Goal: Task Accomplishment & Management: Use online tool/utility

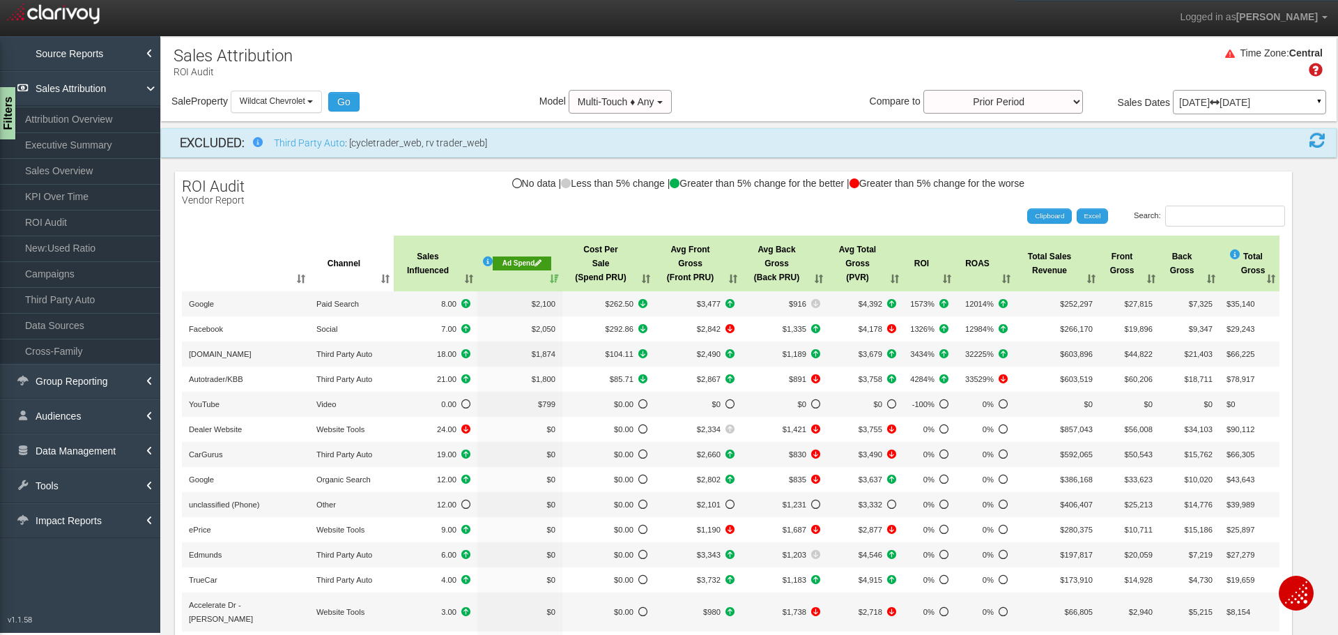
select select "object:8118"
drag, startPoint x: 325, startPoint y: 102, endPoint x: 293, endPoint y: 125, distance: 38.5
click at [322, 102] on button "Wildcat Chevrolet" at bounding box center [276, 102] width 91 height 22
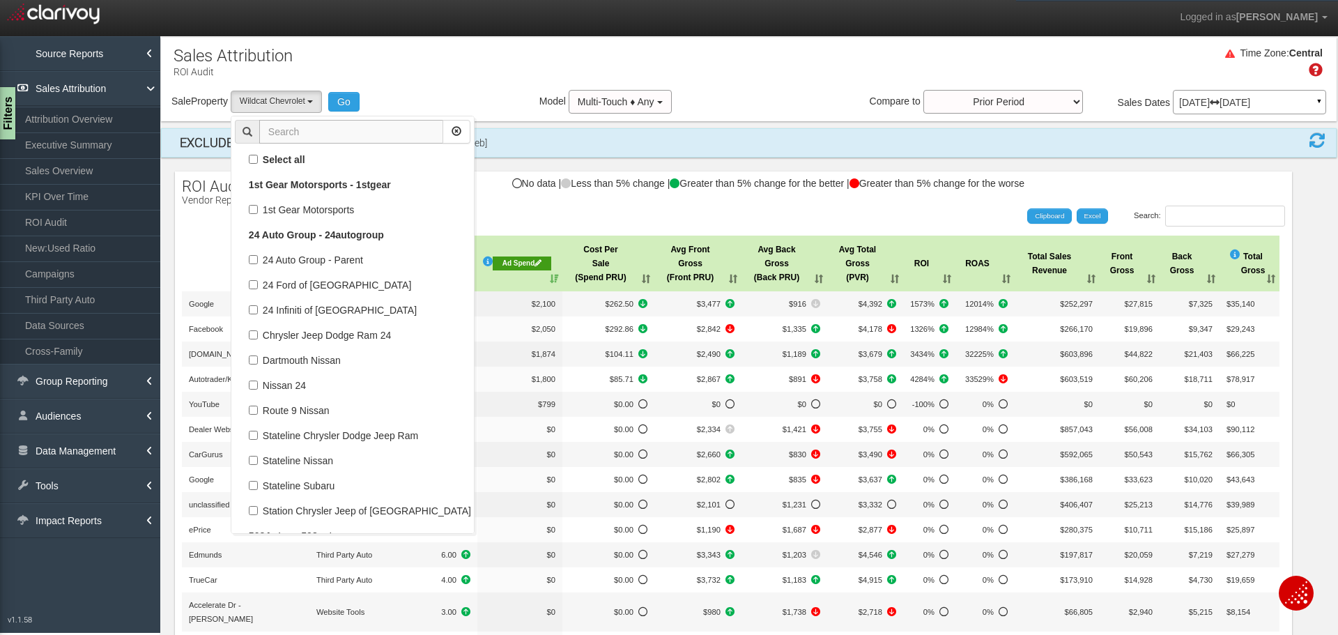
scroll to position [87476, 0]
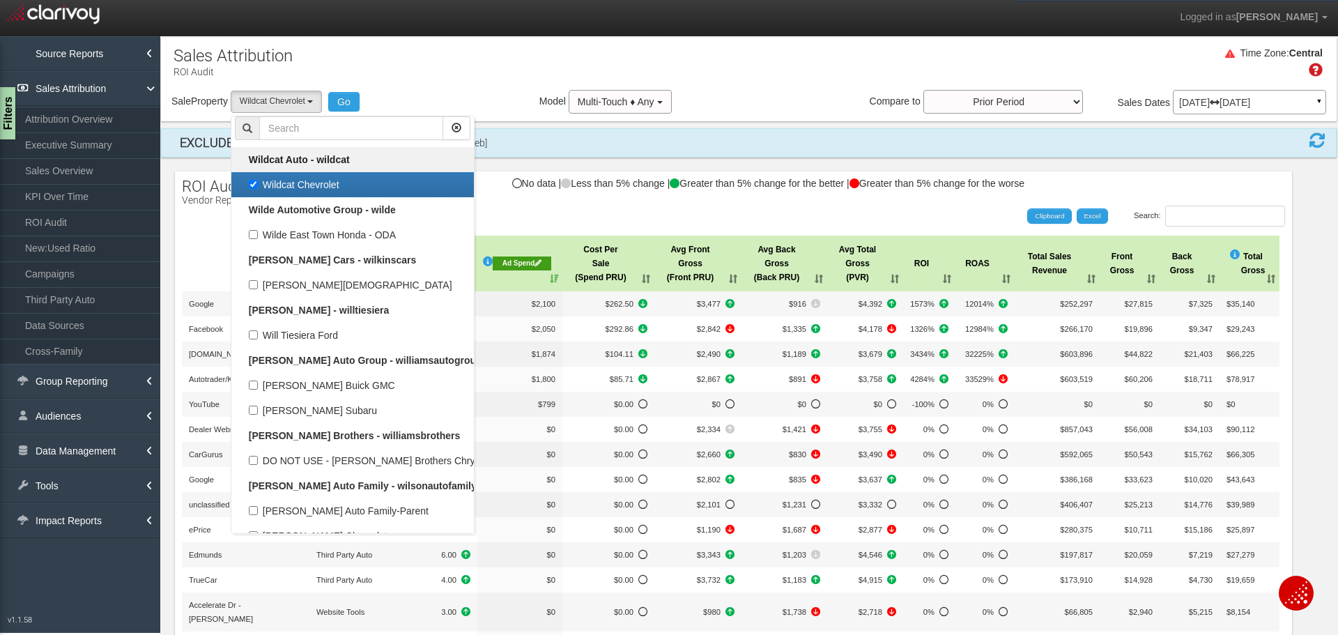
drag, startPoint x: 251, startPoint y: 181, endPoint x: 283, endPoint y: 152, distance: 42.9
click at [251, 179] on label "Wildcat Chevrolet" at bounding box center [352, 185] width 235 height 18
click at [251, 180] on input "Wildcat Chevrolet" at bounding box center [253, 184] width 9 height 9
checkbox input "false"
select select
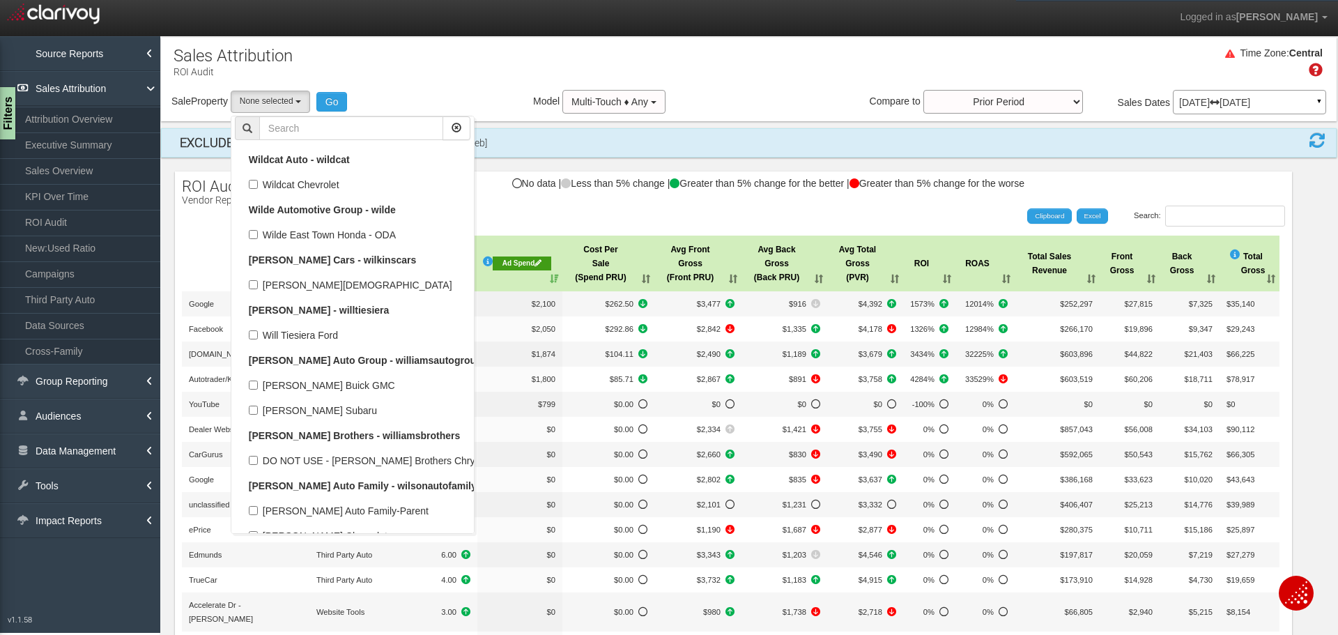
scroll to position [41874, 0]
click at [308, 126] on input "text" at bounding box center [351, 128] width 184 height 24
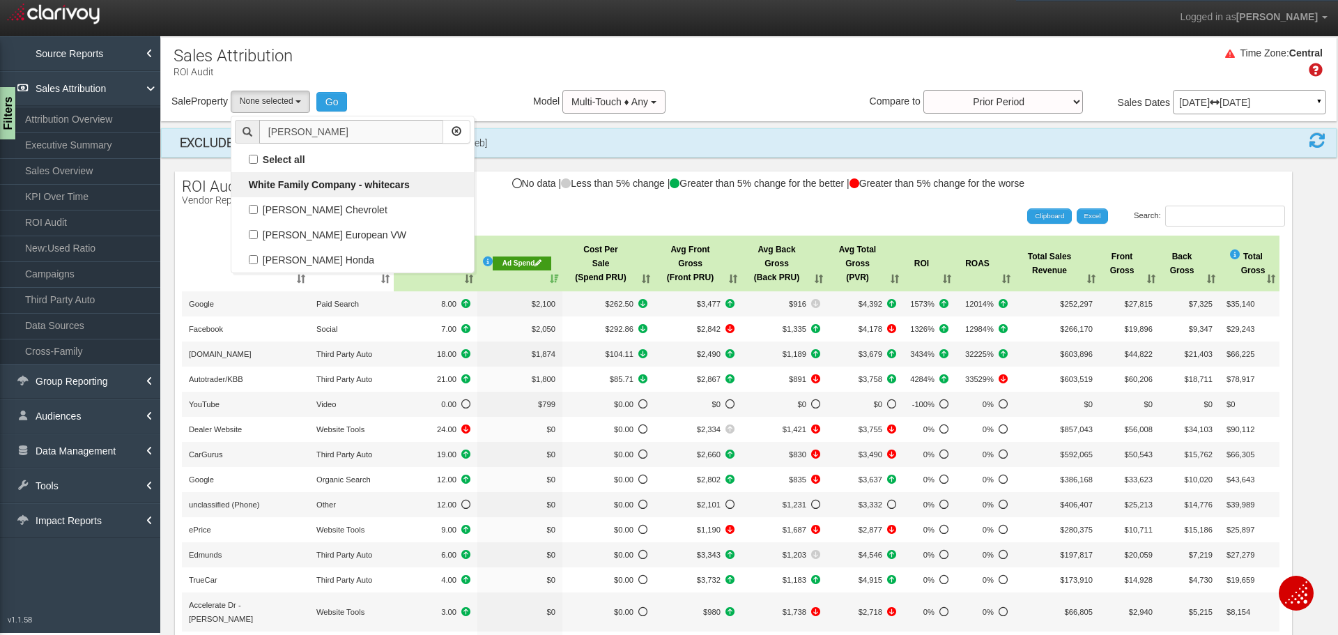
scroll to position [0, 0]
type input "[PERSON_NAME]"
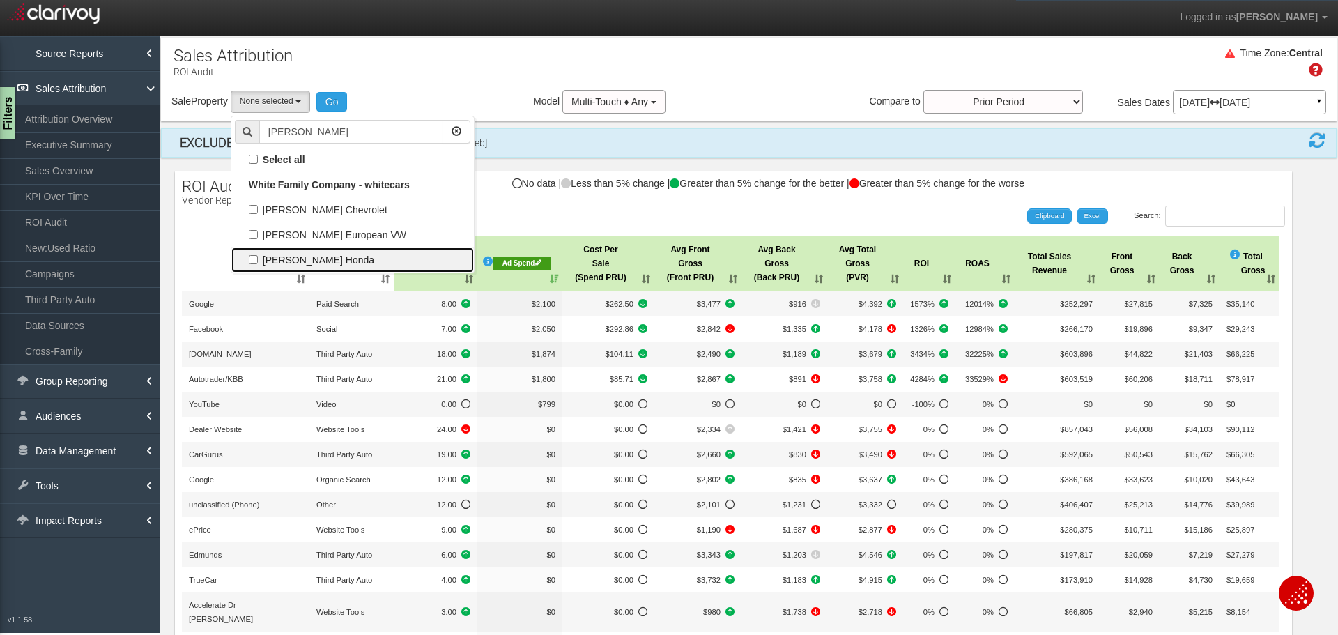
click at [328, 262] on label "[PERSON_NAME] Honda" at bounding box center [352, 260] width 235 height 18
click at [258, 262] on input "[PERSON_NAME] Honda" at bounding box center [253, 259] width 9 height 9
checkbox input "true"
select select "object:8112"
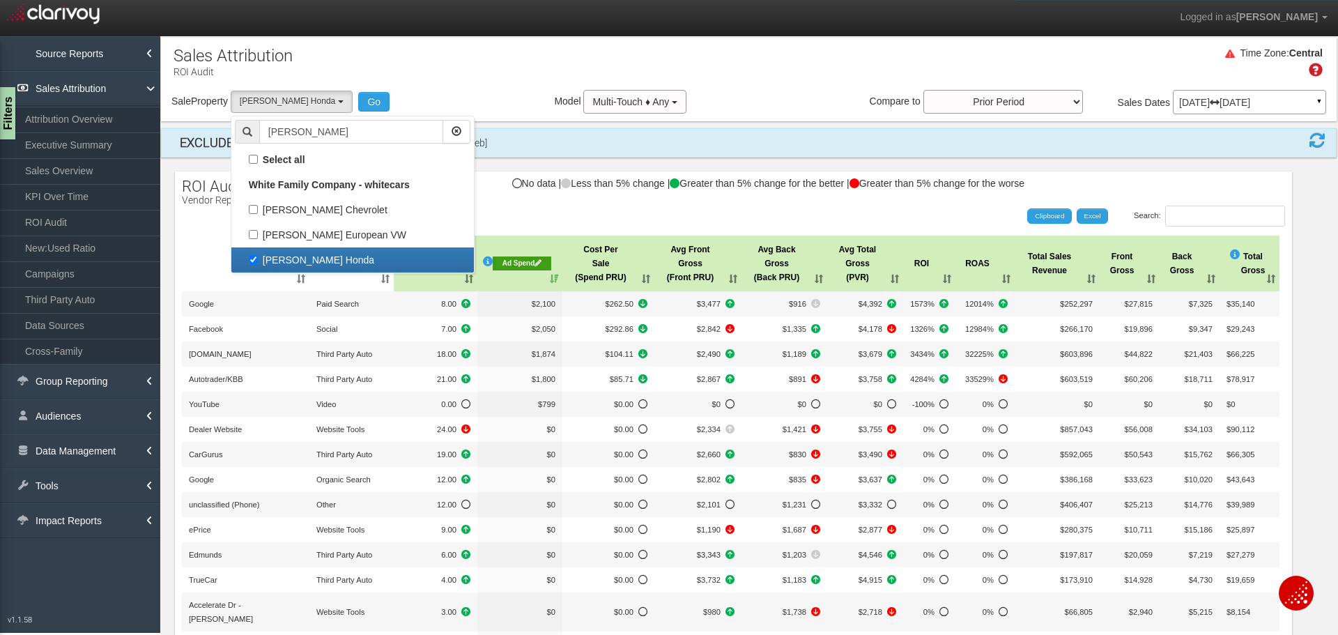
drag, startPoint x: 258, startPoint y: 260, endPoint x: 264, endPoint y: 241, distance: 19.6
click at [258, 259] on label "[PERSON_NAME] Honda" at bounding box center [352, 260] width 235 height 18
click at [258, 259] on input "[PERSON_NAME] Honda" at bounding box center [253, 259] width 9 height 9
checkbox input "false"
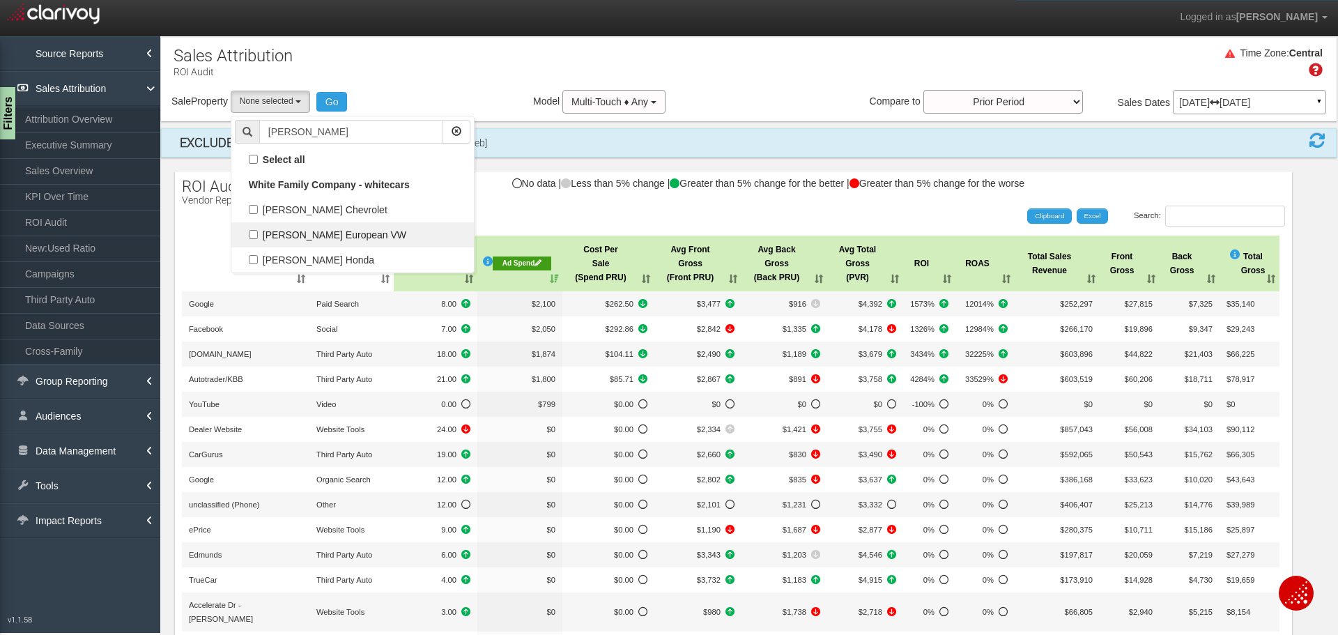
select select
drag, startPoint x: 302, startPoint y: 121, endPoint x: 179, endPoint y: 93, distance: 126.4
click at [179, 93] on div "Sale Property Loading 1st Gear Motorsports 24 Auto Group - Parent [DEMOGRAPHIC_…" at bounding box center [259, 102] width 176 height 22
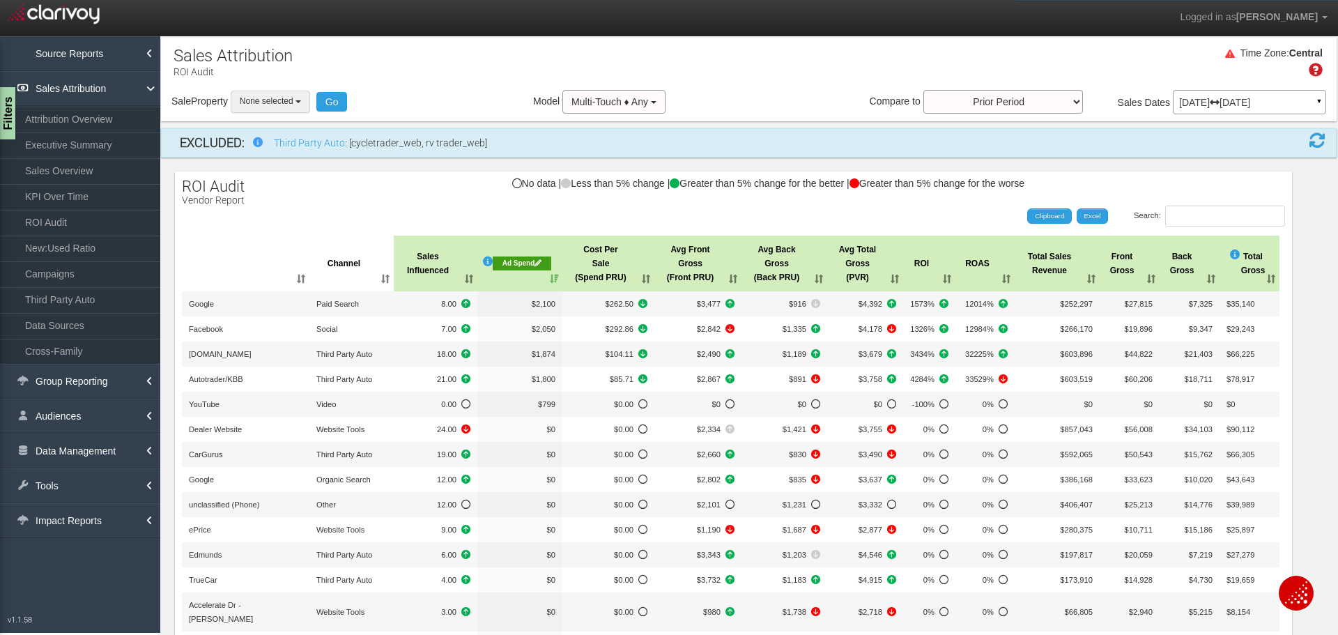
click at [302, 107] on button "None selected" at bounding box center [270, 102] width 79 height 22
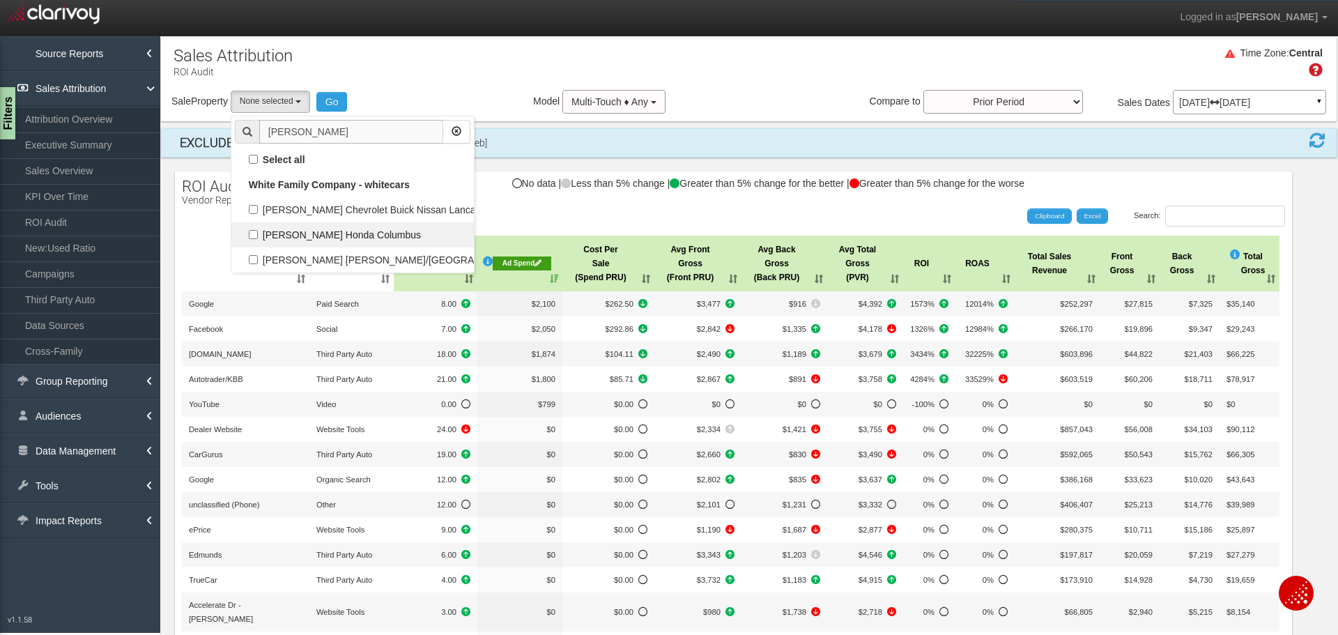
type input "[PERSON_NAME]"
click at [259, 233] on label "[PERSON_NAME] Honda Columbus" at bounding box center [352, 235] width 235 height 18
click at [258, 233] on input "[PERSON_NAME] Honda Columbus" at bounding box center [253, 234] width 9 height 9
checkbox input "true"
select select "object:8107"
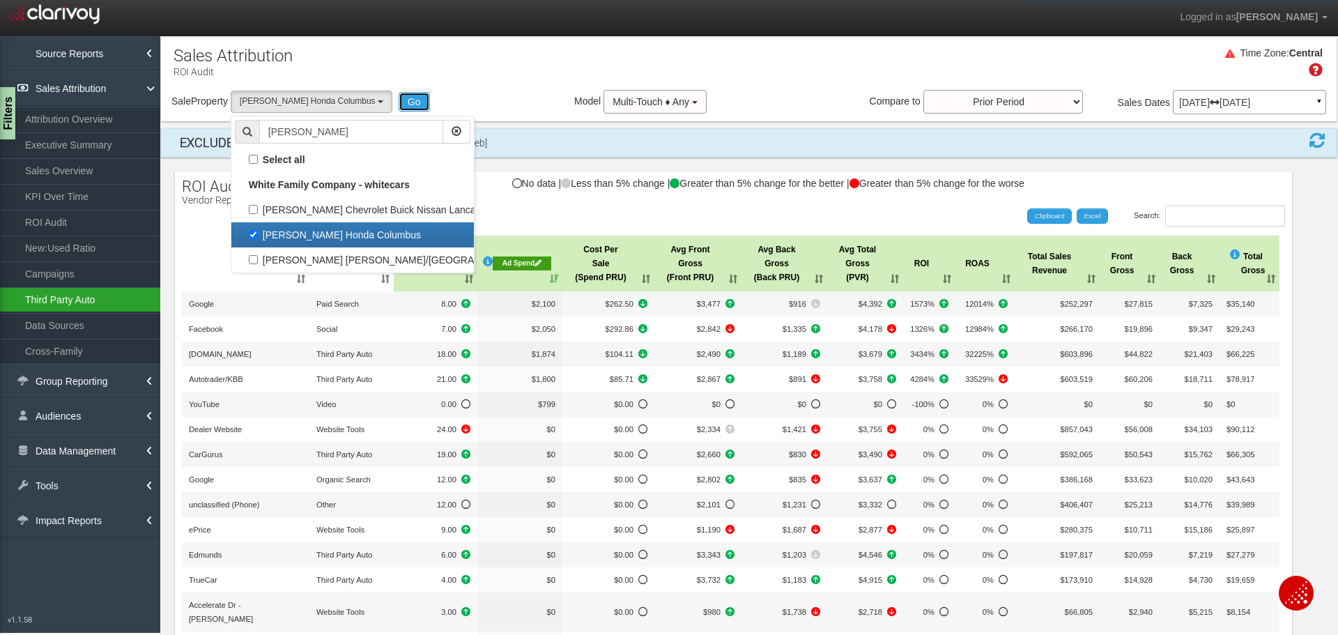
click at [400, 99] on button "Go" at bounding box center [413, 102] width 31 height 20
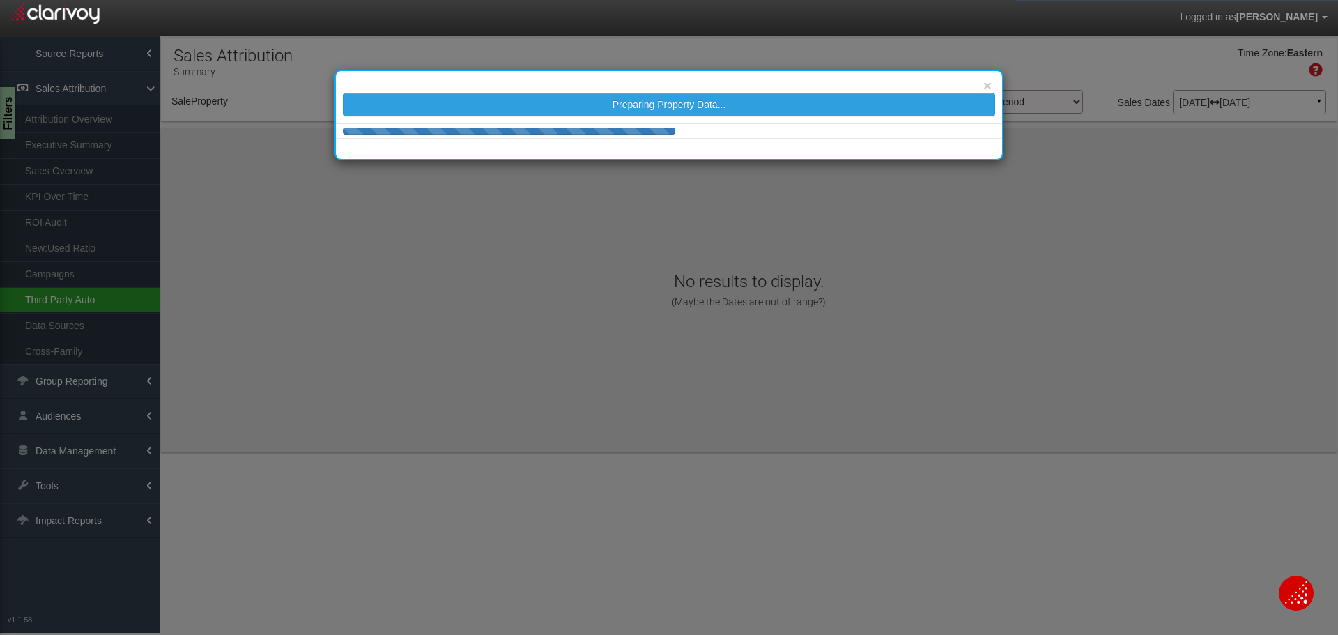
select select "object:10698"
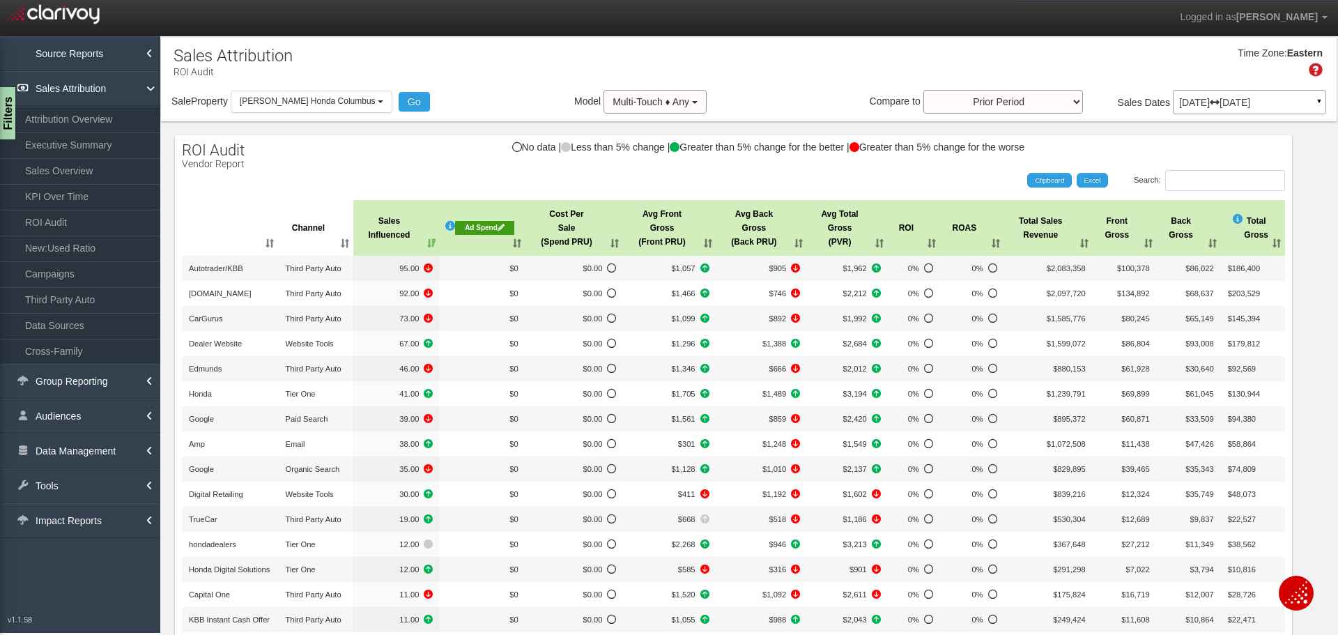
click at [494, 224] on div "Ad Spend" at bounding box center [484, 228] width 59 height 14
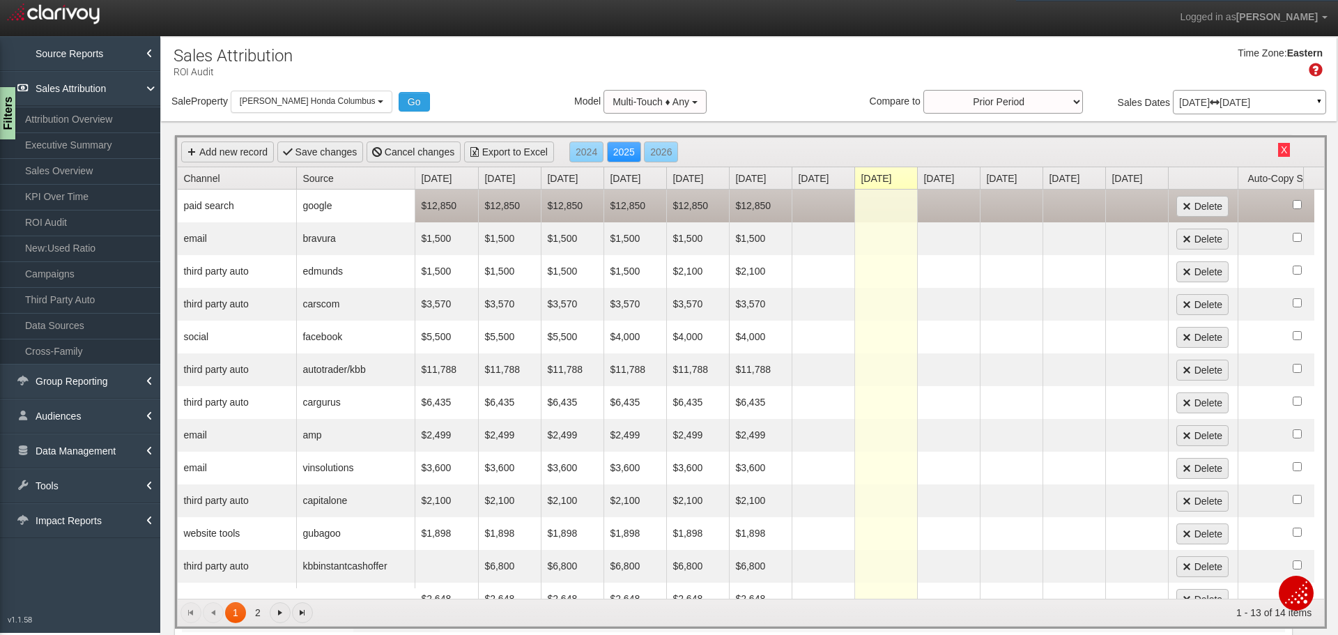
click at [812, 211] on td at bounding box center [822, 205] width 63 height 33
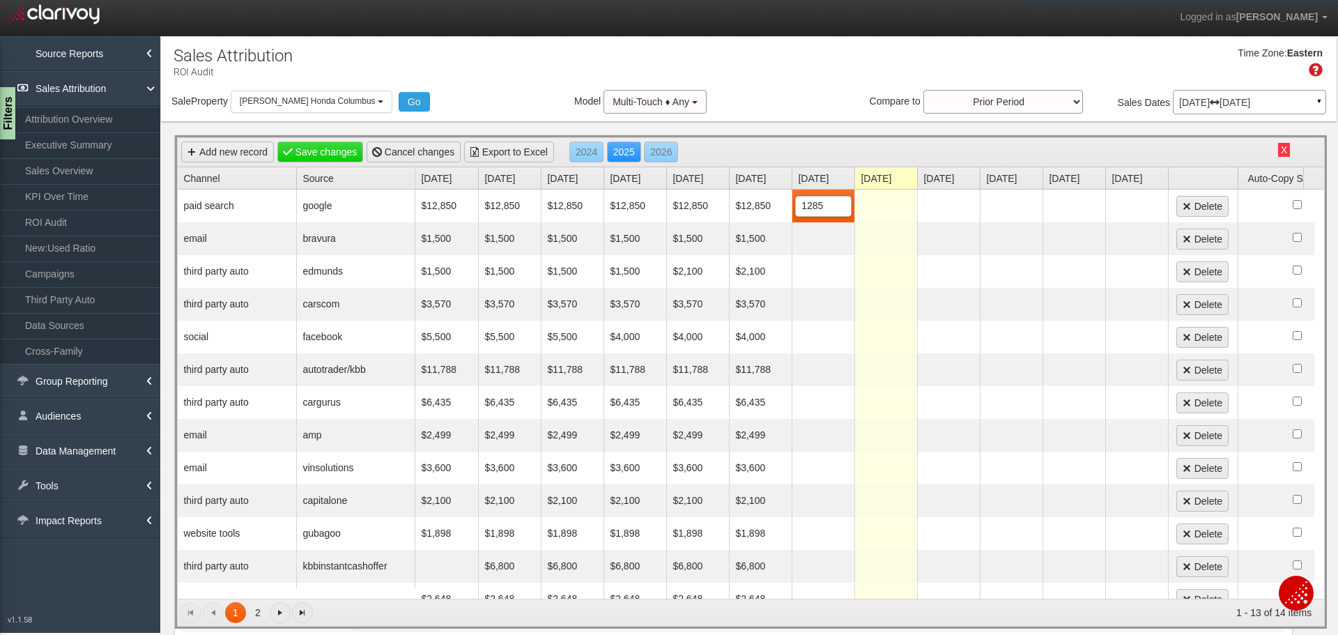
type input "12850"
type input "1500"
type input "2100"
type input "5"
type input "3570"
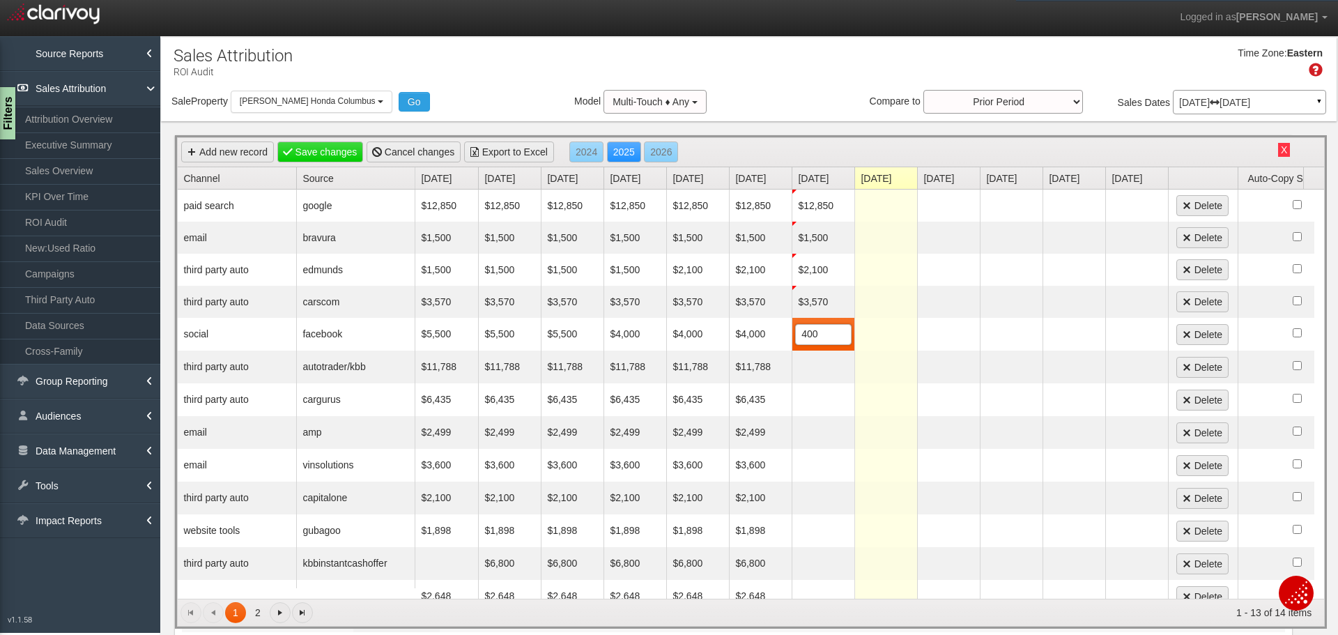
type input "4000"
type input "1"
type input "11788"
type input "6435"
type input "2499"
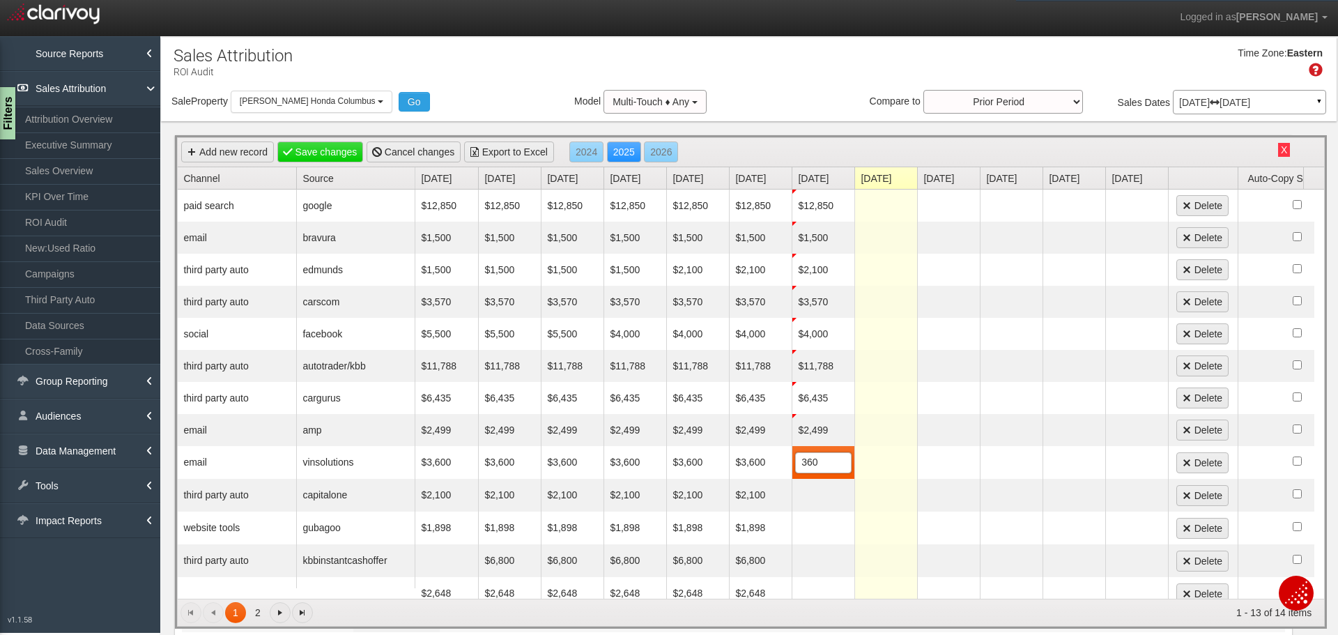
type input "3600"
type input "1"
type input "2100"
type input "1898"
type input "6800"
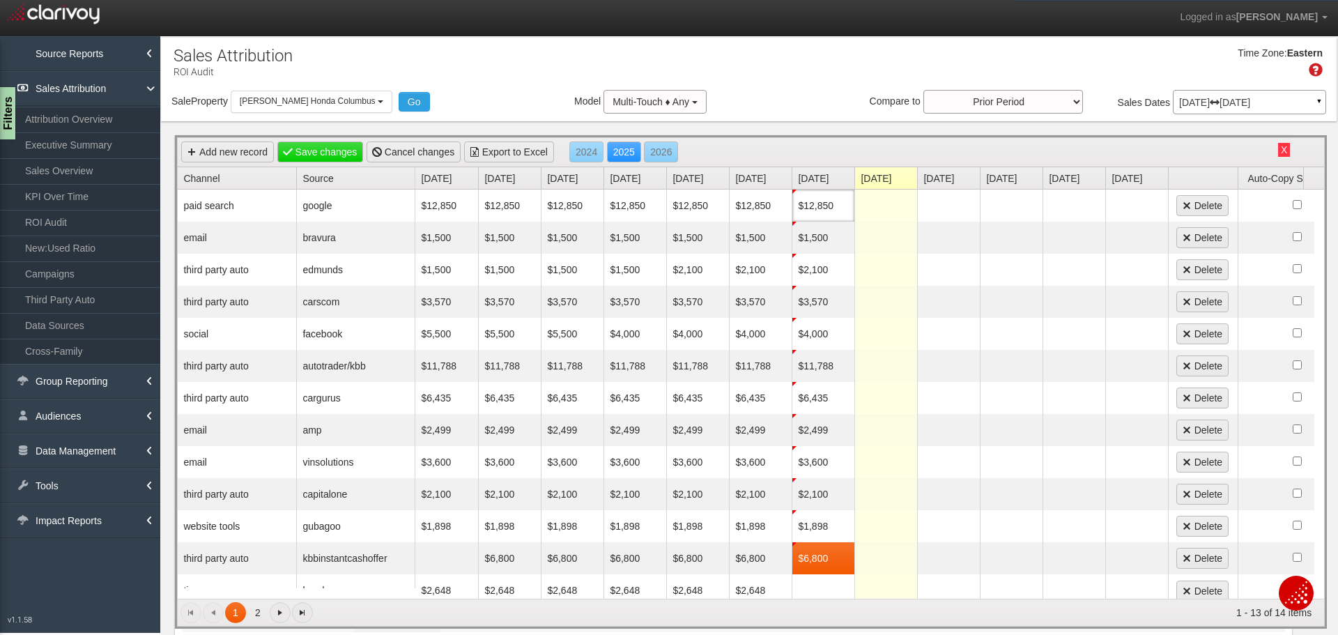
scroll to position [13, 0]
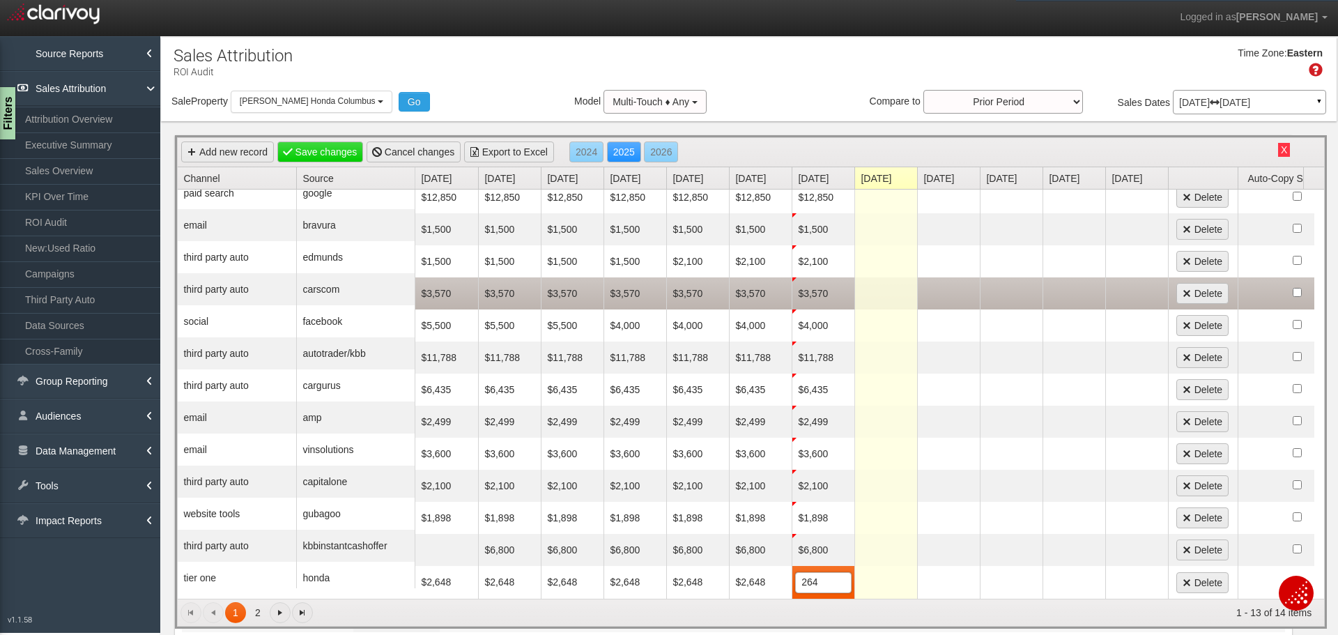
type input "2648"
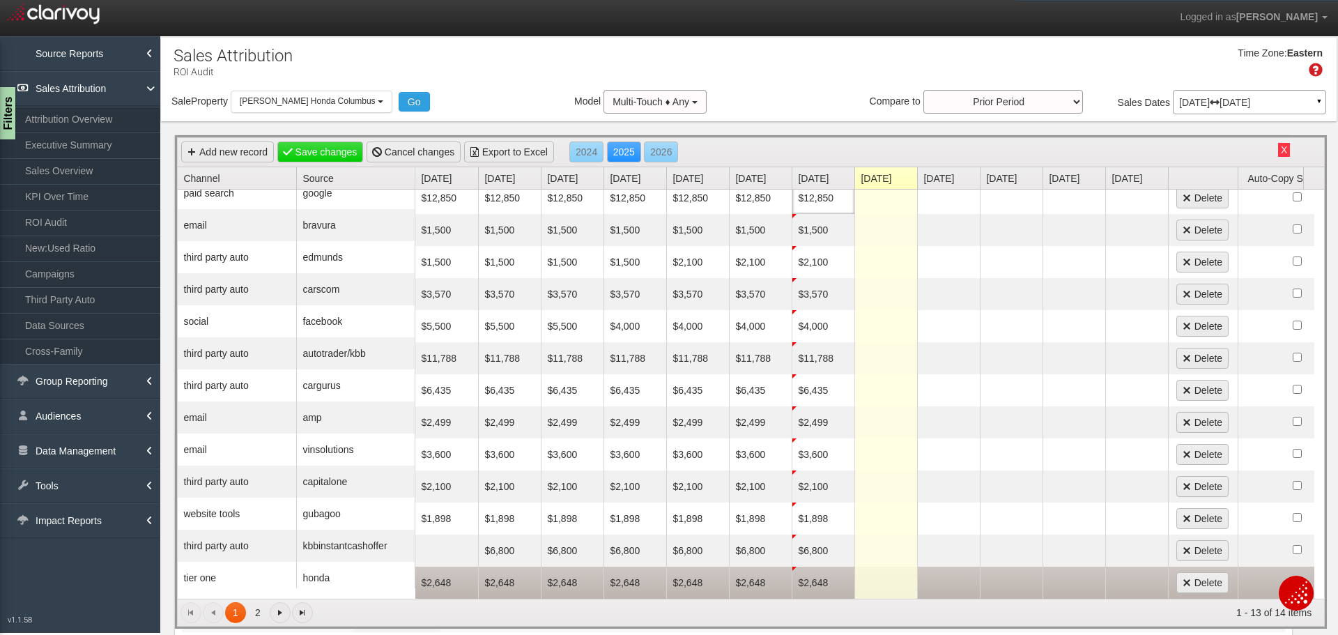
scroll to position [18, 0]
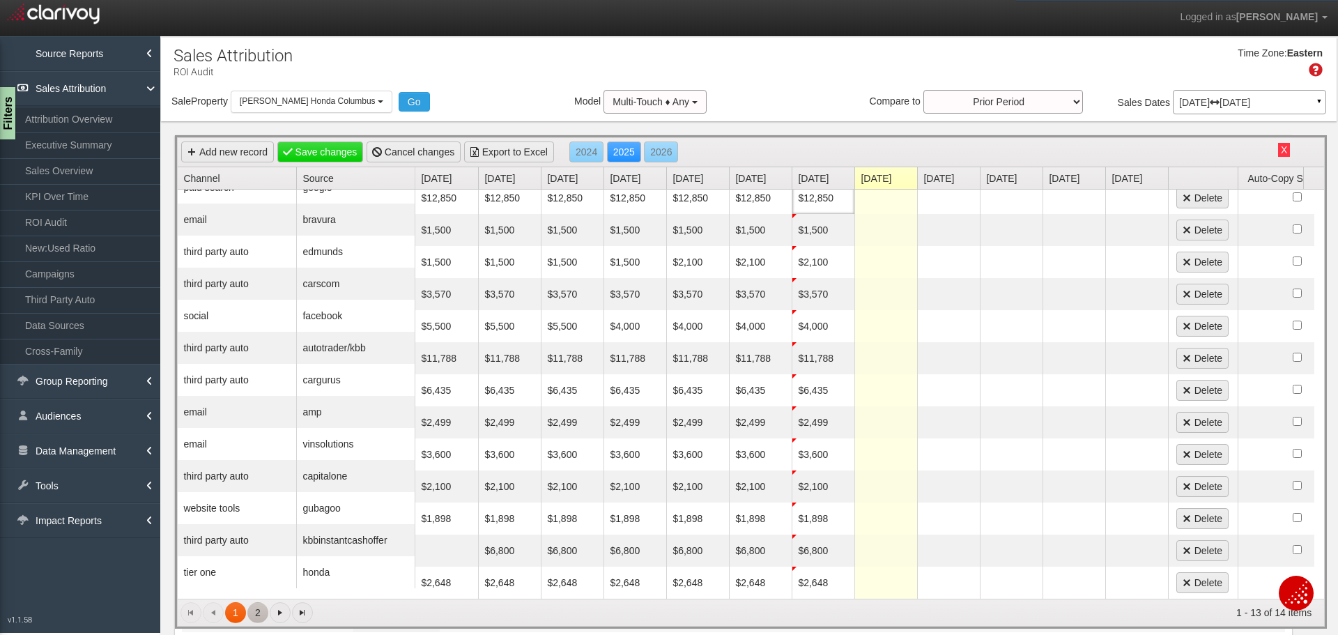
click at [258, 614] on link "2" at bounding box center [257, 612] width 21 height 21
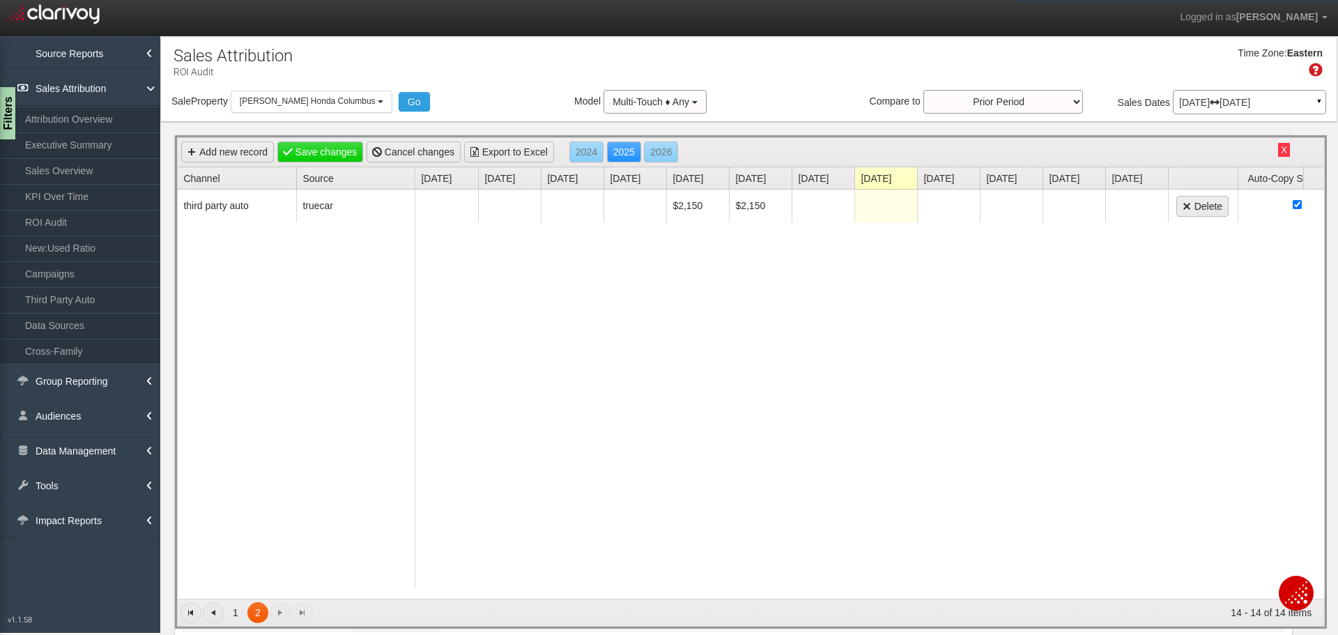
scroll to position [0, 0]
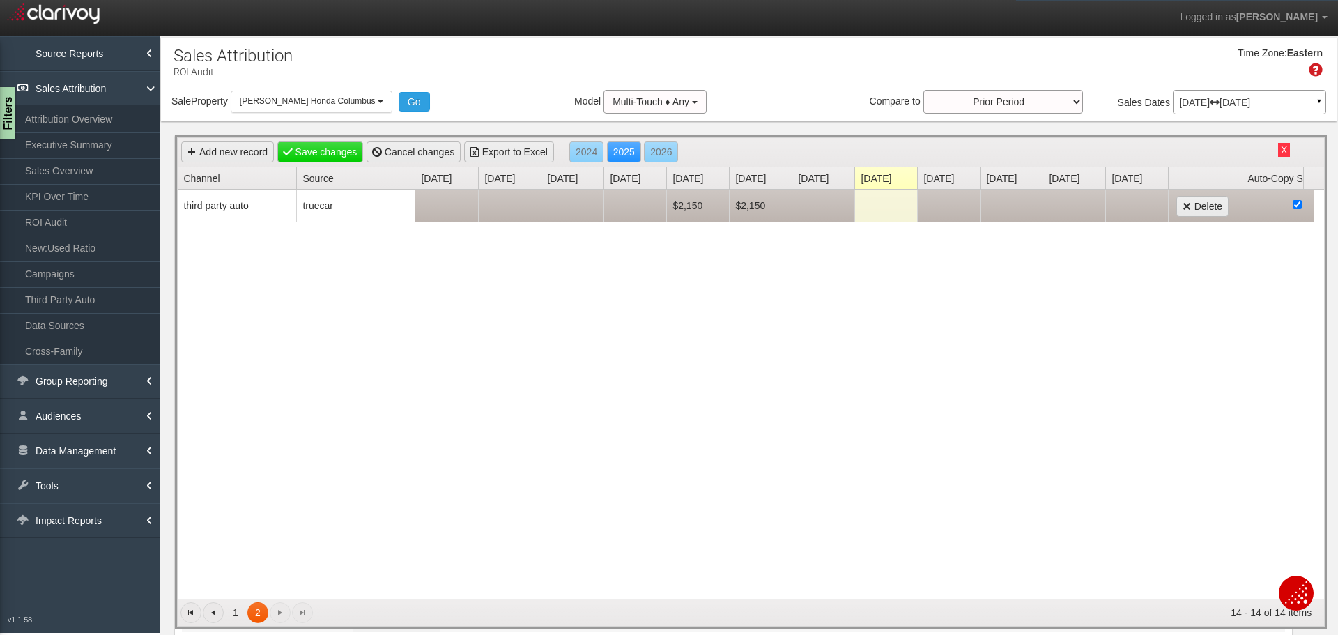
click at [837, 199] on td at bounding box center [822, 205] width 63 height 33
type input "2150"
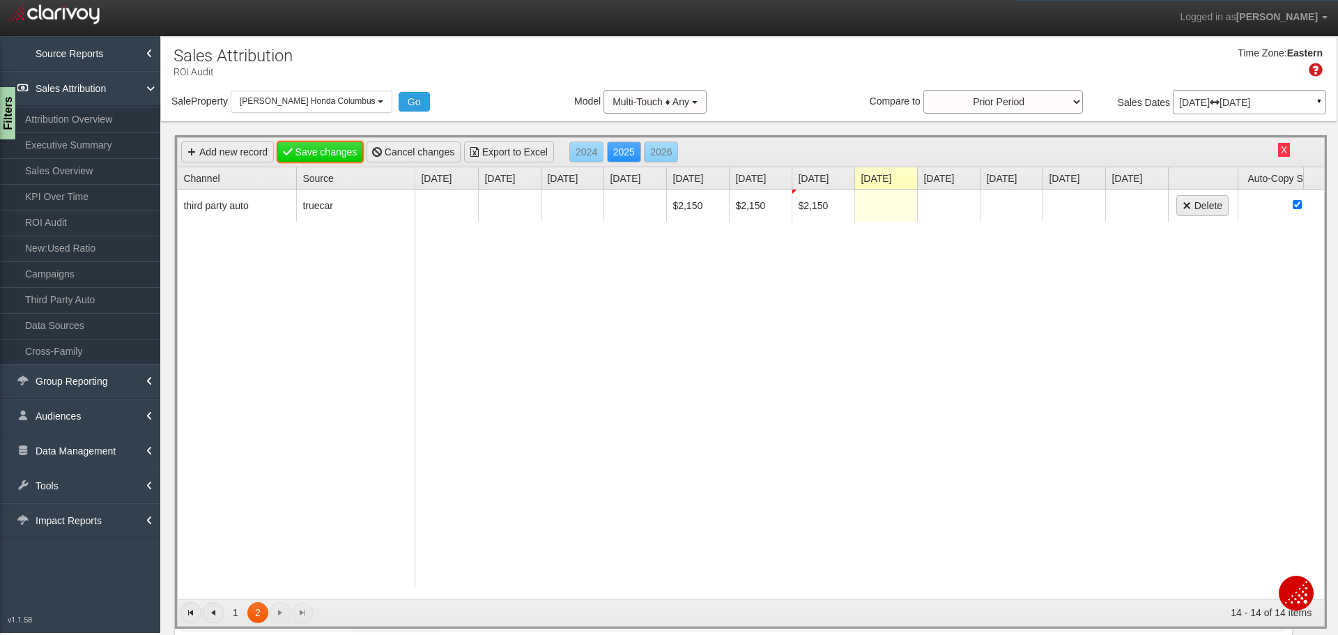
click at [323, 144] on link "Save changes" at bounding box center [320, 151] width 86 height 21
click at [234, 615] on link "1" at bounding box center [235, 612] width 21 height 21
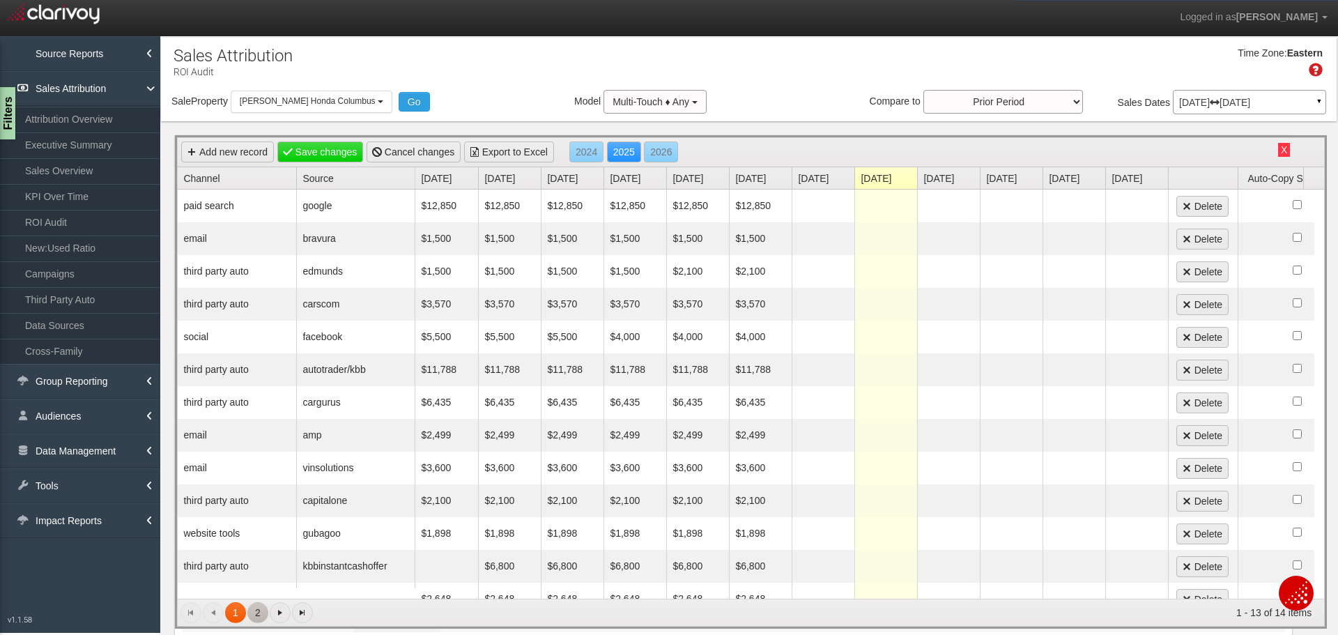
click at [259, 611] on link "2" at bounding box center [257, 612] width 21 height 21
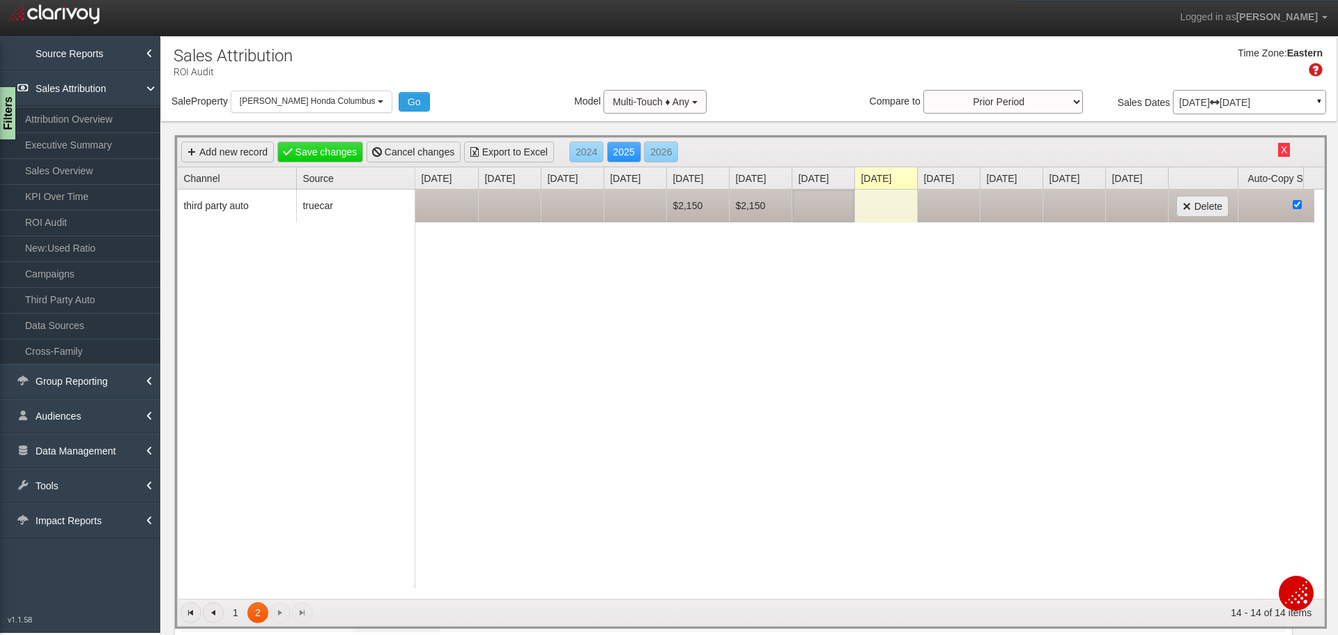
click at [824, 208] on td at bounding box center [822, 205] width 63 height 33
type input "2150"
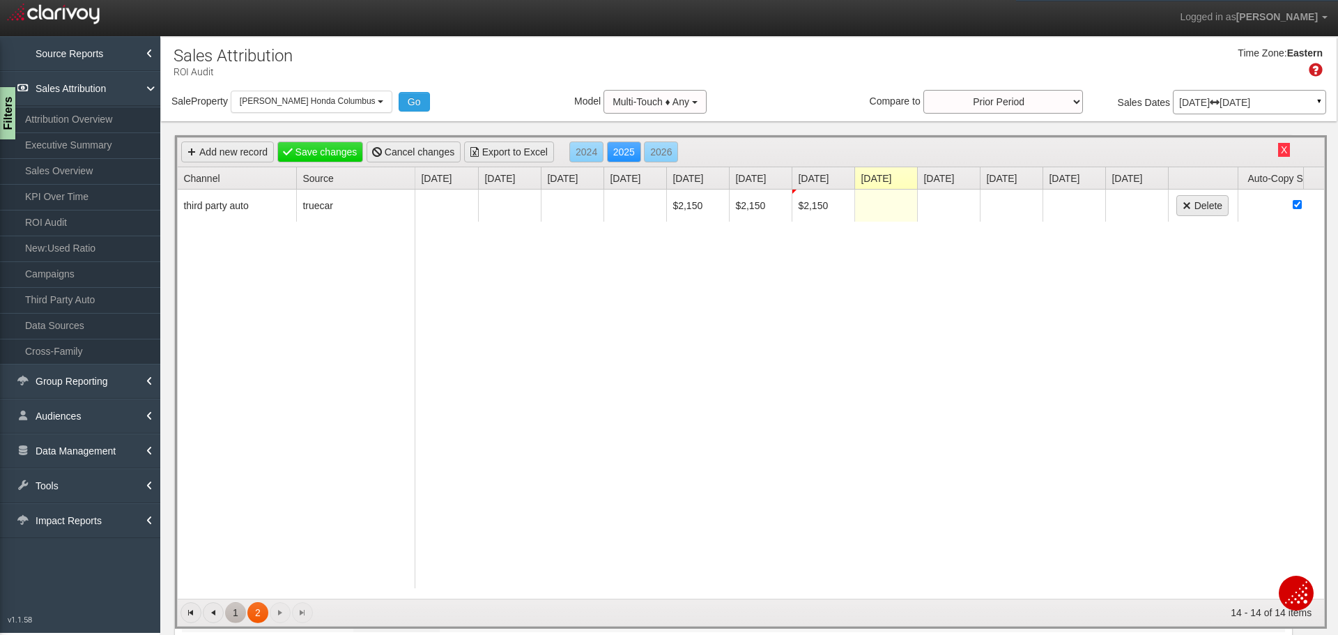
click at [235, 611] on link "1" at bounding box center [235, 612] width 21 height 21
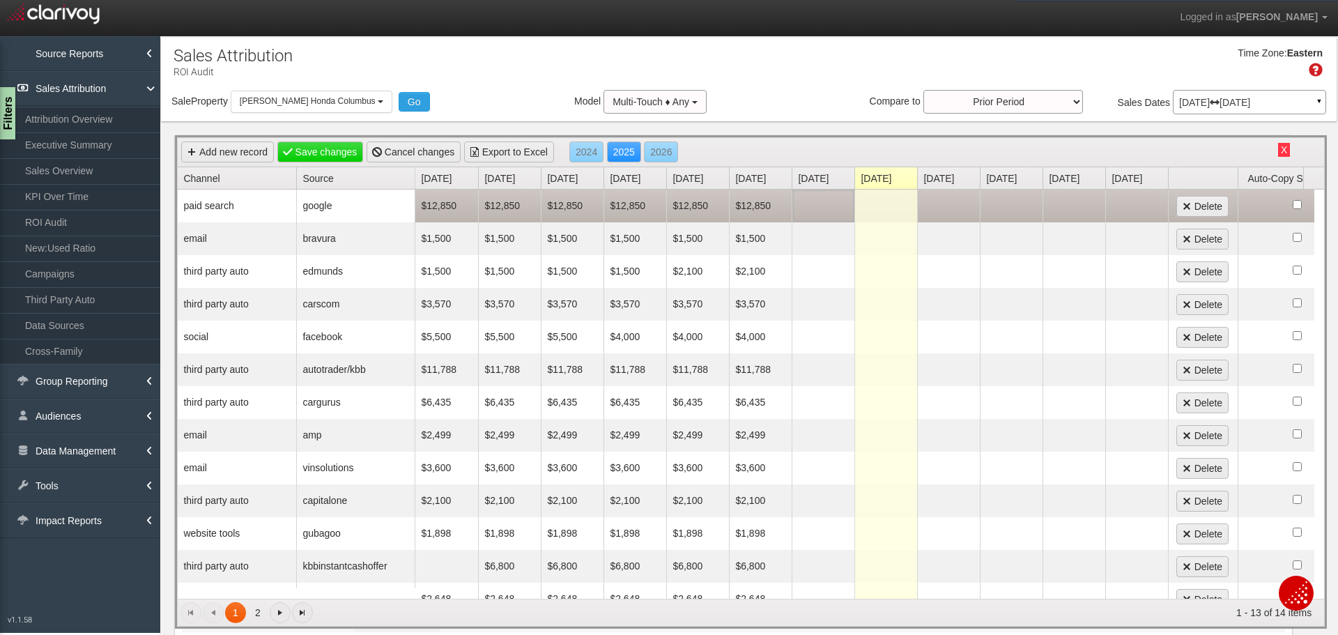
click at [820, 200] on td at bounding box center [822, 205] width 63 height 33
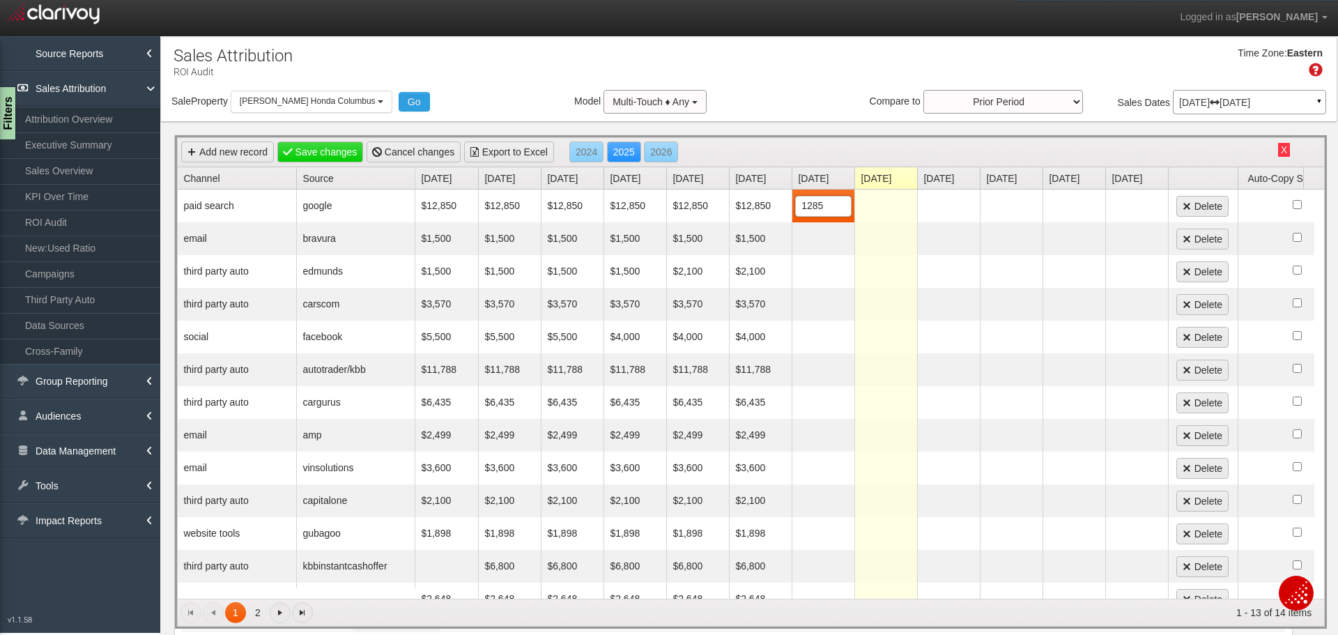
type input "12850"
type input "1500"
type input "2100"
type input "3570"
type input "4000"
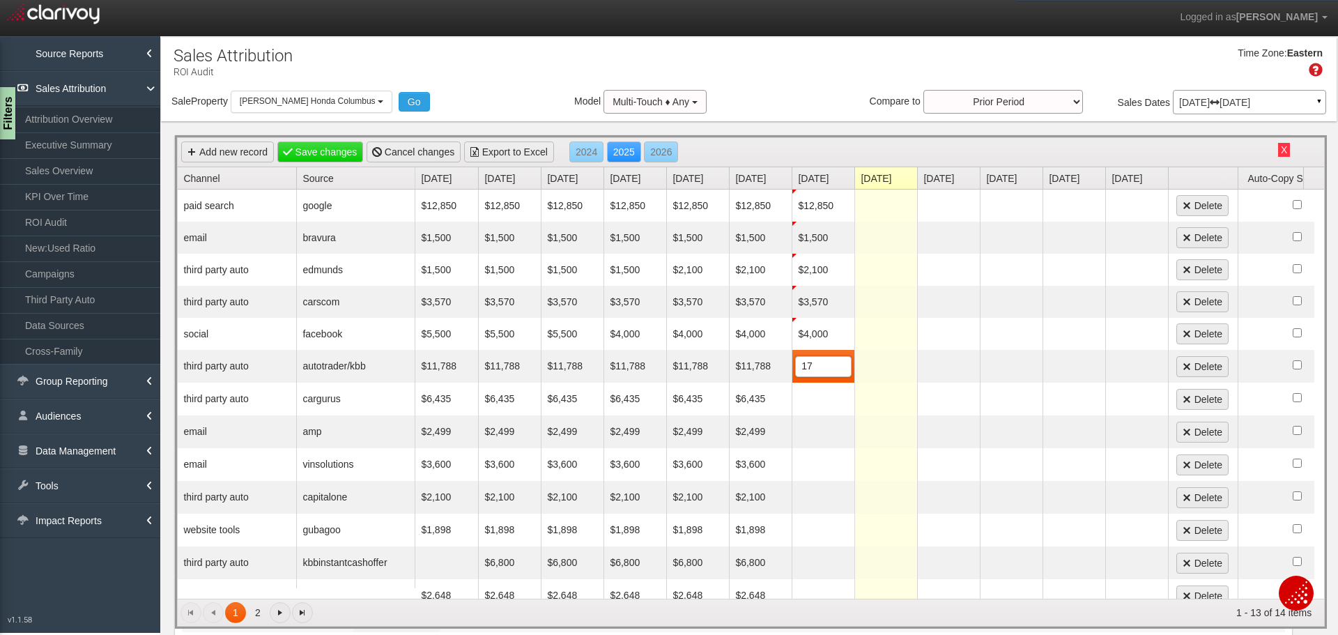
type input "1"
type input "11788"
type input "6435"
type input "2499"
type input "3600"
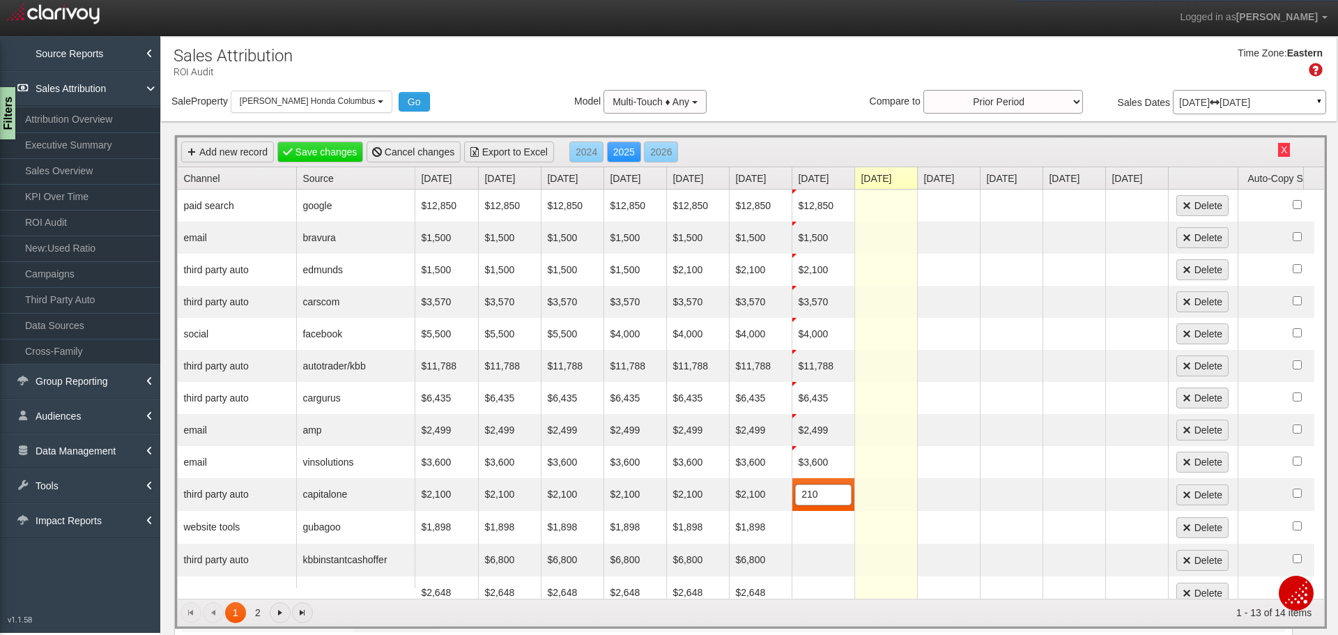
type input "2100"
type input "8"
type input "1898"
type input "6800"
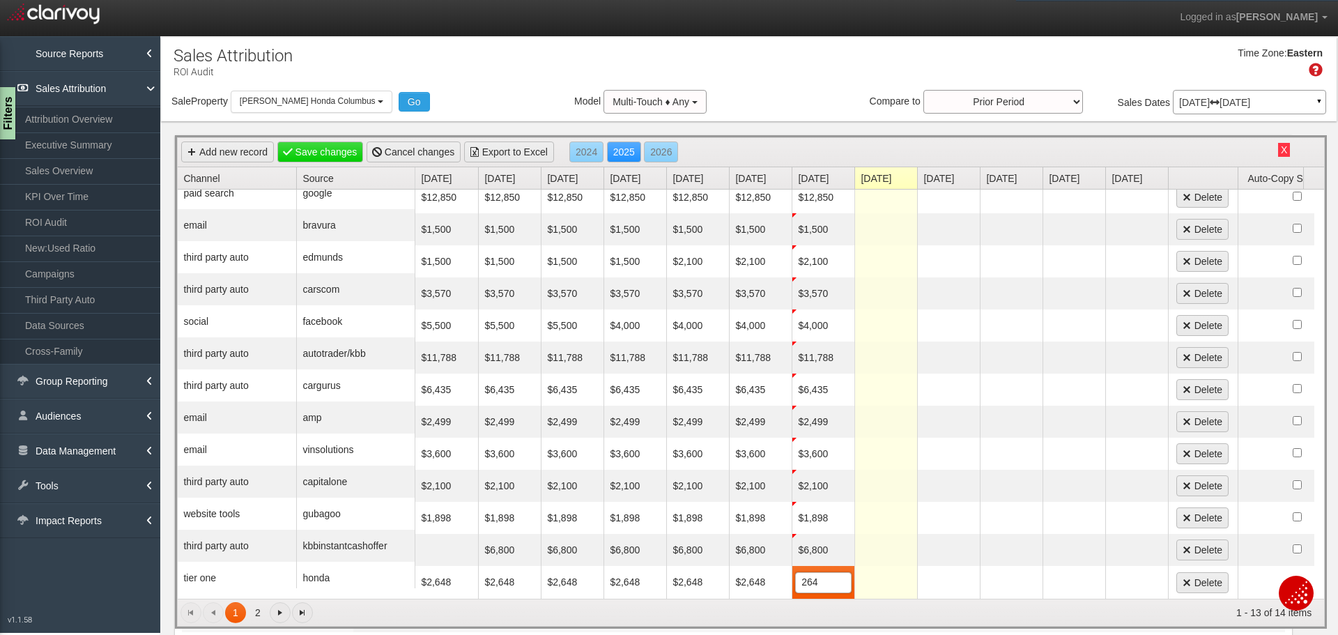
type input "2648"
click at [341, 156] on link "Save changes" at bounding box center [320, 151] width 86 height 21
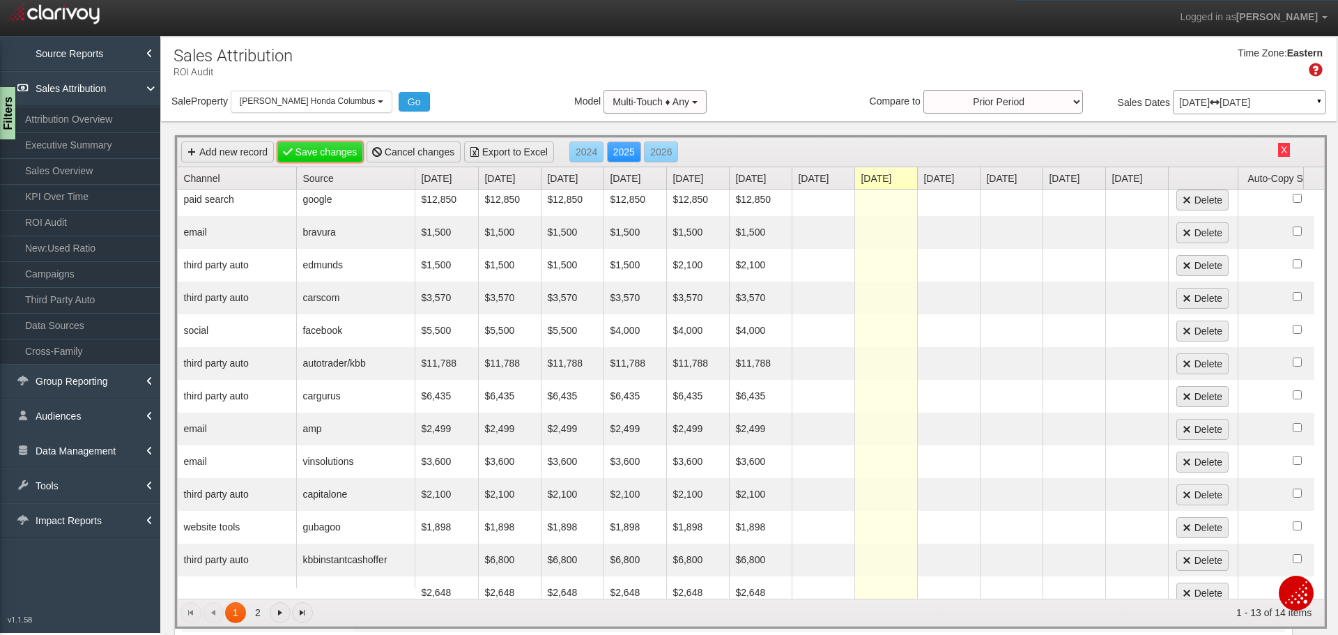
scroll to position [0, 0]
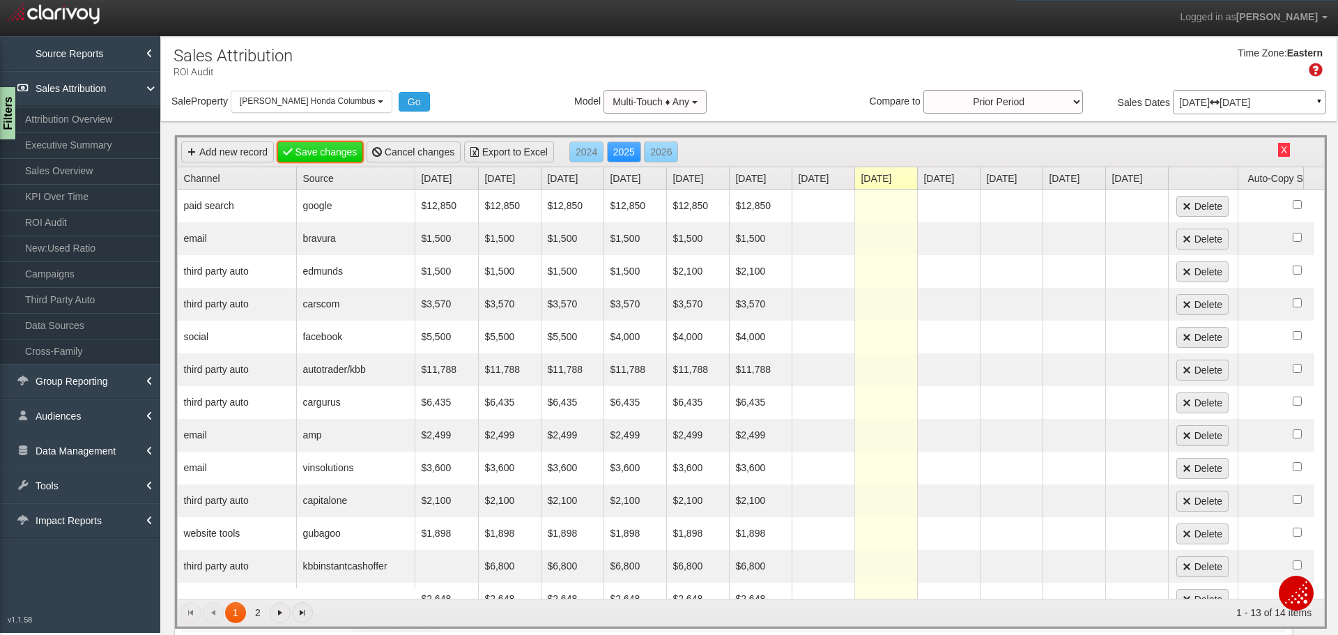
click at [331, 150] on link "Save changes" at bounding box center [320, 151] width 86 height 21
click at [805, 208] on td at bounding box center [822, 205] width 63 height 33
type input "12850"
type input "1500"
type input "2100"
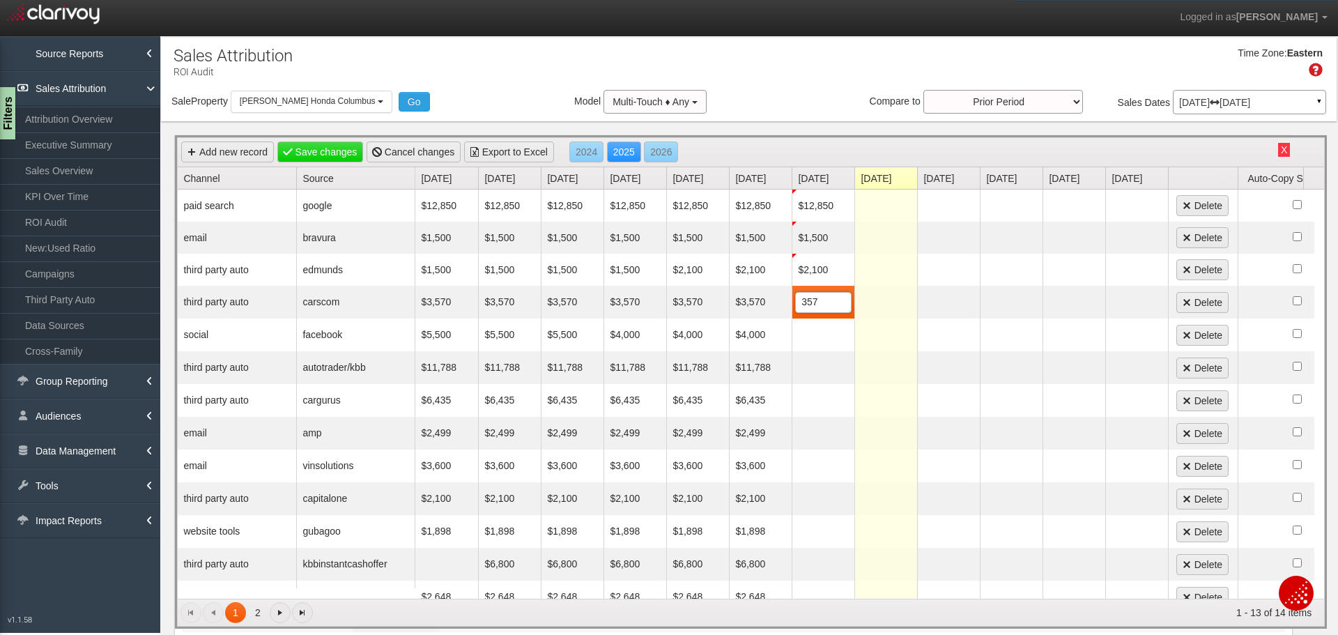
type input "3570"
type input "4000"
type input "11788"
type input "6435"
type input "2499"
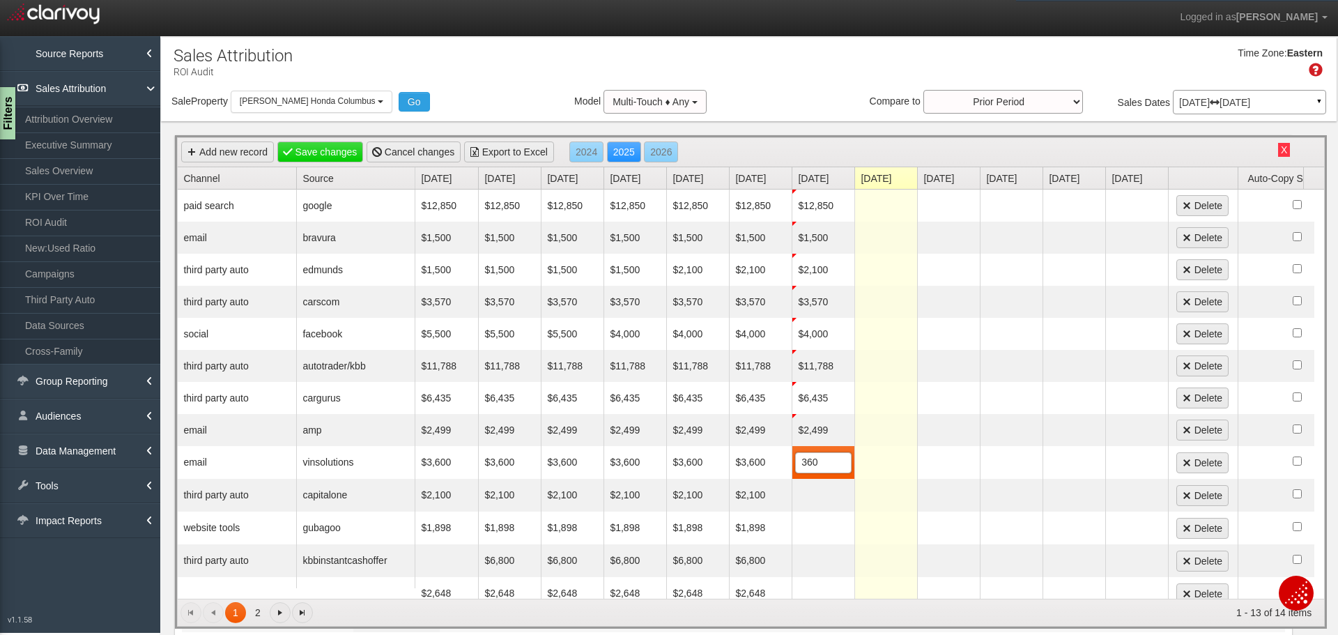
type input "3600"
type input "2100"
type input "1898"
type input "8"
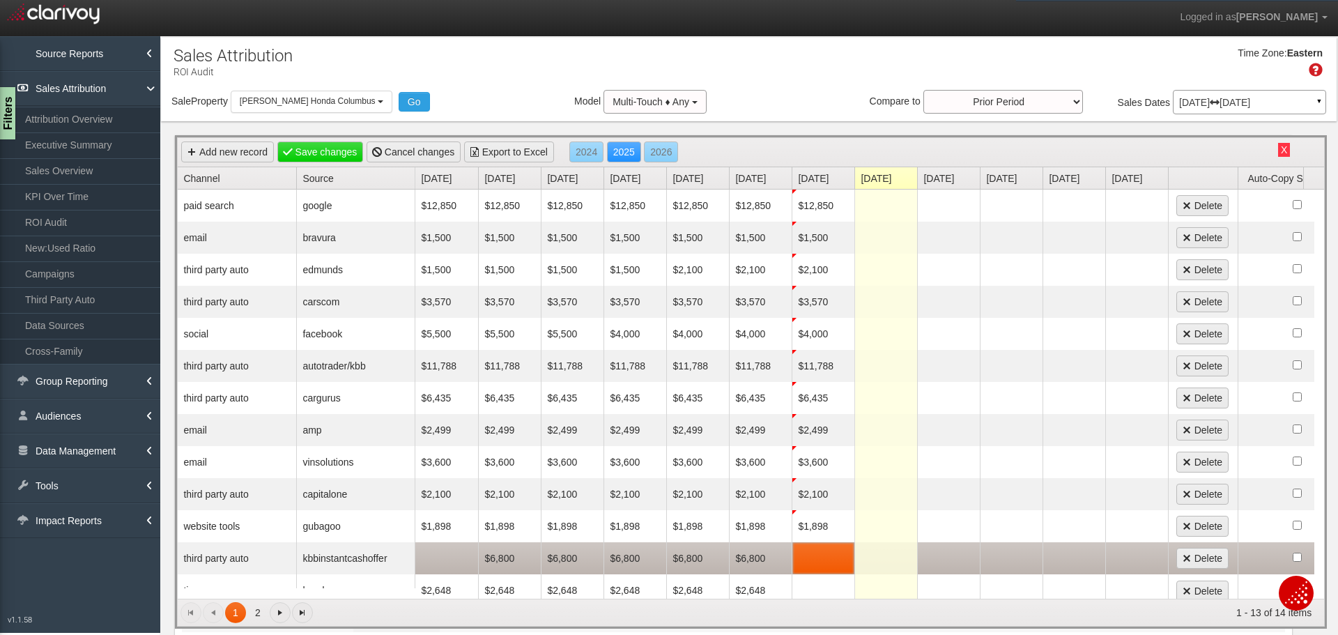
drag, startPoint x: 806, startPoint y: 553, endPoint x: 924, endPoint y: 568, distance: 119.4
click at [806, 552] on td at bounding box center [822, 558] width 63 height 32
type input "6800"
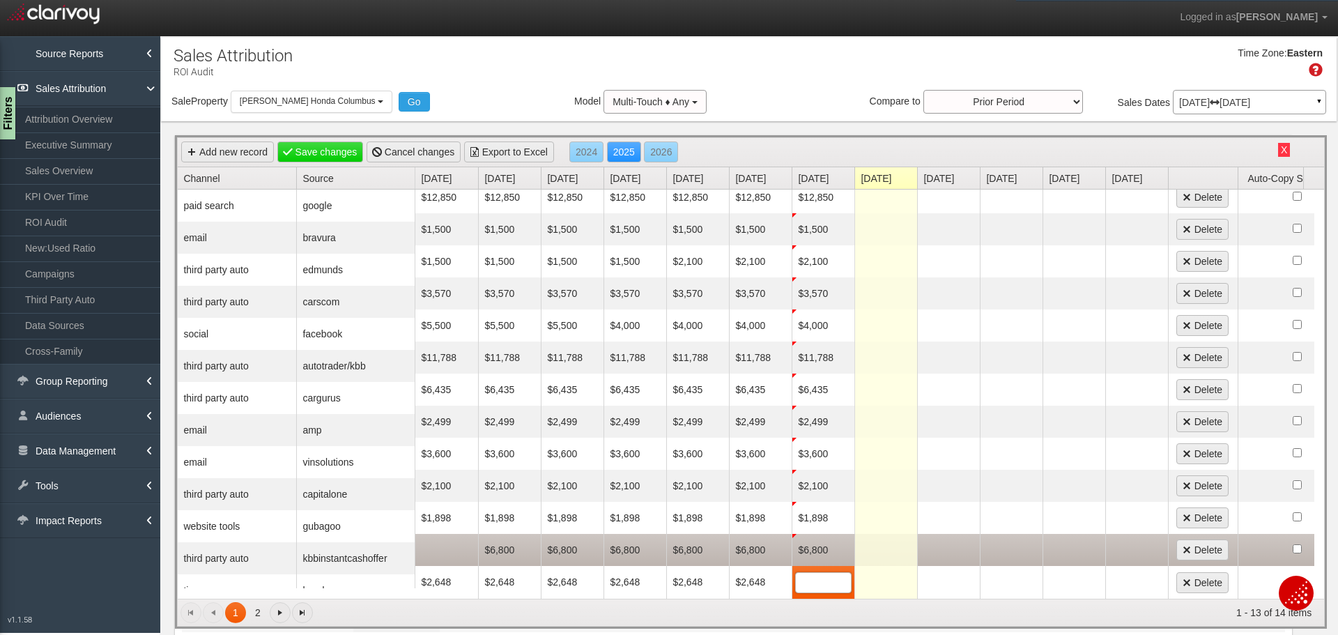
scroll to position [13, 0]
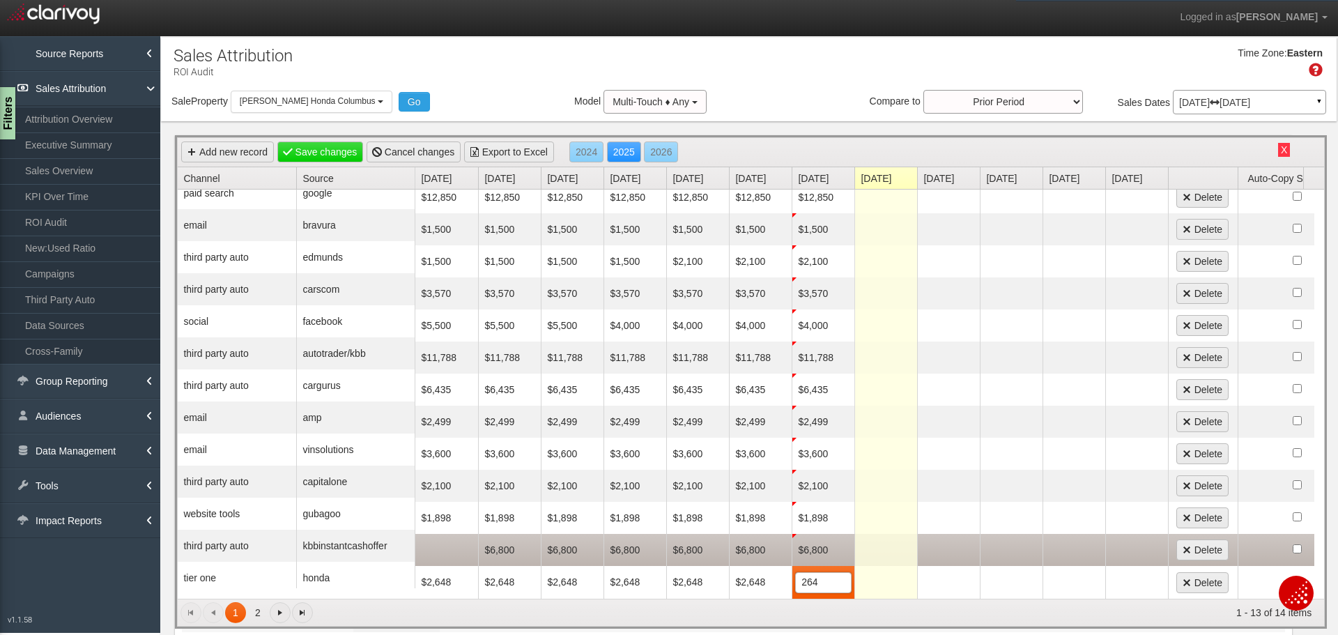
type input "2648"
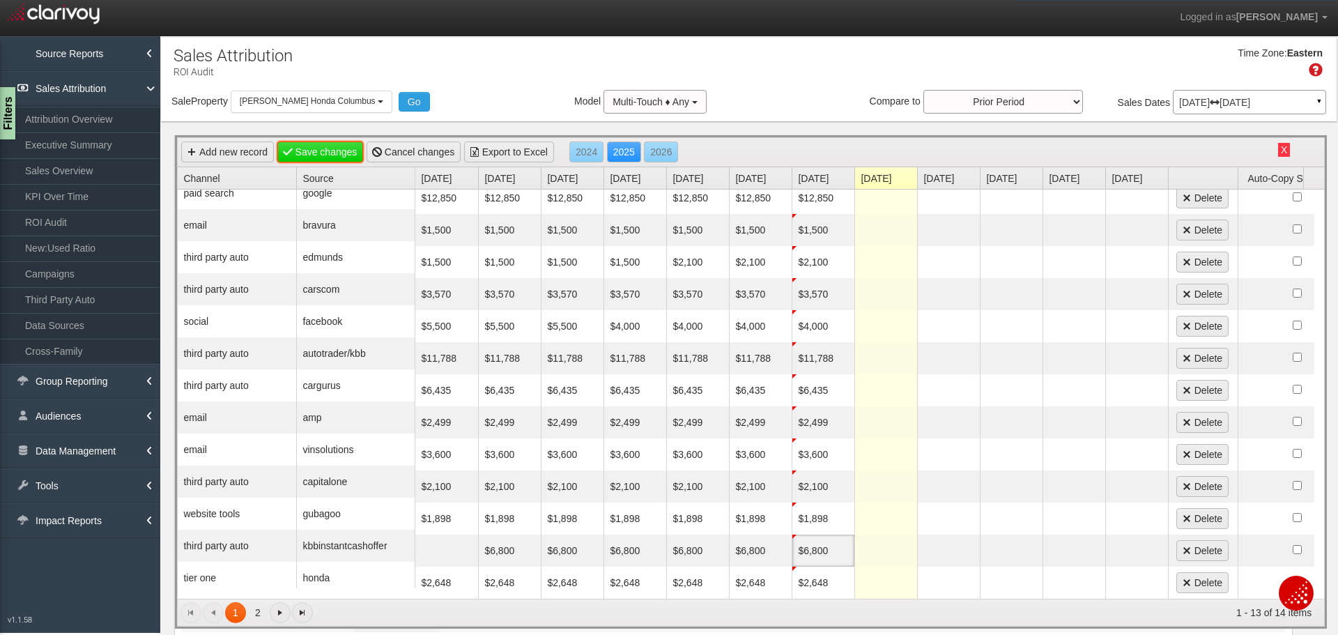
click at [326, 148] on link "Save changes" at bounding box center [320, 151] width 86 height 21
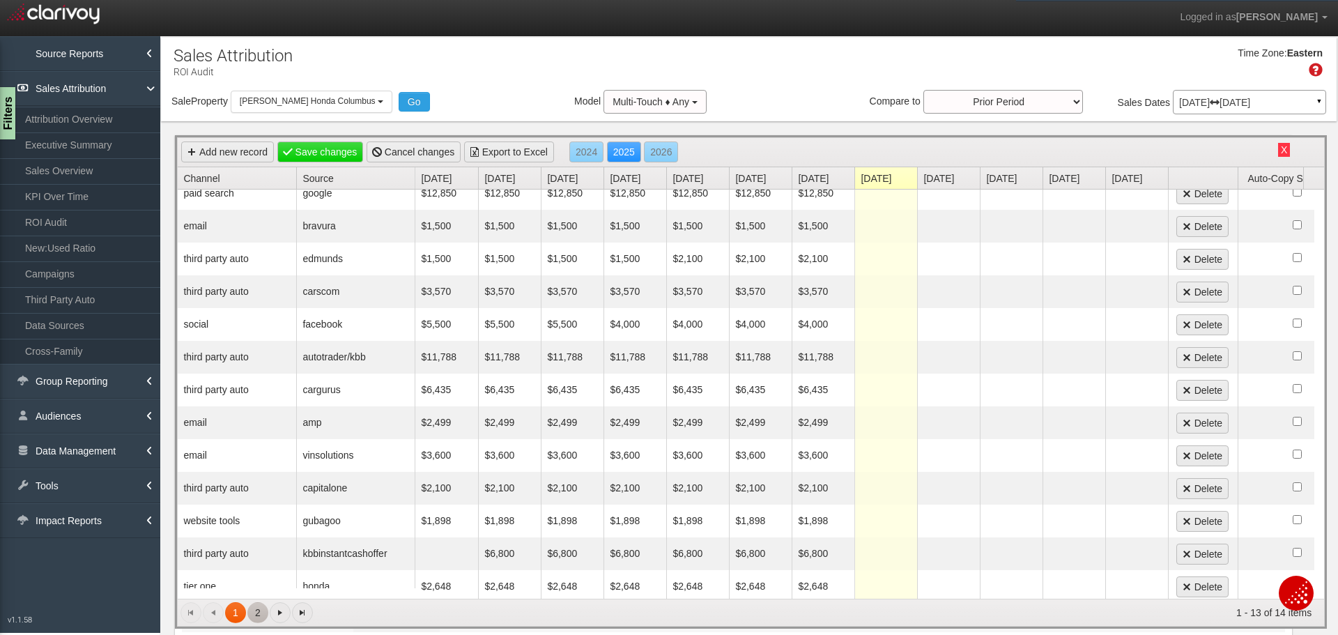
click at [258, 614] on link "2" at bounding box center [257, 612] width 21 height 21
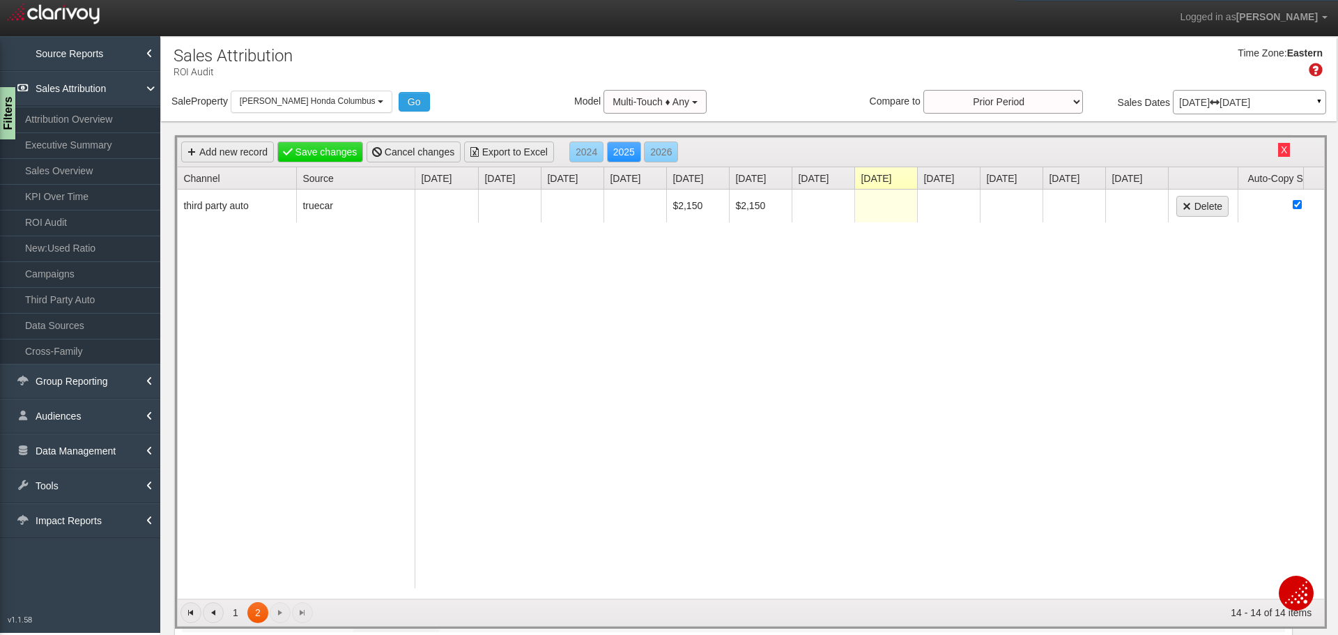
scroll to position [0, 0]
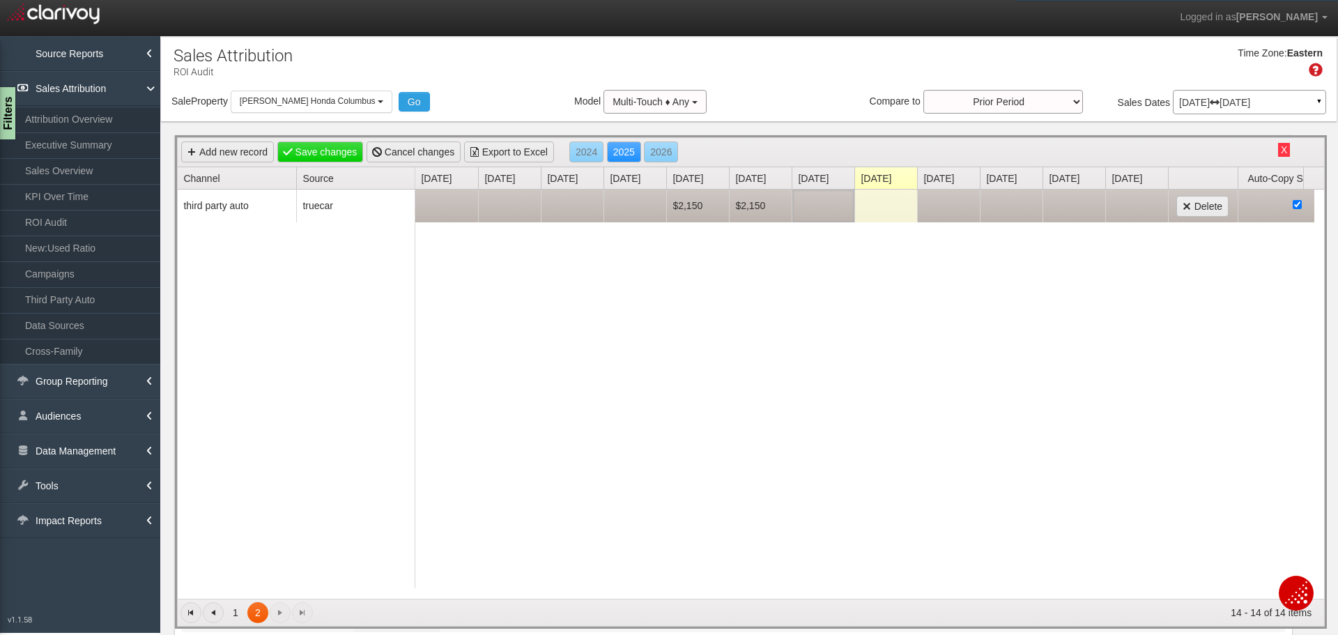
click at [826, 203] on td at bounding box center [822, 205] width 63 height 33
type input "0"
click at [827, 203] on td "$0" at bounding box center [822, 205] width 63 height 32
type input "2150"
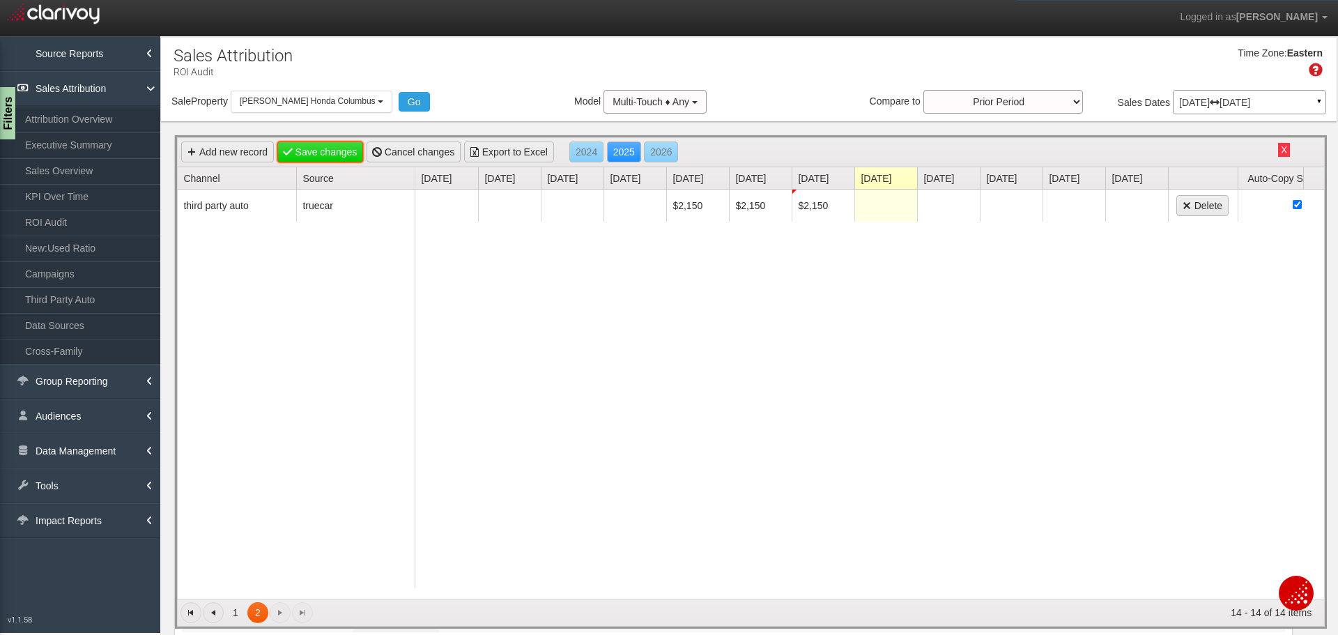
click at [320, 144] on link "Save changes" at bounding box center [320, 151] width 86 height 21
click at [1278, 156] on button "X" at bounding box center [1284, 150] width 12 height 14
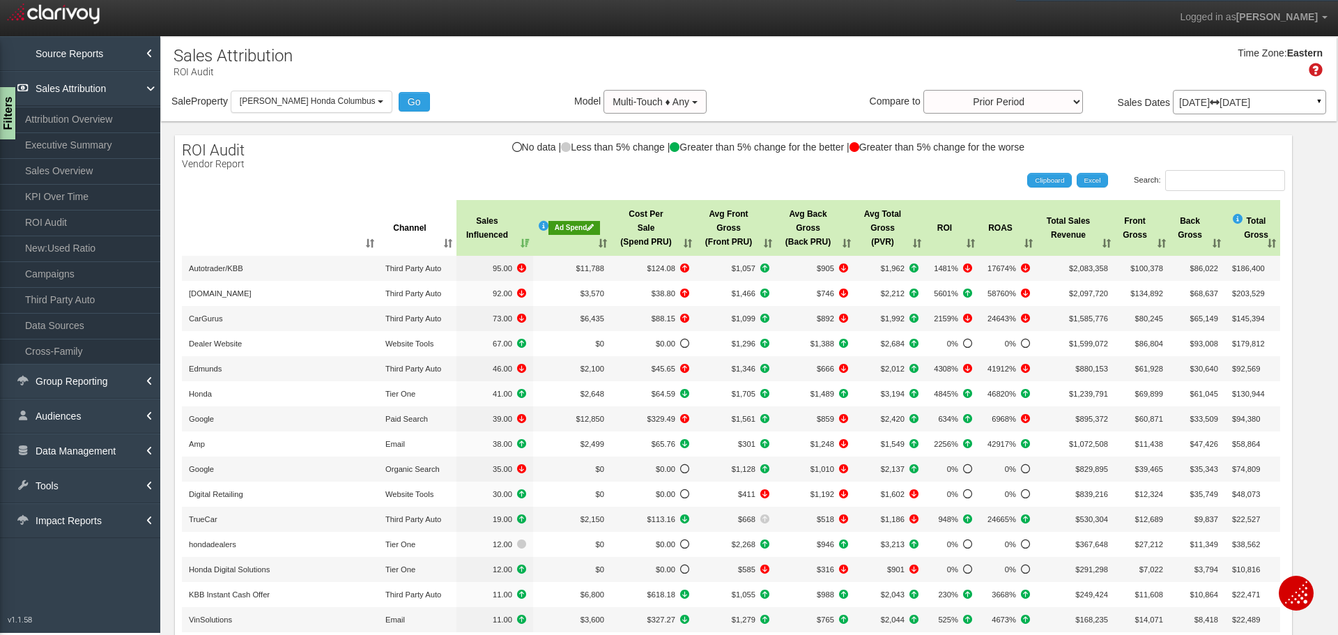
click at [578, 229] on div "Ad Spend" at bounding box center [574, 228] width 52 height 14
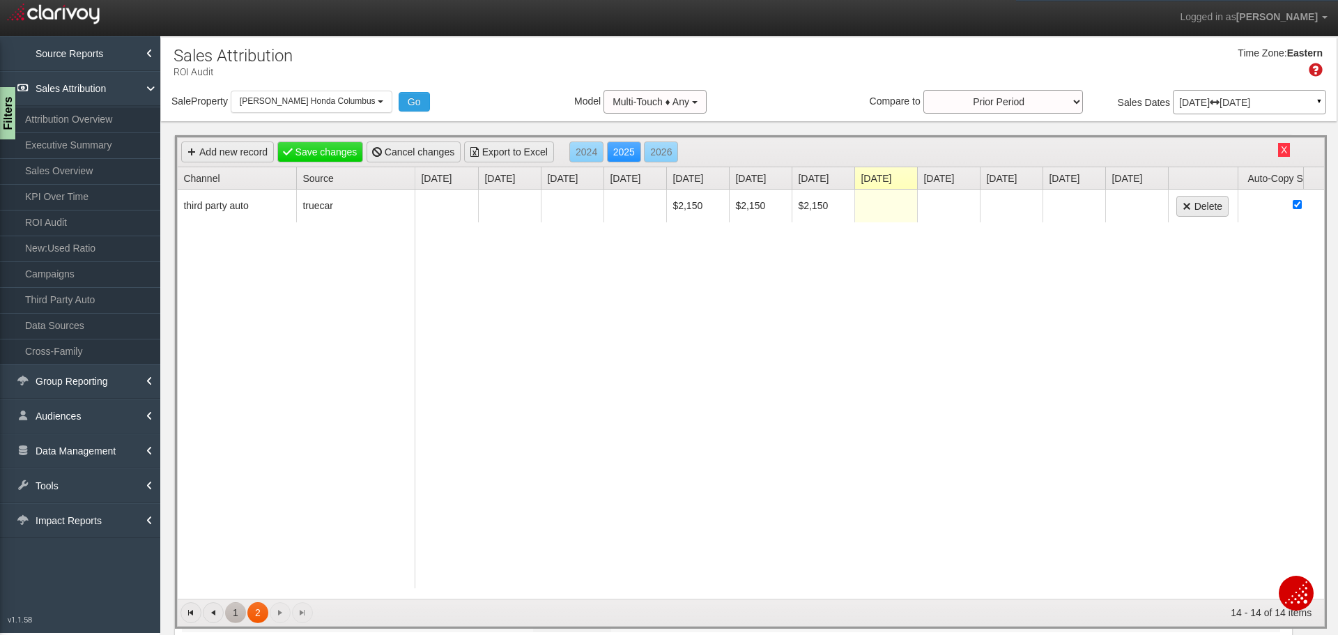
click at [235, 610] on link "1" at bounding box center [235, 612] width 21 height 21
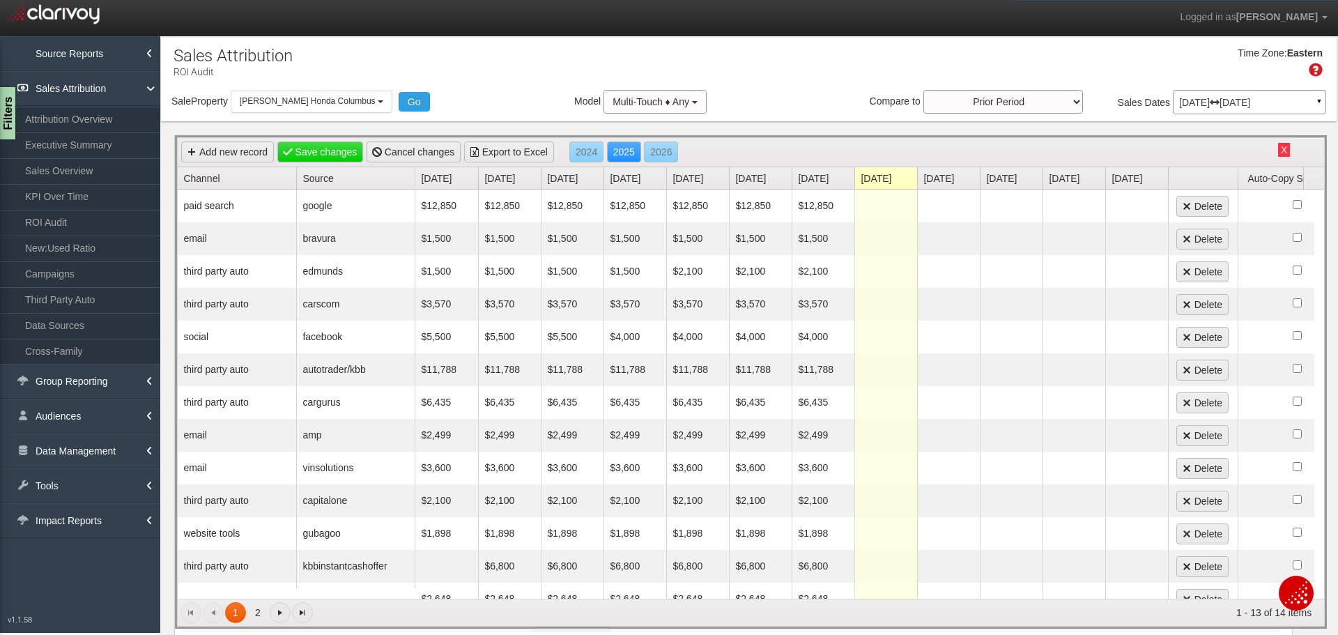
click at [1278, 153] on button "X" at bounding box center [1284, 150] width 12 height 14
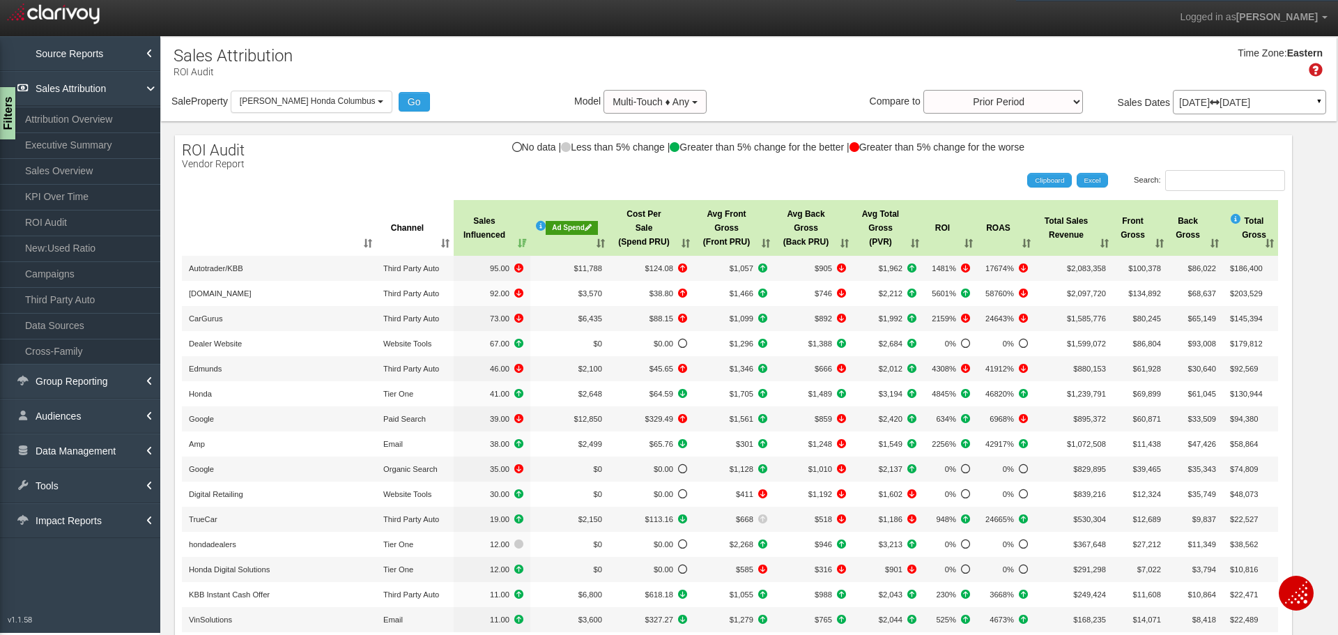
click at [1198, 104] on p "Jul 01, 2025 Jul 31, 2025" at bounding box center [1249, 103] width 141 height 10
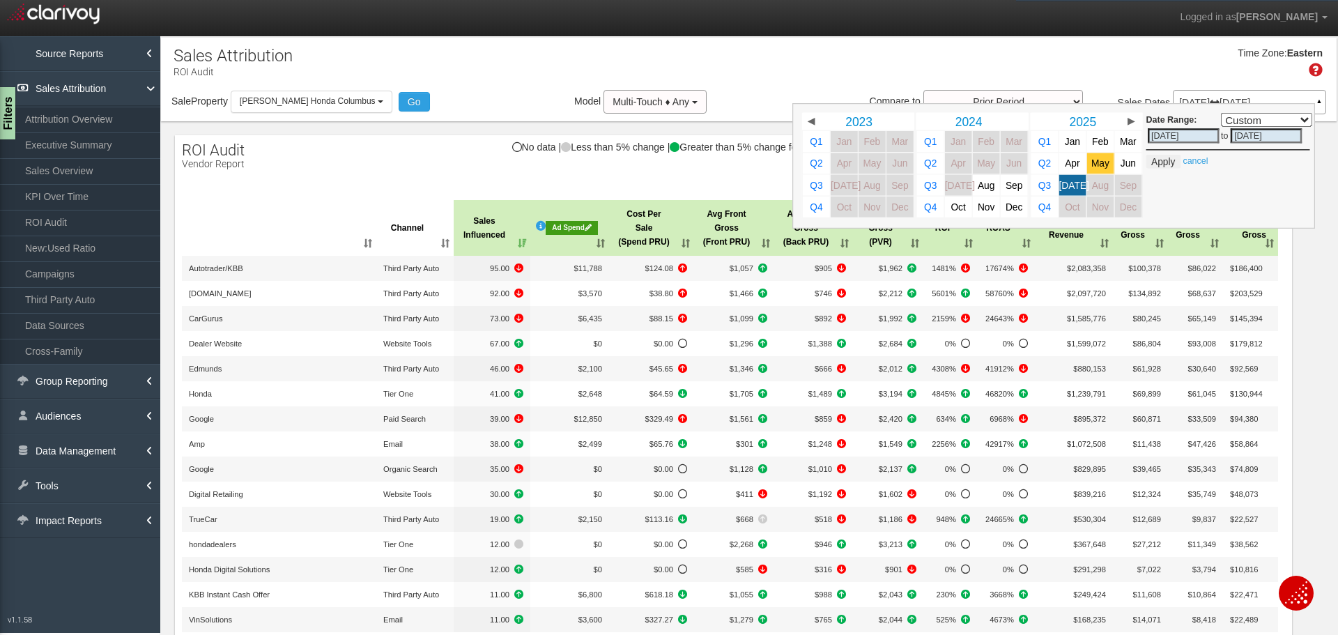
click at [1091, 161] on span "May" at bounding box center [1100, 163] width 18 height 10
select select ","
type input "05/01/2025"
type input "05/31/2025"
click at [1064, 185] on span "[DATE]" at bounding box center [1074, 185] width 30 height 10
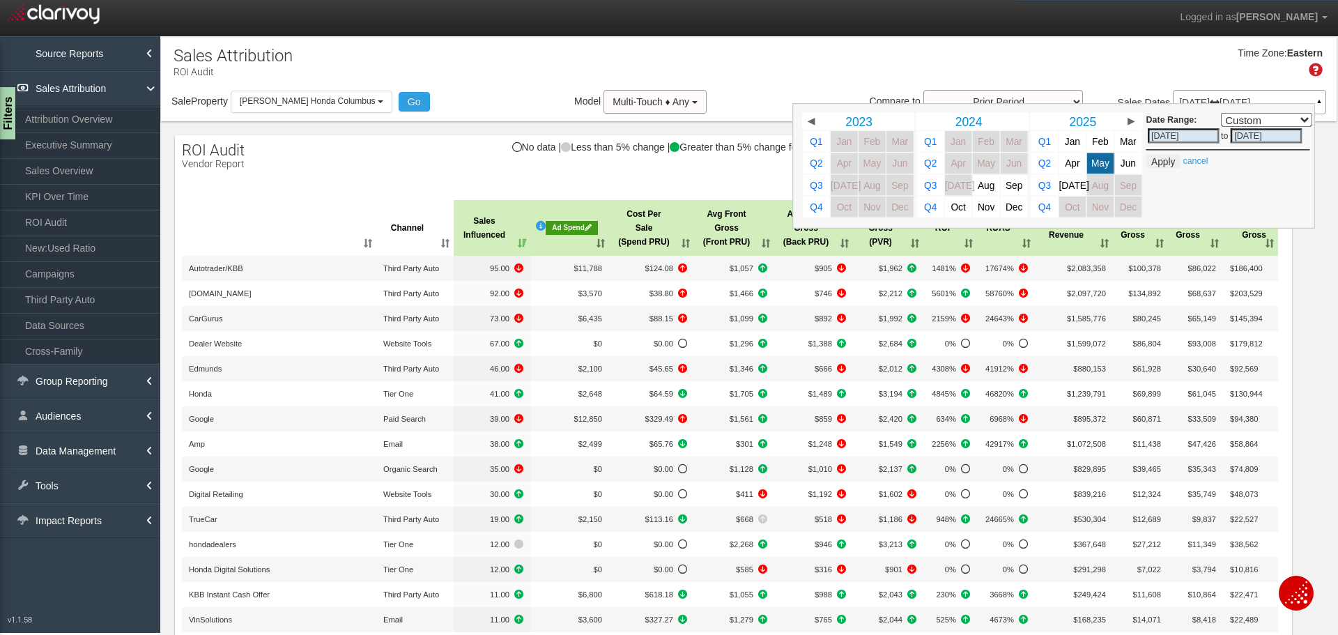
select select ","
type input "07/31/2025"
click at [1149, 160] on button "Apply" at bounding box center [1163, 162] width 34 height 14
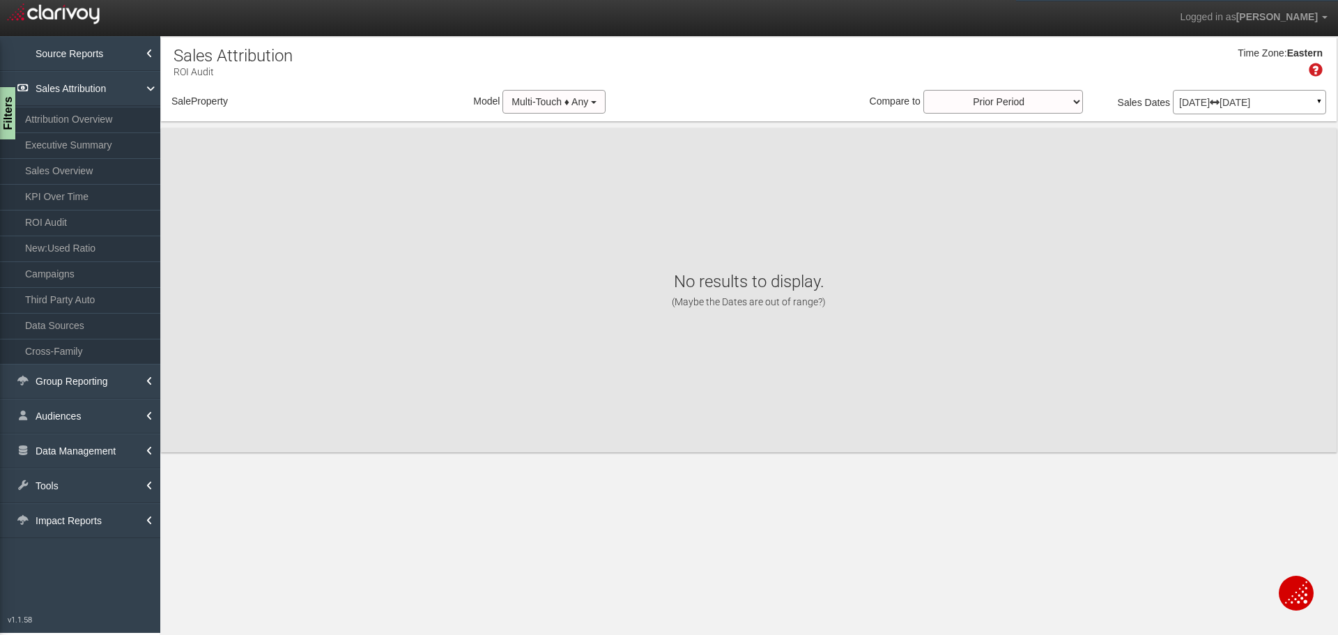
select select "object:13307"
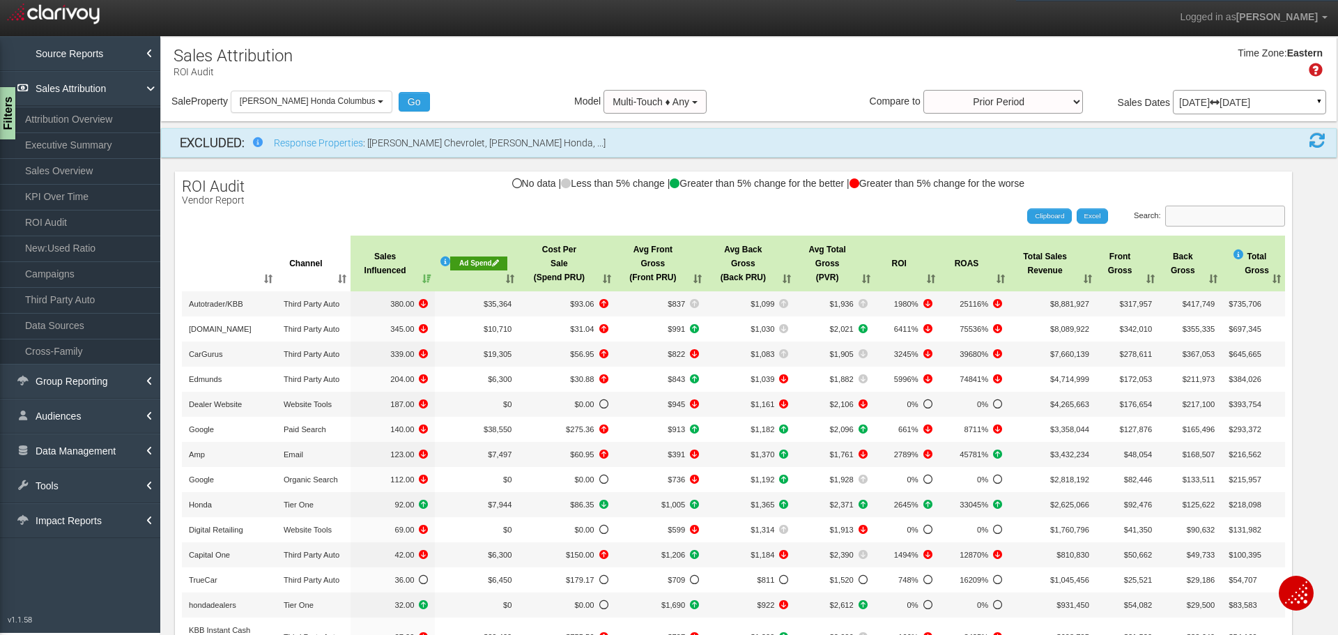
click at [1168, 219] on input "Search:" at bounding box center [1225, 216] width 120 height 21
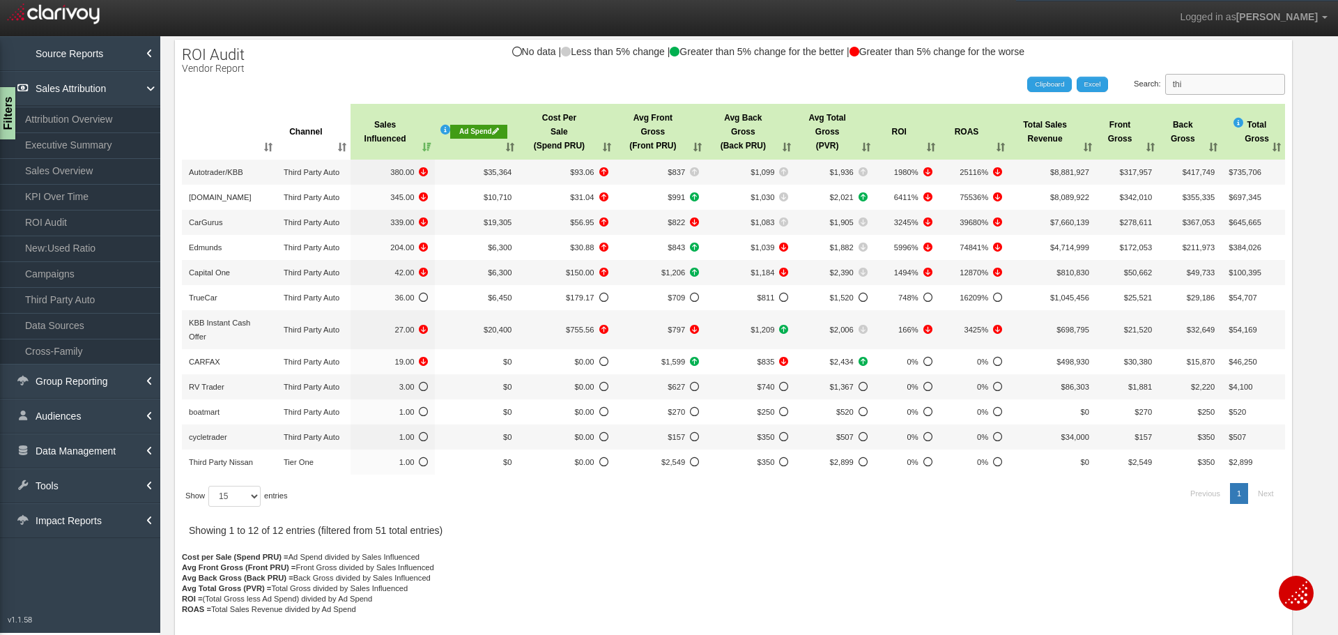
scroll to position [132, 0]
type input "thi"
click at [259, 497] on select "15 30 50 All" at bounding box center [234, 495] width 52 height 21
click at [334, 502] on div "Show 15 30 50 All entries" at bounding box center [320, 495] width 276 height 35
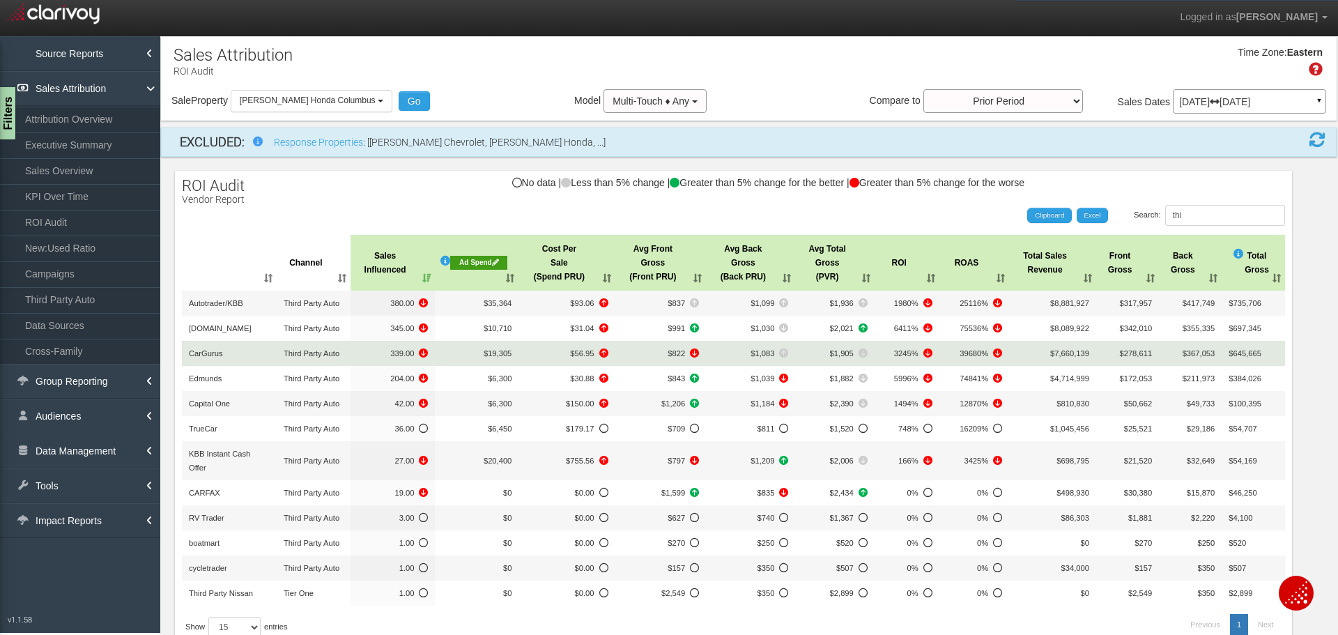
scroll to position [0, 0]
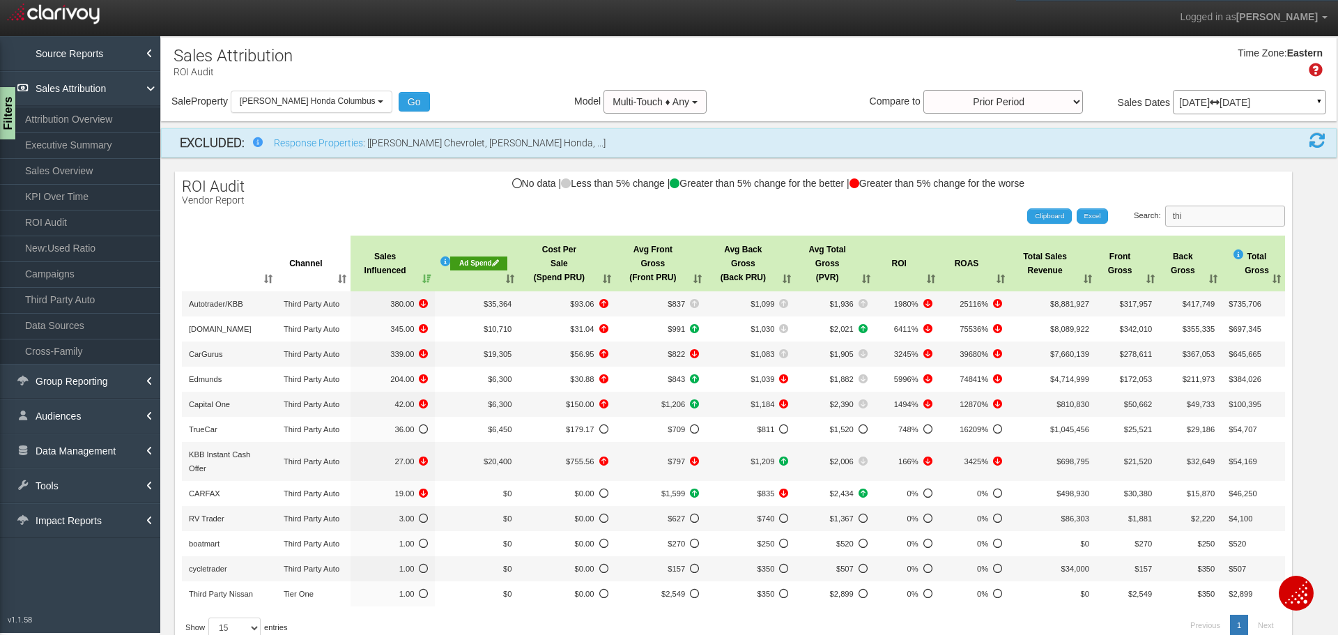
drag, startPoint x: 1131, startPoint y: 223, endPoint x: 1101, endPoint y: 171, distance: 59.6
click at [1091, 191] on div "ROI Audit Vendor Report No data | Less than 5% change | Greater than 5% change …" at bounding box center [733, 472] width 1117 height 603
click at [1221, 98] on p "May 01, 2025 Jul 31, 2025" at bounding box center [1249, 103] width 141 height 10
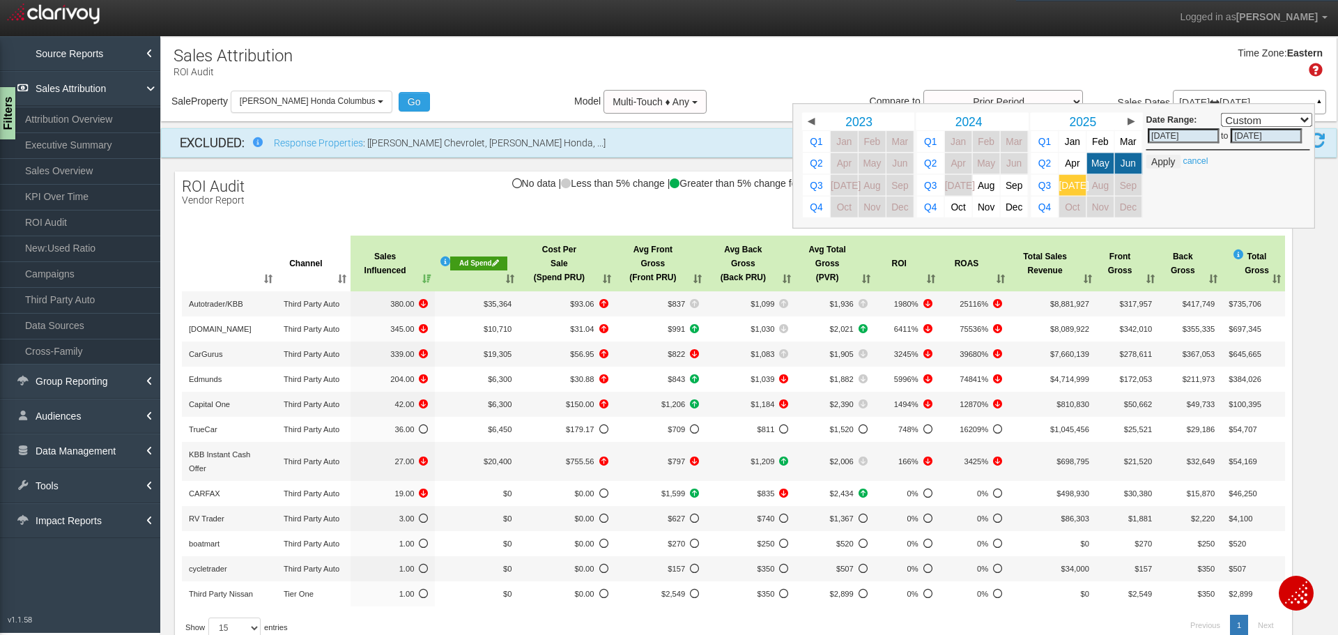
click at [1062, 189] on span "[DATE]" at bounding box center [1074, 185] width 30 height 10
select select ","
type input "07/01/2025"
drag, startPoint x: 1149, startPoint y: 164, endPoint x: 1042, endPoint y: 206, distance: 114.7
click at [1149, 164] on button "Apply" at bounding box center [1163, 162] width 34 height 14
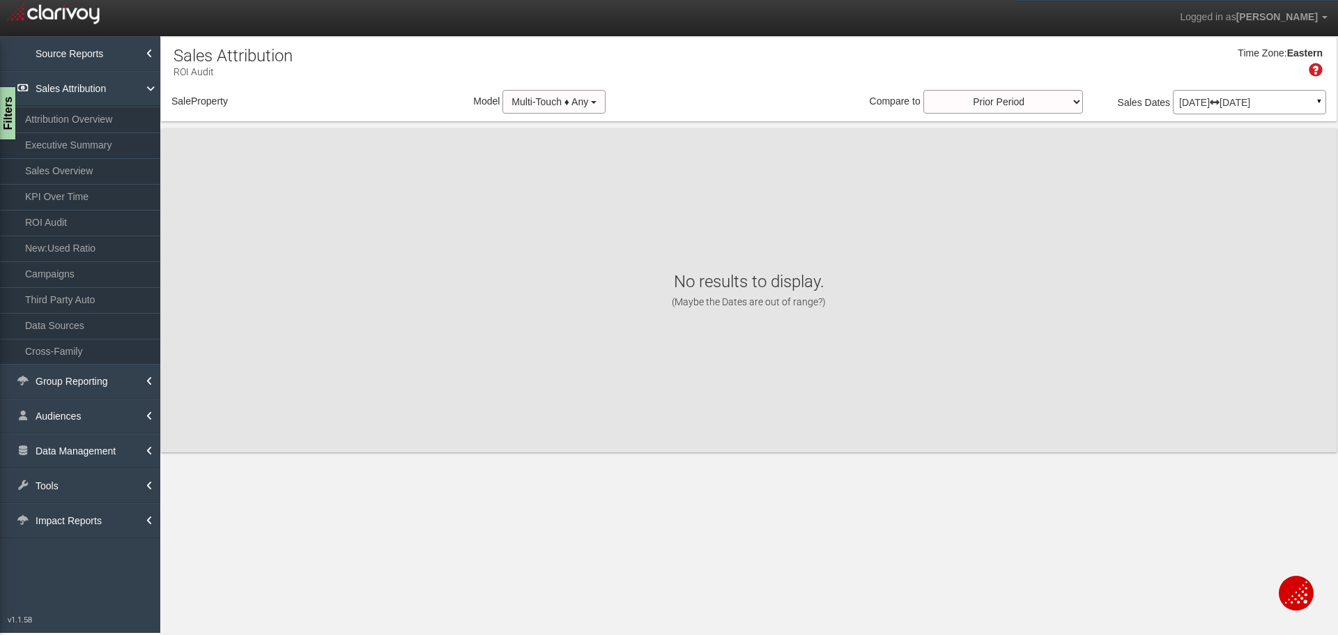
select select "object:15898"
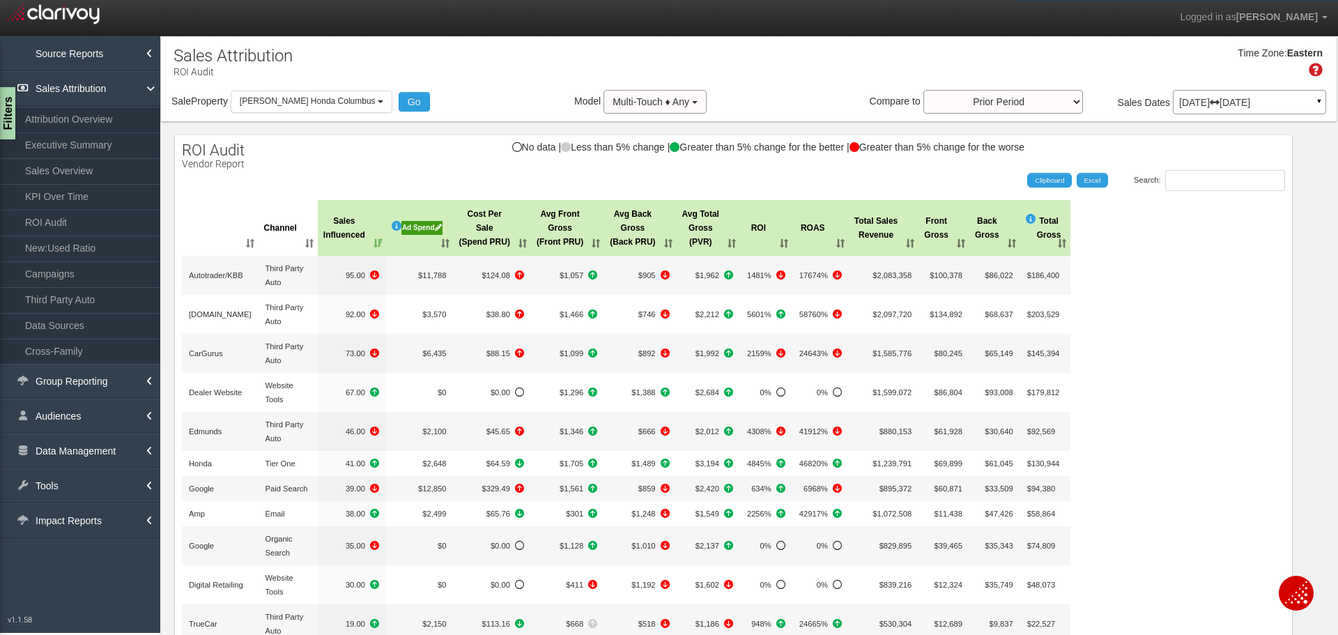
click at [10, 130] on div "Filters" at bounding box center [6, 113] width 17 height 52
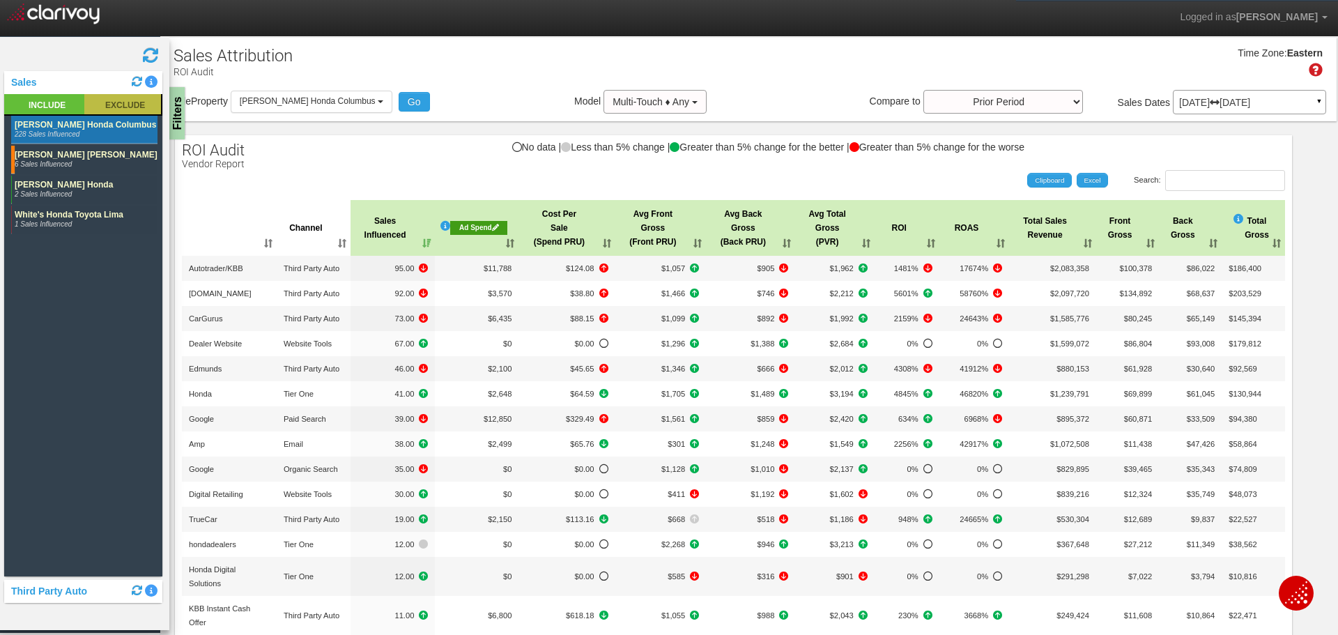
click at [100, 106] on rect at bounding box center [122, 104] width 77 height 20
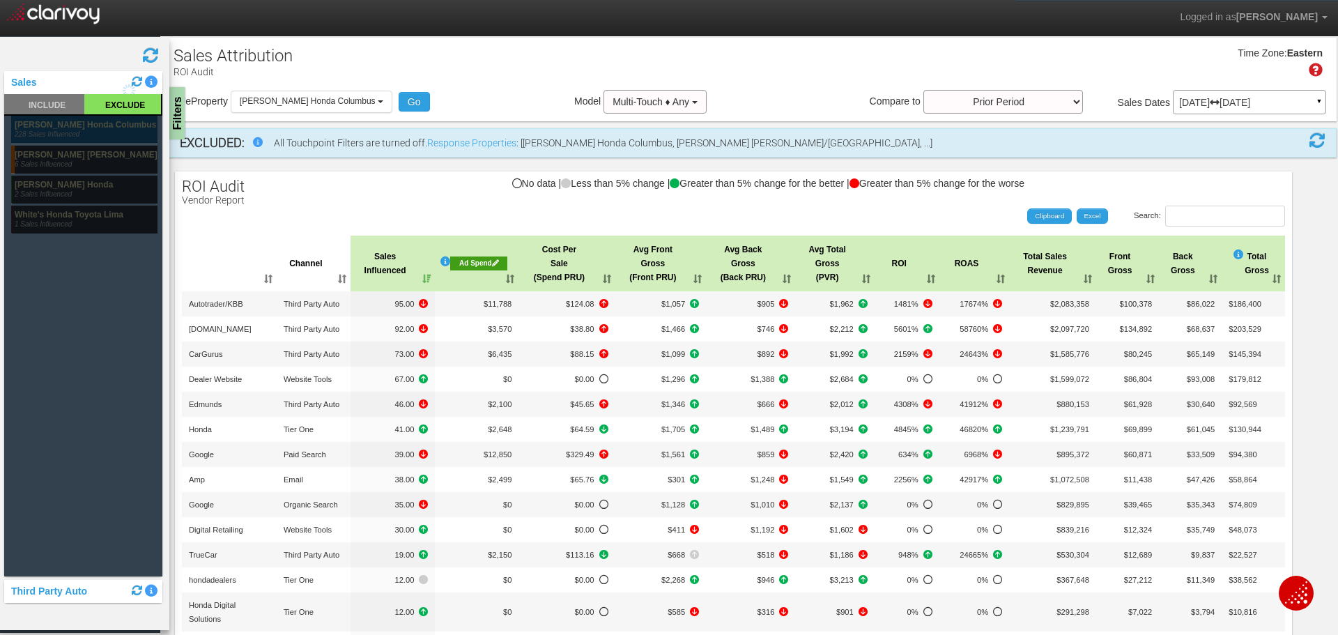
click at [101, 129] on rect at bounding box center [84, 130] width 146 height 28
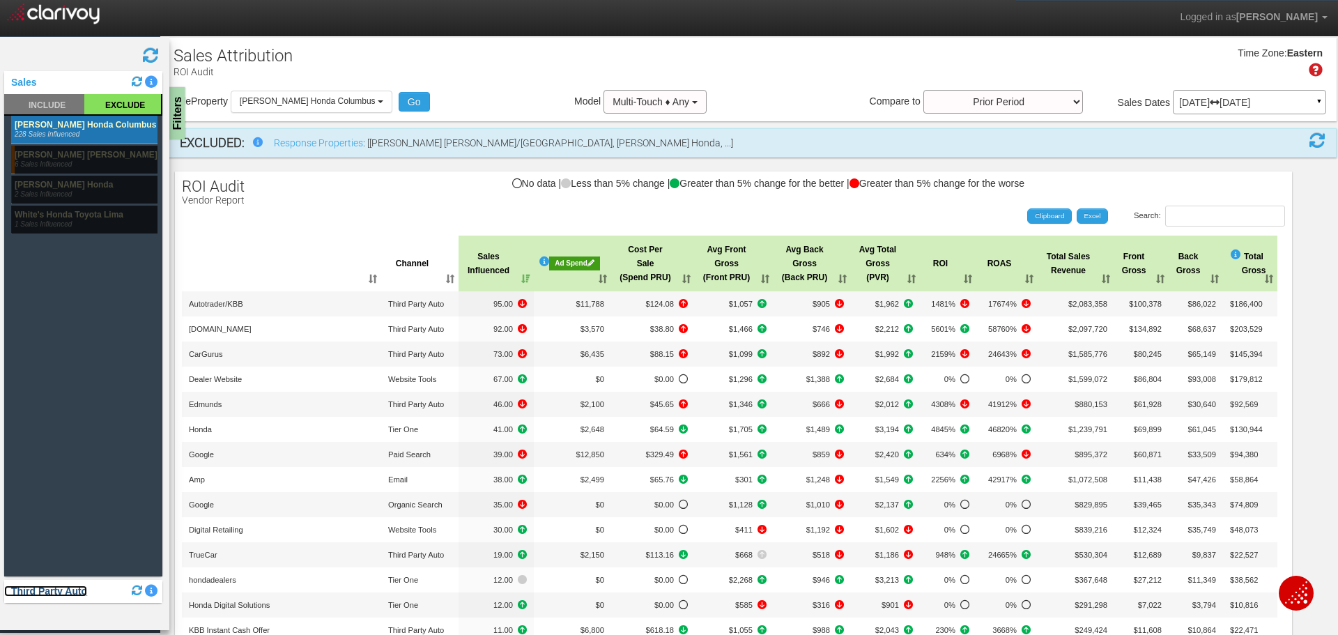
click at [44, 591] on link "Third Party Auto" at bounding box center [45, 590] width 83 height 11
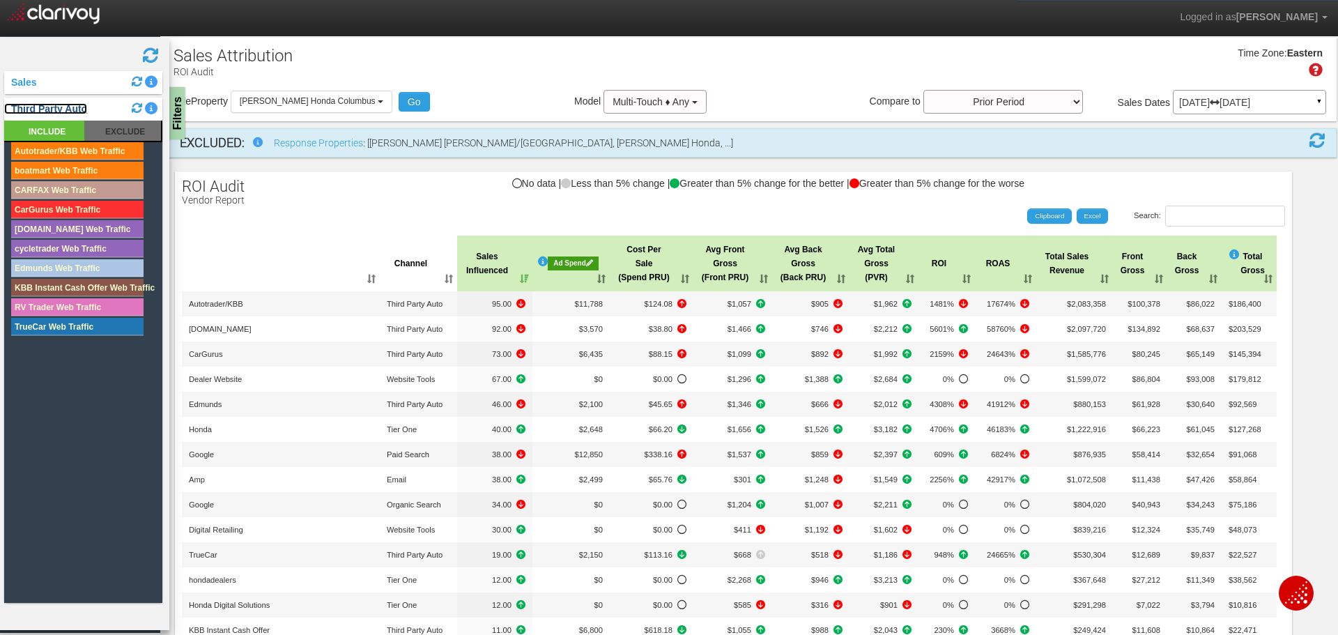
click at [49, 108] on link "Third Party Auto" at bounding box center [45, 108] width 83 height 11
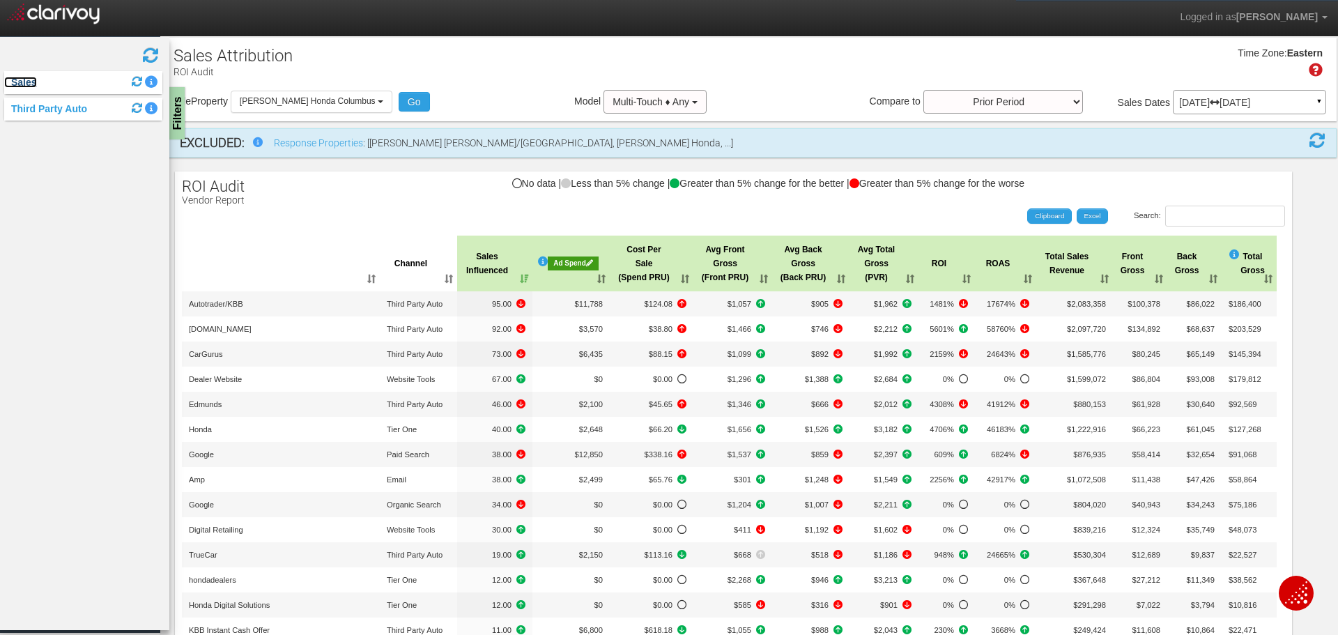
click at [28, 82] on link "Sales" at bounding box center [20, 82] width 33 height 11
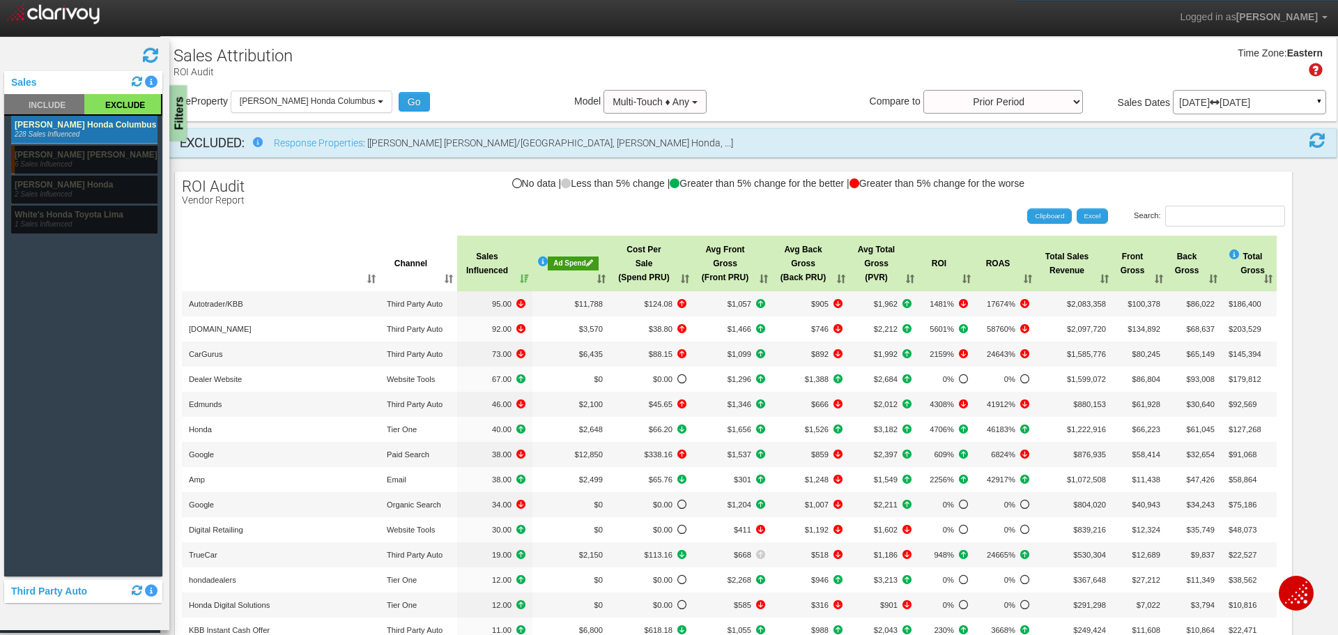
click at [179, 125] on div "Filters" at bounding box center [177, 114] width 17 height 56
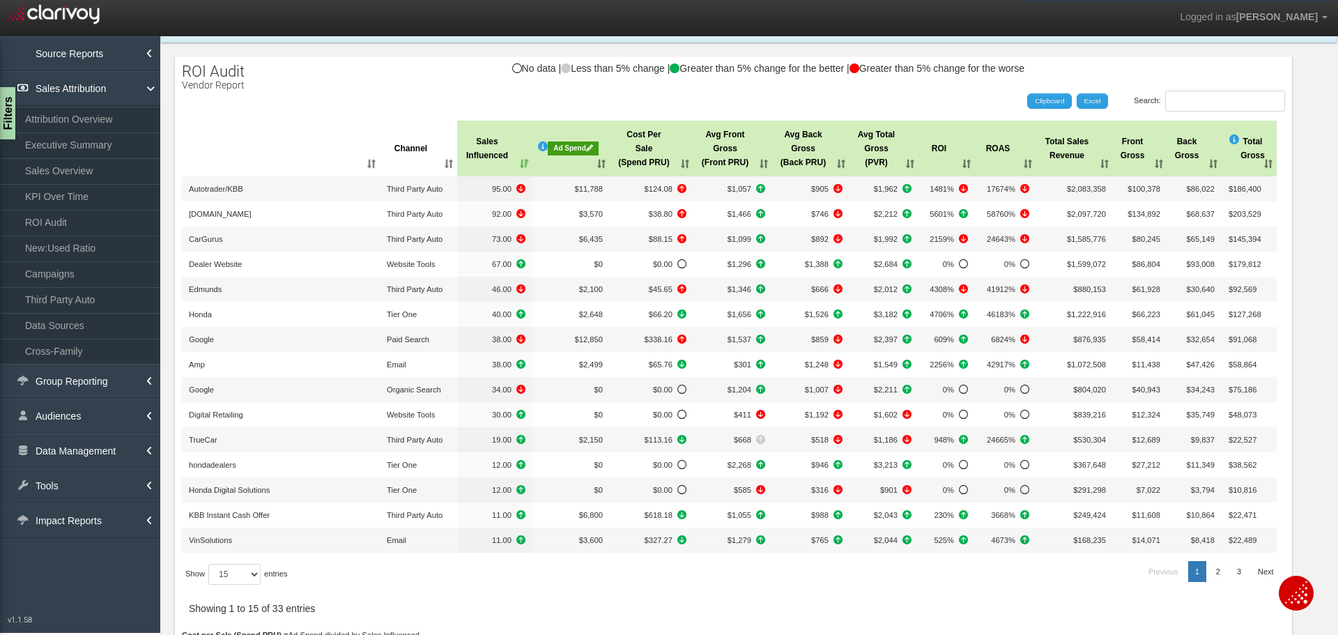
scroll to position [139, 0]
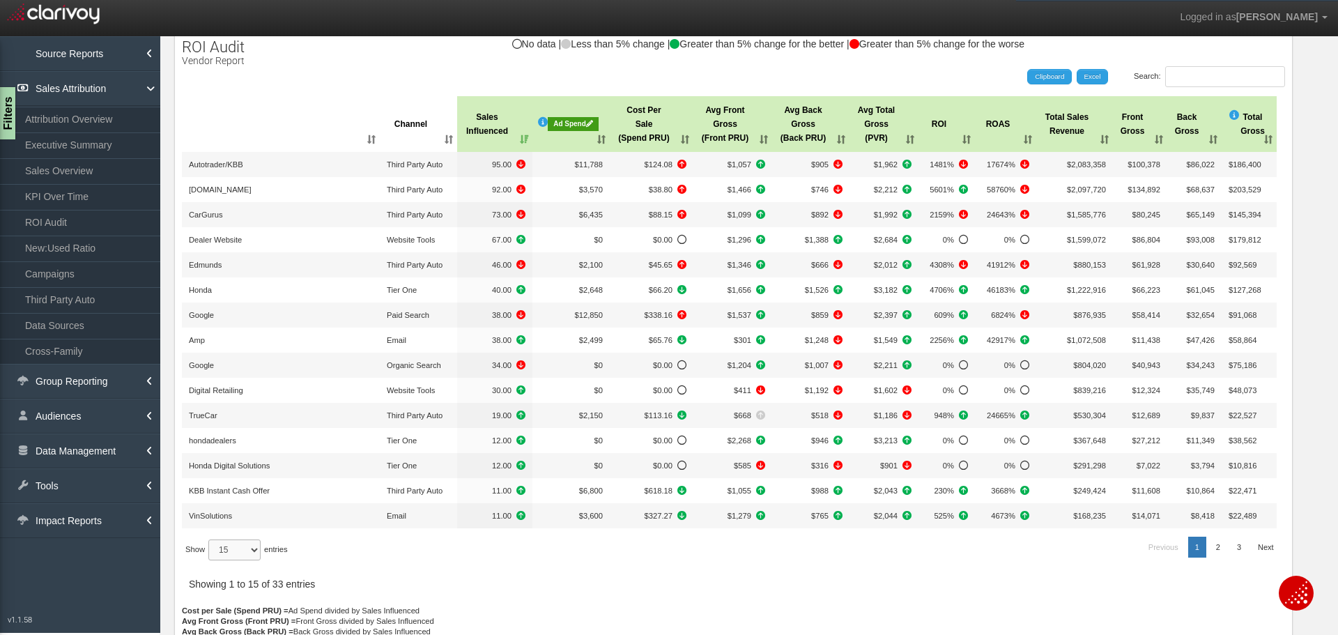
click at [258, 552] on select "15 30 50 All" at bounding box center [234, 549] width 52 height 21
select select "-1"
click at [211, 560] on select "15 30 50 All" at bounding box center [234, 549] width 52 height 21
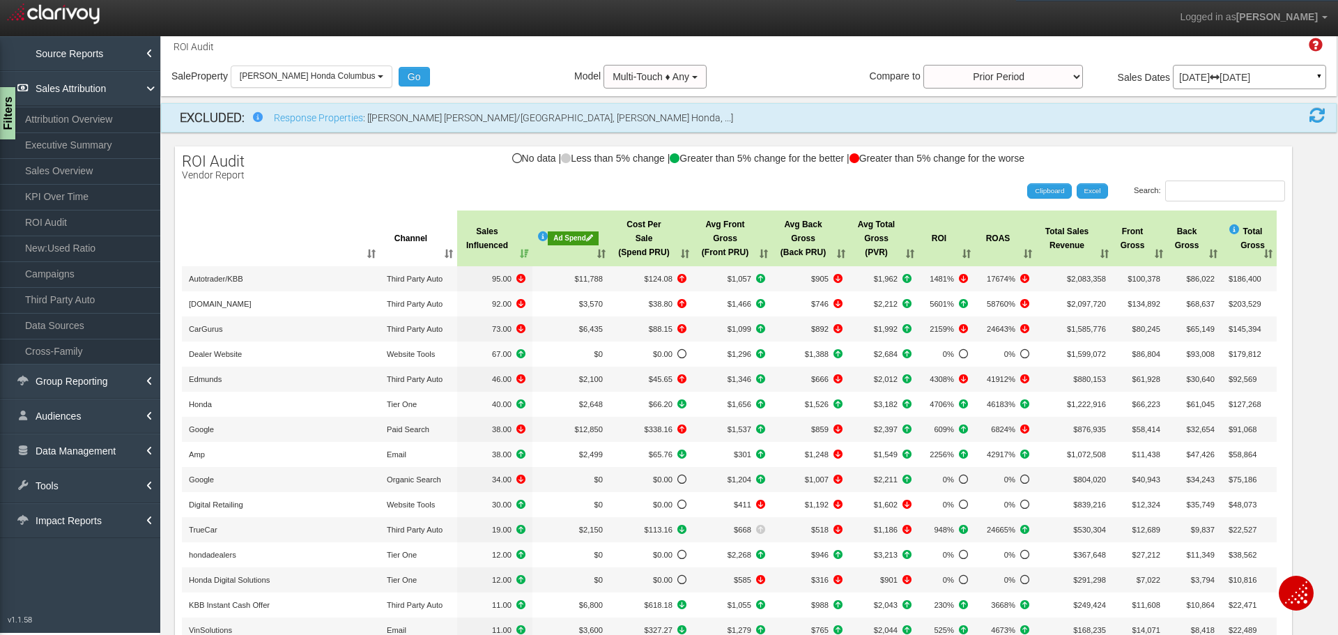
scroll to position [0, 0]
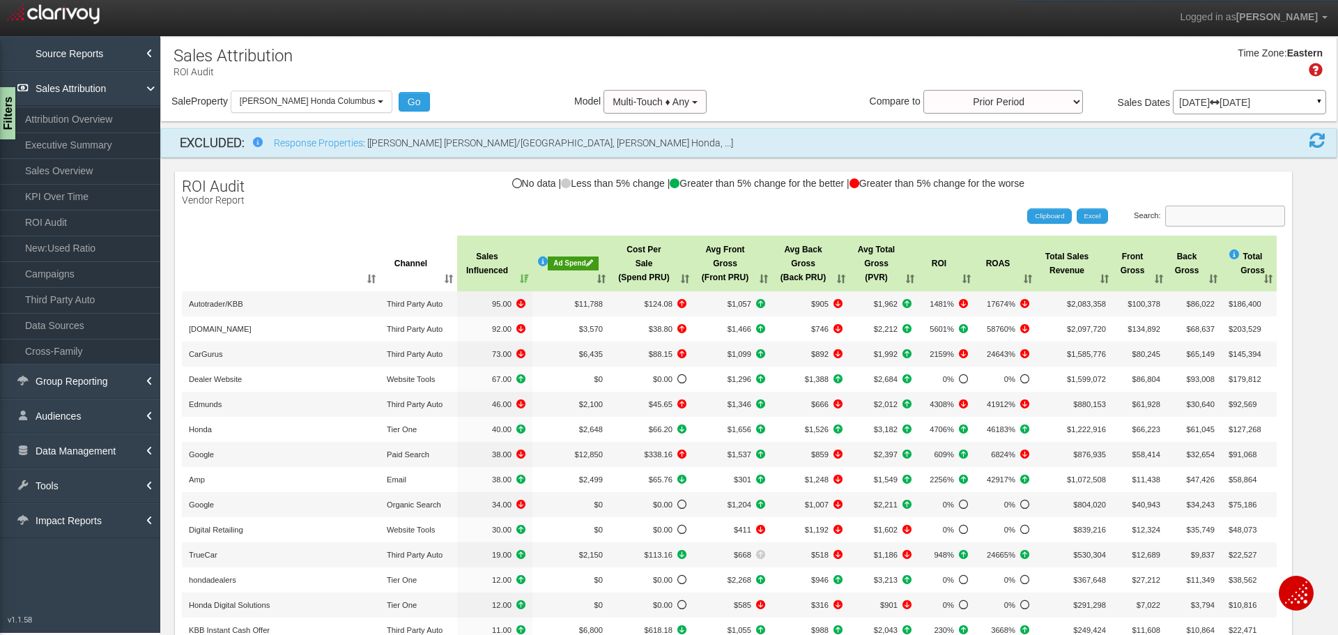
click at [1175, 220] on input "Search:" at bounding box center [1225, 216] width 120 height 21
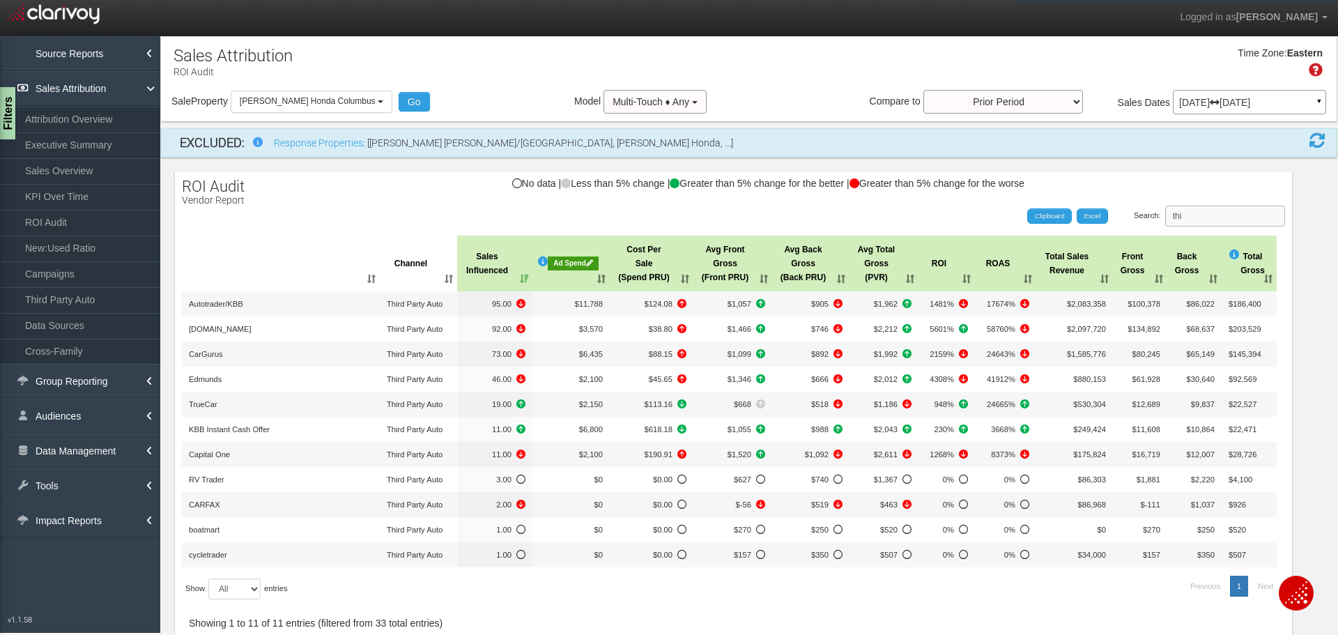
type input "thi"
click at [572, 268] on div "Ad Spend" at bounding box center [573, 263] width 51 height 14
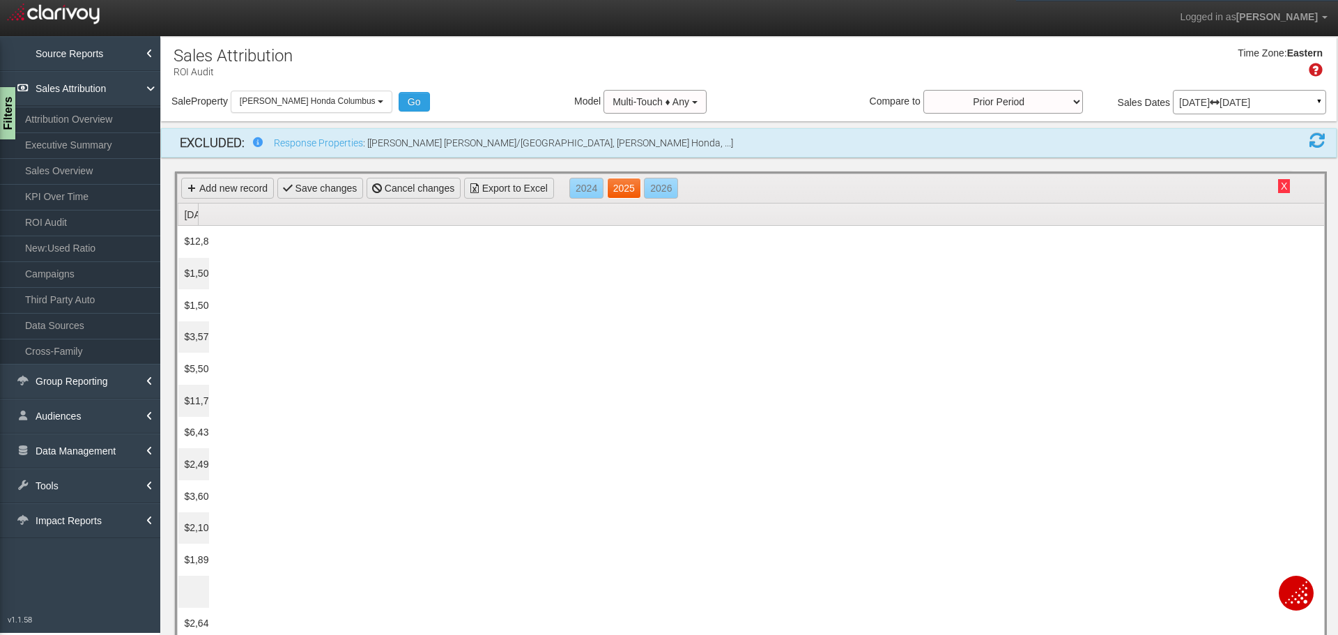
click at [638, 181] on link "2025" at bounding box center [624, 188] width 34 height 21
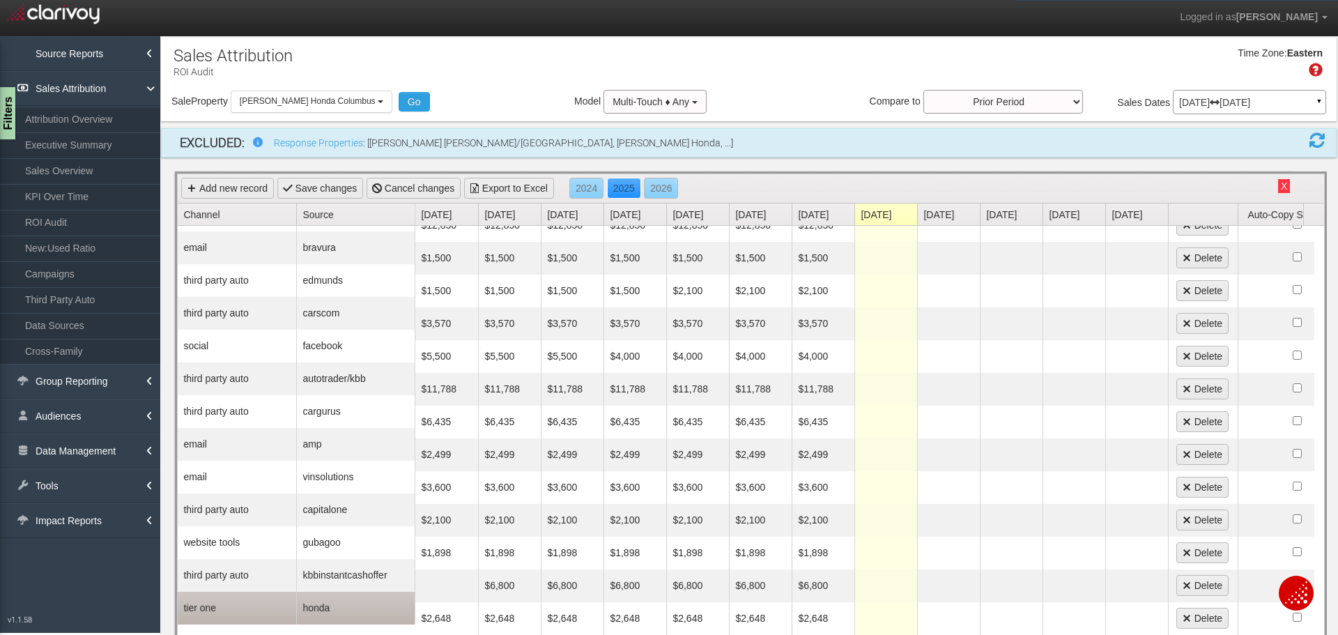
scroll to position [104, 0]
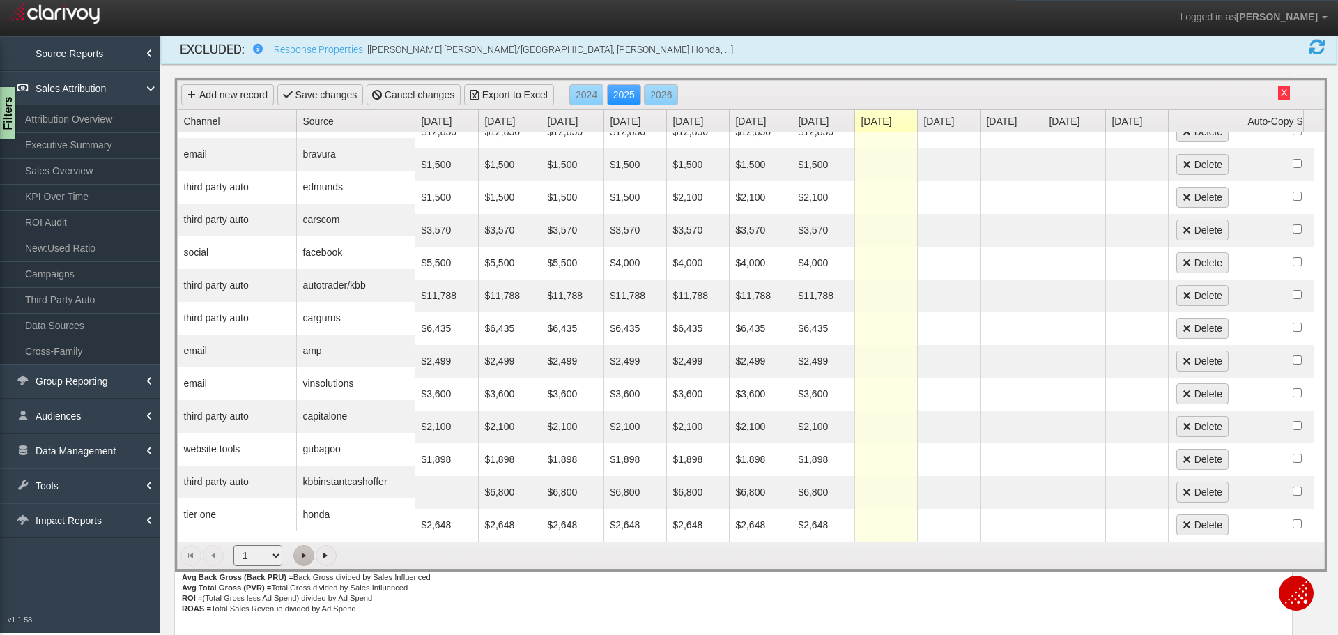
click at [298, 550] on span "Go to the next page" at bounding box center [303, 555] width 11 height 11
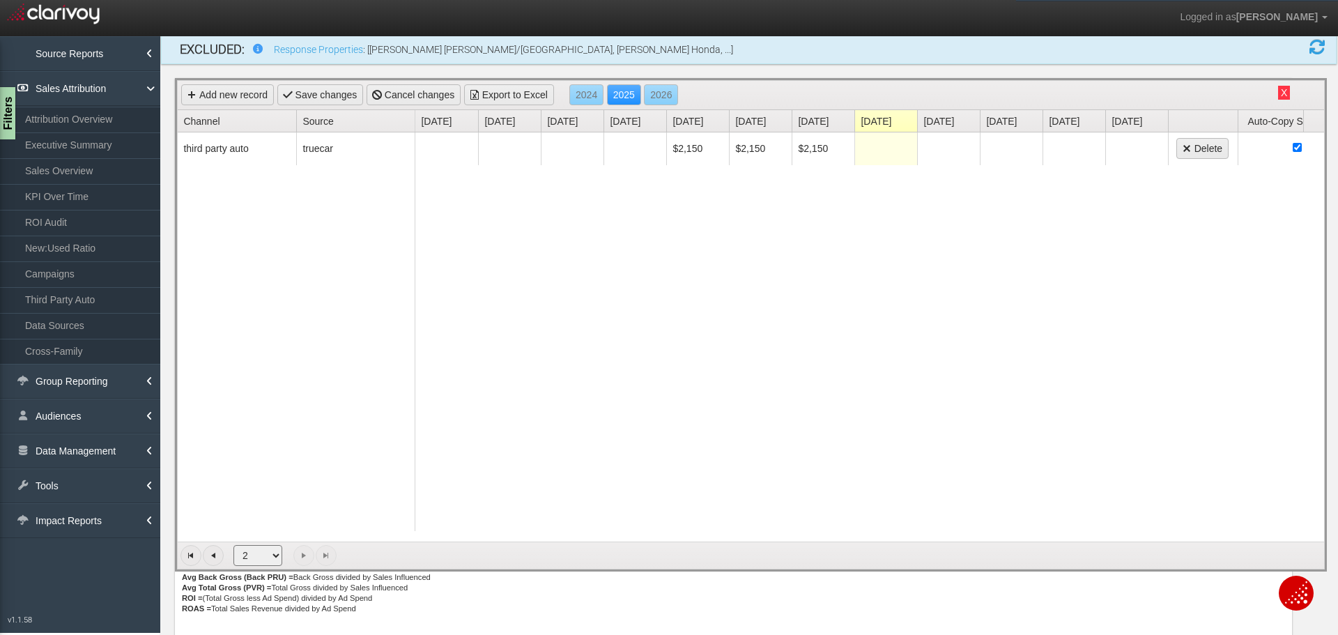
scroll to position [0, 0]
click at [215, 550] on span "Go to the previous page" at bounding box center [213, 555] width 11 height 11
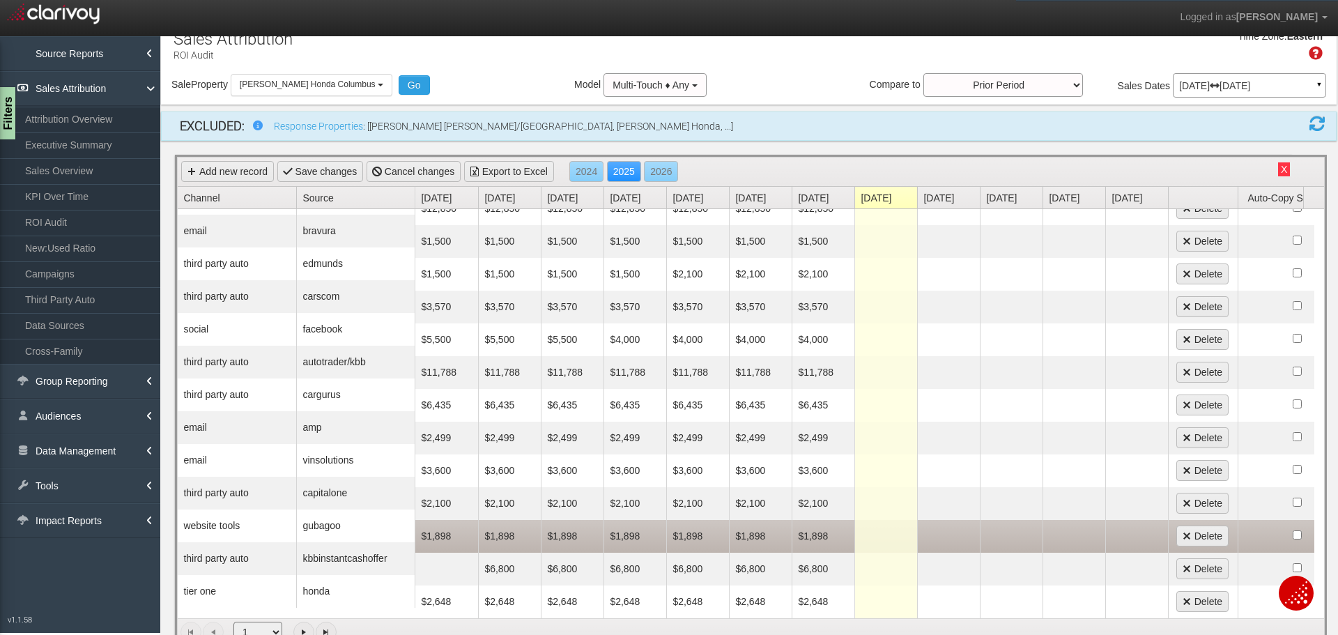
scroll to position [70, 0]
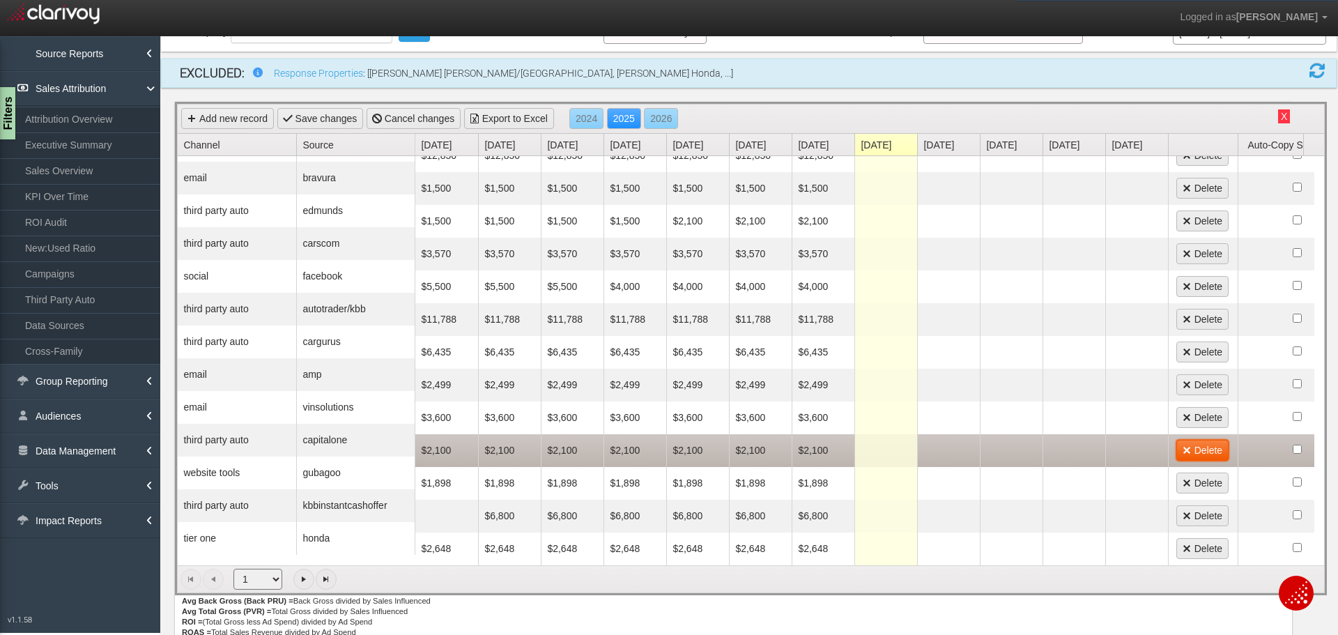
click at [1204, 441] on link "Delete" at bounding box center [1202, 450] width 52 height 21
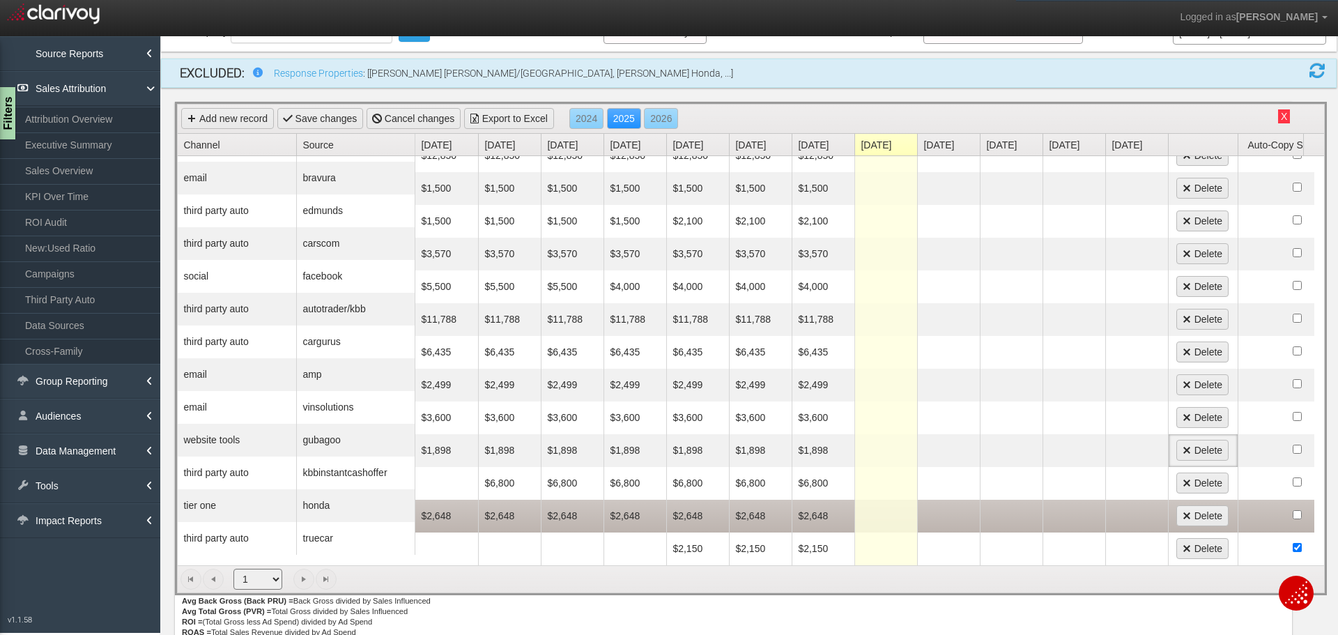
scroll to position [0, 0]
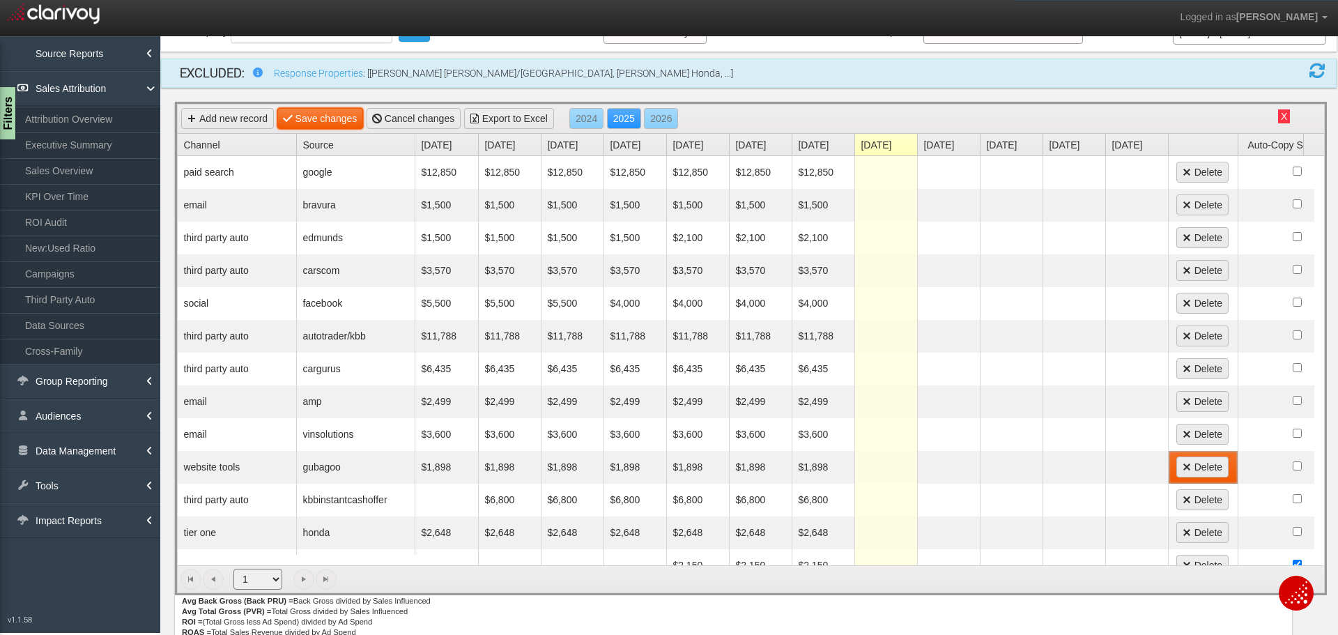
click at [347, 114] on link "Save changes" at bounding box center [320, 118] width 86 height 21
click at [1278, 118] on button "X" at bounding box center [1284, 116] width 12 height 14
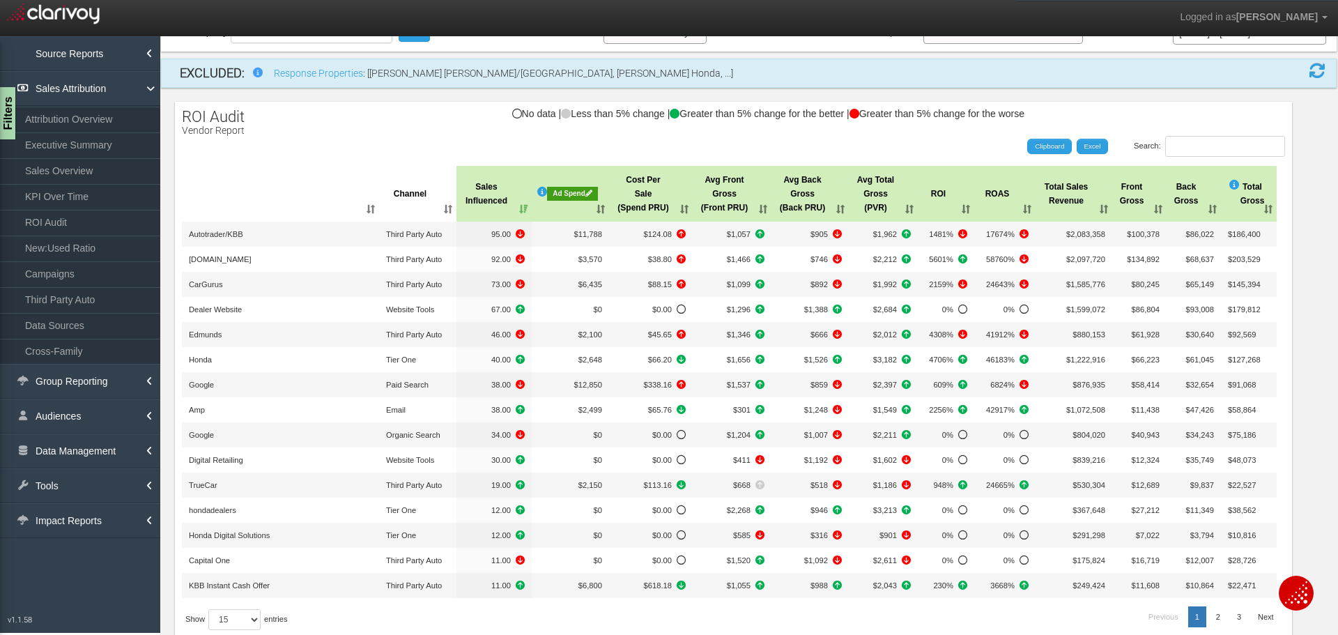
click at [567, 195] on div "Ad Spend" at bounding box center [572, 194] width 51 height 14
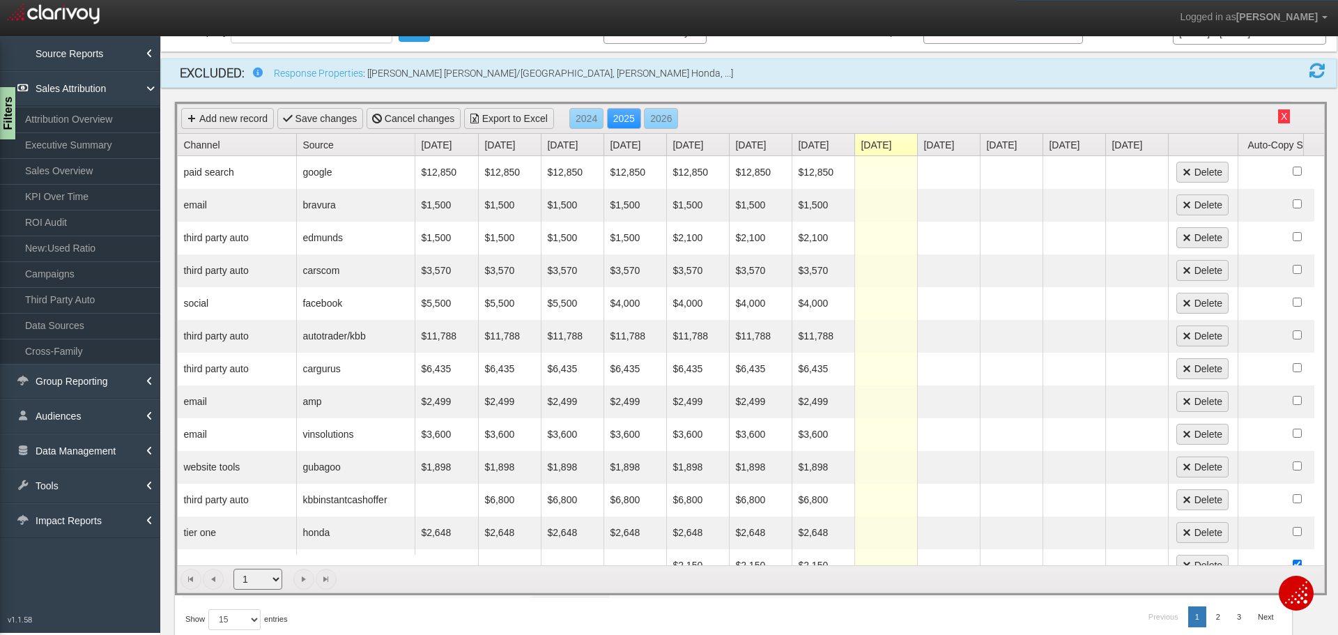
click at [1278, 112] on button "X" at bounding box center [1284, 116] width 12 height 14
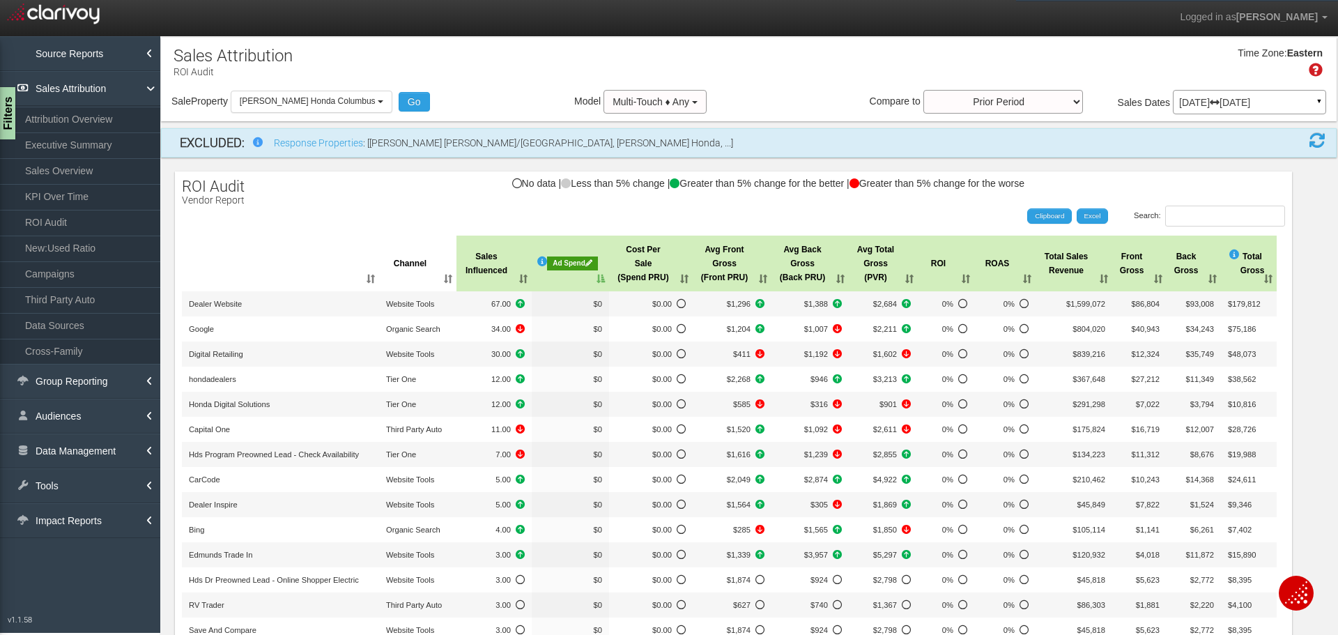
click at [603, 279] on th "Ad Spend" at bounding box center [570, 263] width 77 height 56
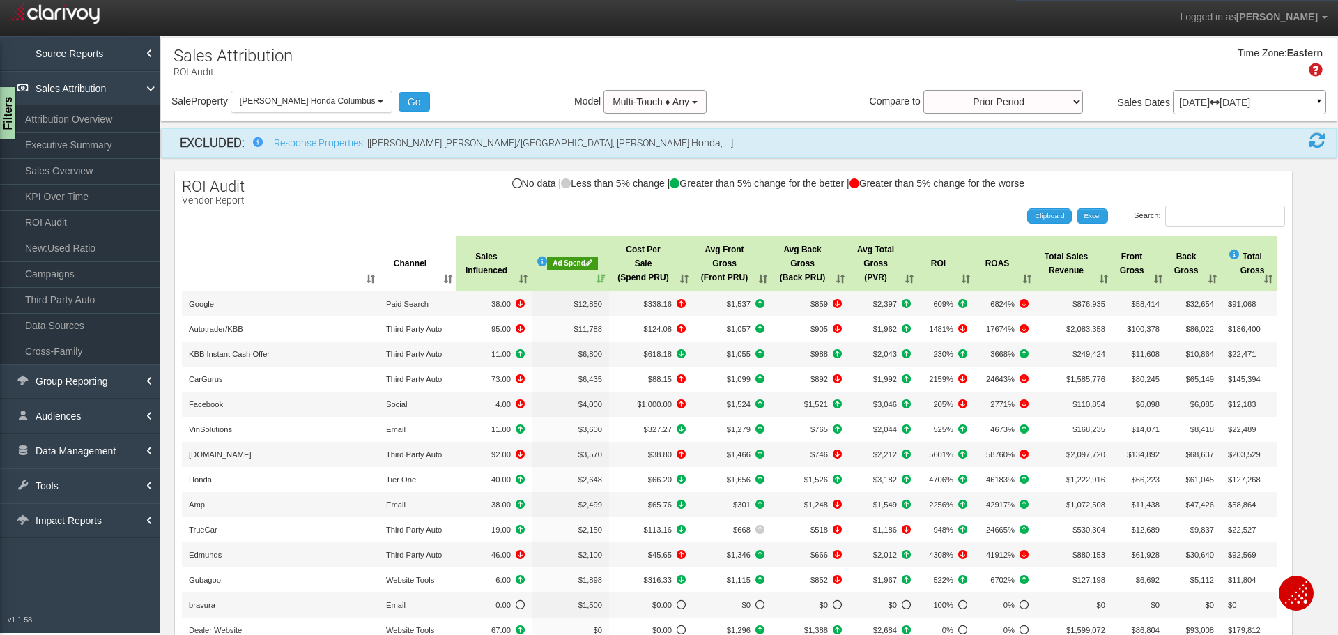
click at [603, 279] on th "Ad Spend" at bounding box center [570, 263] width 77 height 56
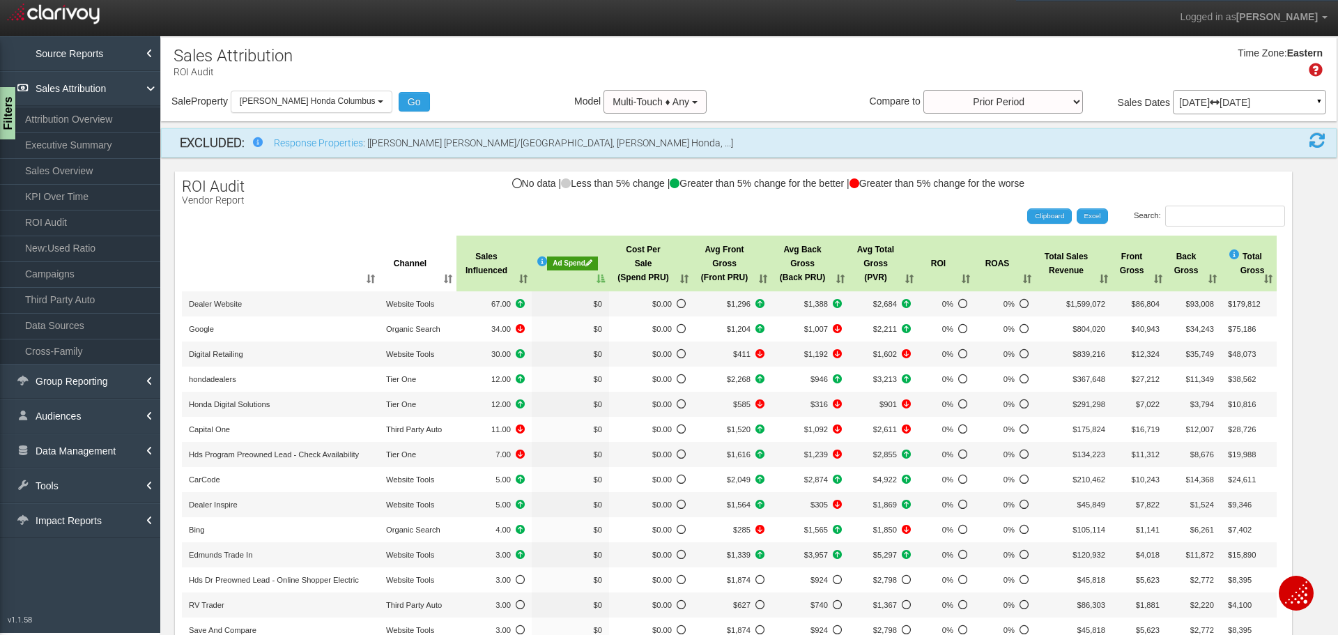
click at [603, 279] on th "Ad Spend" at bounding box center [570, 263] width 77 height 56
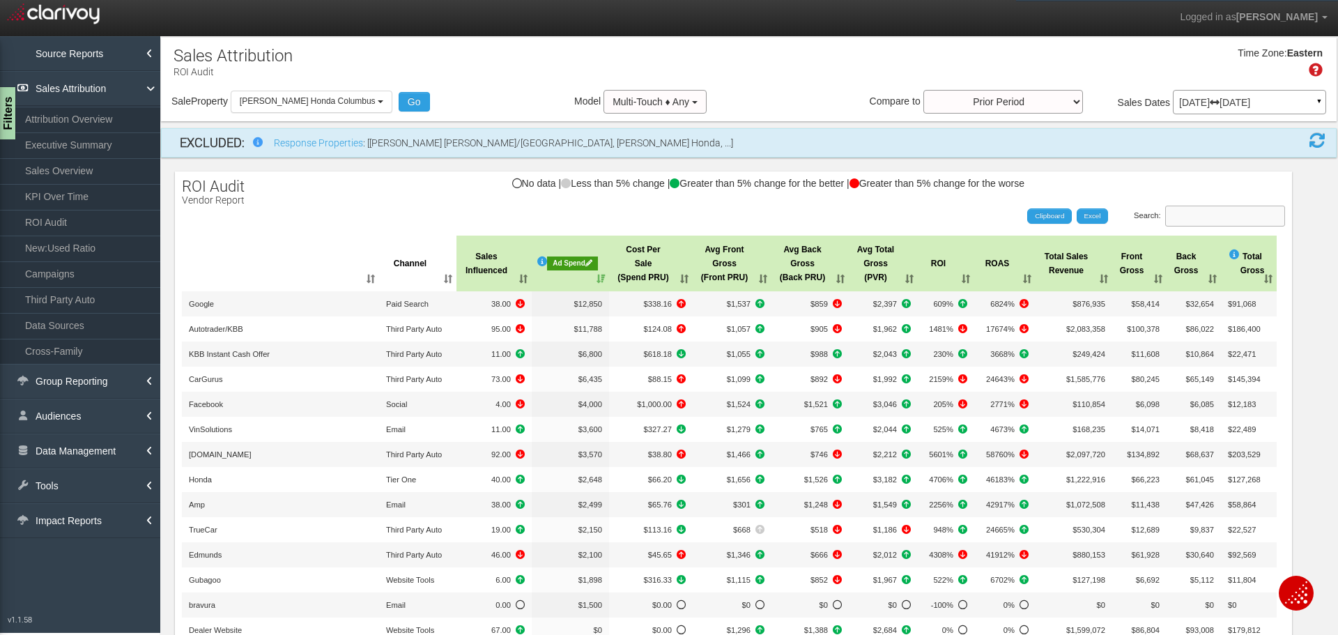
click at [1203, 223] on input "Search:" at bounding box center [1225, 216] width 120 height 21
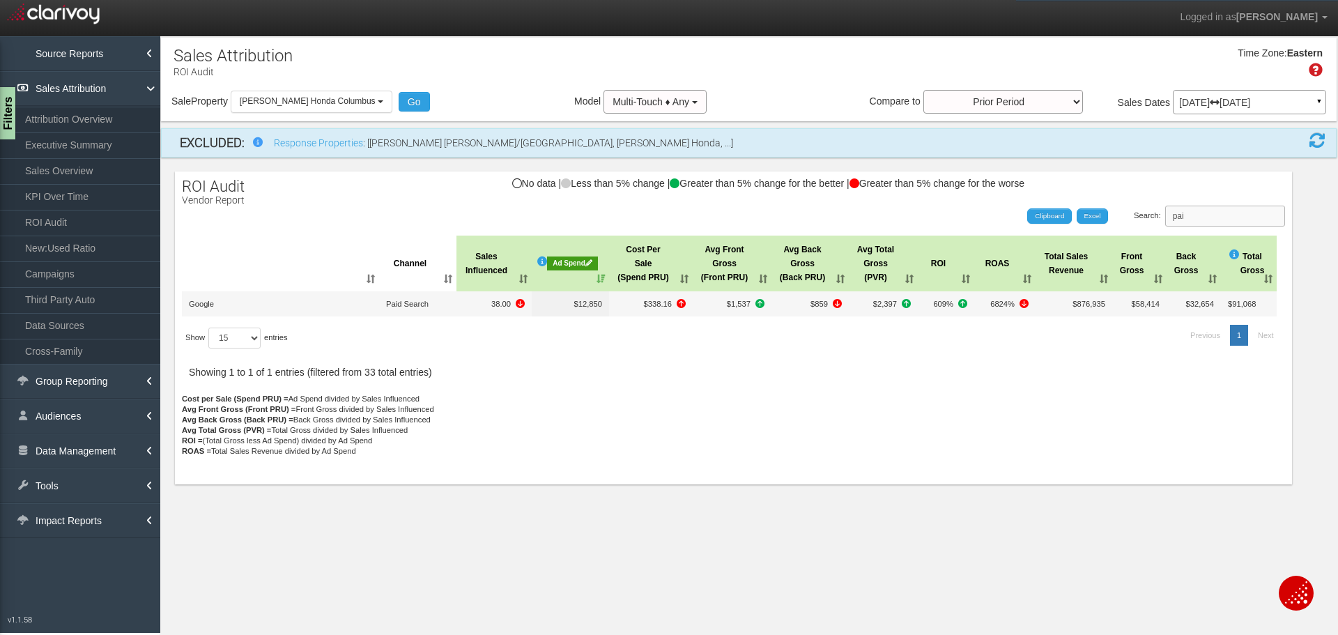
type input "pai"
drag, startPoint x: 1192, startPoint y: 217, endPoint x: 1145, endPoint y: 203, distance: 48.7
click at [1144, 211] on label "Search: pai" at bounding box center [1208, 216] width 151 height 21
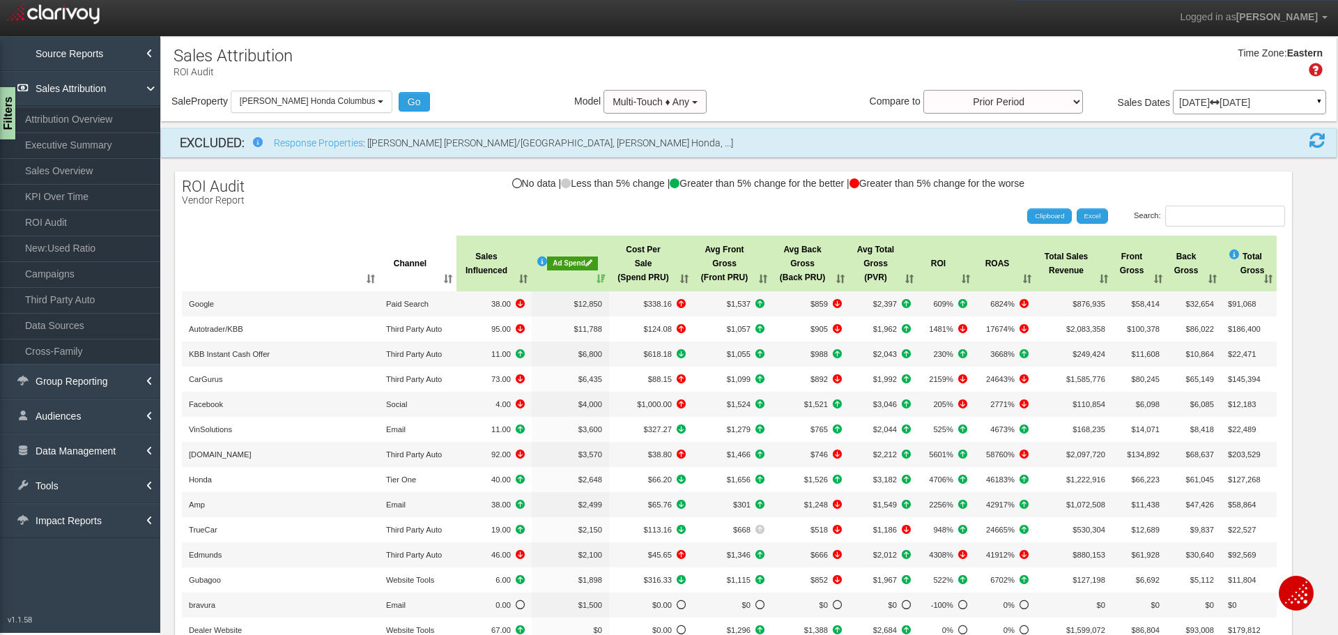
click at [573, 265] on div "Ad Spend" at bounding box center [572, 263] width 51 height 14
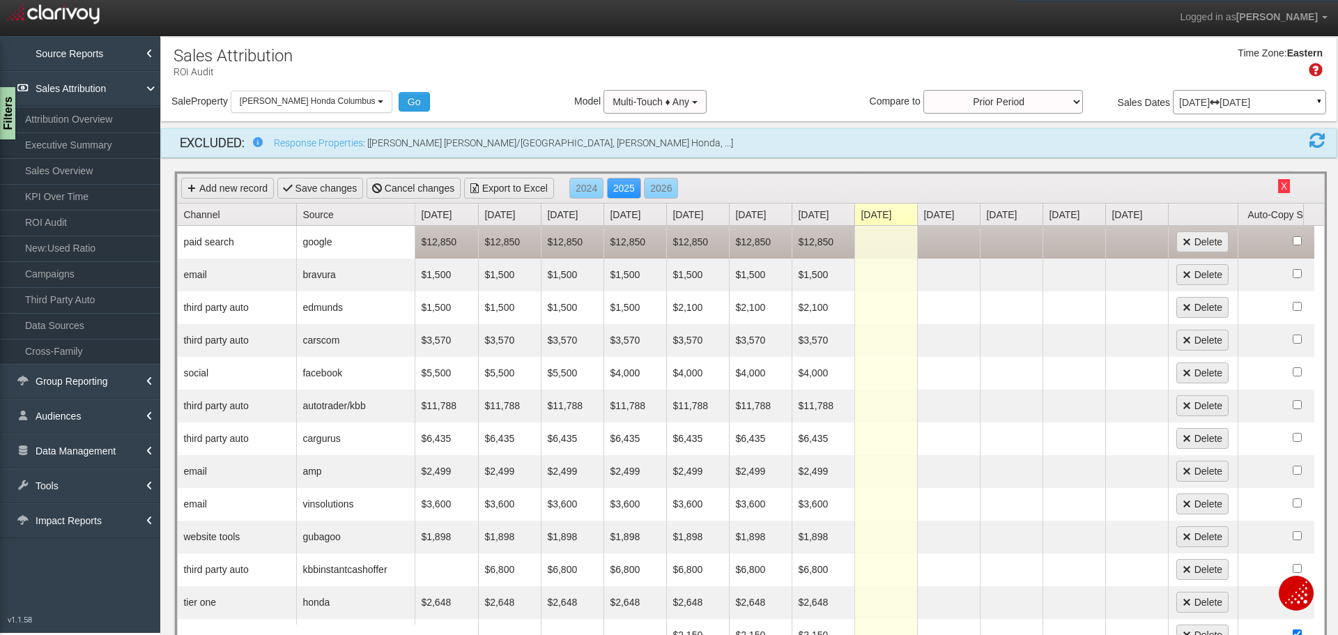
click at [881, 242] on td at bounding box center [885, 242] width 63 height 33
type input "15000"
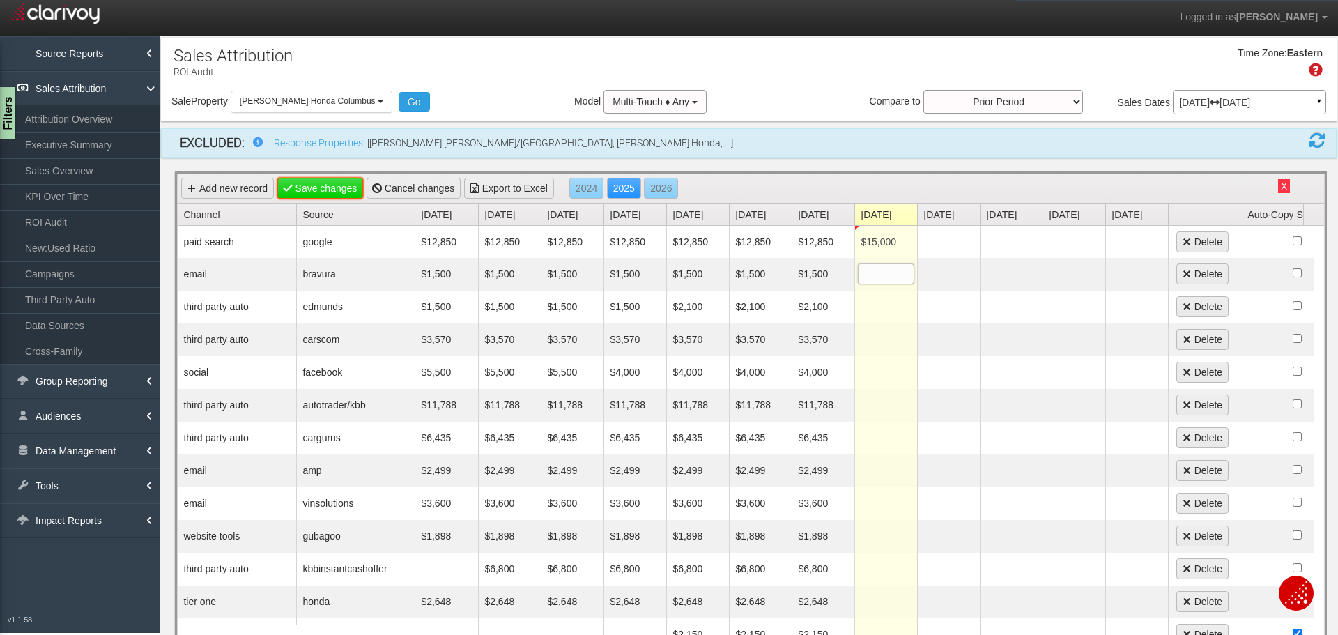
click at [342, 192] on link "Save changes" at bounding box center [320, 188] width 86 height 21
click at [1278, 187] on button "X" at bounding box center [1284, 186] width 12 height 14
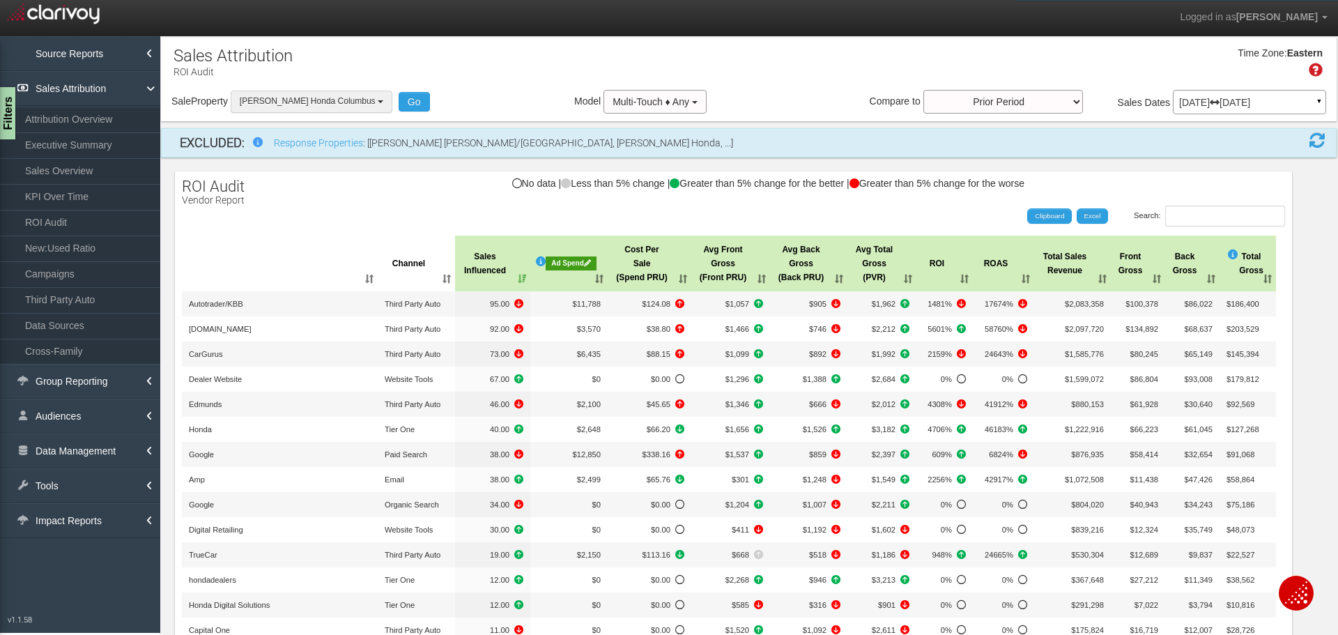
drag, startPoint x: 360, startPoint y: 95, endPoint x: 357, endPoint y: 105, distance: 10.4
click at [360, 95] on button "[PERSON_NAME] Honda Columbus" at bounding box center [312, 102] width 162 height 22
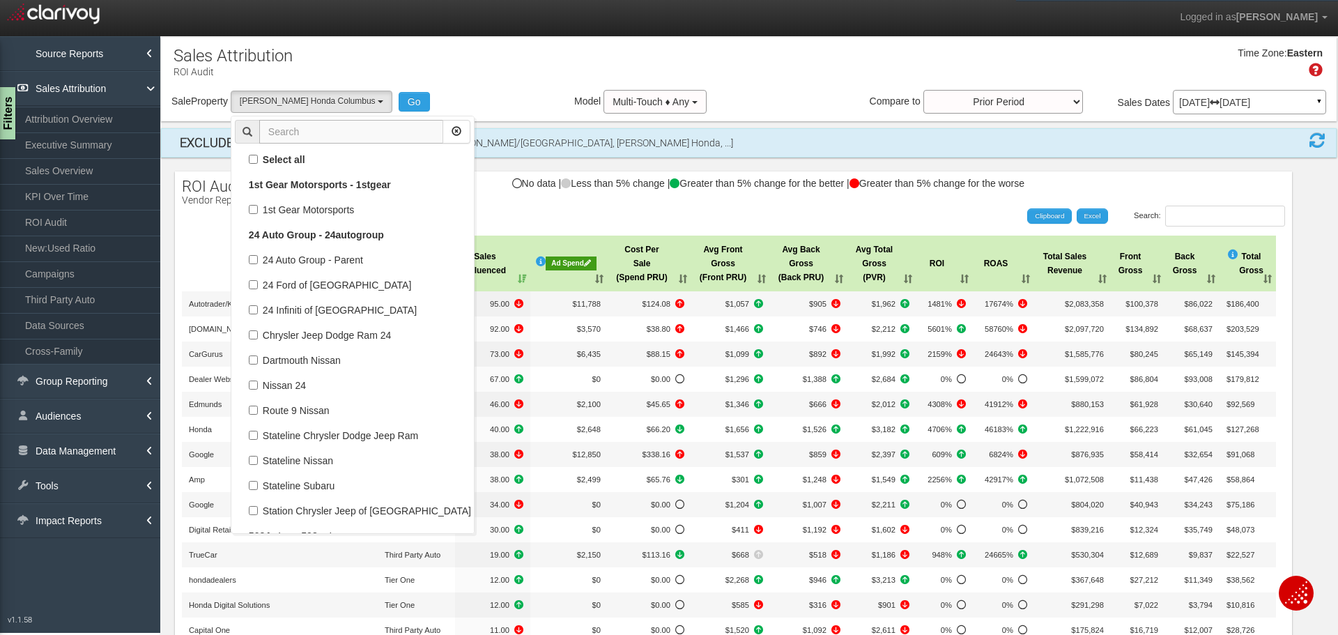
scroll to position [87100, 0]
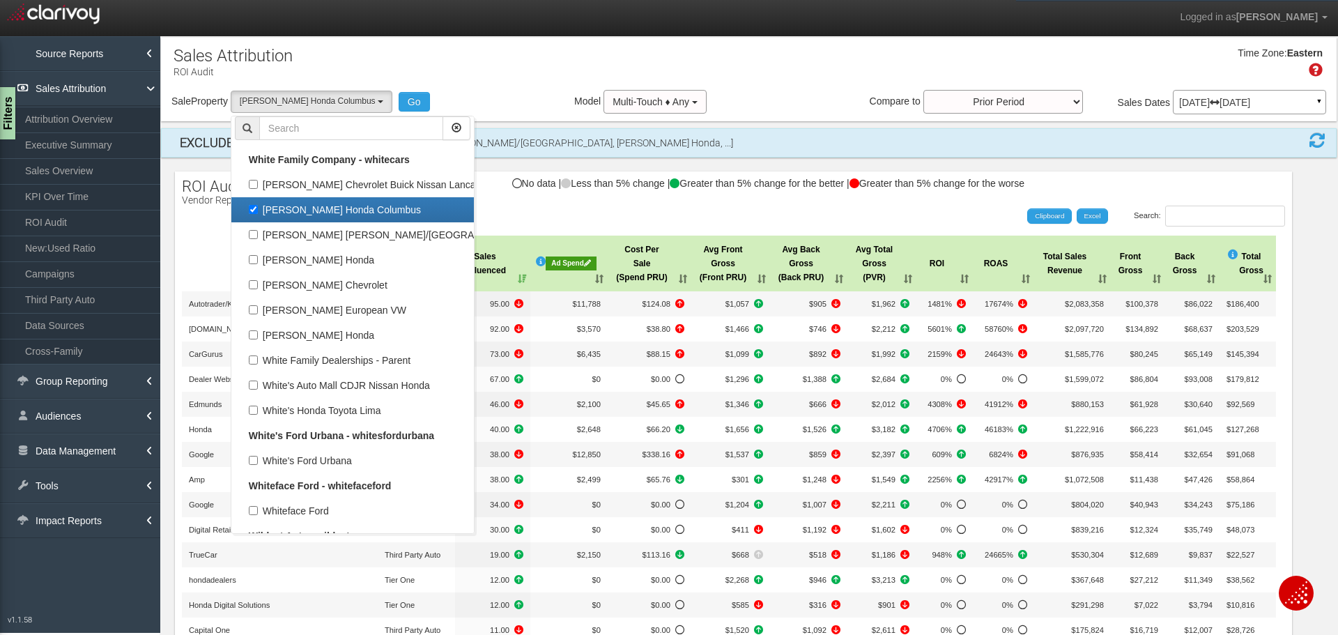
drag, startPoint x: 256, startPoint y: 210, endPoint x: 290, endPoint y: 168, distance: 54.1
click at [255, 208] on label "[PERSON_NAME] Honda Columbus" at bounding box center [352, 210] width 235 height 18
click at [255, 208] on input "[PERSON_NAME] Honda Columbus" at bounding box center [253, 209] width 9 height 9
checkbox input "false"
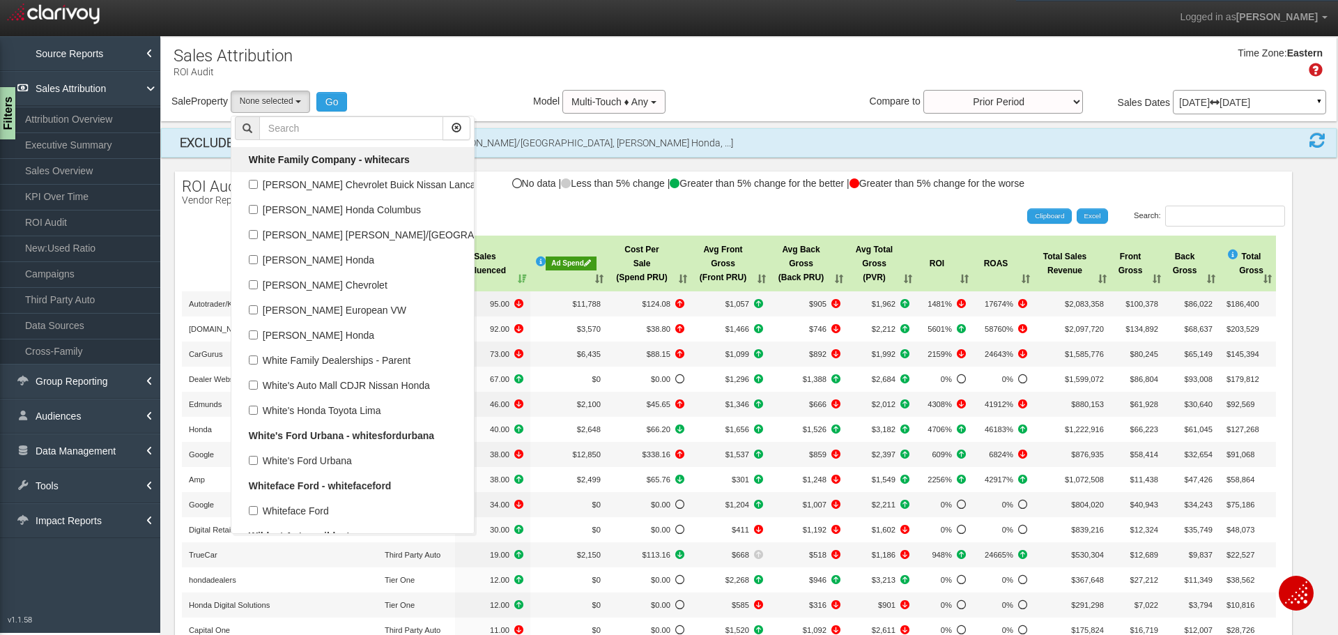
select select
click at [311, 127] on input "text" at bounding box center [351, 128] width 184 height 24
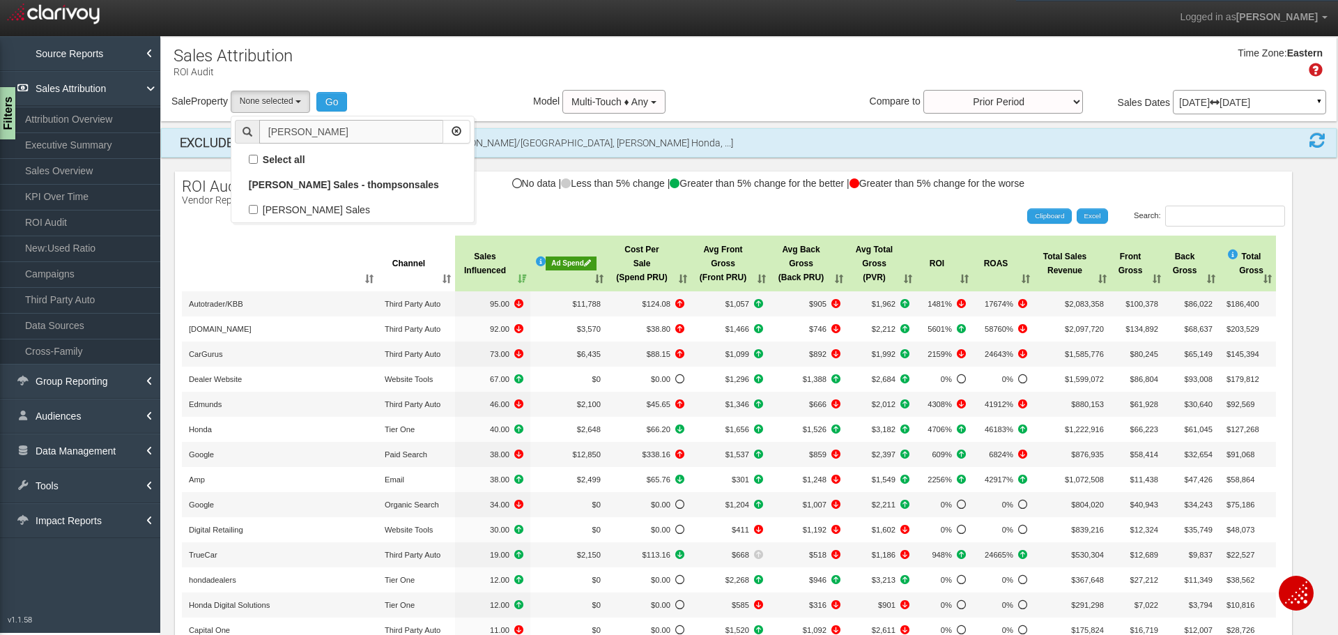
scroll to position [0, 0]
type input "thompson"
click at [307, 207] on label "[PERSON_NAME] Sales" at bounding box center [352, 210] width 235 height 18
click at [258, 207] on input "[PERSON_NAME] Sales" at bounding box center [253, 209] width 9 height 9
checkbox input "true"
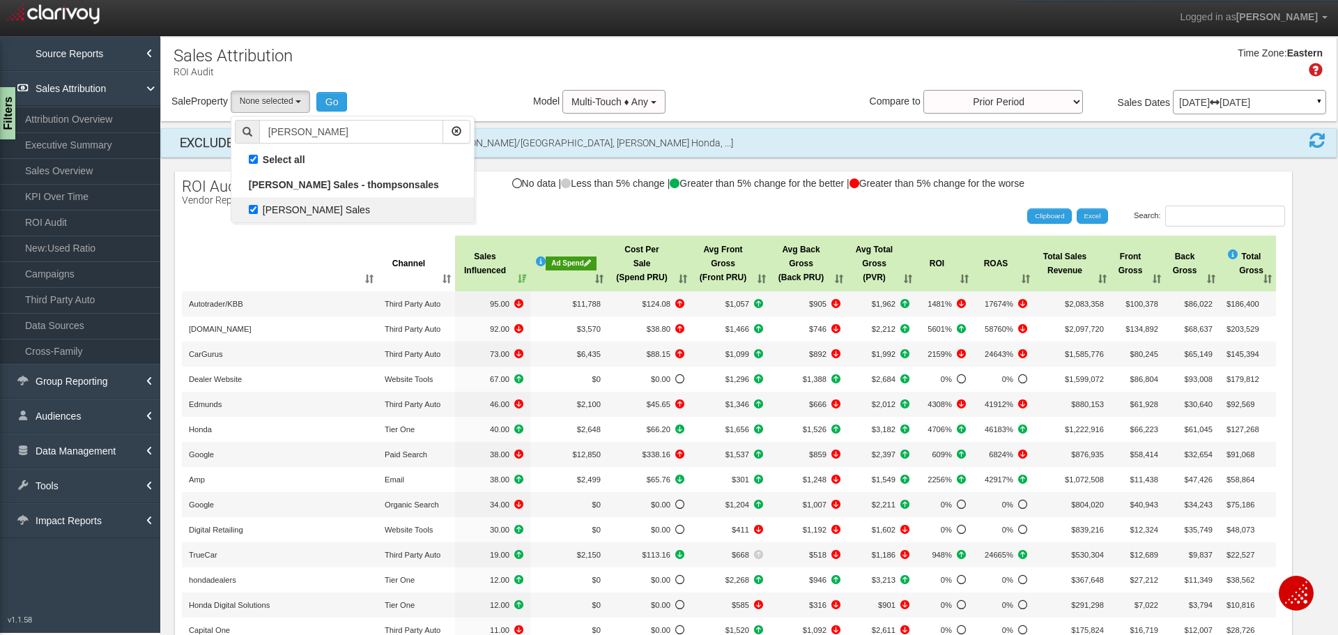
select select "object:15742"
checkbox input "true"
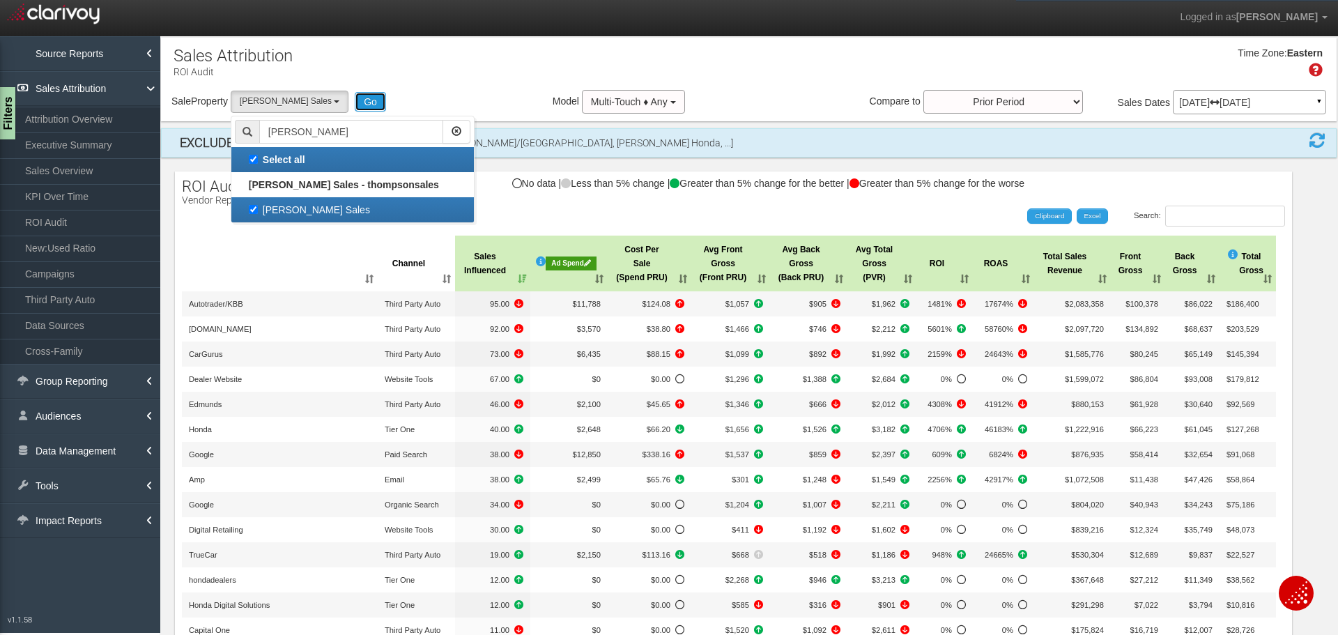
click at [355, 99] on button "Go" at bounding box center [370, 102] width 31 height 20
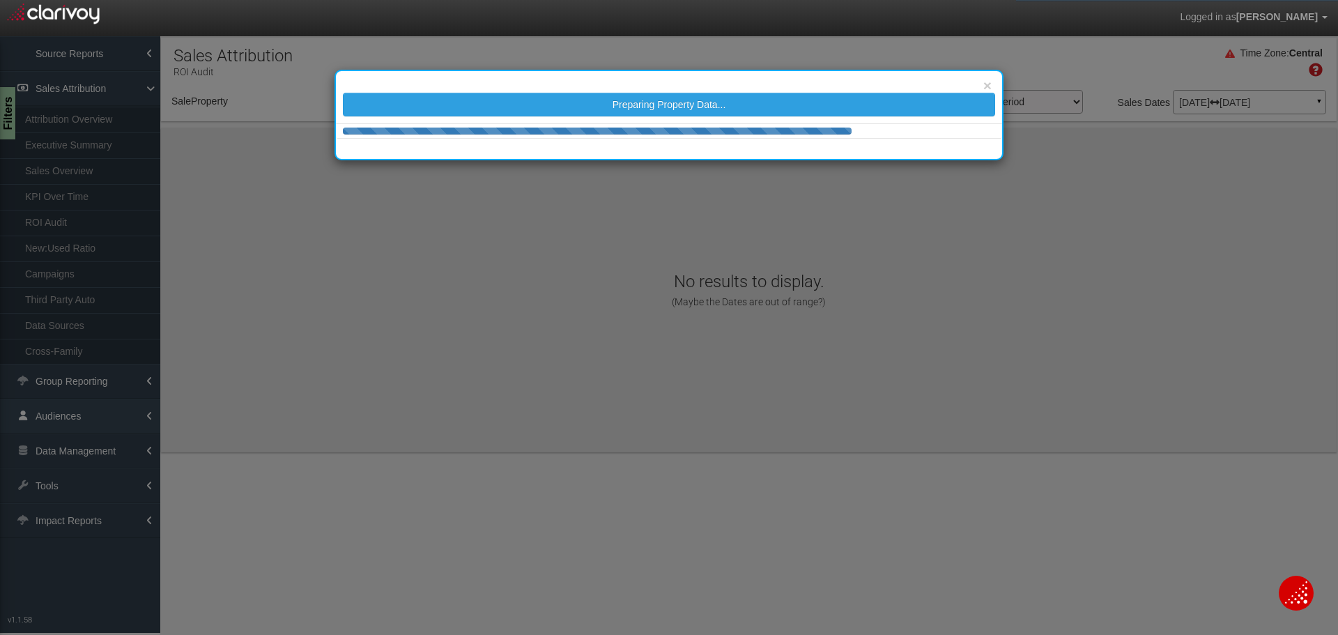
select select "object:18351"
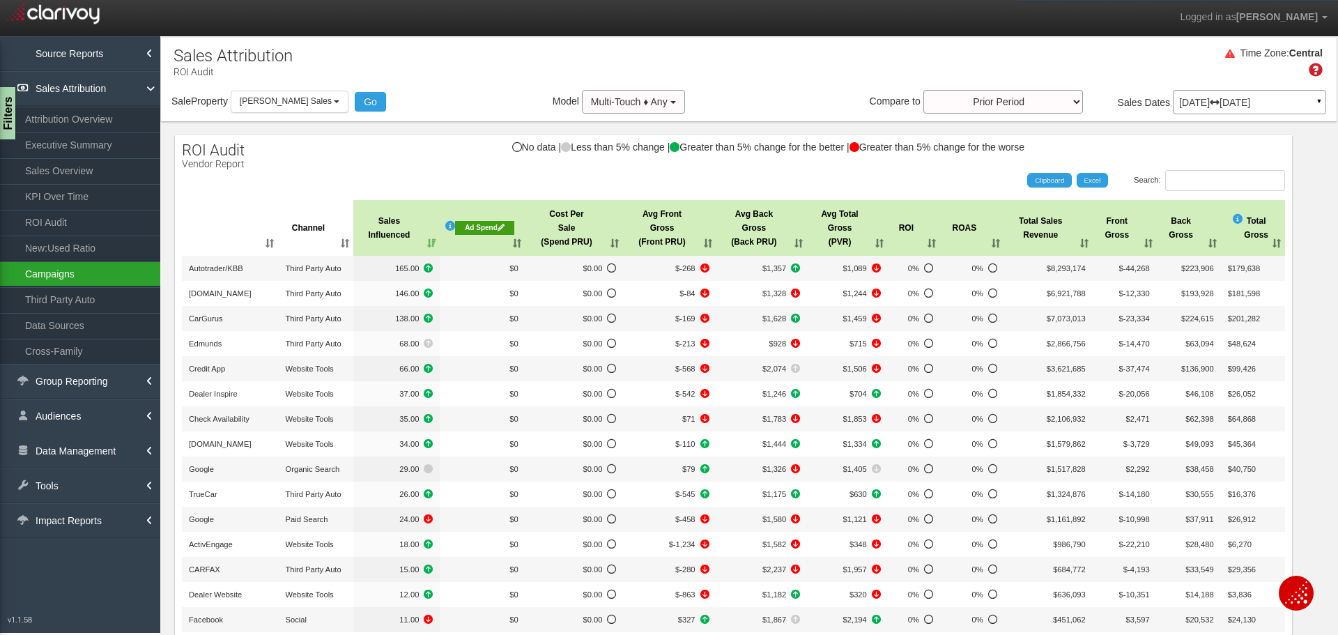
click at [68, 274] on link "Campaigns" at bounding box center [80, 273] width 160 height 25
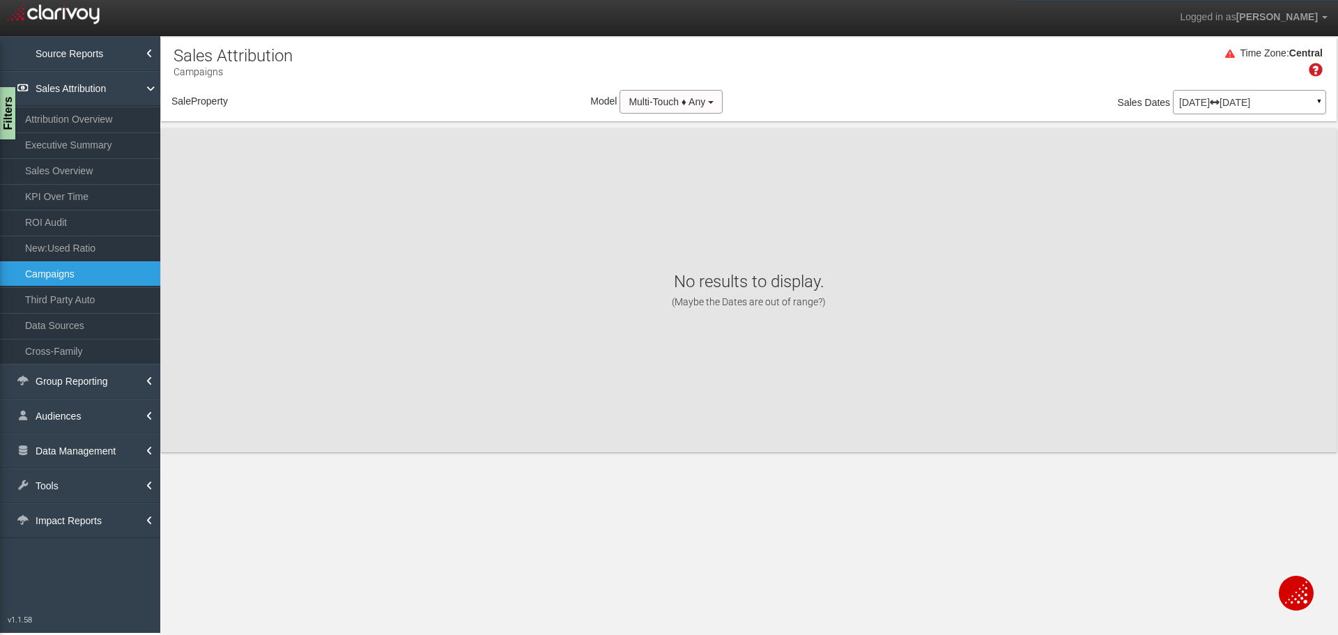
select select "object:20941"
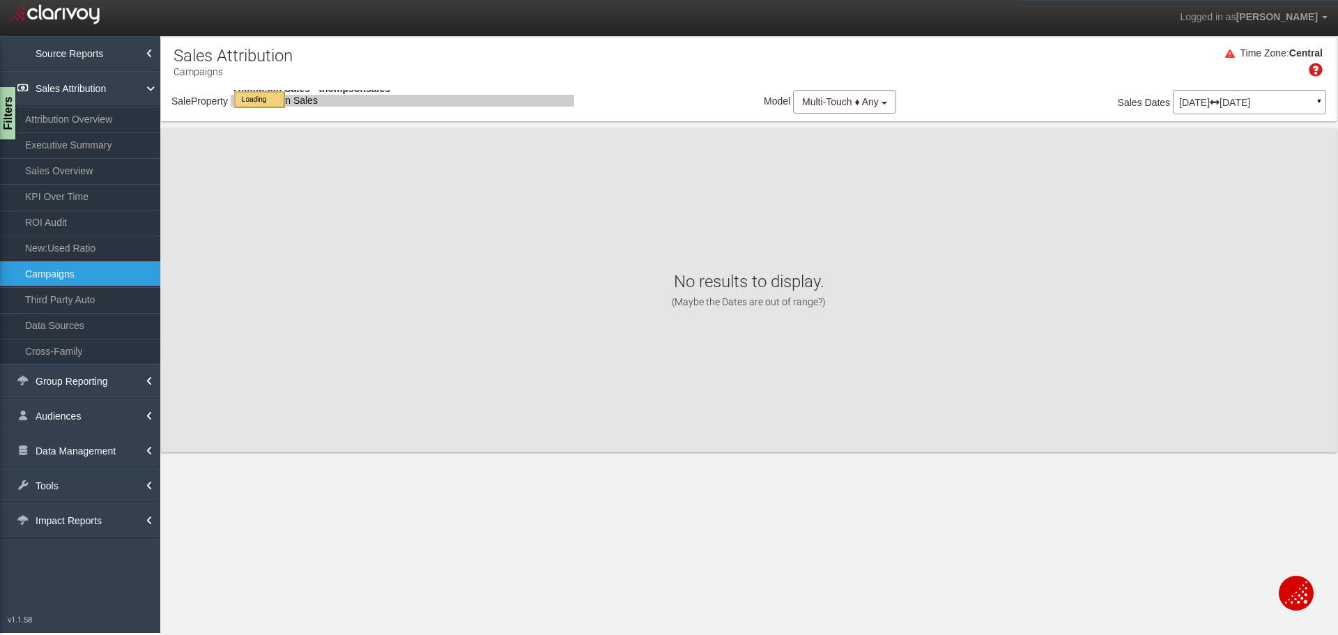
select select "object:20941"
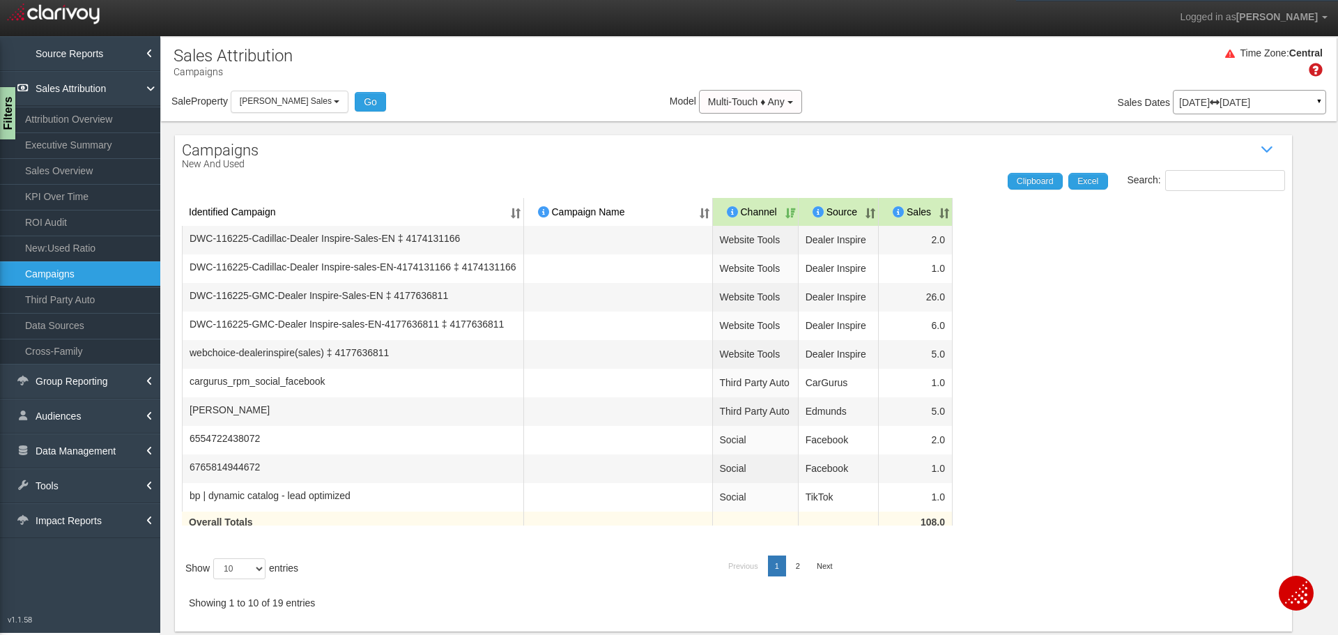
drag, startPoint x: 326, startPoint y: 287, endPoint x: 250, endPoint y: 185, distance: 126.9
click at [297, 169] on div "Campaigns New and Used Show / Hide Data Table Search: Clipboard Excel Identifie…" at bounding box center [733, 383] width 1117 height 496
click at [265, 575] on select "10 25 50 100" at bounding box center [239, 568] width 52 height 21
select select "100"
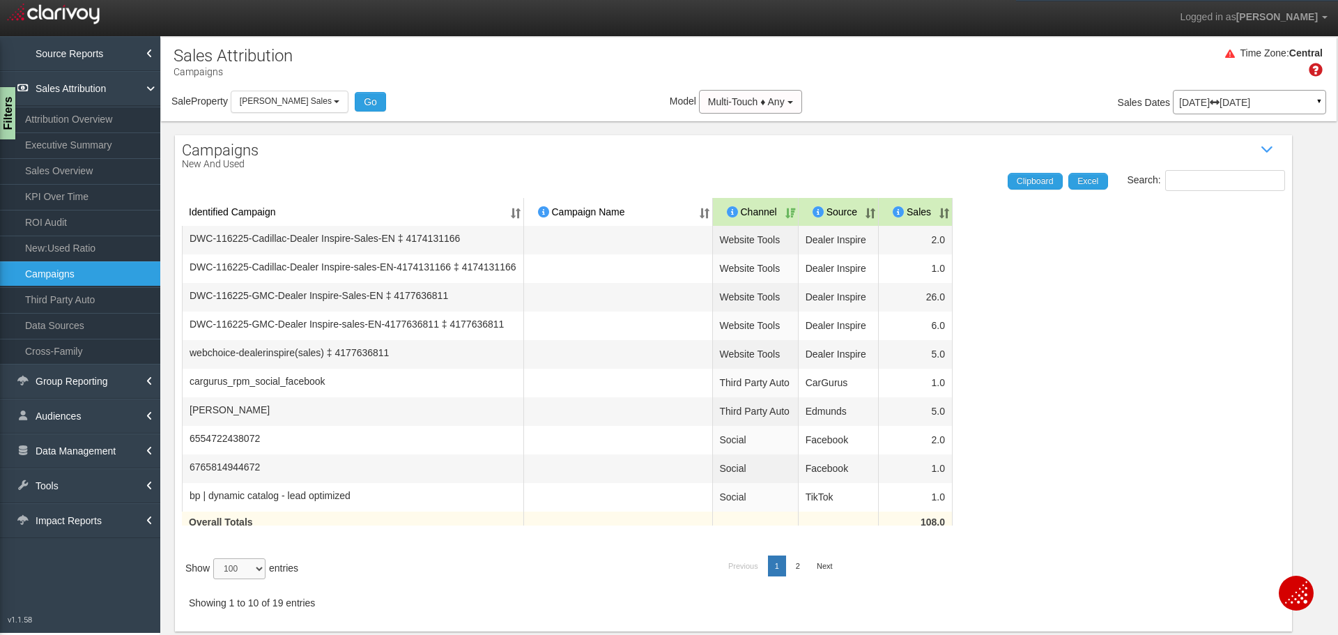
click at [217, 579] on select "10 25 50 100" at bounding box center [239, 568] width 52 height 21
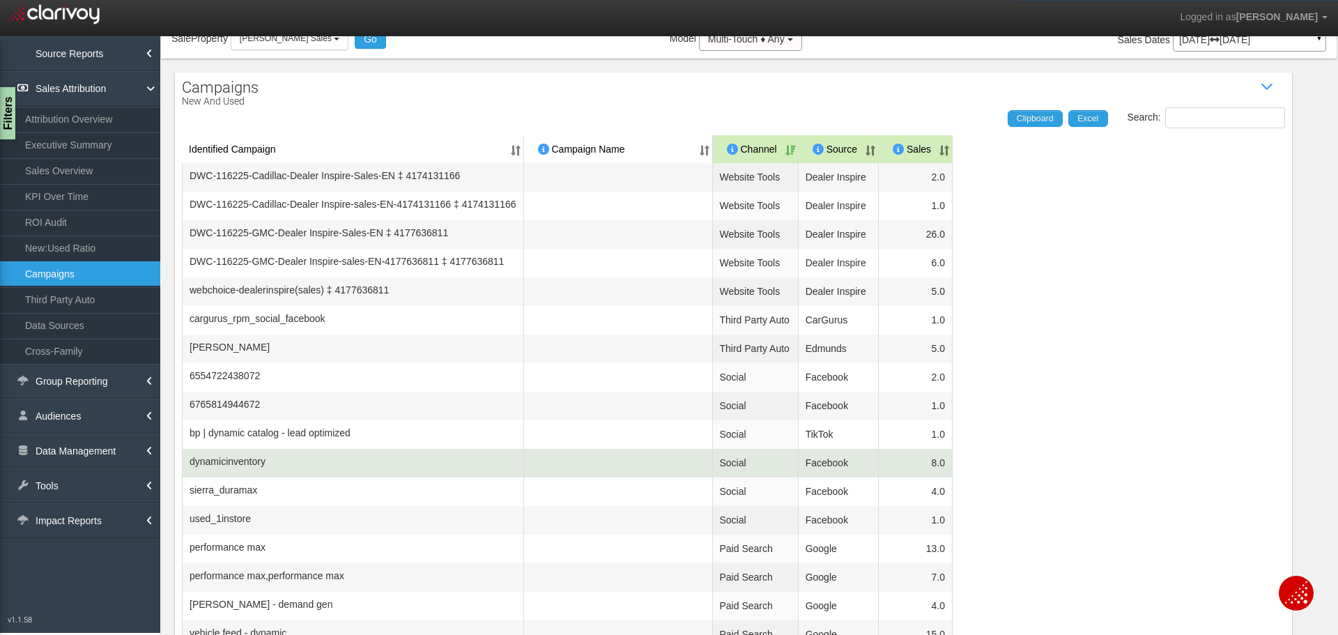
scroll to position [0, 0]
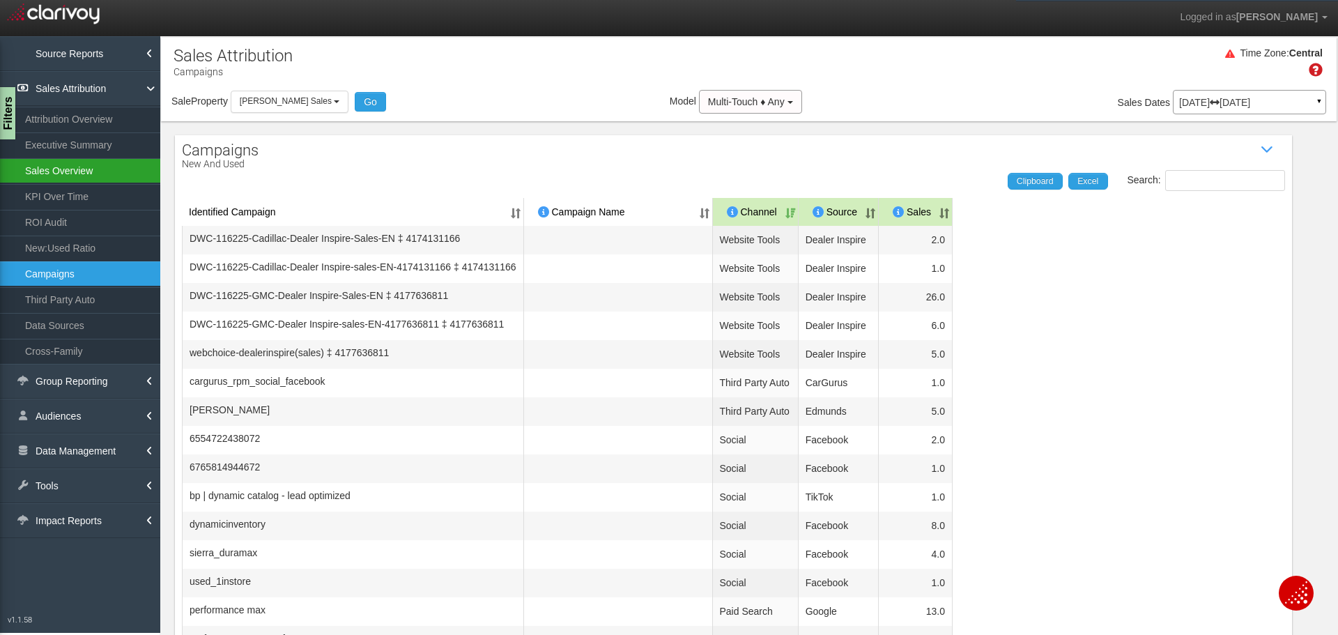
click at [58, 174] on link "Sales Overview" at bounding box center [80, 170] width 160 height 25
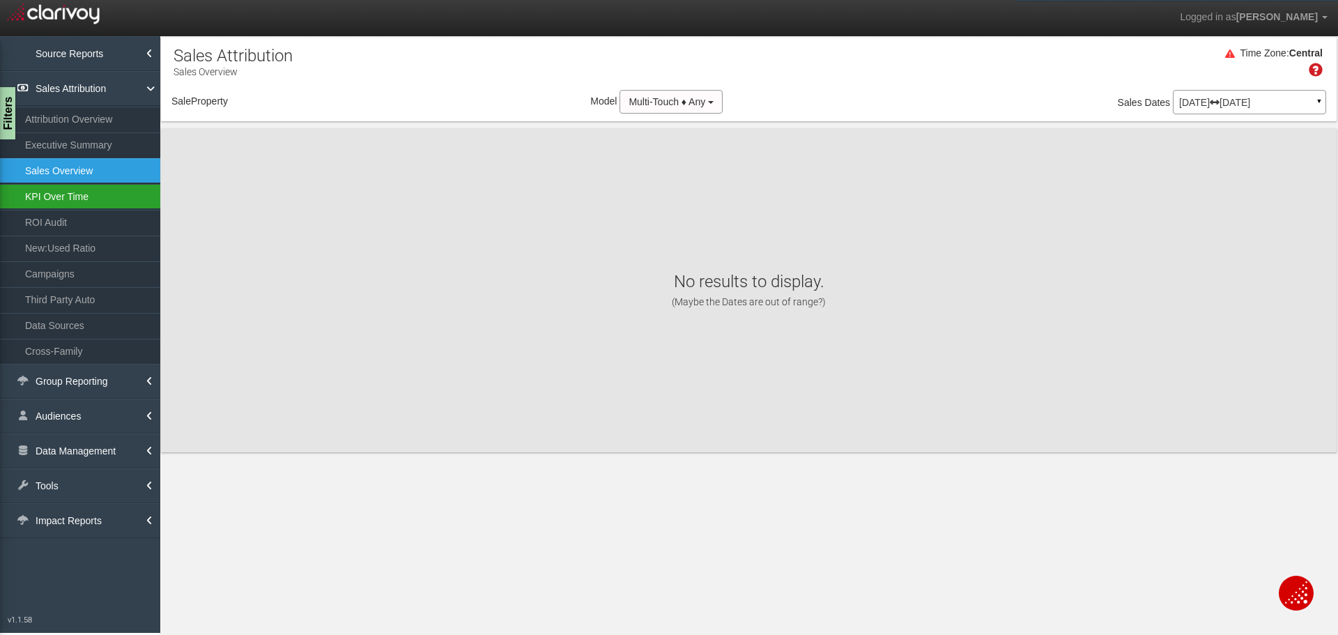
select select "object:23532"
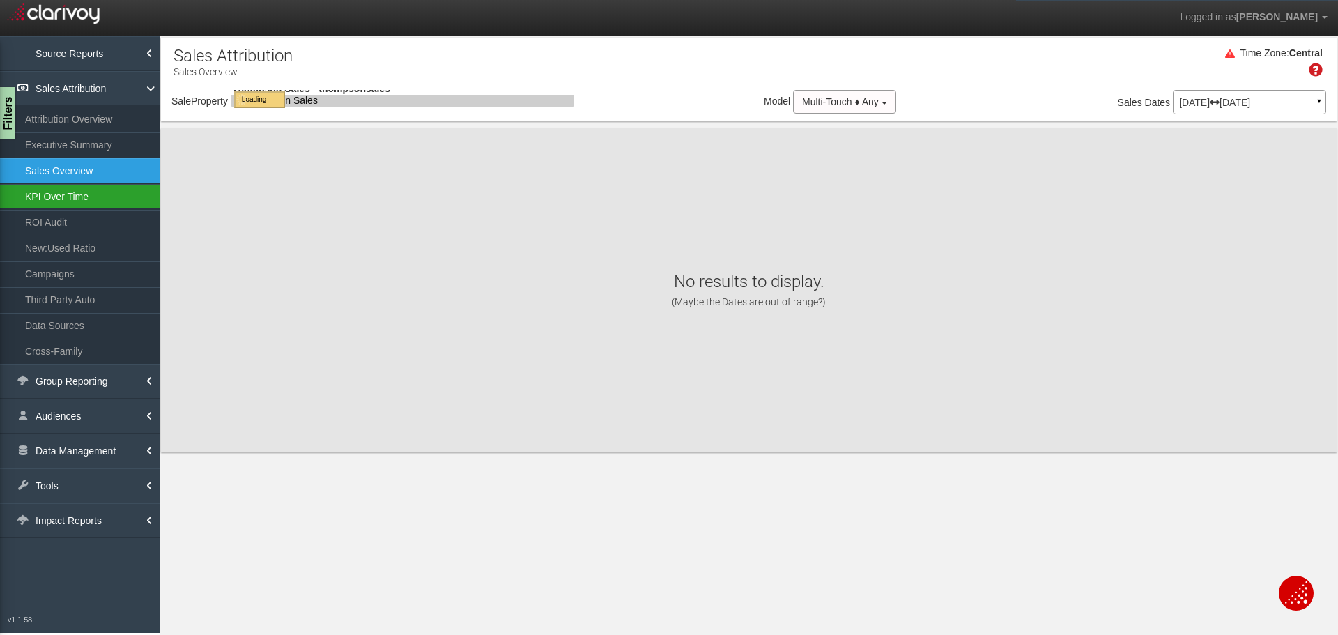
select select "object:23532"
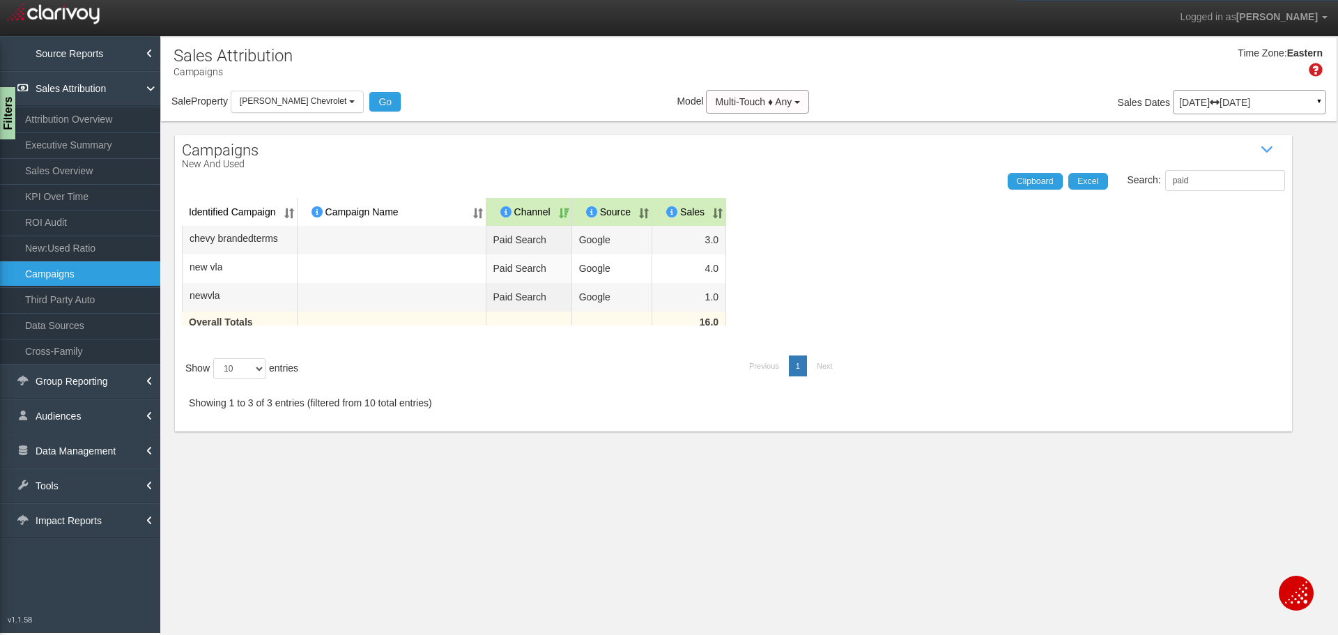
select select "object:23697"
click at [336, 95] on button "[PERSON_NAME] Chevrolet" at bounding box center [297, 102] width 133 height 22
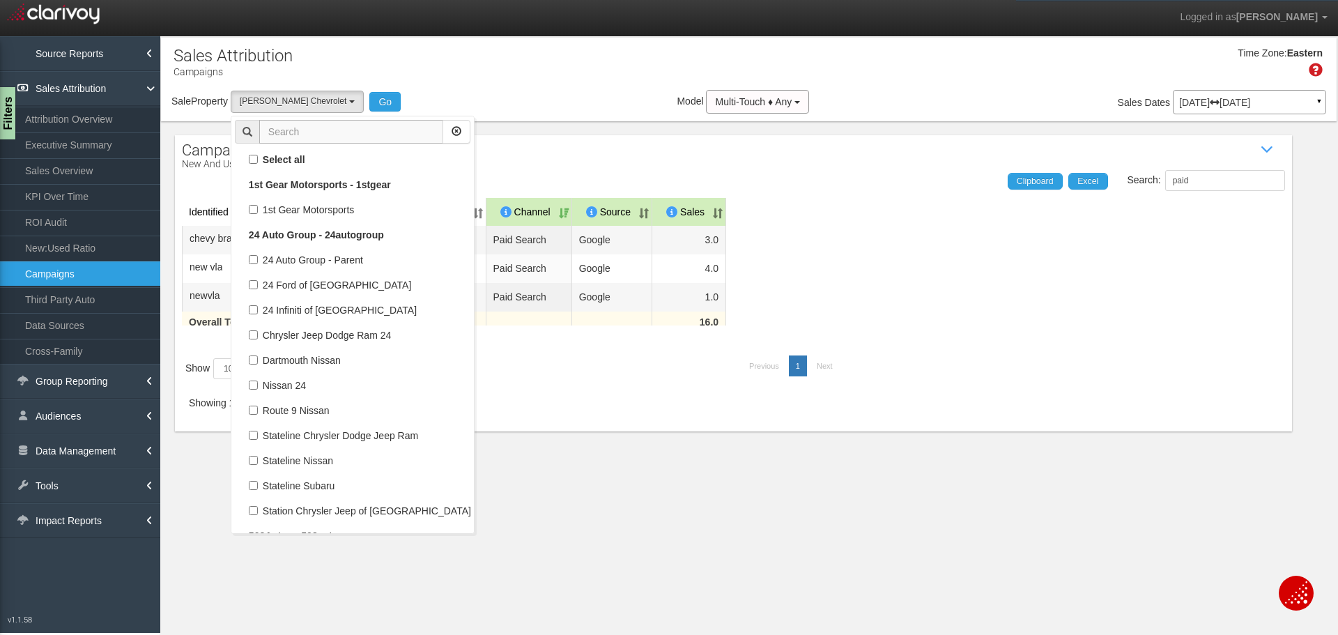
scroll to position [87100, 0]
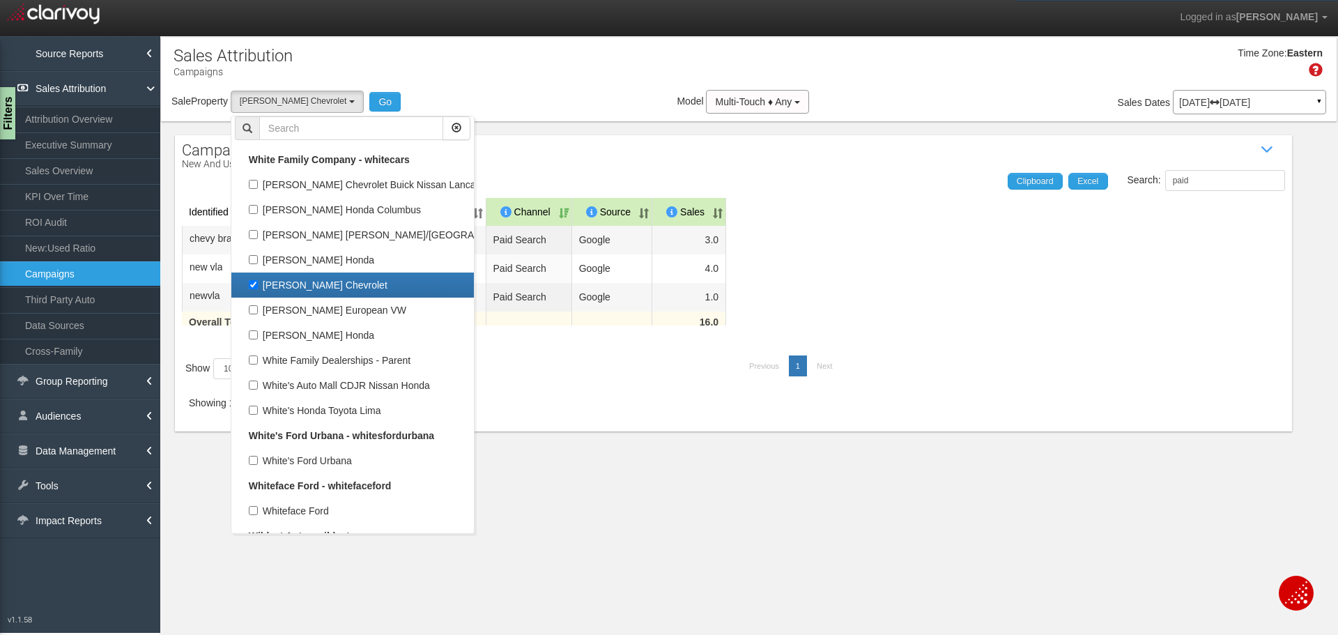
click at [249, 279] on label "[PERSON_NAME] Chevrolet" at bounding box center [352, 285] width 235 height 18
click at [249, 280] on input "[PERSON_NAME] Chevrolet" at bounding box center [253, 284] width 9 height 9
checkbox input "false"
select select
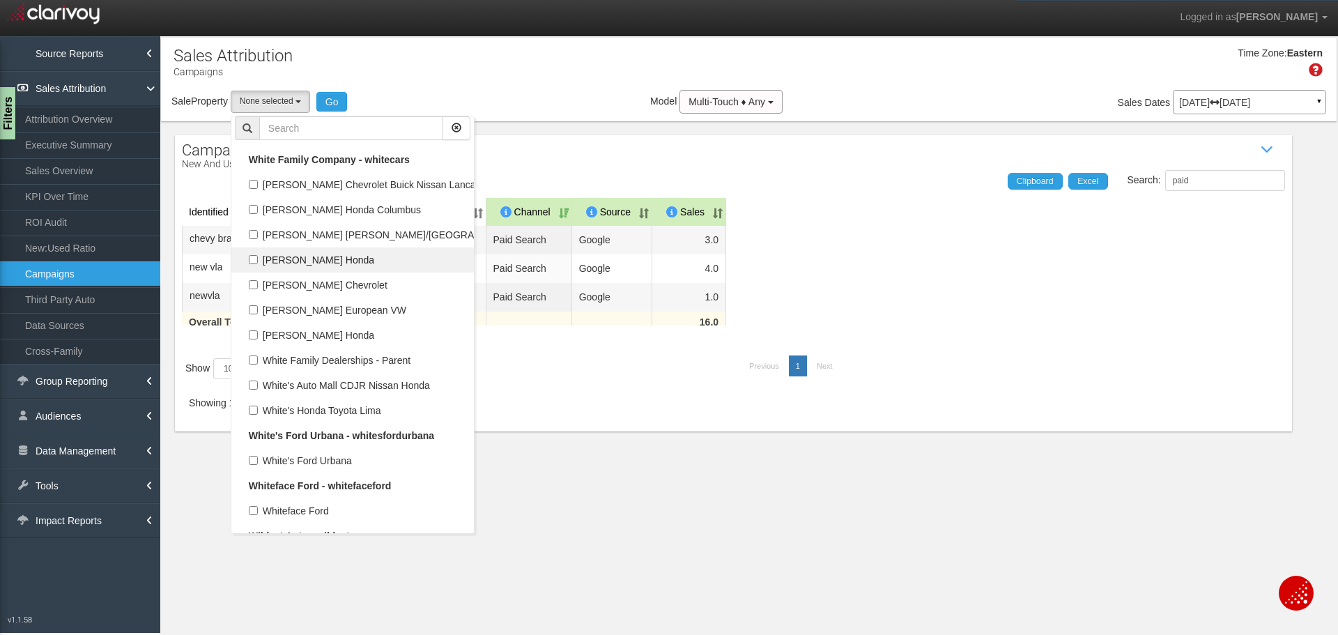
scroll to position [41742, 0]
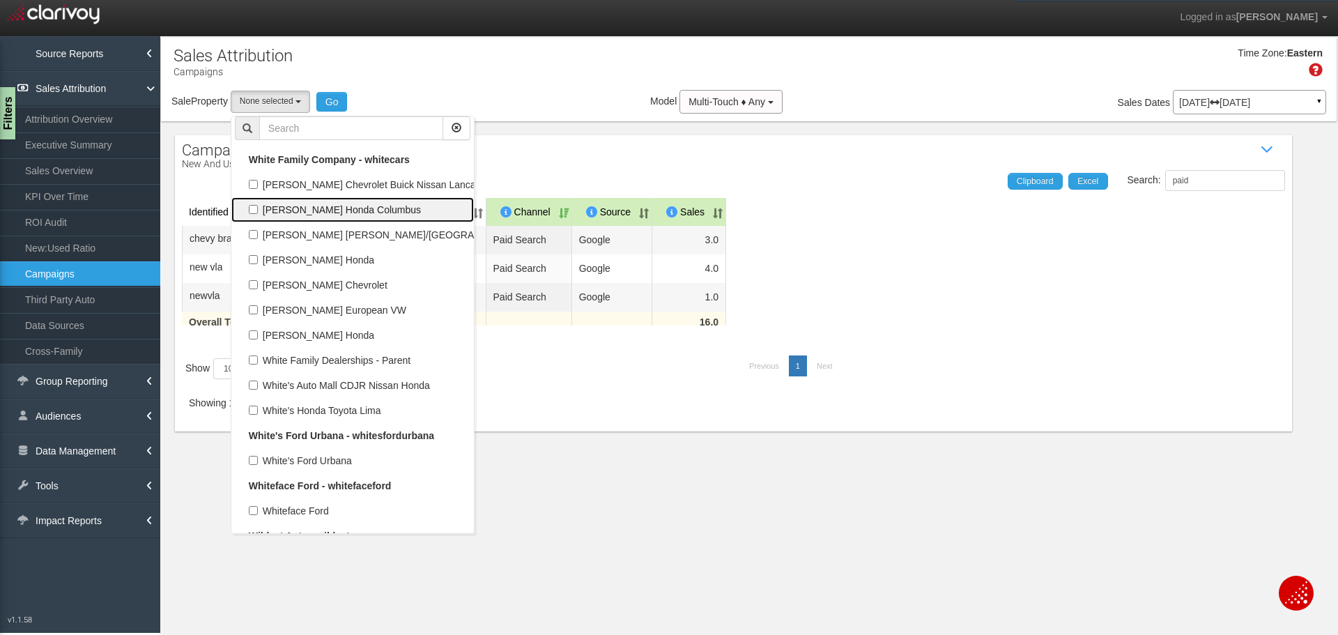
click at [297, 208] on label "[PERSON_NAME] Honda Columbus" at bounding box center [352, 210] width 235 height 18
click at [258, 208] on input "[PERSON_NAME] Honda Columbus" at bounding box center [253, 209] width 9 height 9
checkbox input "true"
select select "object:23694"
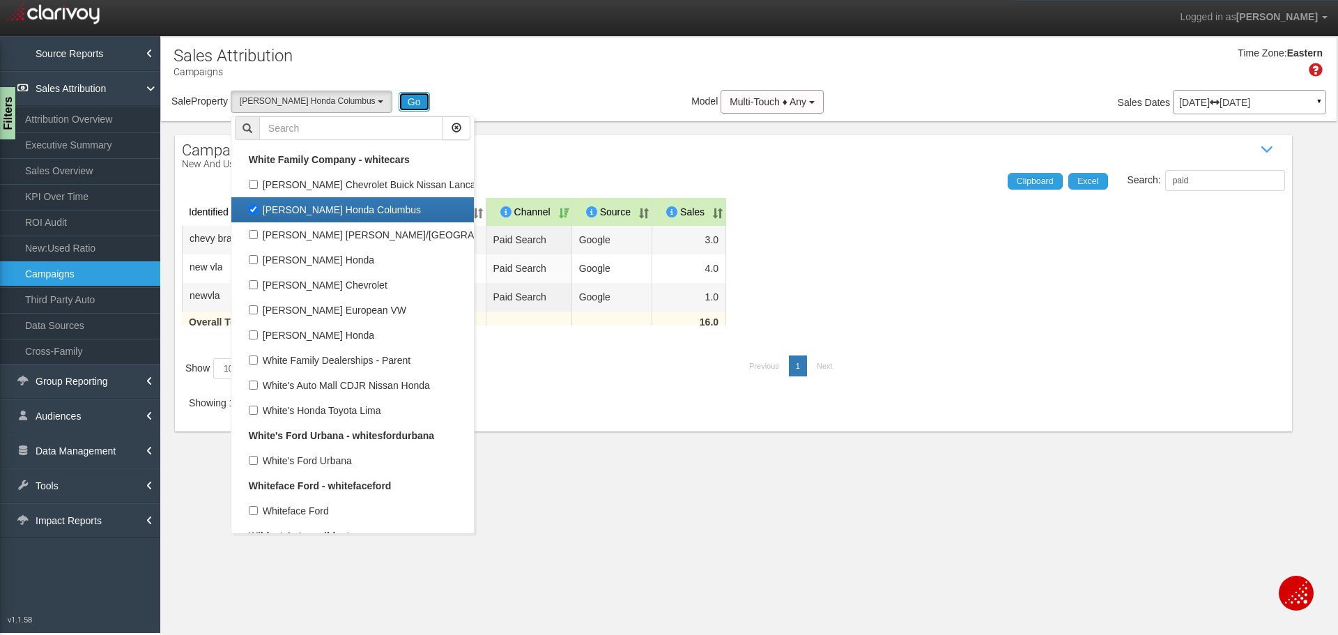
click at [398, 101] on button "Go" at bounding box center [413, 102] width 31 height 20
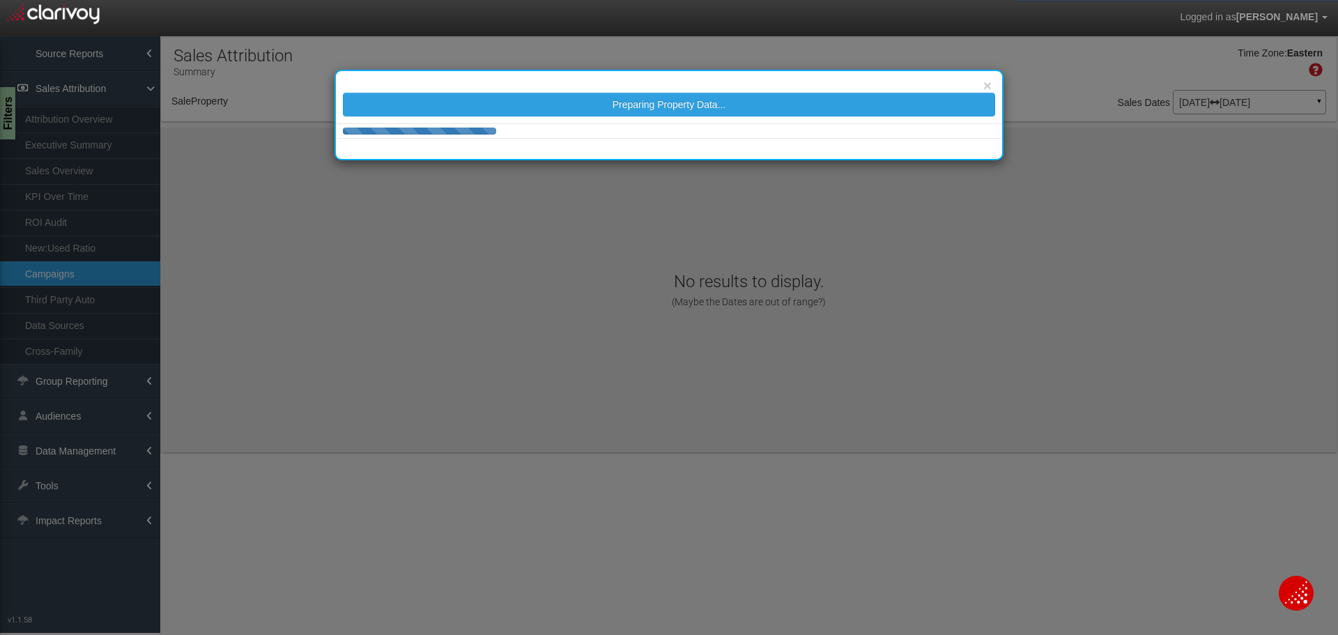
select select "object:26301"
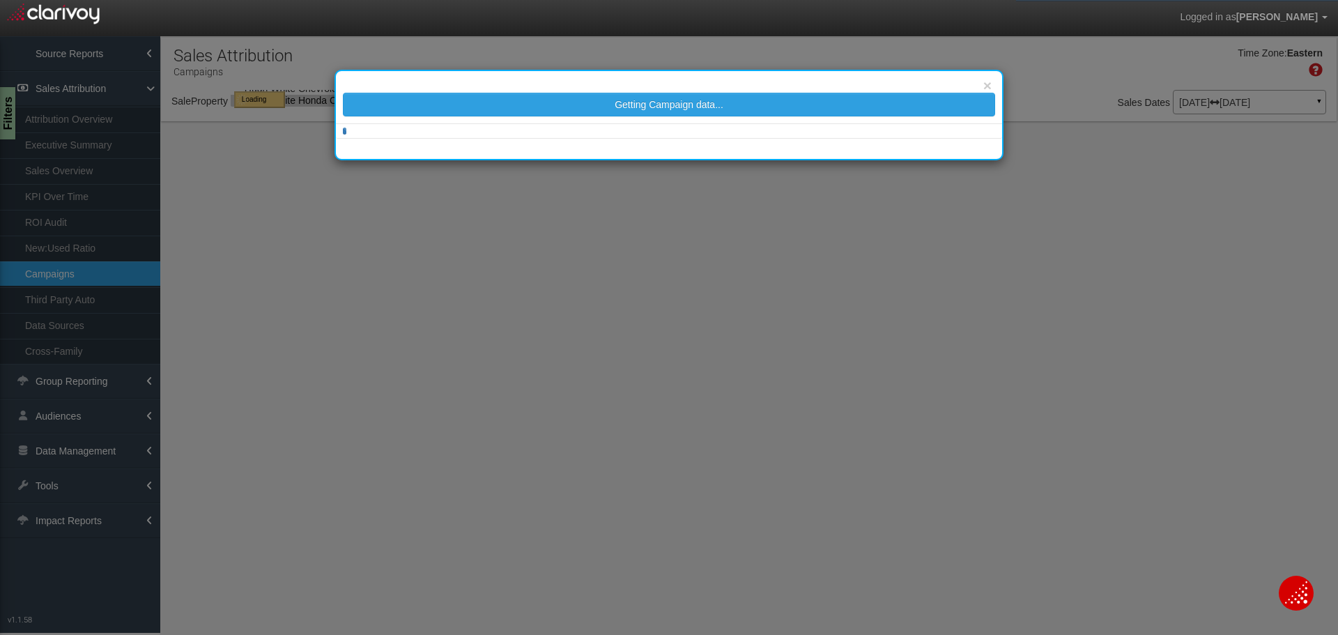
select select "object:26301"
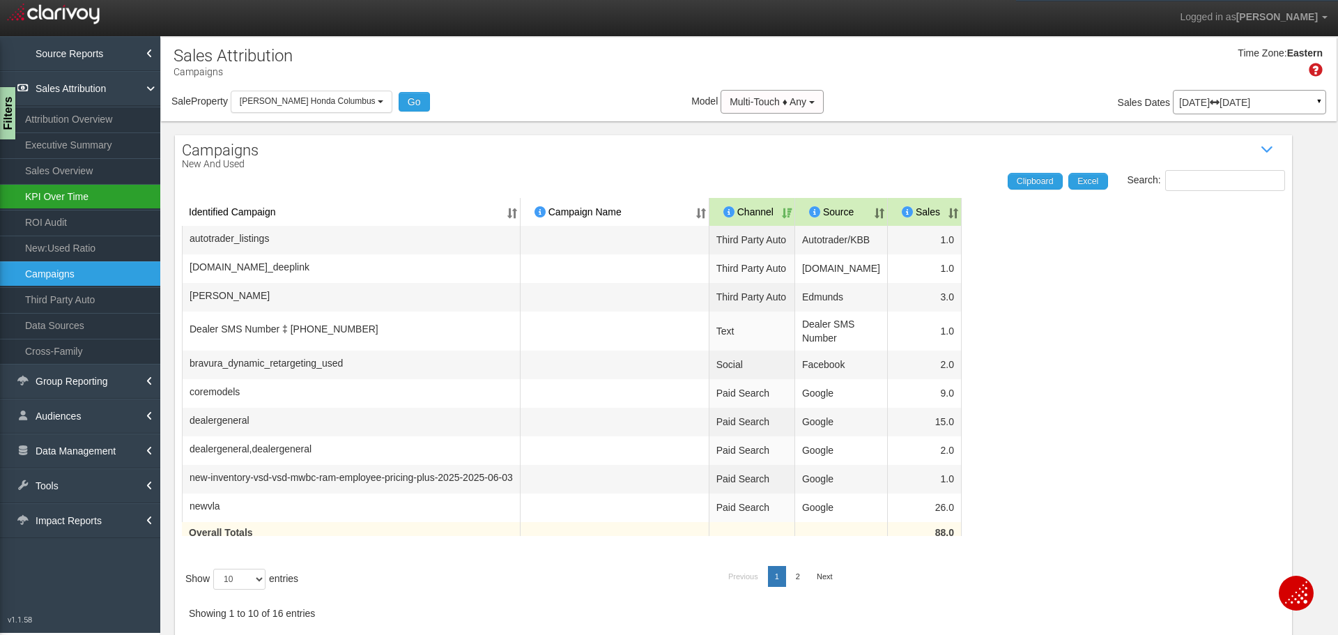
click at [52, 188] on link "KPI Over Time" at bounding box center [80, 196] width 160 height 25
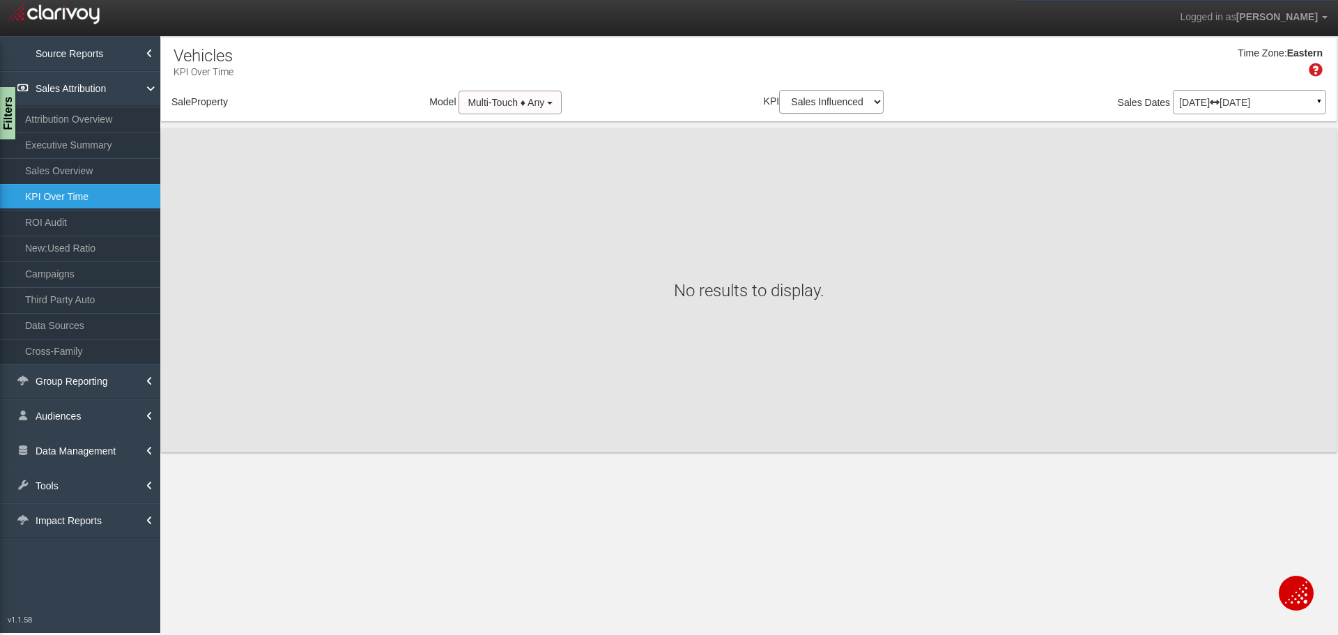
select select "object:28909"
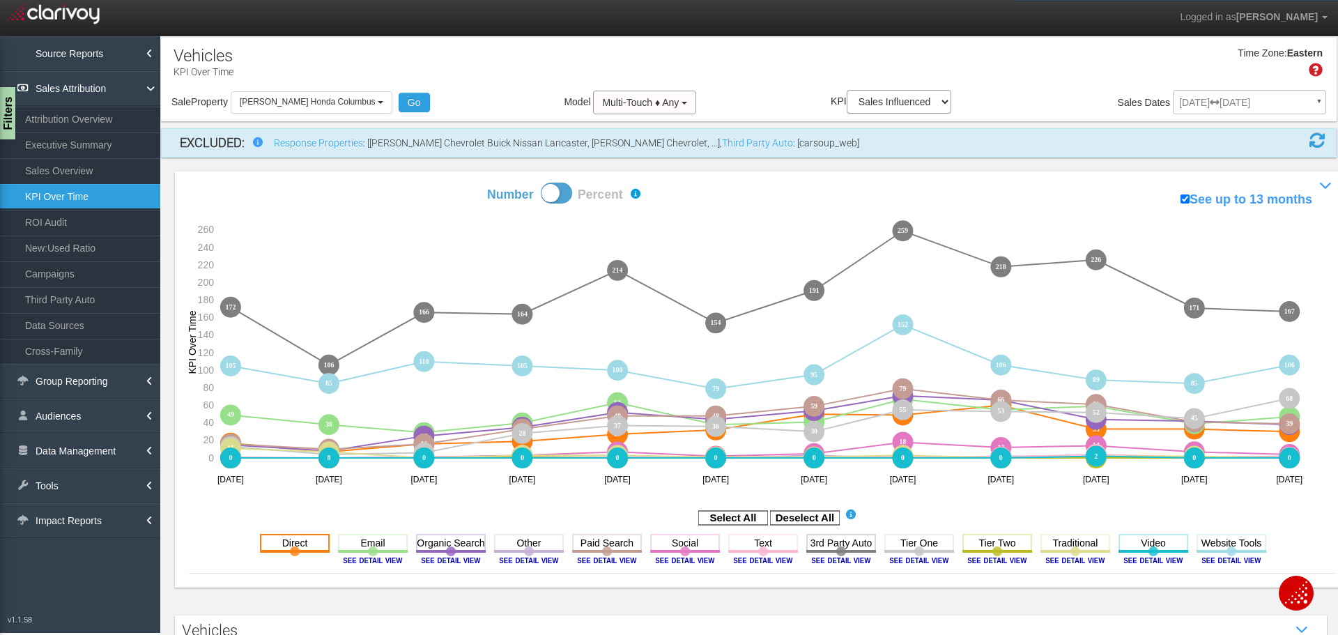
click at [782, 518] on rect at bounding box center [805, 518] width 70 height 14
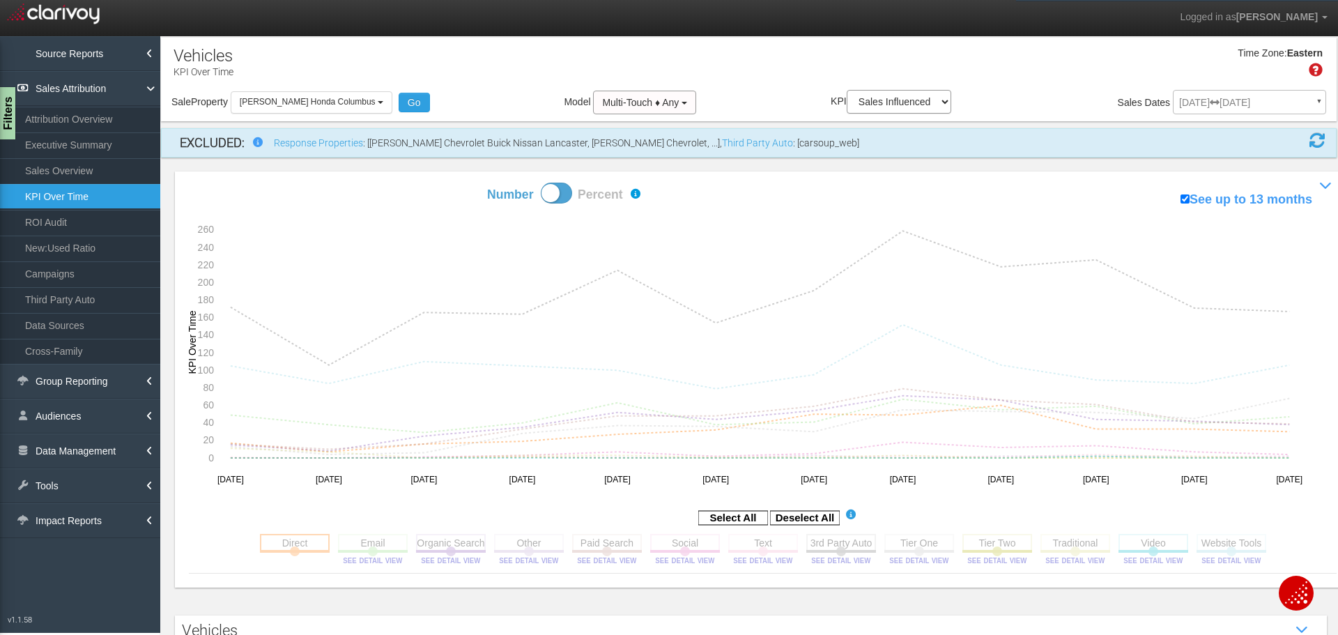
click at [300, 541] on rect at bounding box center [295, 542] width 70 height 17
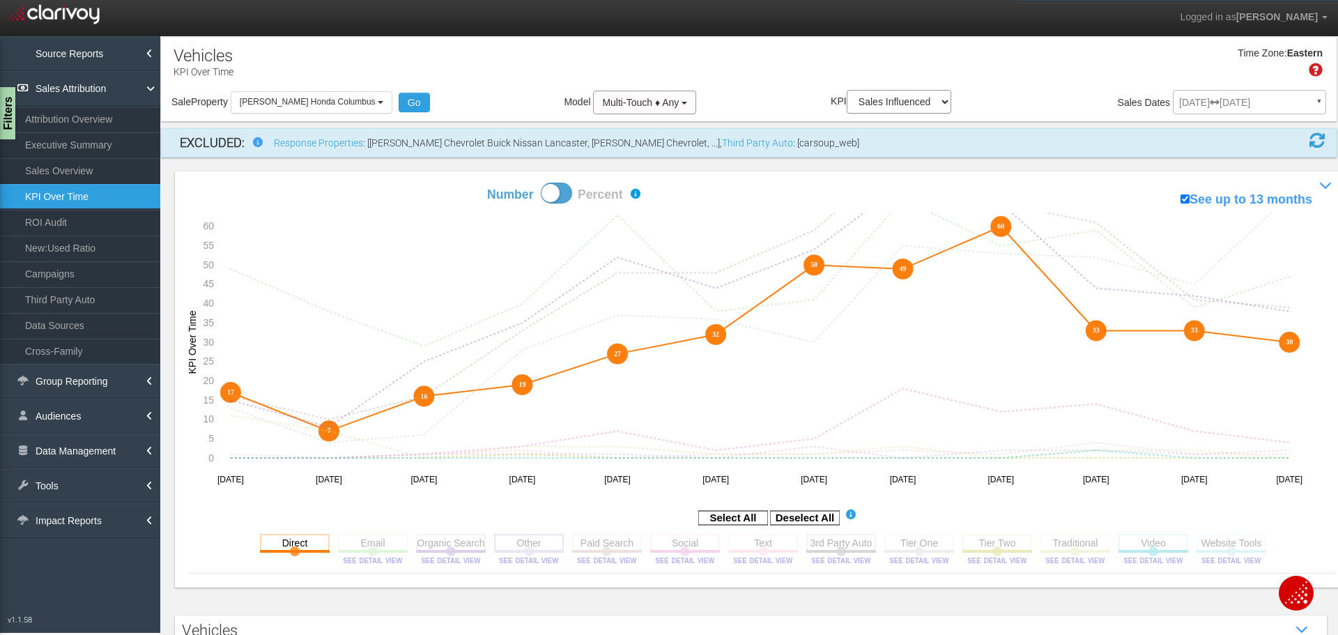
click at [529, 538] on rect at bounding box center [529, 542] width 70 height 17
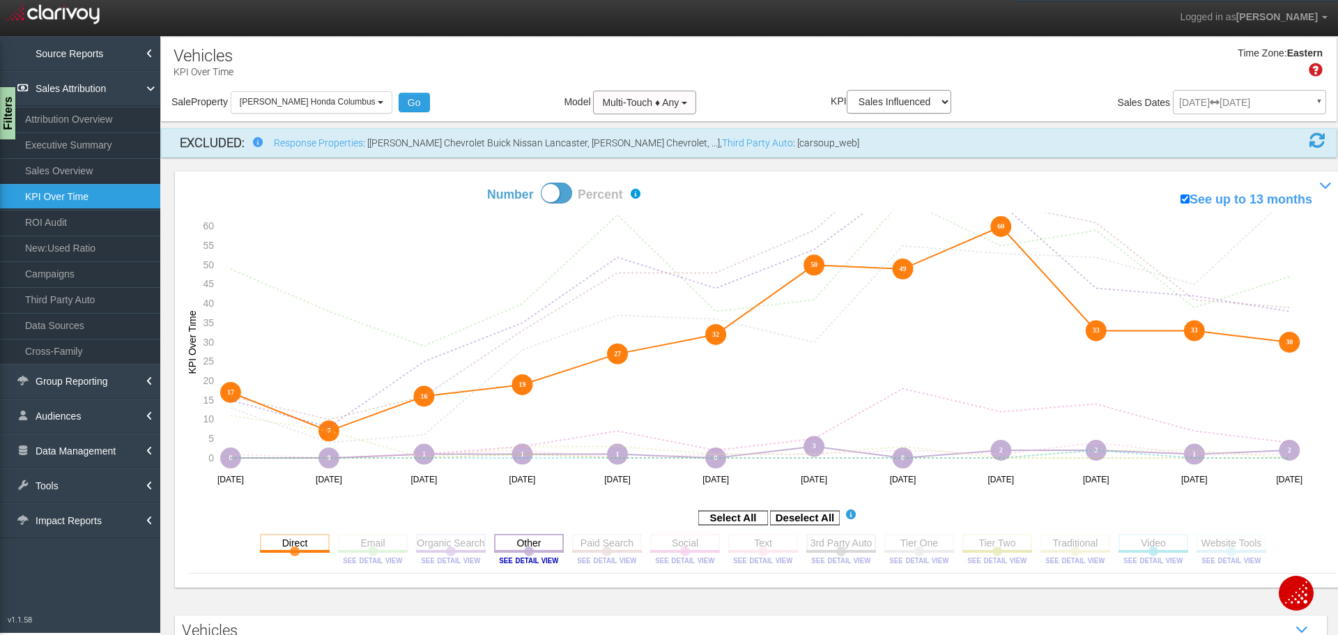
click at [529, 538] on rect at bounding box center [529, 542] width 70 height 17
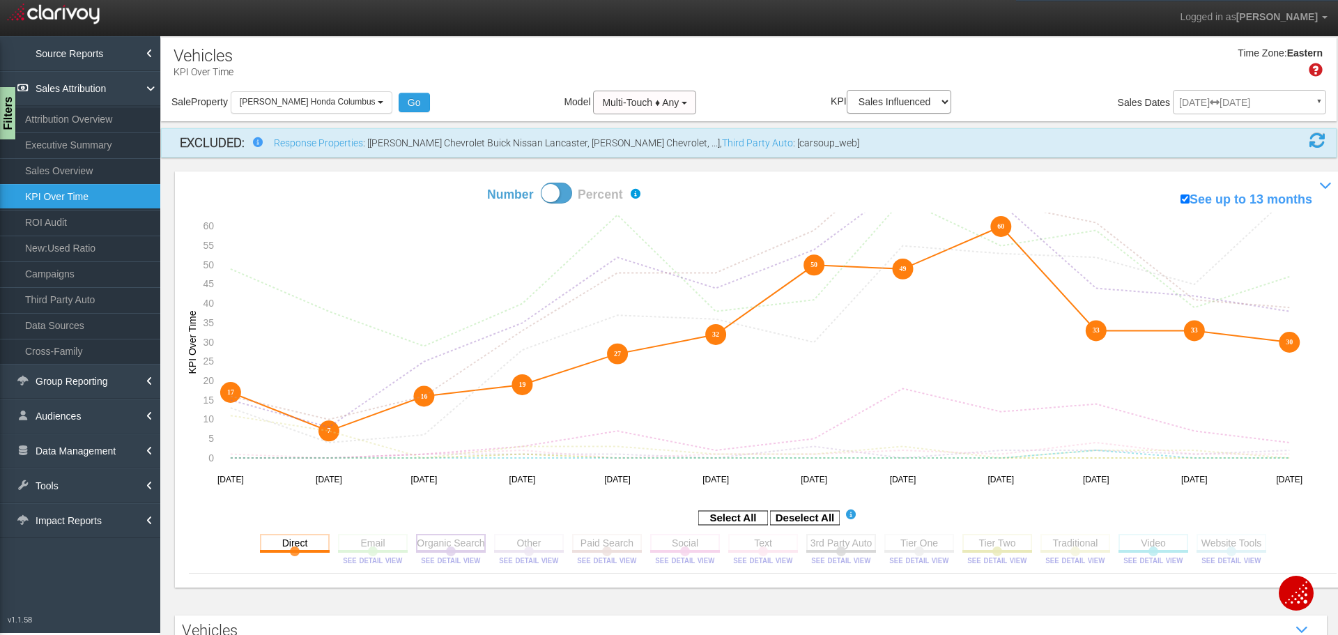
click at [440, 541] on rect at bounding box center [451, 542] width 70 height 17
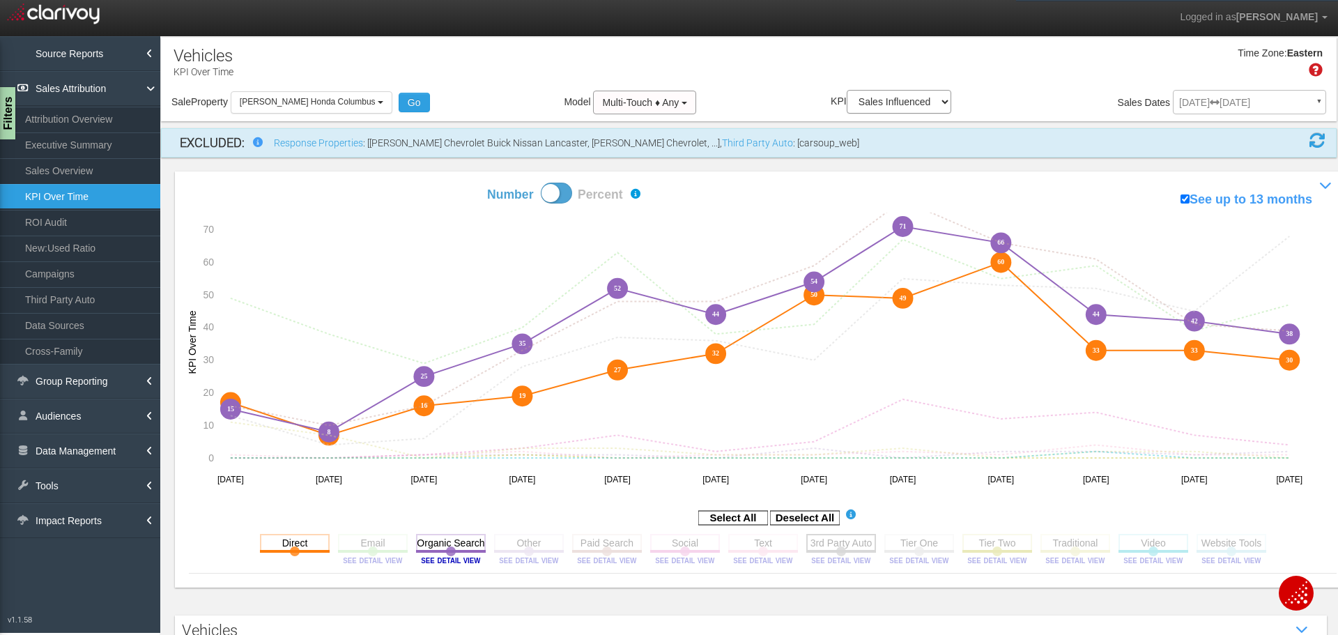
click at [842, 548] on rect at bounding box center [841, 542] width 70 height 17
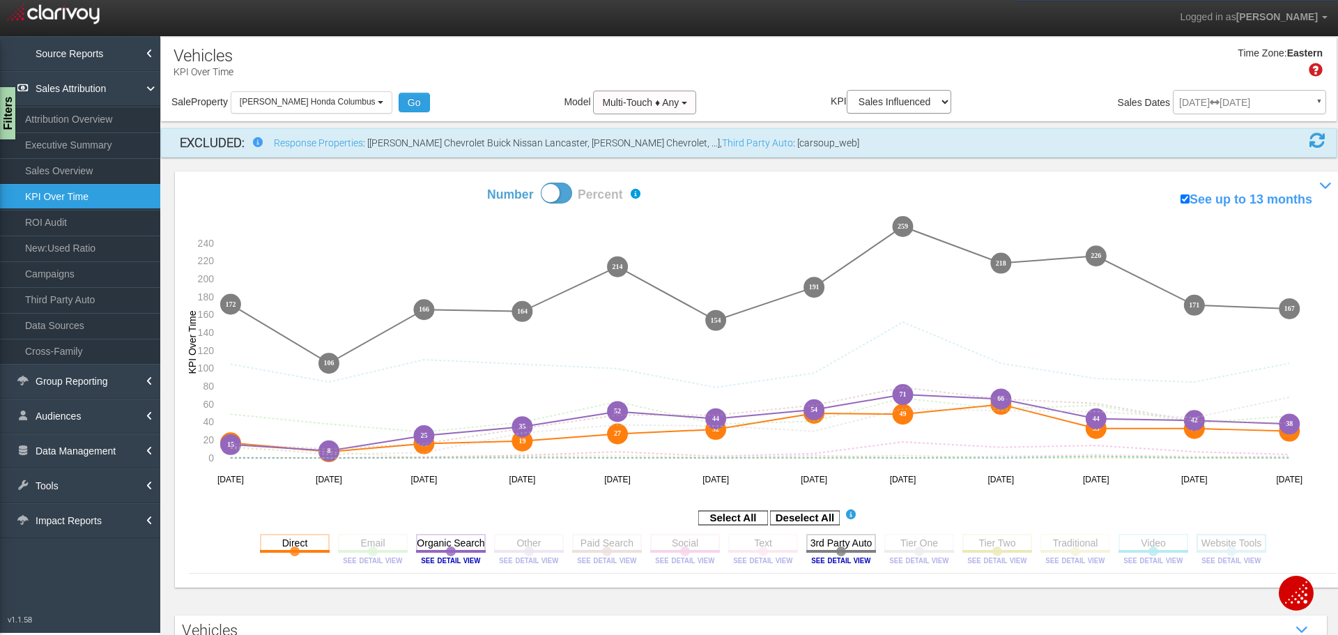
click at [1214, 545] on rect at bounding box center [1231, 542] width 70 height 17
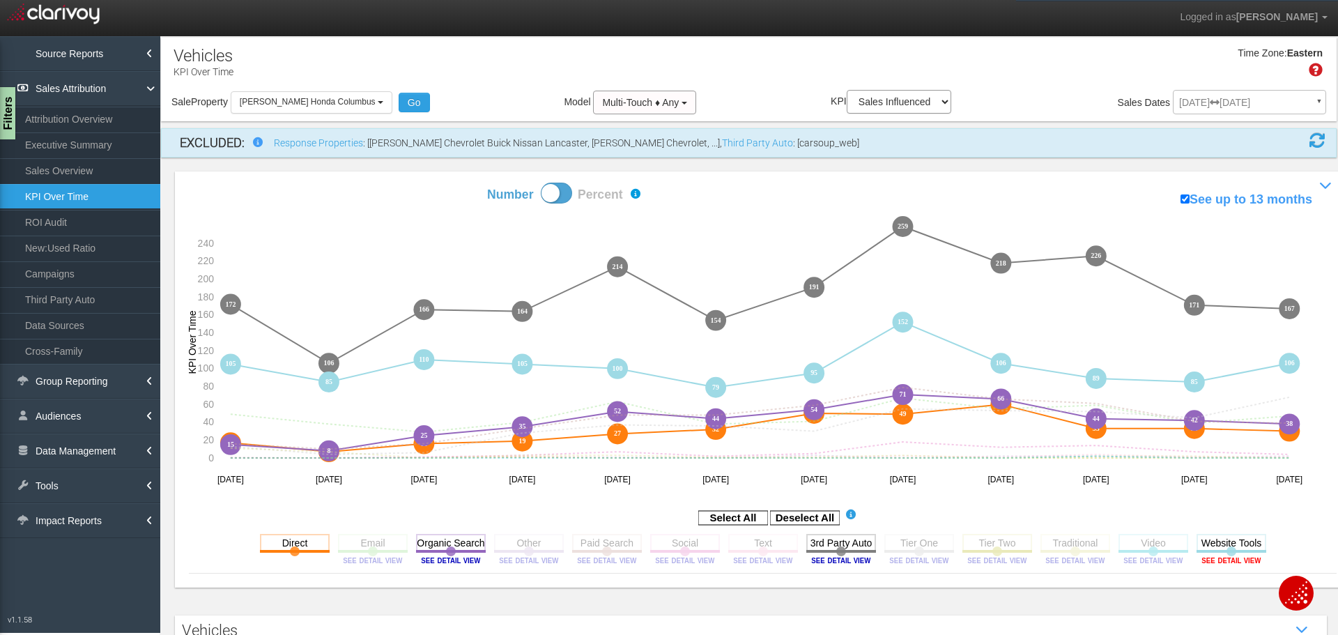
click at [1229, 559] on image at bounding box center [1231, 560] width 63 height 8
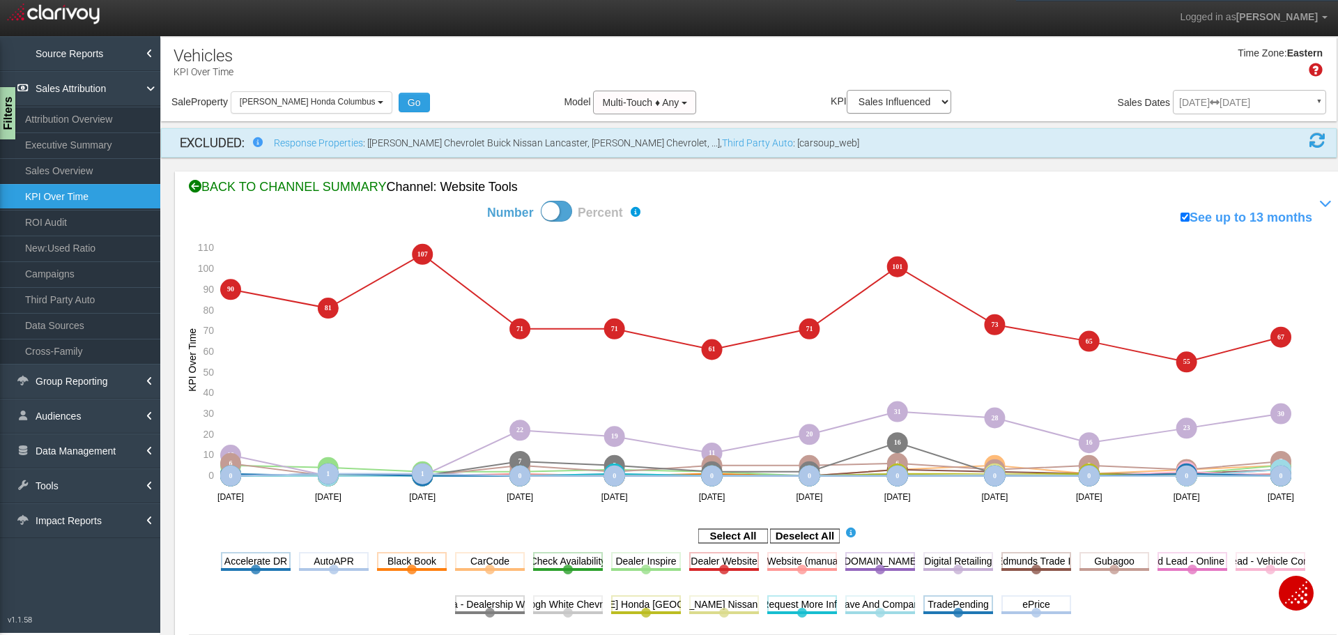
click at [207, 178] on div "BACK TO CHANNEL SUMMARY Channel: website tools" at bounding box center [762, 187] width 1147 height 18
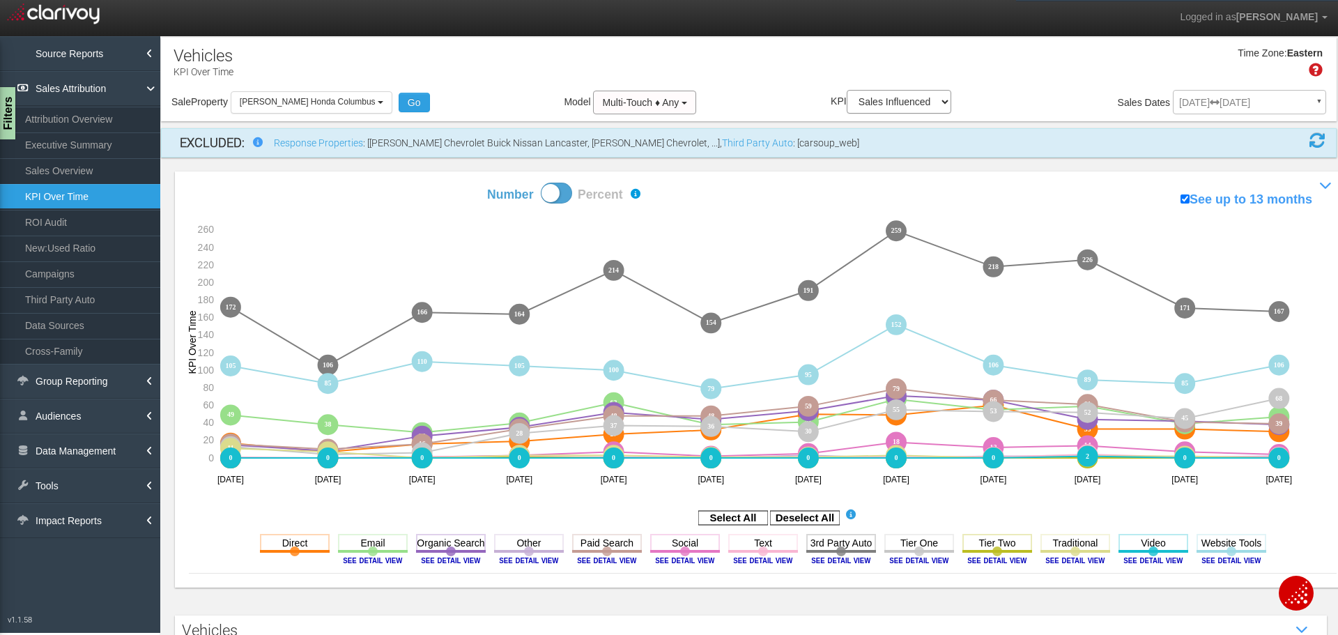
click at [847, 559] on image at bounding box center [840, 560] width 63 height 8
click at [0, 0] on div "× Getting line charts for all channels..." at bounding box center [0, 0] width 0 height 0
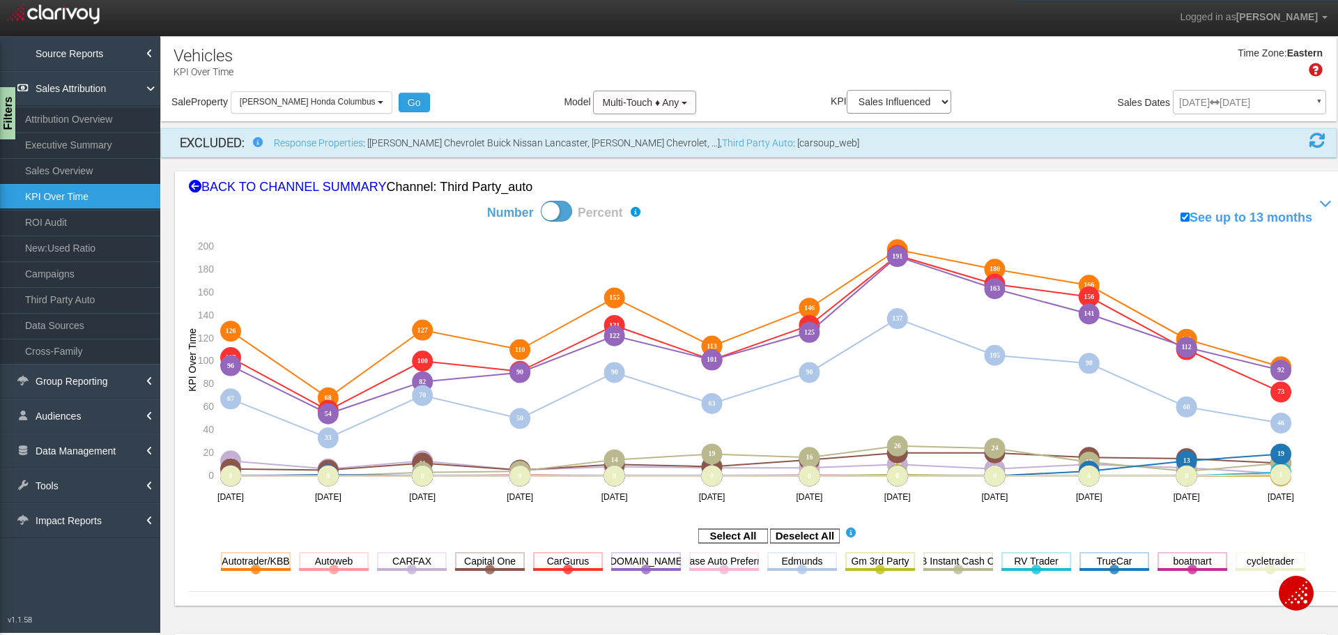
click at [806, 535] on rect at bounding box center [805, 536] width 70 height 14
click at [332, 187] on div "BACK TO CHANNEL SUMMARY Channel: third party_auto" at bounding box center [762, 187] width 1147 height 18
click at [0, 0] on div "× Getting line charts for third party auto sources..." at bounding box center [0, 0] width 0 height 0
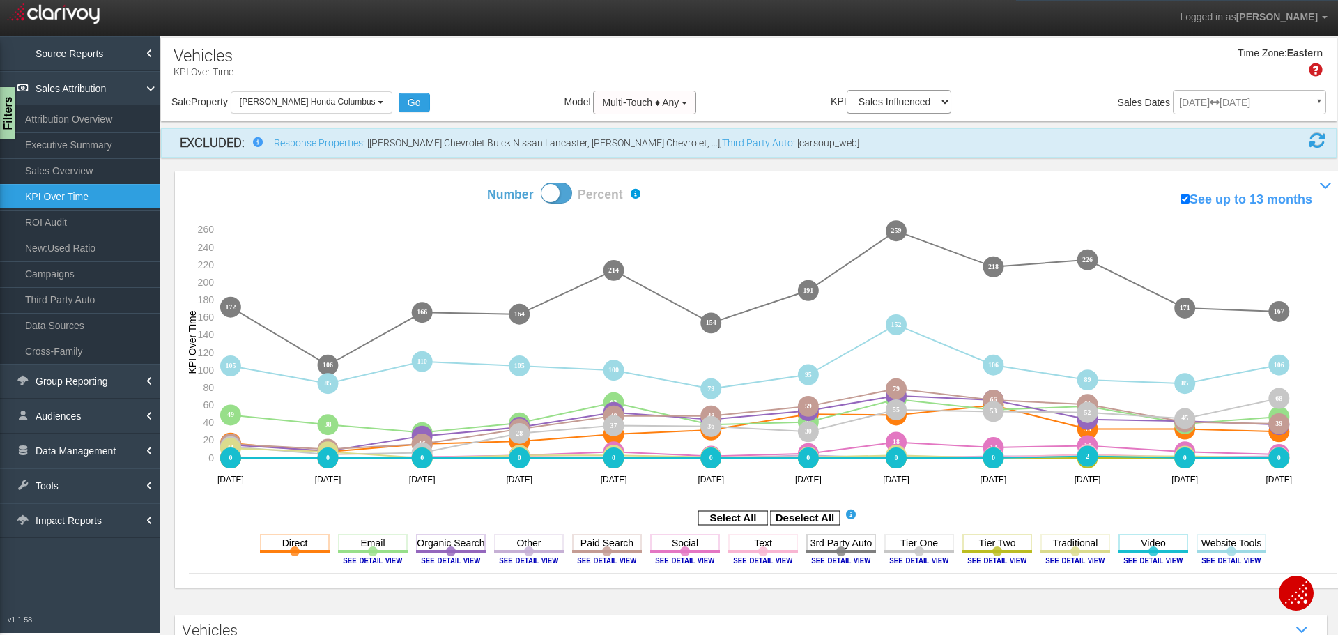
click at [122, 200] on link "KPI Over Time" at bounding box center [80, 196] width 160 height 25
click at [844, 559] on image at bounding box center [840, 560] width 63 height 8
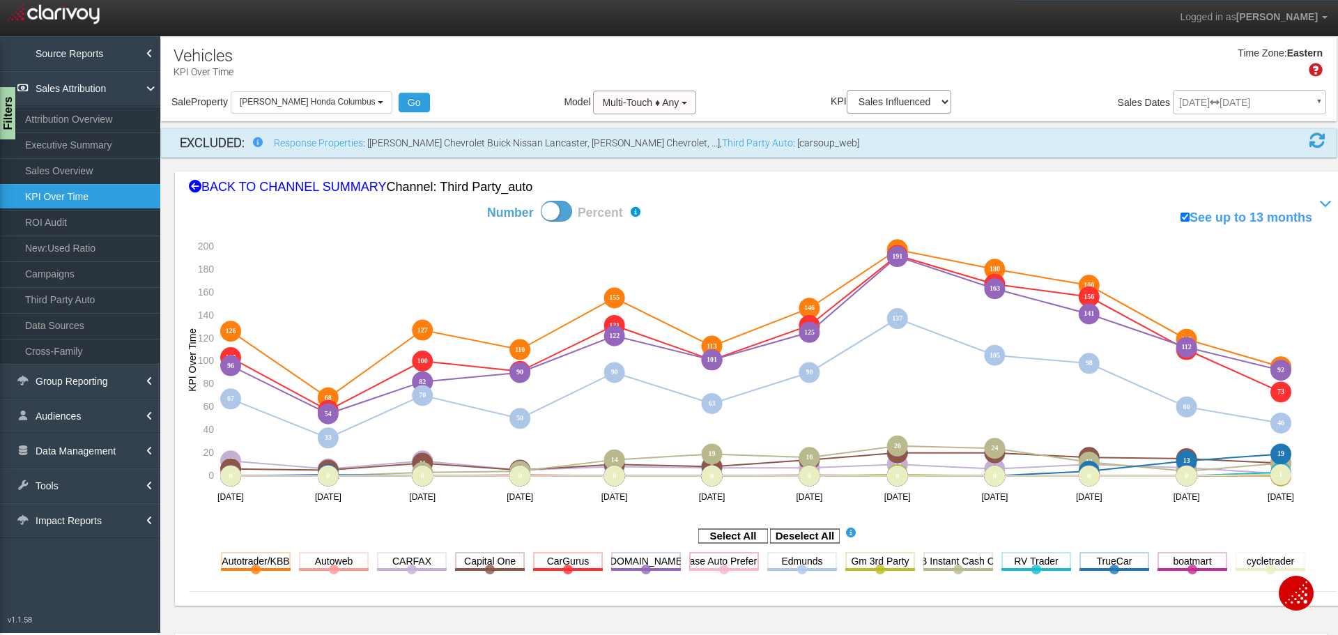
click at [345, 176] on div "BACK TO CHANNEL SUMMARY Channel: third party_auto Number Percent See up to 13 m…" at bounding box center [762, 388] width 1175 height 434
click at [330, 187] on div "BACK TO CHANNEL SUMMARY Channel: third party_auto" at bounding box center [762, 187] width 1147 height 18
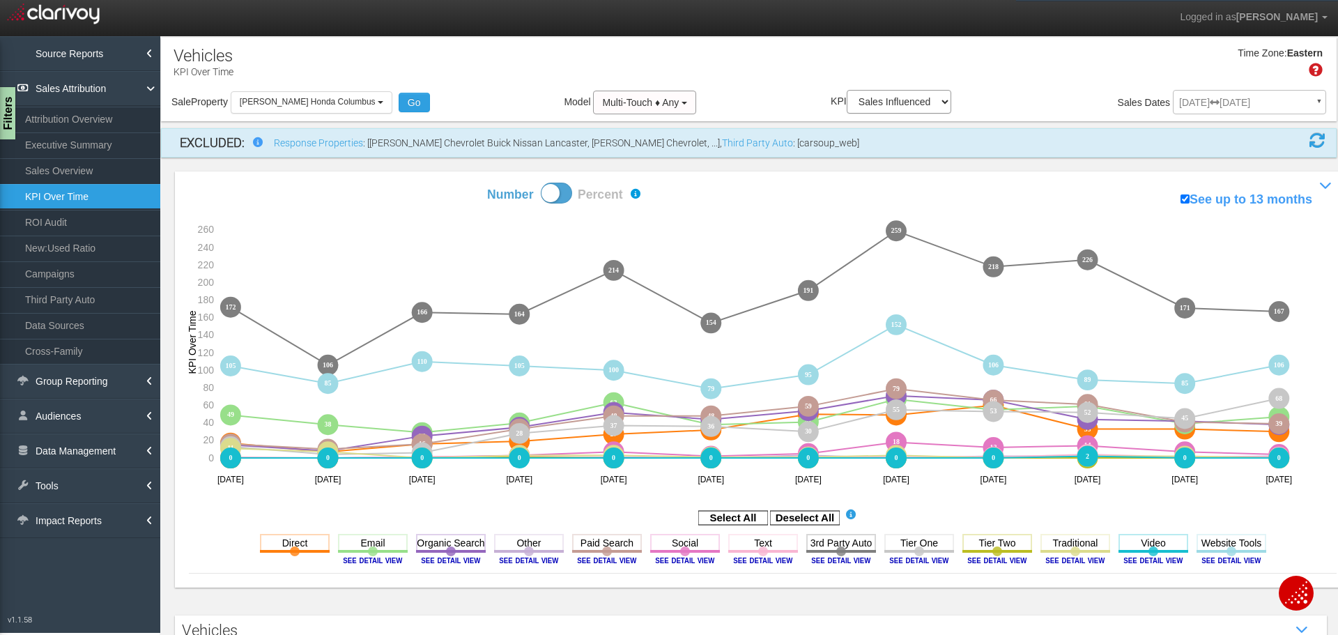
drag, startPoint x: 803, startPoint y: 516, endPoint x: 435, endPoint y: 609, distance: 379.5
click at [803, 516] on rect at bounding box center [805, 518] width 70 height 14
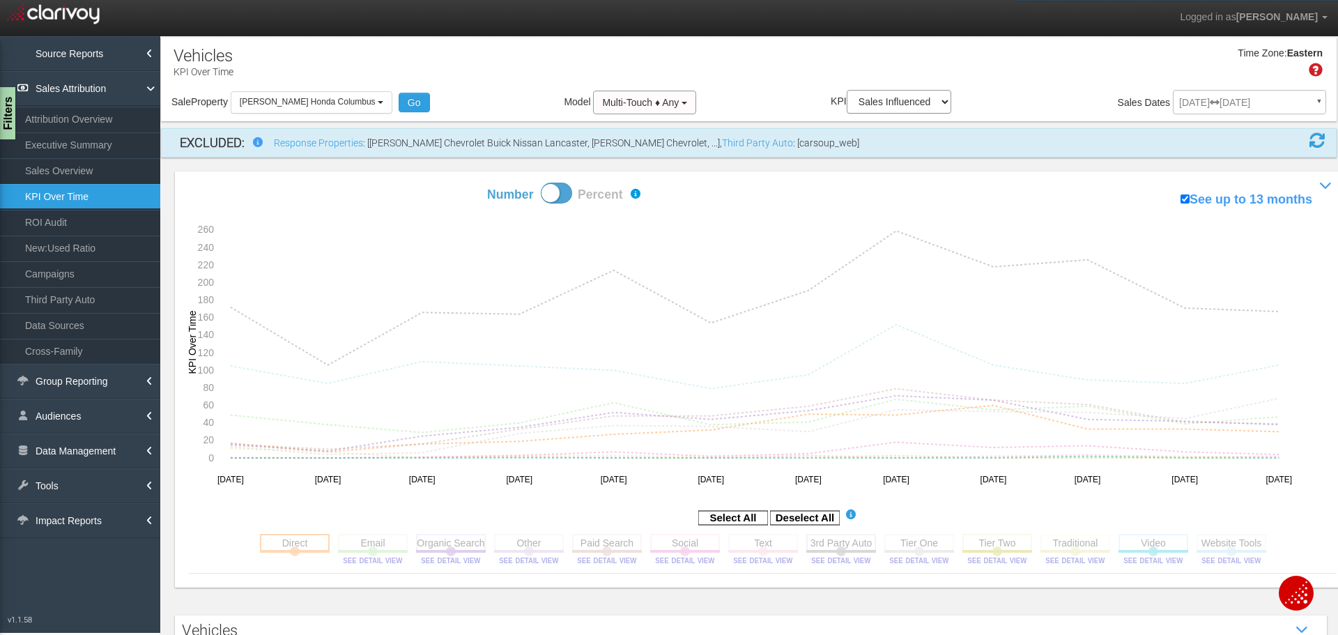
click at [276, 547] on rect at bounding box center [295, 542] width 70 height 17
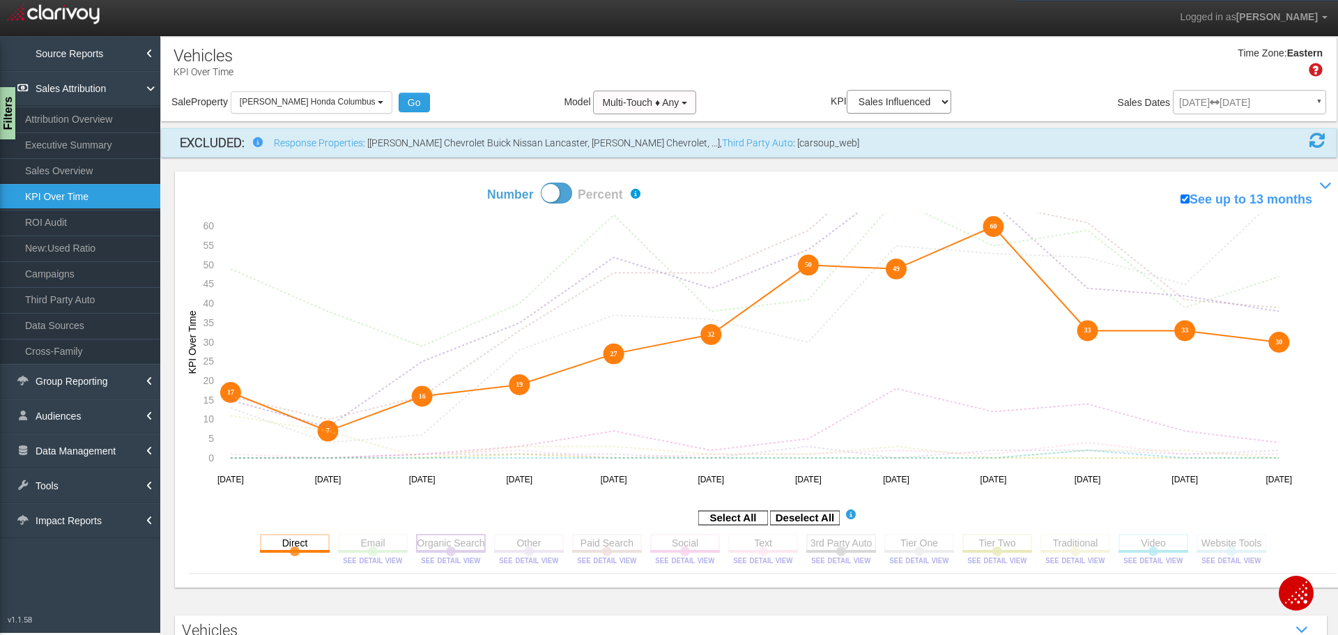
click at [431, 545] on rect at bounding box center [451, 542] width 70 height 17
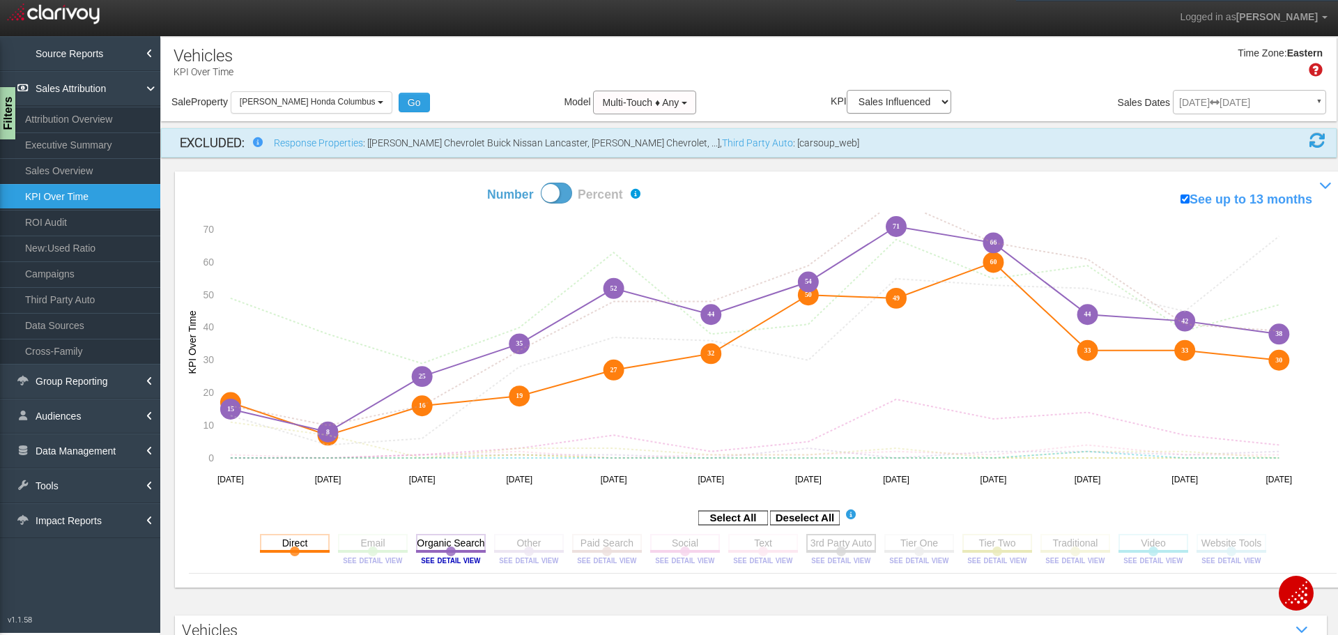
click at [844, 539] on rect at bounding box center [841, 542] width 70 height 17
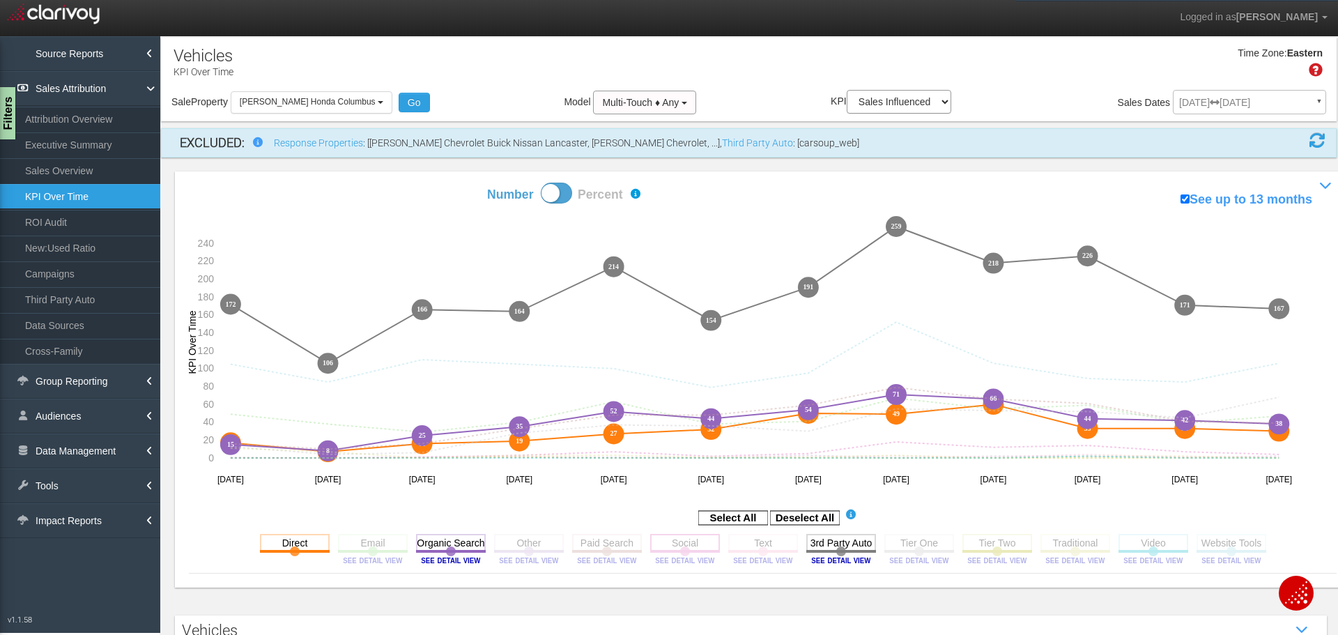
click at [656, 541] on rect at bounding box center [685, 542] width 70 height 17
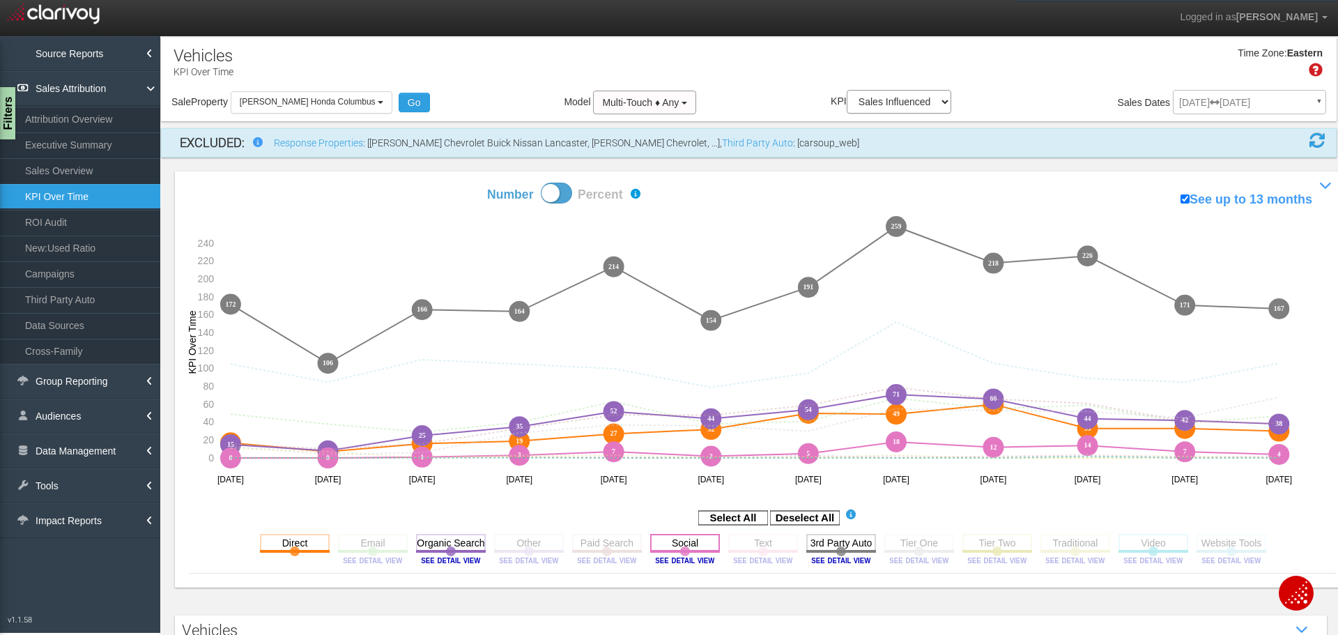
drag, startPoint x: 684, startPoint y: 545, endPoint x: 886, endPoint y: 542, distance: 202.1
click at [685, 545] on rect at bounding box center [685, 542] width 70 height 17
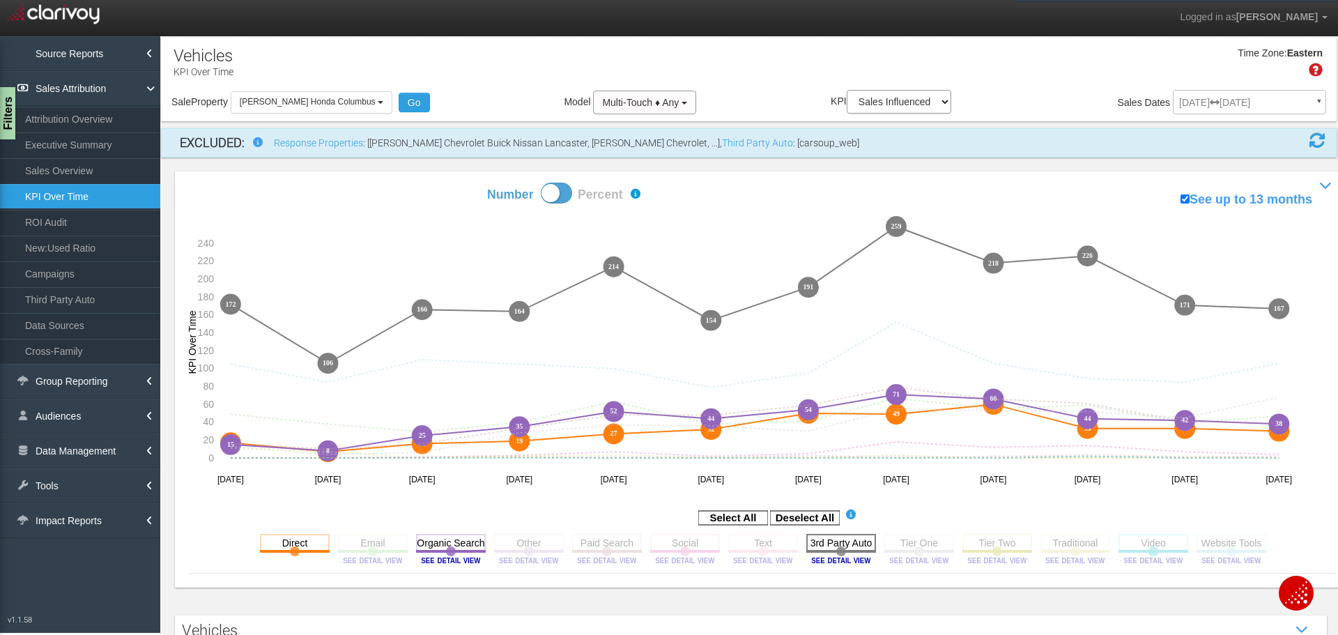
click at [845, 549] on rect at bounding box center [841, 542] width 70 height 17
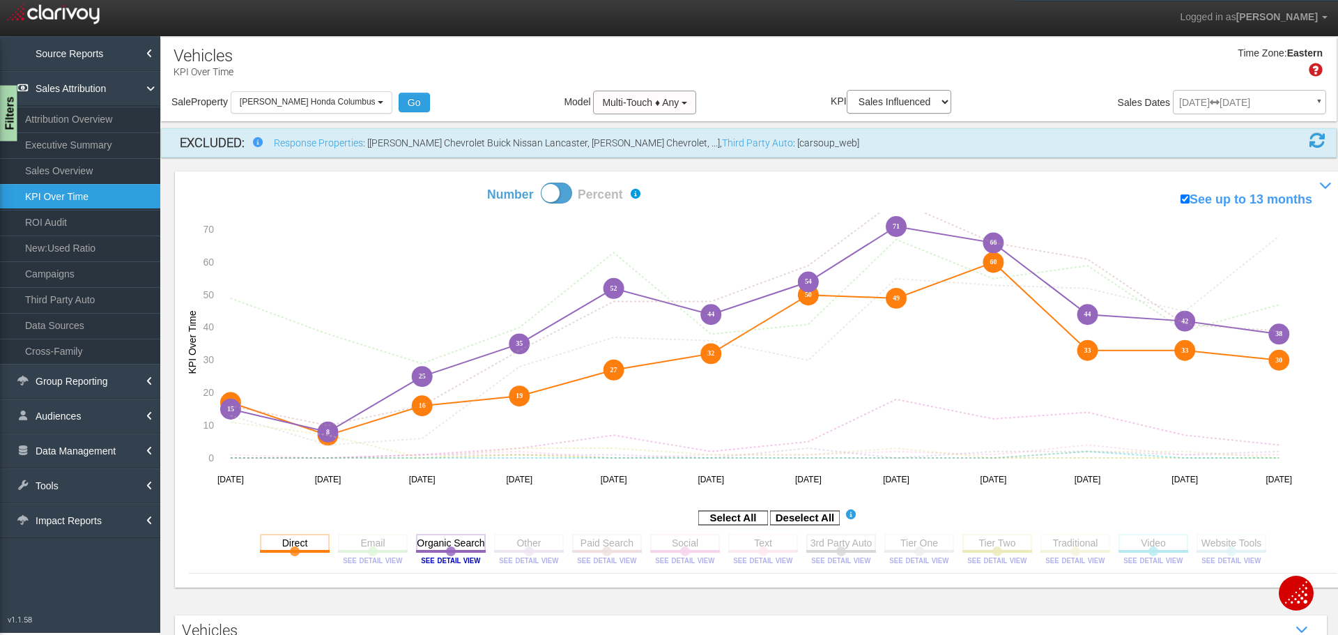
click at [11, 123] on div "Filters" at bounding box center [8, 114] width 17 height 56
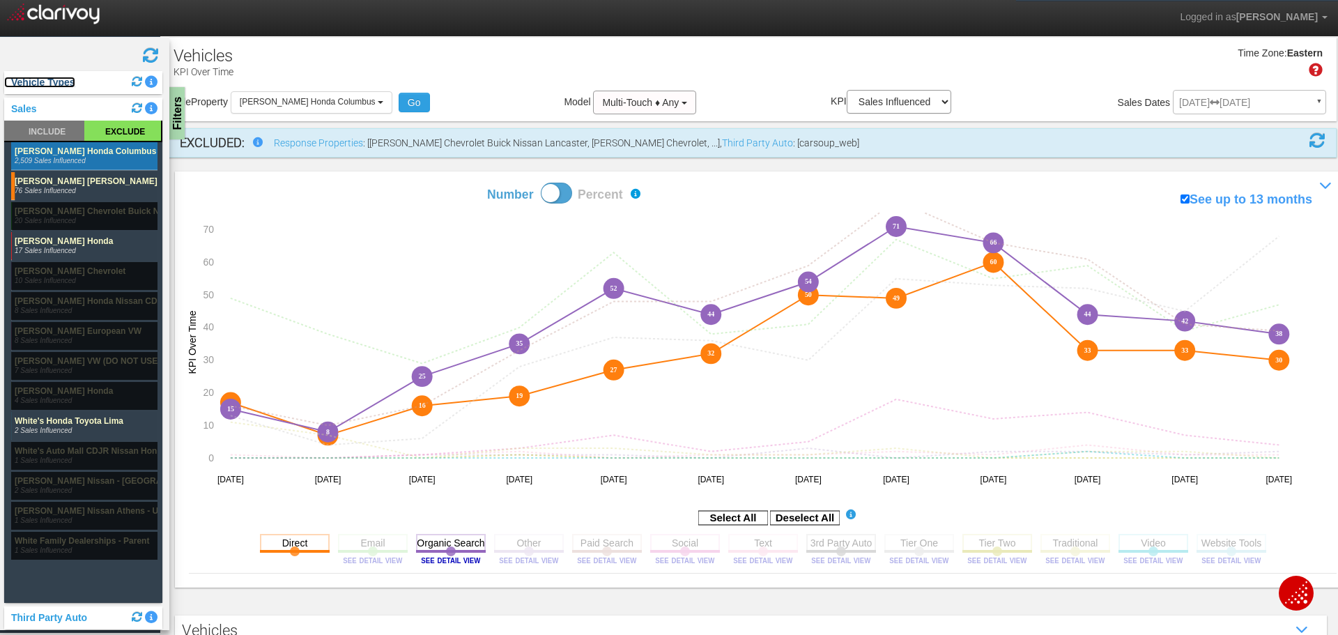
click at [40, 83] on link "Vehicle Types" at bounding box center [39, 82] width 71 height 11
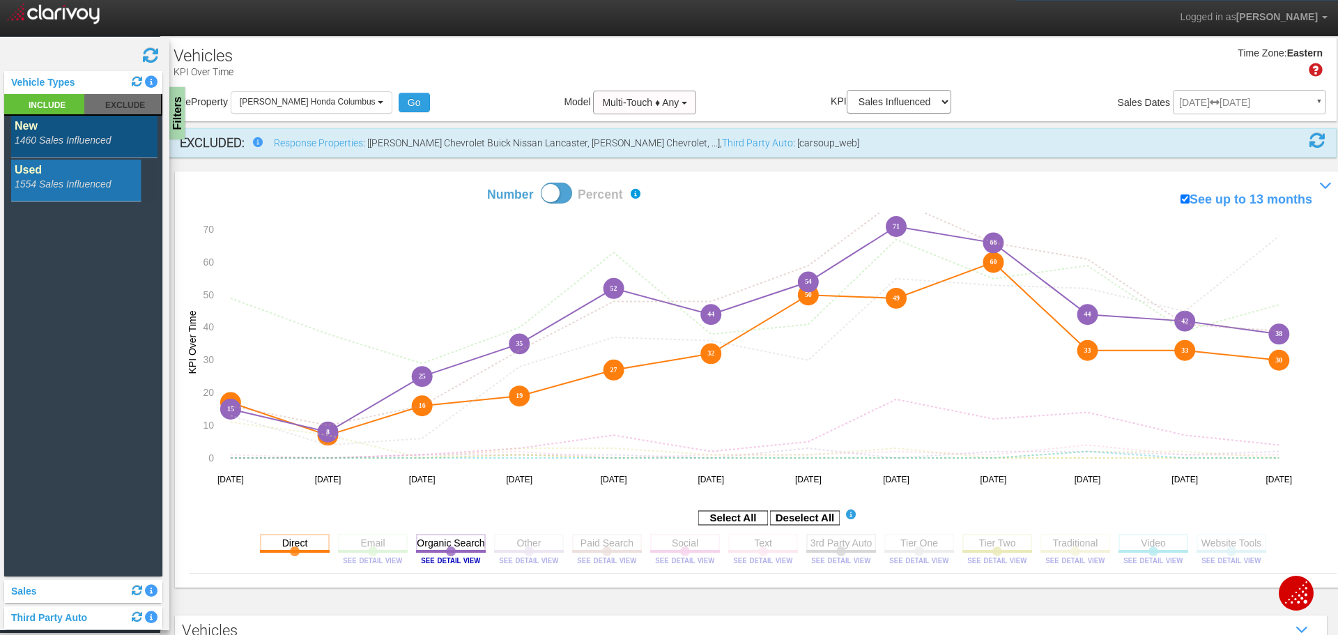
click at [41, 141] on rect at bounding box center [84, 137] width 146 height 42
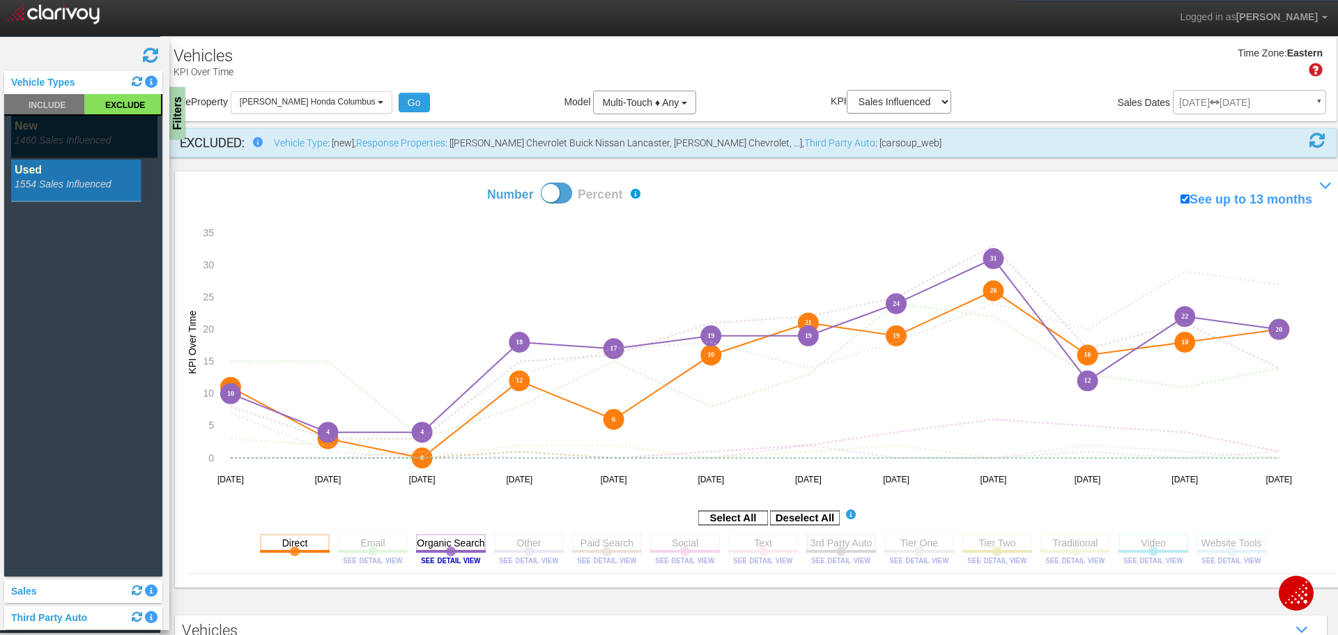
click at [825, 540] on rect at bounding box center [841, 542] width 70 height 17
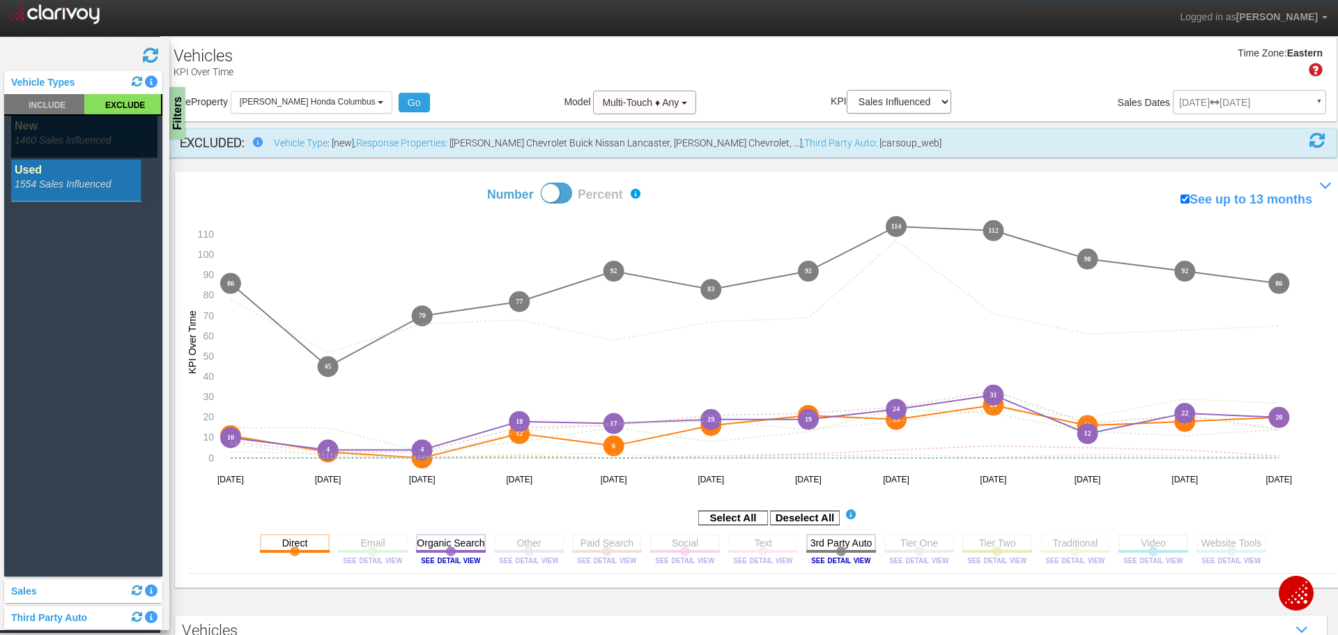
click at [38, 134] on rect at bounding box center [84, 137] width 146 height 42
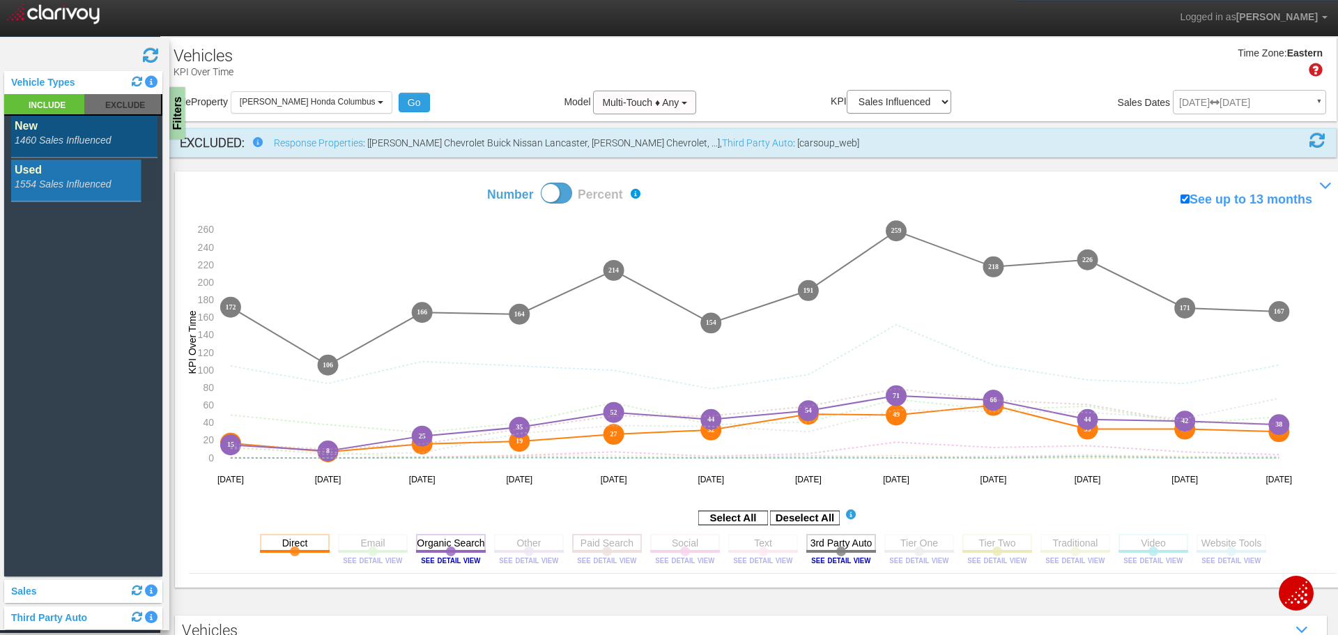
click at [583, 548] on rect at bounding box center [607, 542] width 70 height 17
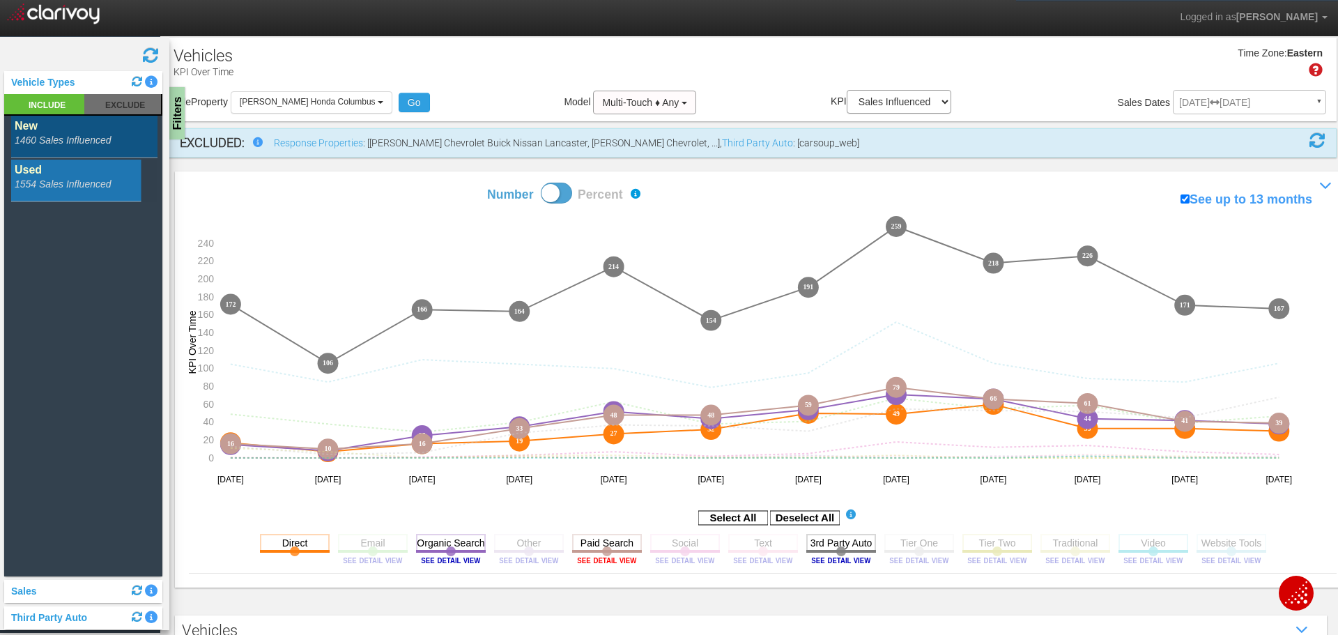
click at [614, 559] on image at bounding box center [606, 560] width 63 height 8
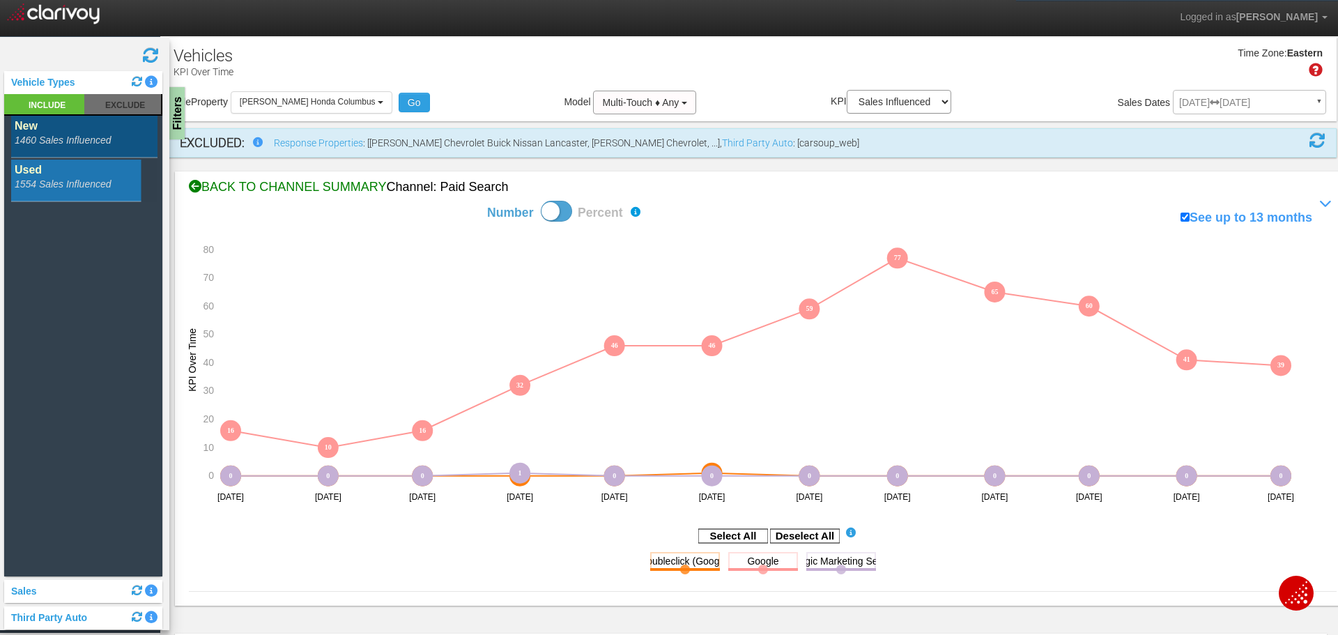
click at [378, 191] on div "BACK TO CHANNEL SUMMARY Channel: paid search" at bounding box center [762, 187] width 1147 height 18
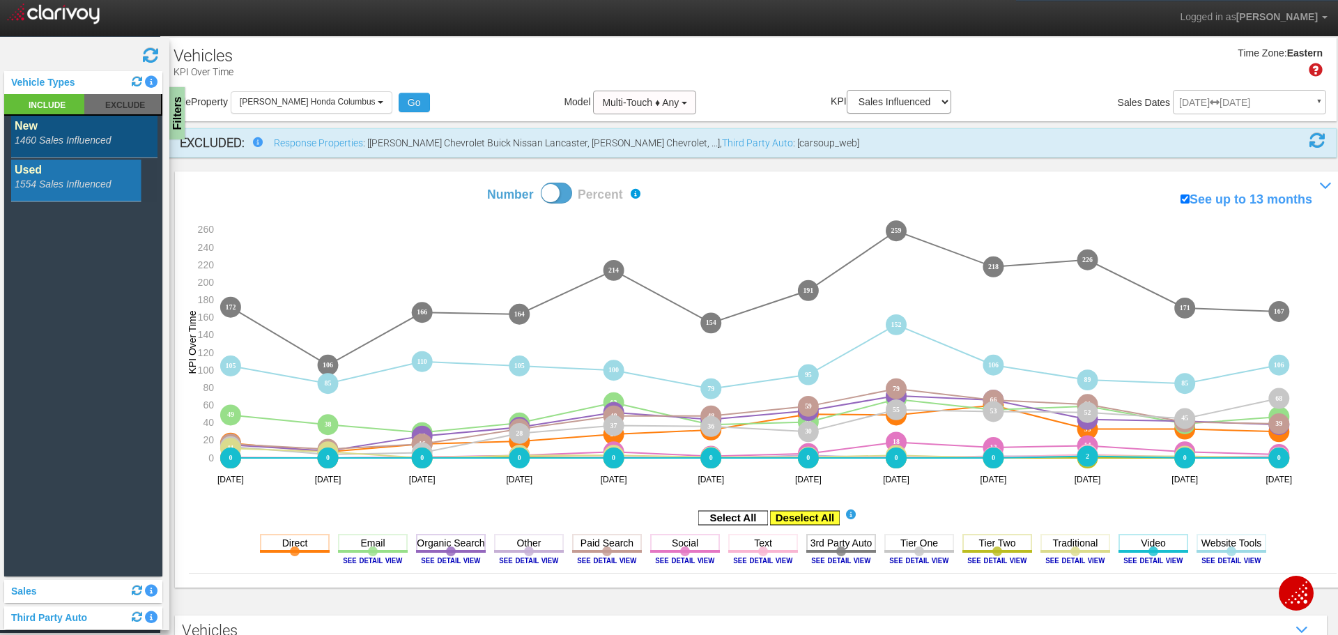
click at [794, 518] on rect at bounding box center [805, 518] width 70 height 14
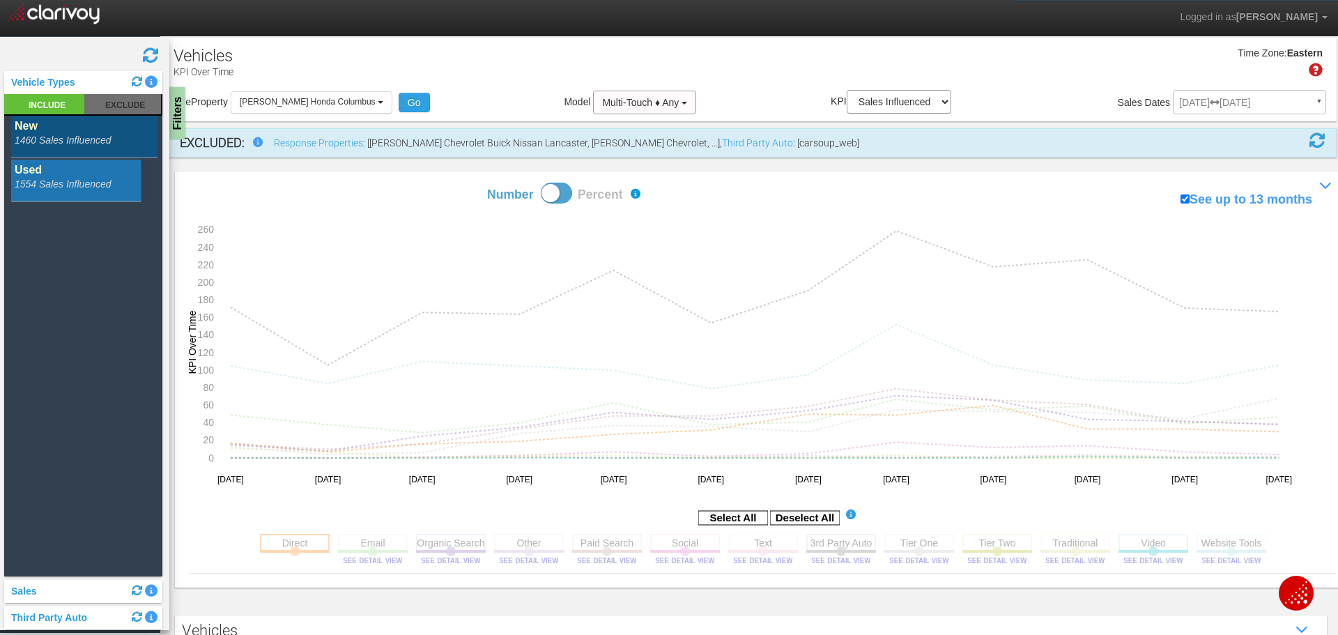
click at [281, 541] on rect at bounding box center [295, 542] width 70 height 17
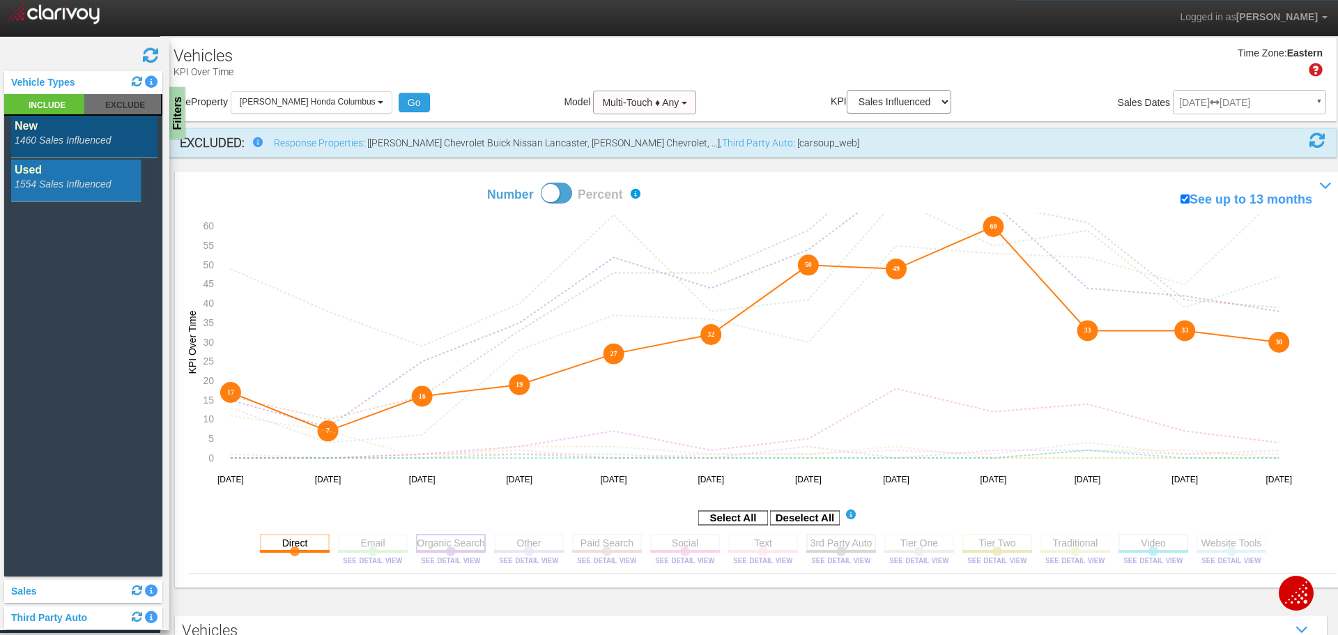
click at [439, 551] on rect at bounding box center [451, 542] width 70 height 17
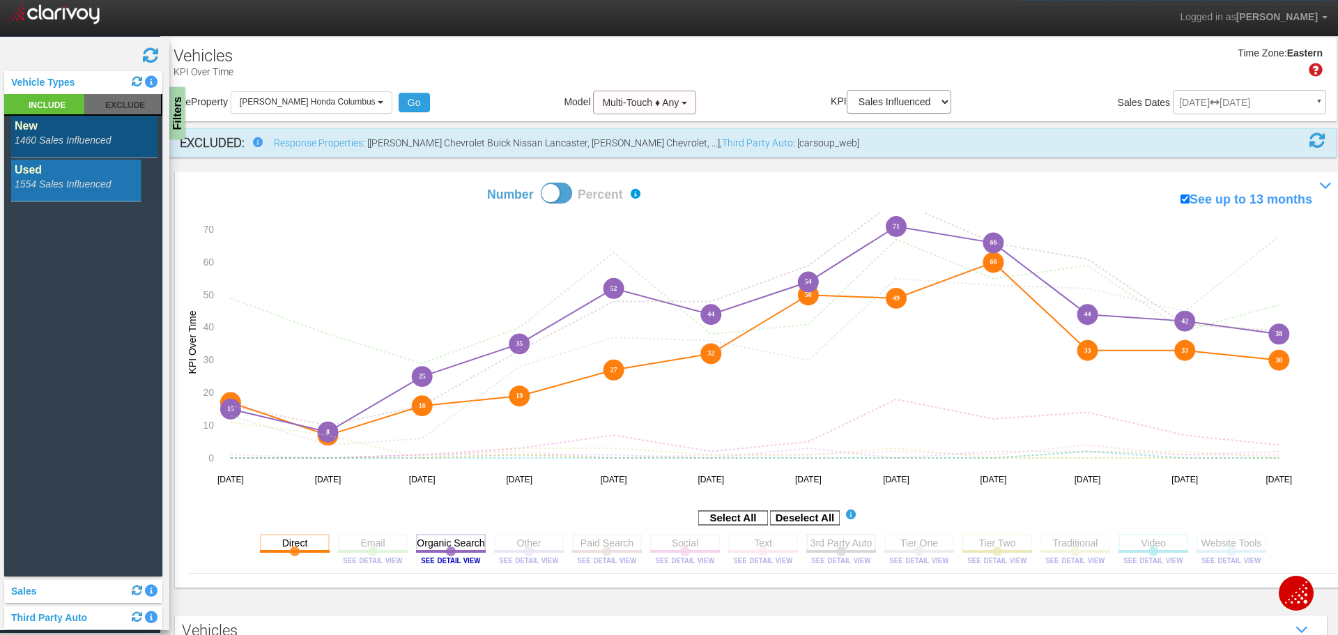
drag, startPoint x: 579, startPoint y: 552, endPoint x: 755, endPoint y: 566, distance: 176.9
click at [580, 551] on rect at bounding box center [607, 542] width 70 height 17
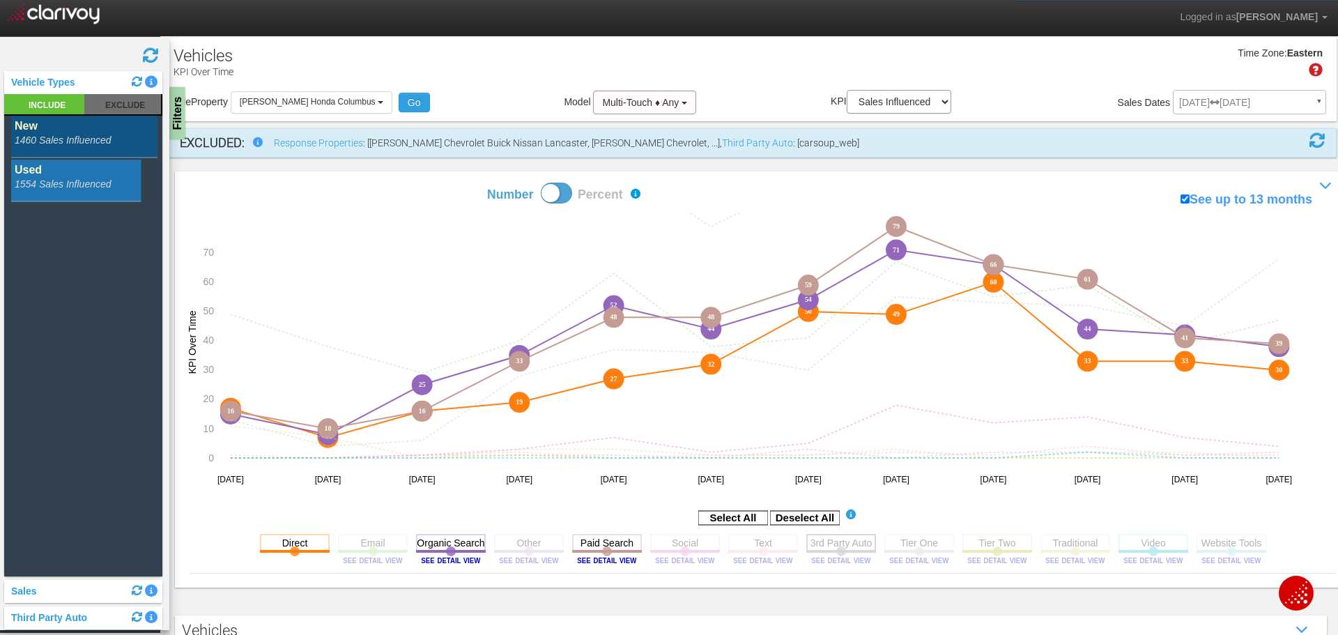
click at [846, 543] on rect at bounding box center [841, 542] width 70 height 17
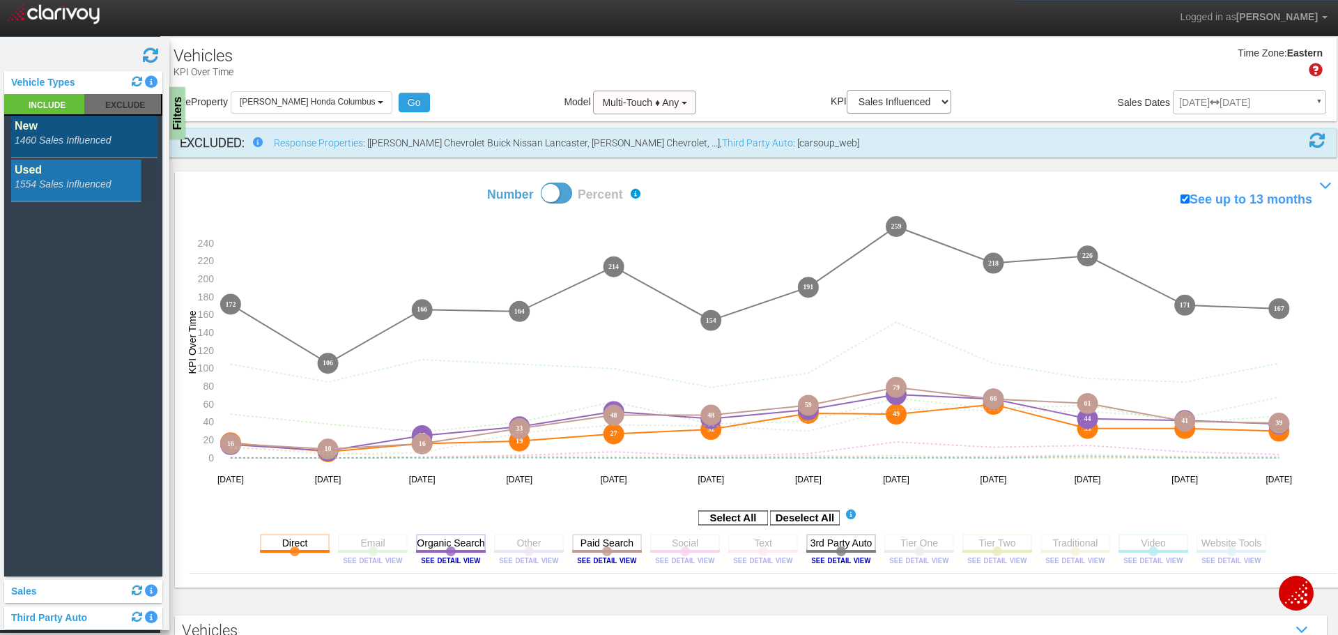
drag, startPoint x: 812, startPoint y: 546, endPoint x: 640, endPoint y: 584, distance: 175.5
click at [812, 546] on rect at bounding box center [841, 542] width 70 height 17
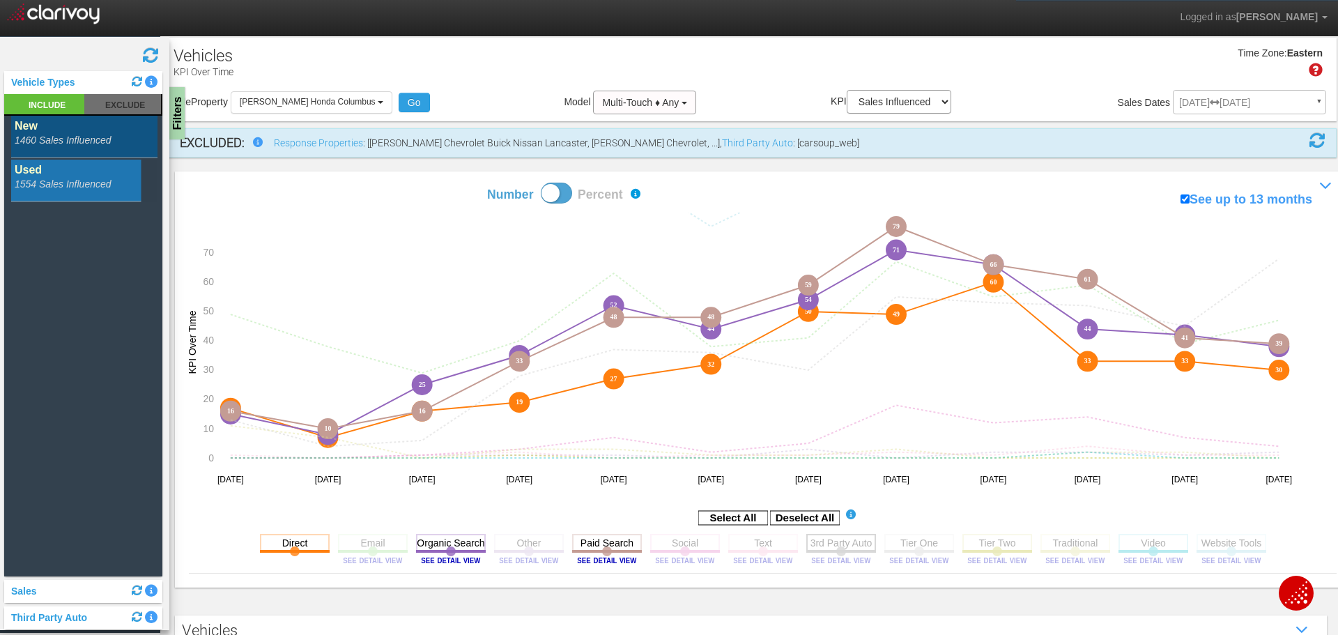
click at [820, 547] on rect at bounding box center [841, 542] width 70 height 17
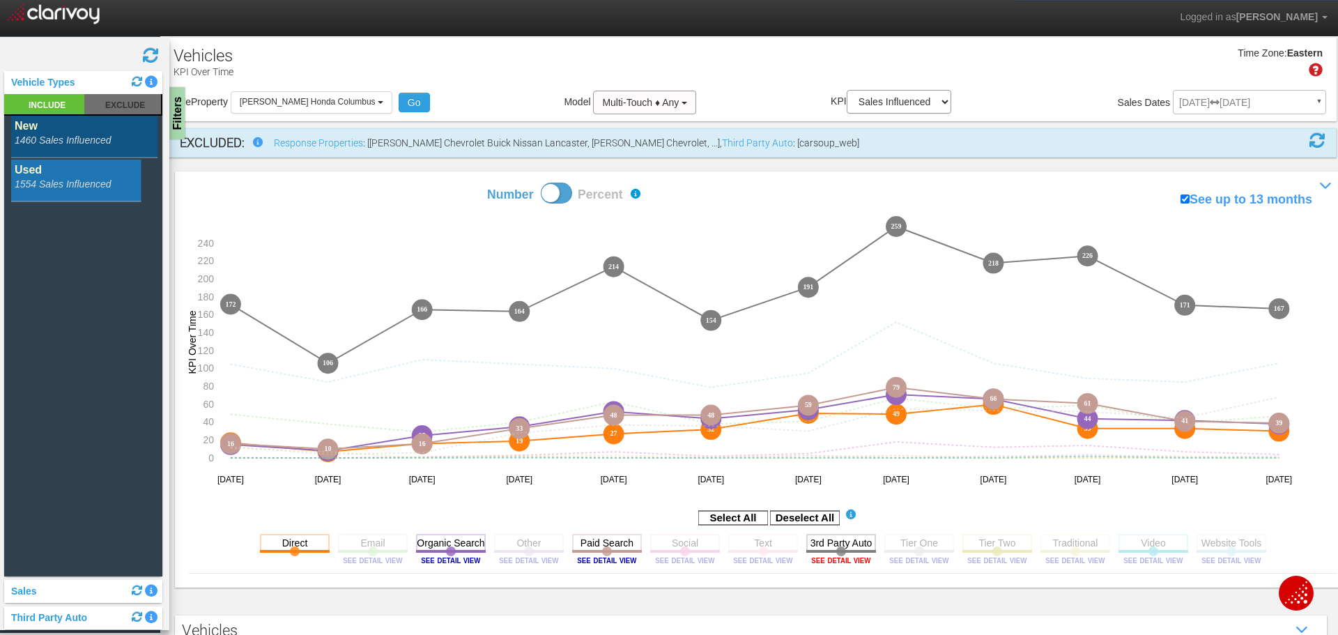
click at [837, 561] on image at bounding box center [840, 560] width 63 height 8
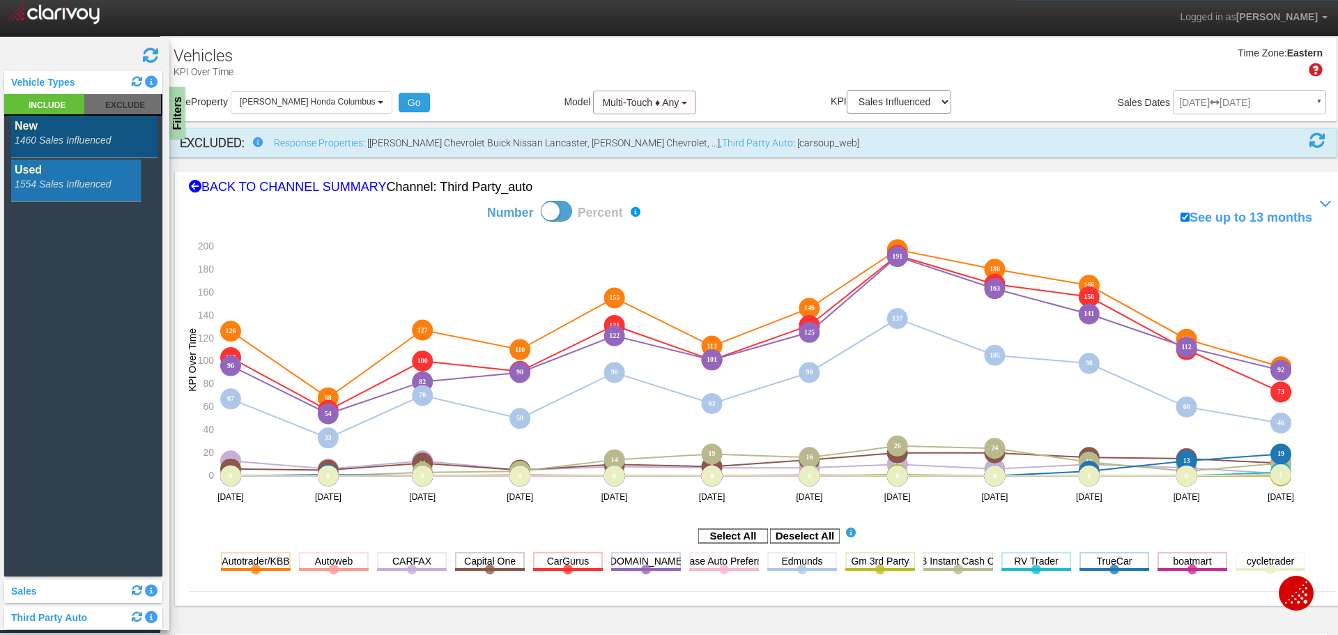
click at [78, 183] on rect at bounding box center [84, 181] width 146 height 42
click at [0, 0] on div "× Getting line charts for third party auto sources..." at bounding box center [0, 0] width 0 height 0
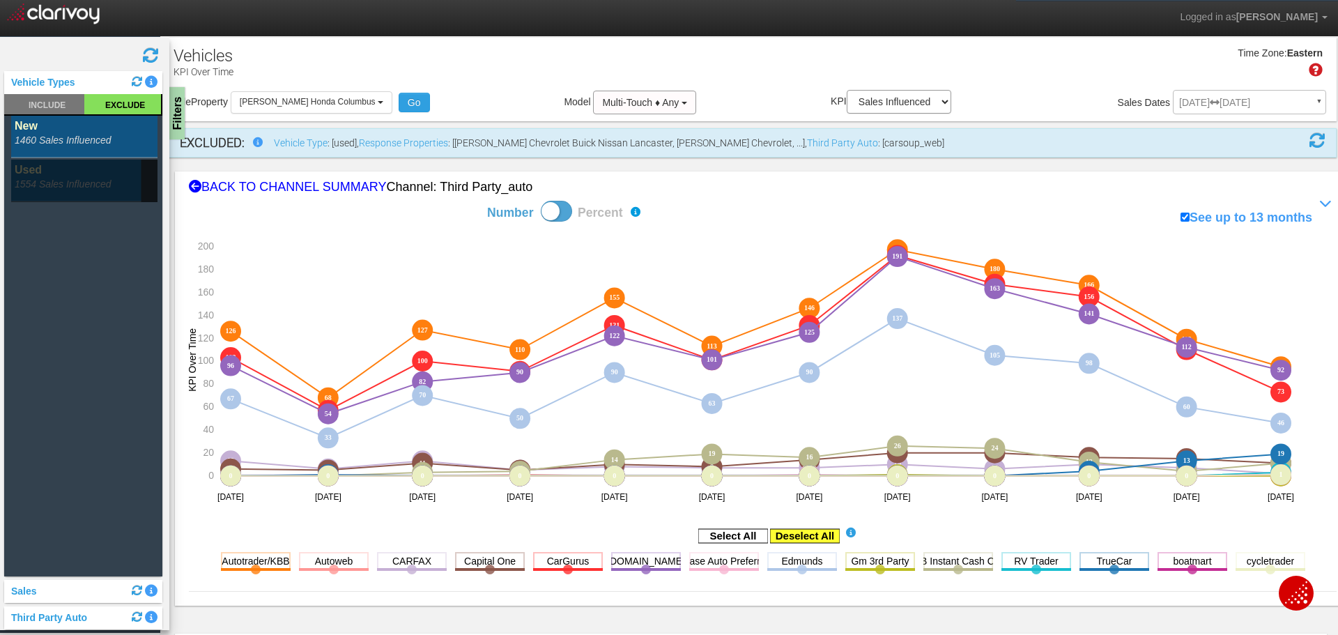
click at [784, 539] on rect at bounding box center [805, 536] width 70 height 14
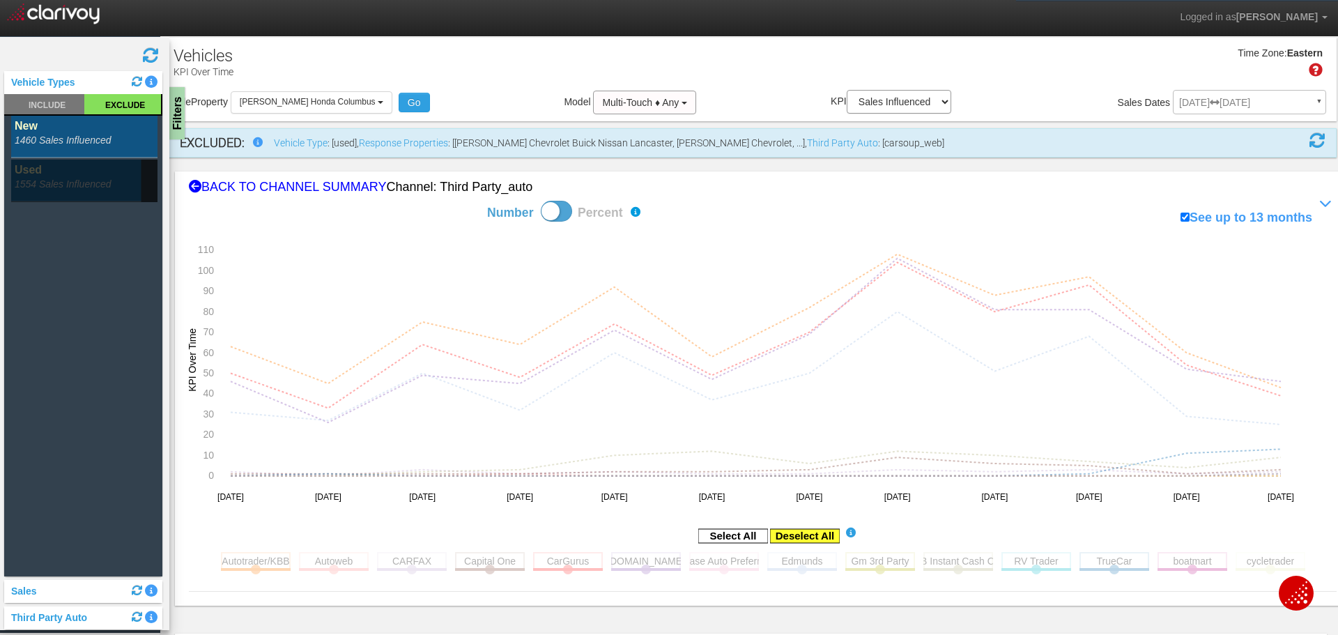
click at [793, 533] on rect at bounding box center [805, 536] width 70 height 14
click at [255, 569] on rect at bounding box center [256, 560] width 70 height 17
click at [255, 564] on rect at bounding box center [256, 560] width 70 height 17
click at [263, 561] on rect at bounding box center [256, 560] width 70 height 17
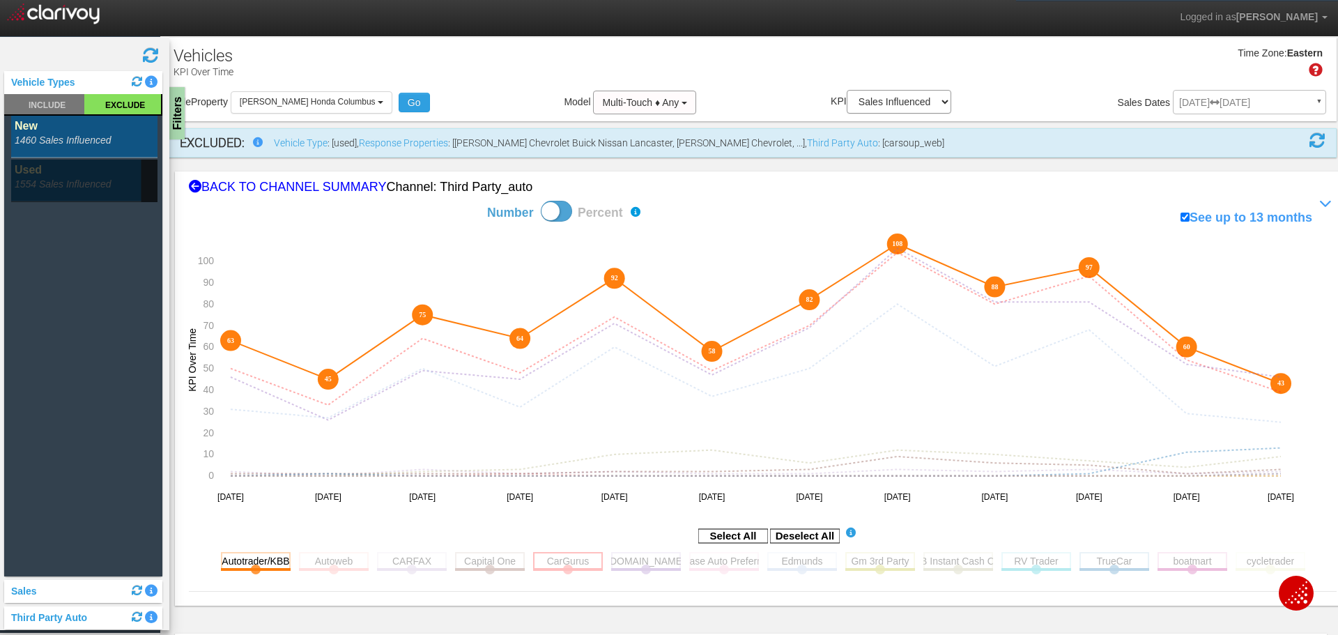
click at [544, 562] on rect at bounding box center [568, 560] width 70 height 17
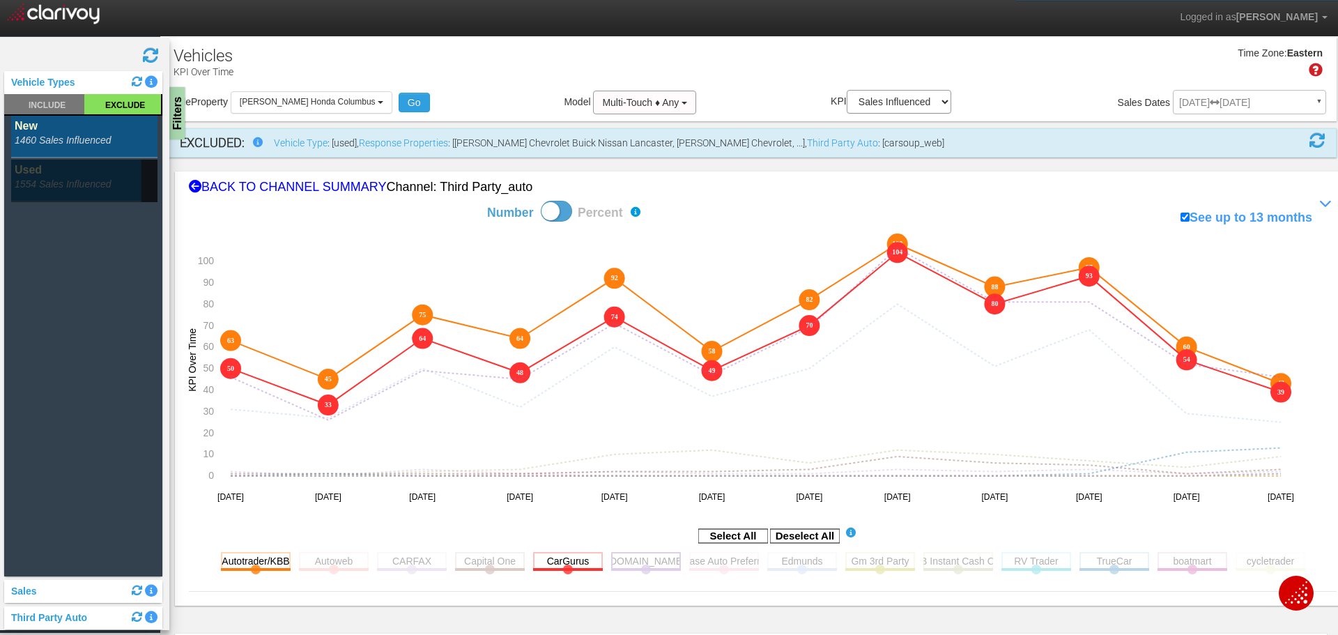
click at [650, 560] on rect at bounding box center [646, 560] width 70 height 17
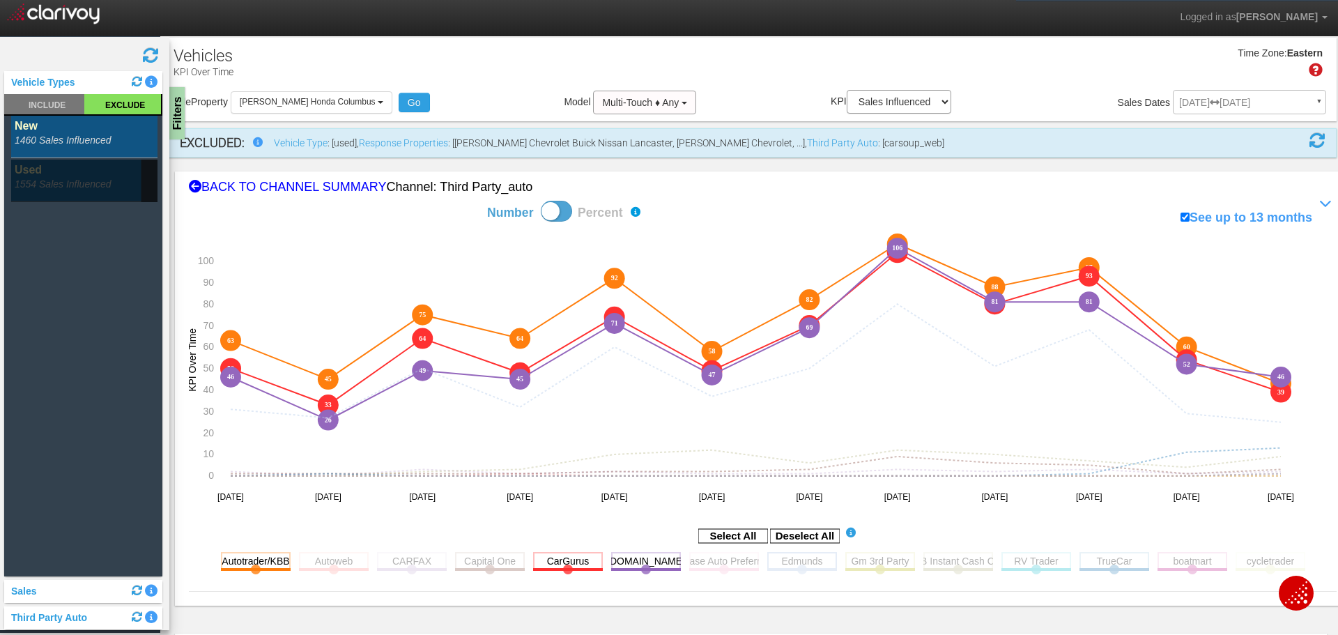
click at [769, 566] on rect at bounding box center [802, 560] width 70 height 17
click at [1136, 559] on rect at bounding box center [1114, 560] width 70 height 17
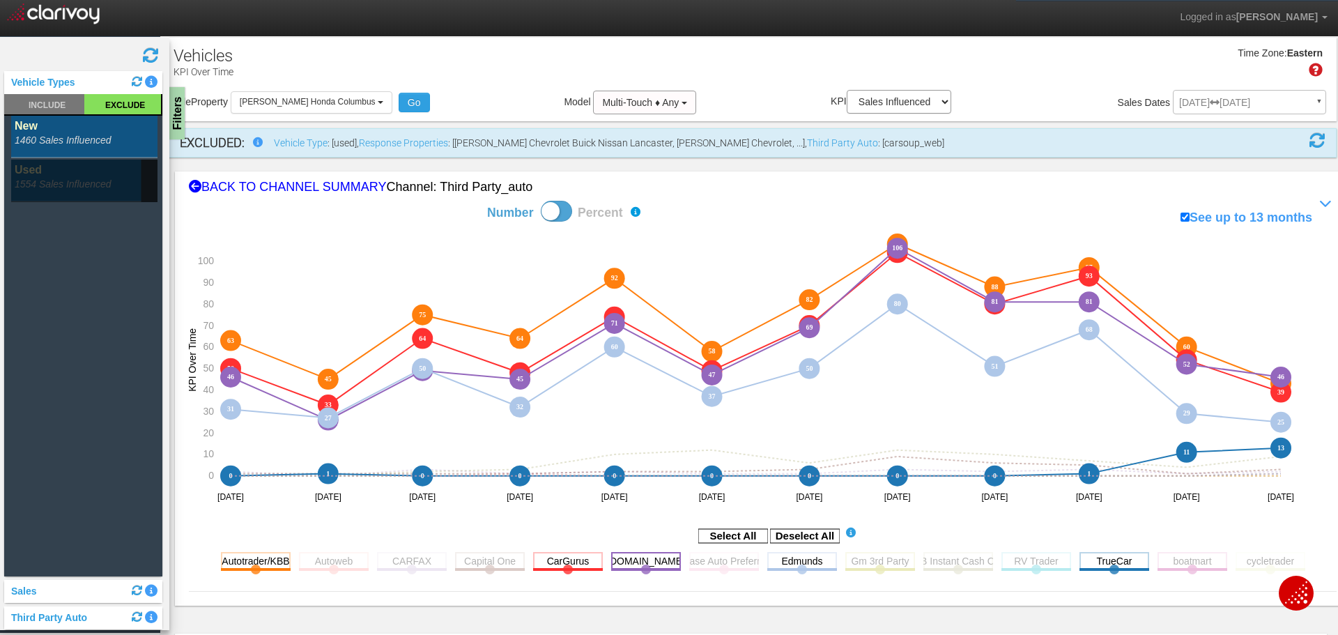
click at [631, 563] on rect at bounding box center [646, 560] width 70 height 17
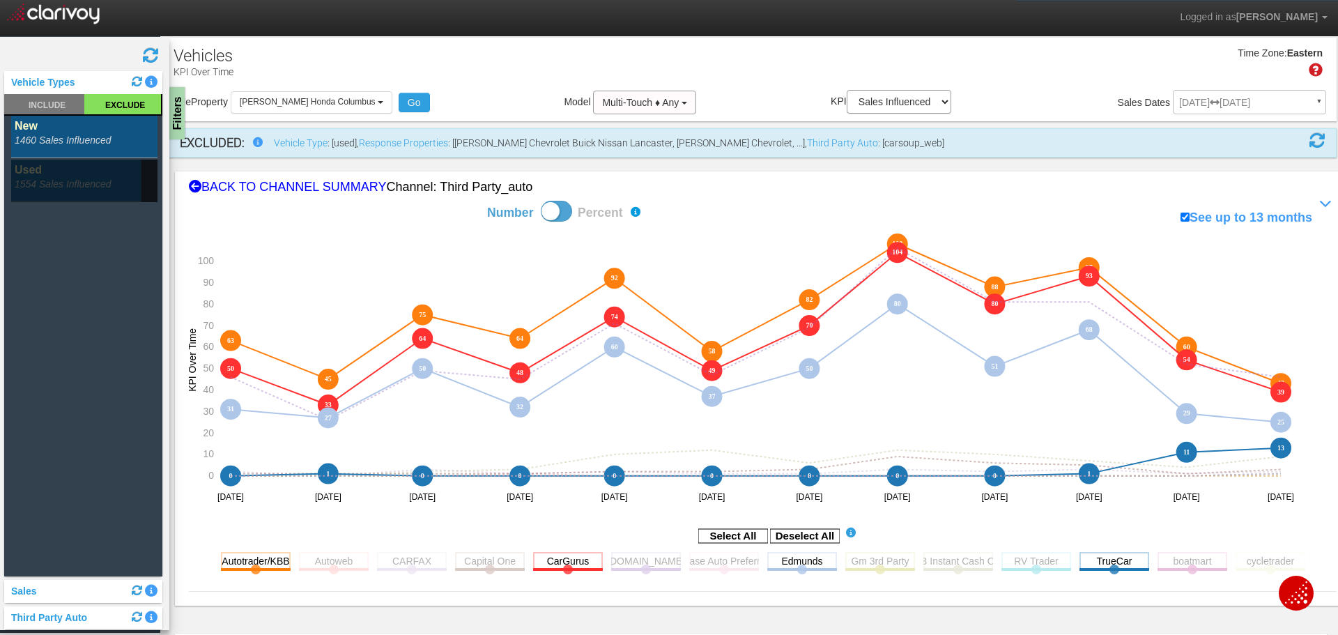
drag, startPoint x: 627, startPoint y: 559, endPoint x: 684, endPoint y: 610, distance: 76.9
click at [627, 559] on rect at bounding box center [646, 560] width 70 height 17
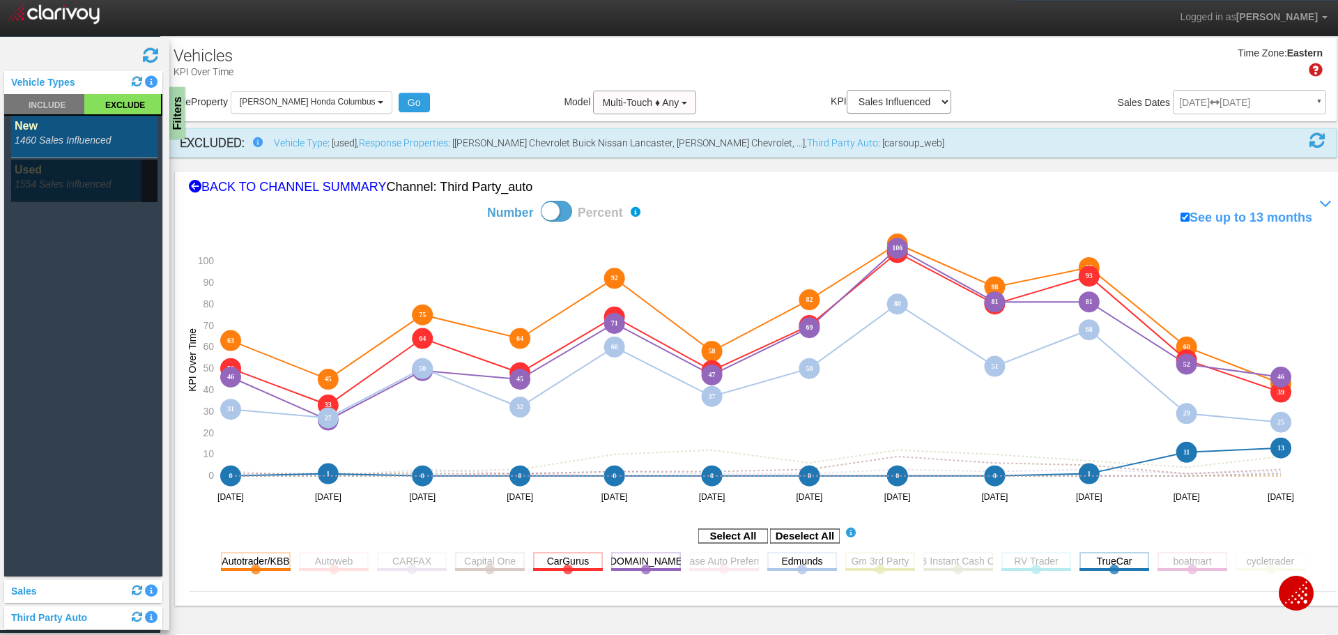
click at [98, 185] on rect at bounding box center [84, 181] width 146 height 42
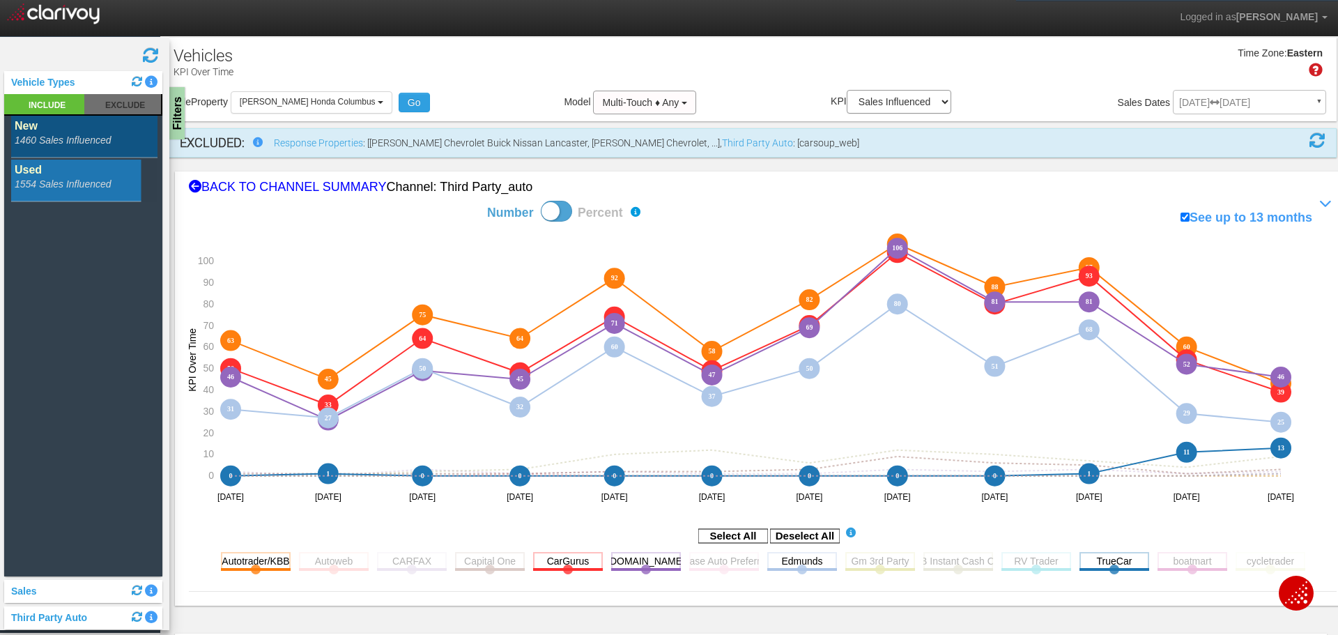
click at [95, 139] on rect at bounding box center [84, 137] width 146 height 42
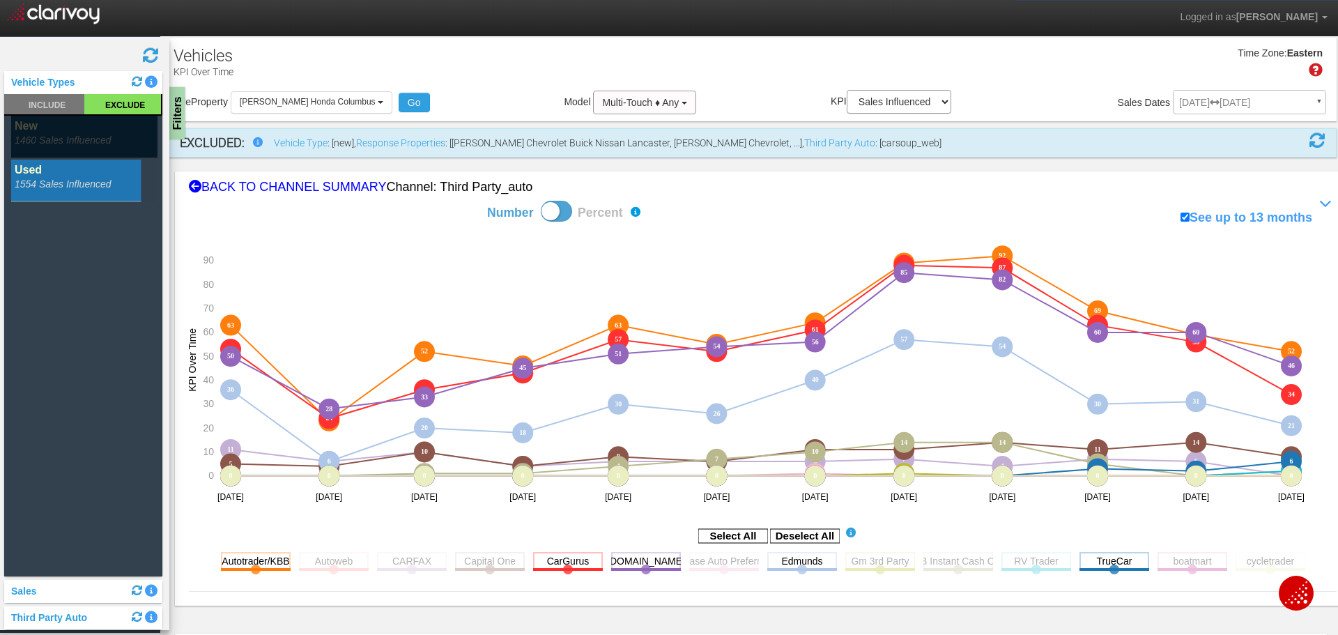
click at [811, 531] on rect at bounding box center [805, 536] width 70 height 14
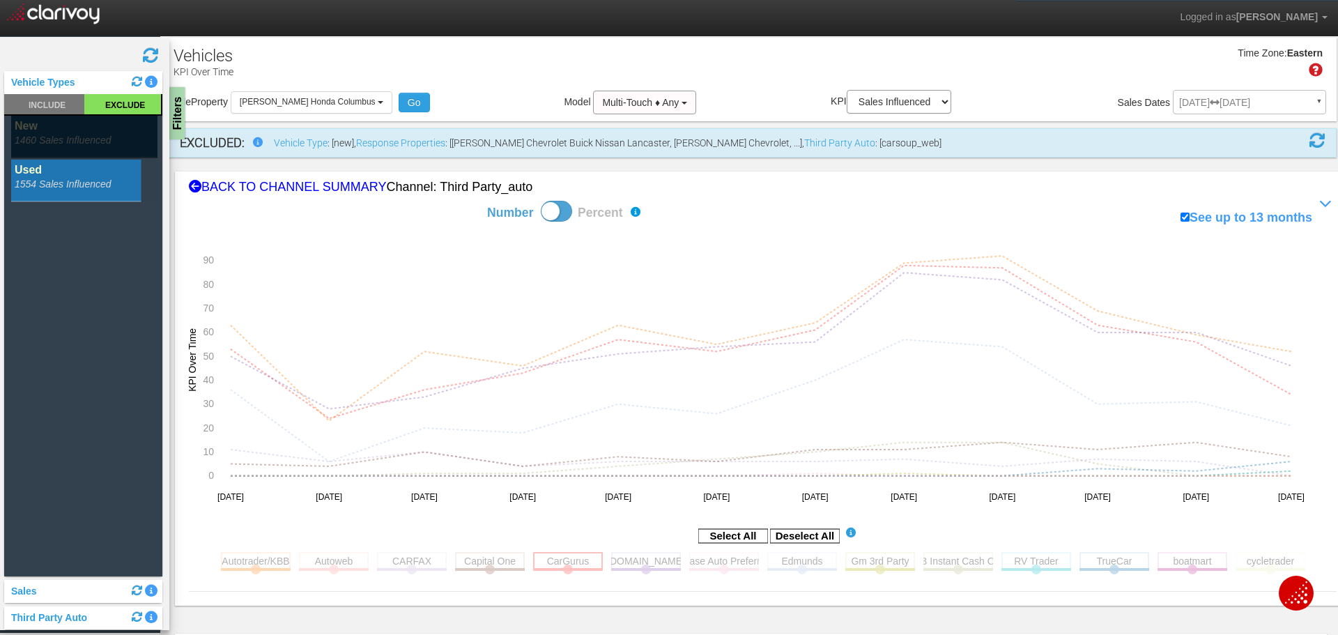
click at [278, 552] on rect at bounding box center [256, 560] width 70 height 17
click at [250, 552] on rect at bounding box center [256, 560] width 70 height 17
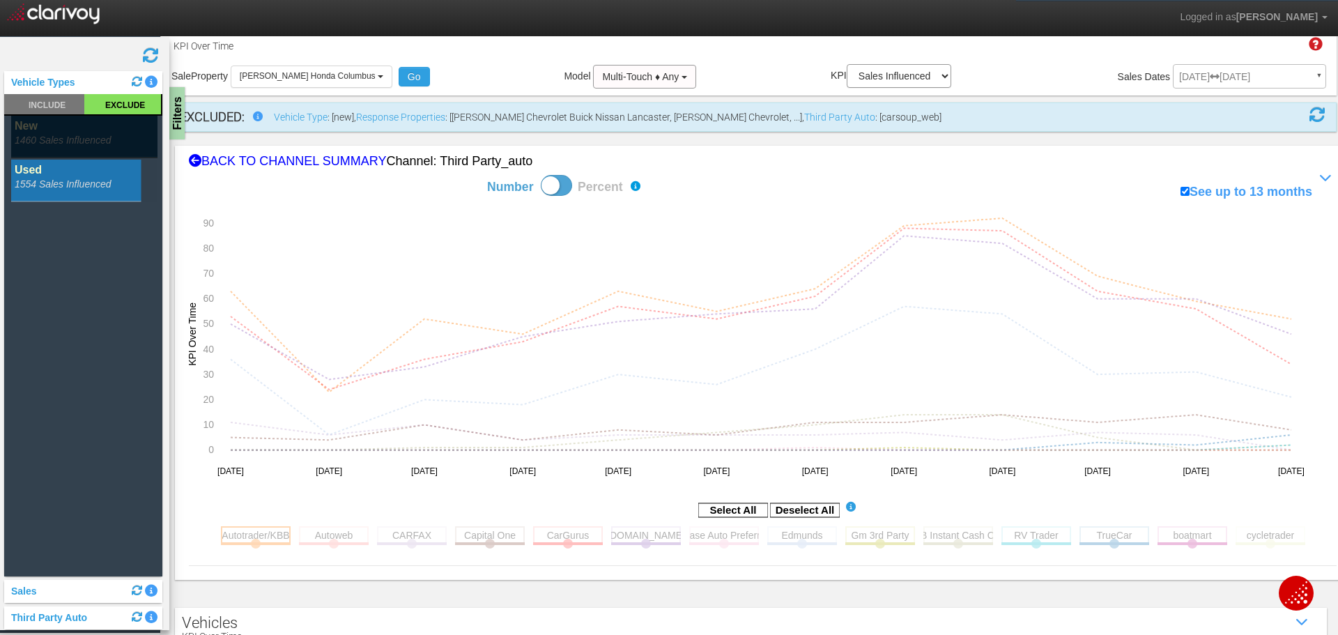
click at [257, 534] on rect at bounding box center [256, 534] width 70 height 17
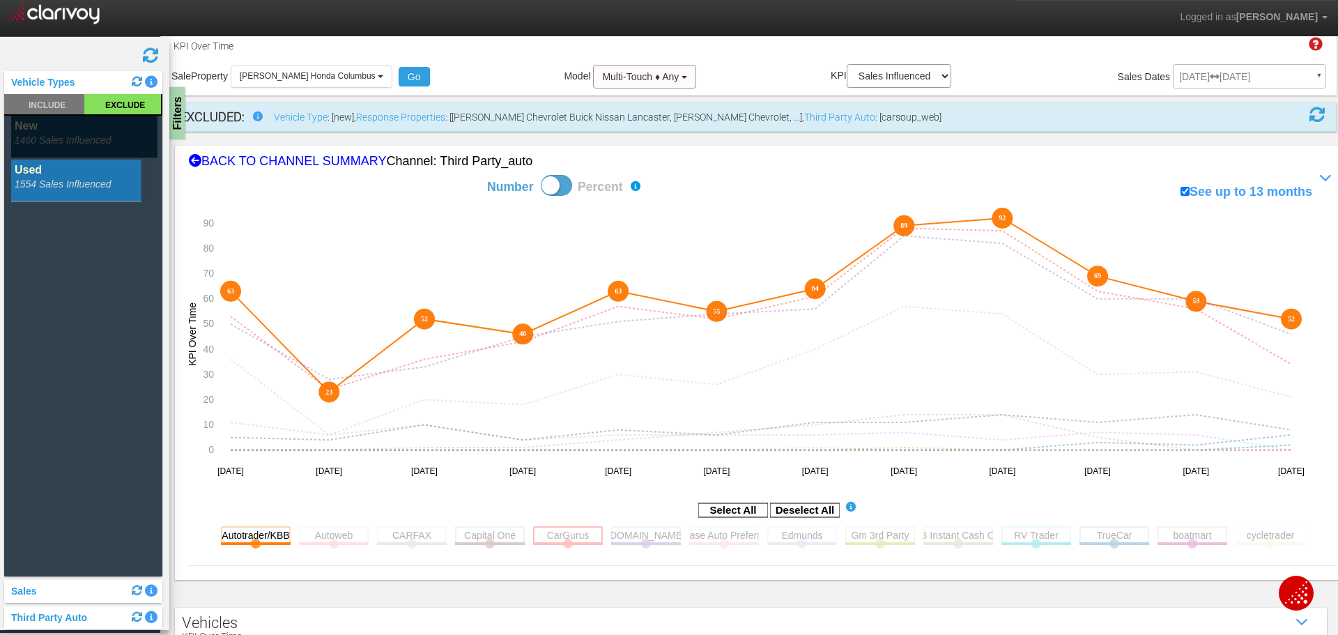
click at [558, 540] on rect at bounding box center [568, 534] width 70 height 17
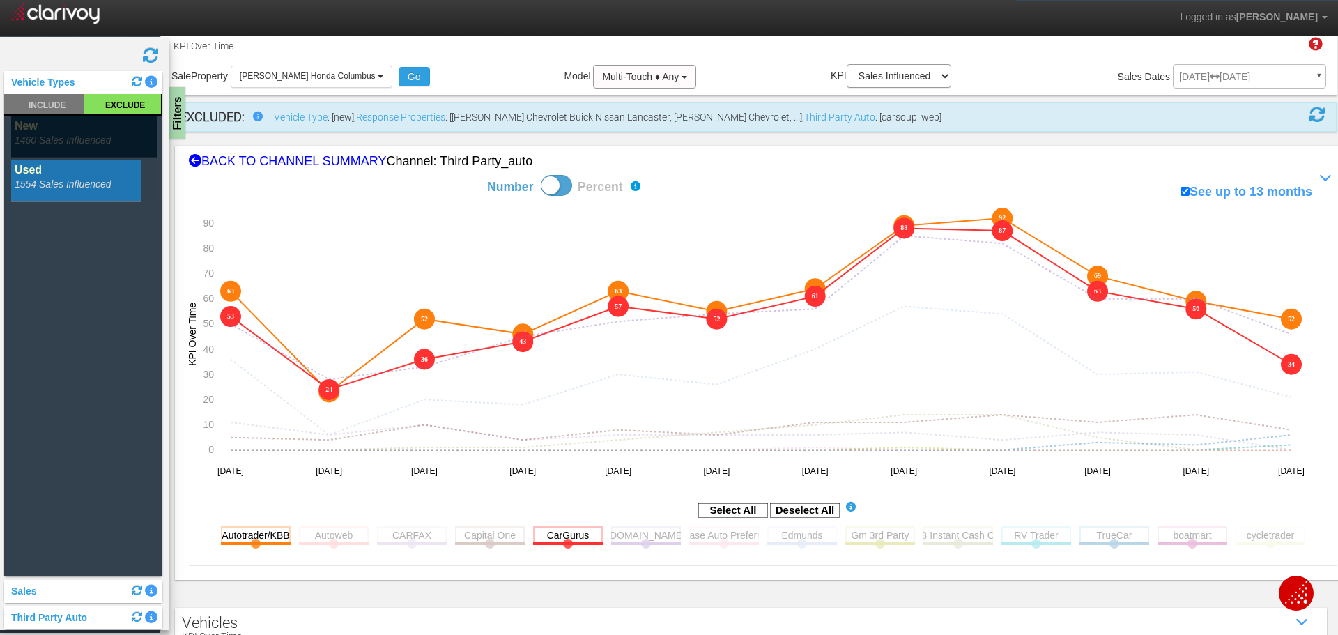
drag, startPoint x: 660, startPoint y: 538, endPoint x: 884, endPoint y: 523, distance: 224.1
click at [661, 538] on rect at bounding box center [646, 534] width 70 height 17
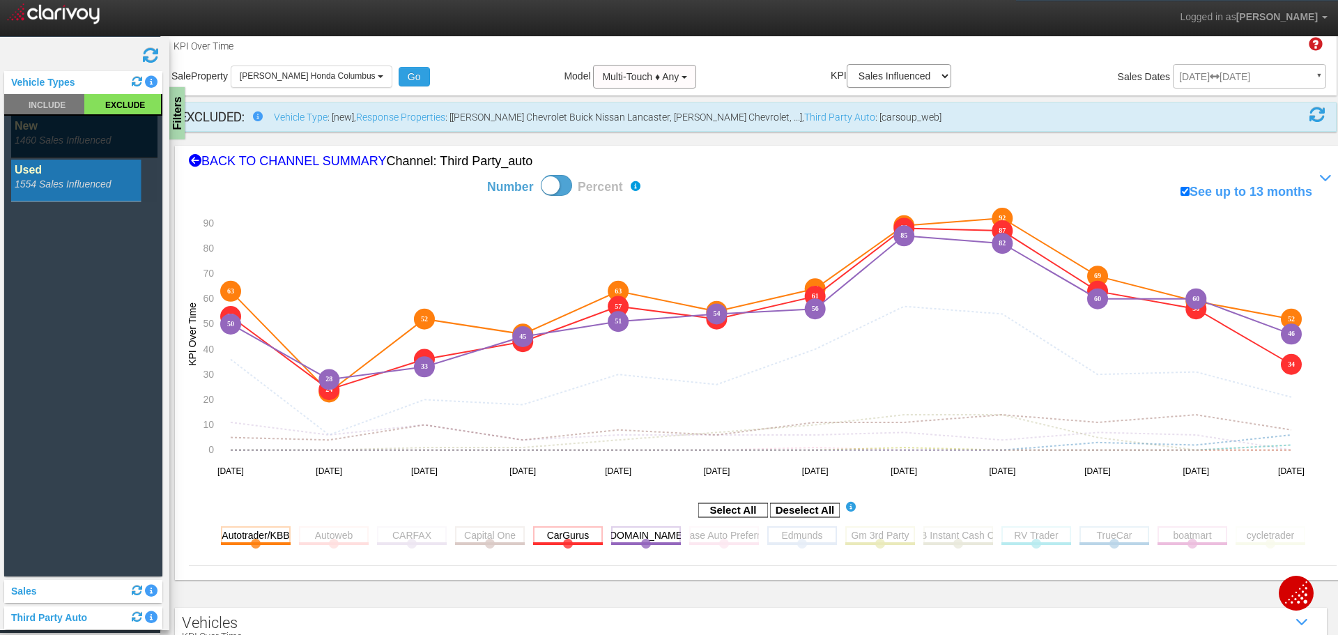
click at [819, 535] on rect at bounding box center [802, 534] width 70 height 17
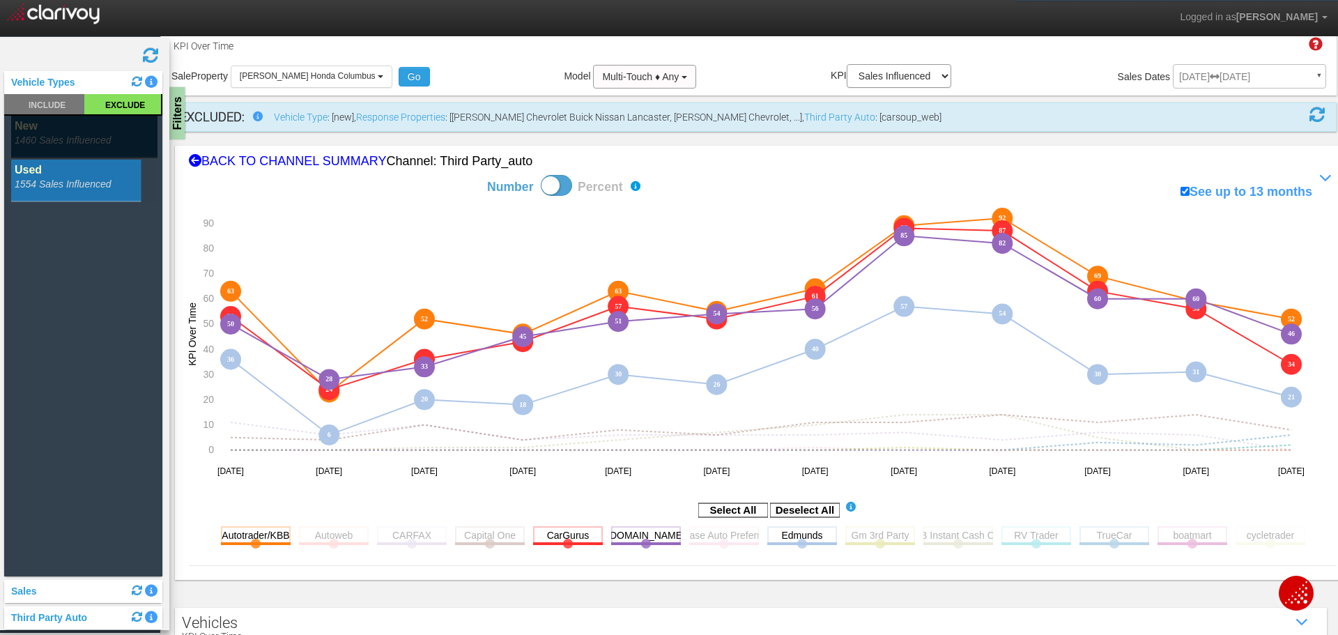
click at [141, 135] on rect at bounding box center [84, 137] width 146 height 42
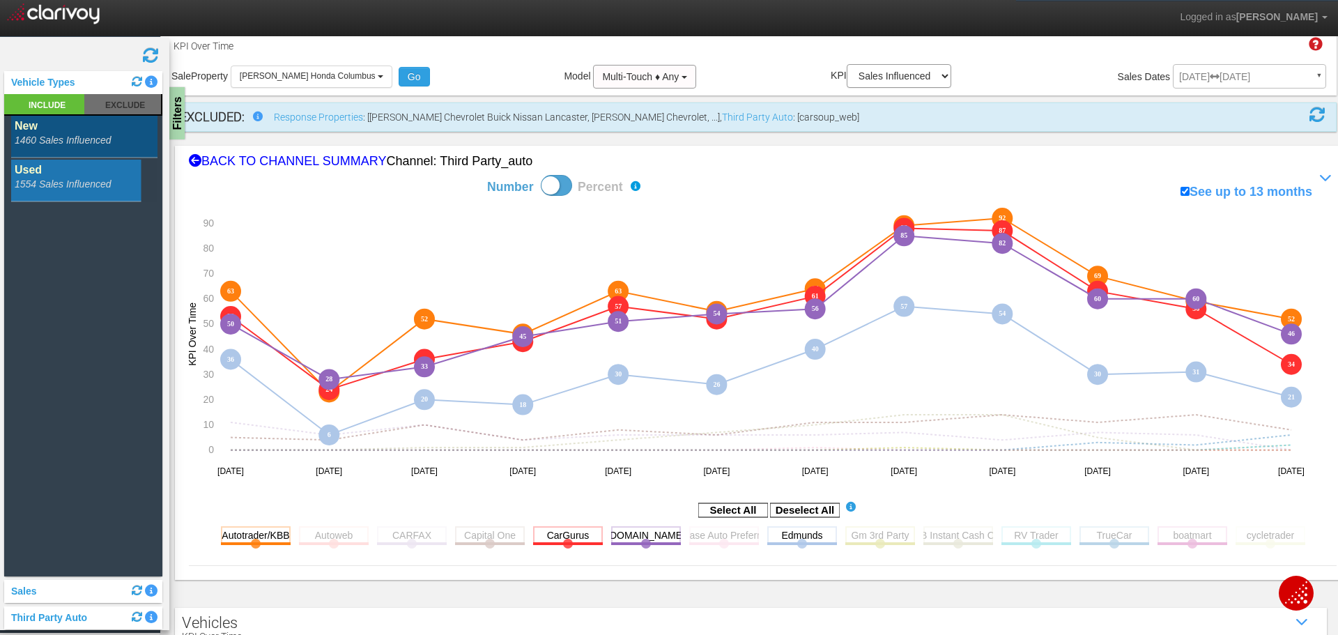
click at [138, 144] on rect at bounding box center [84, 137] width 146 height 42
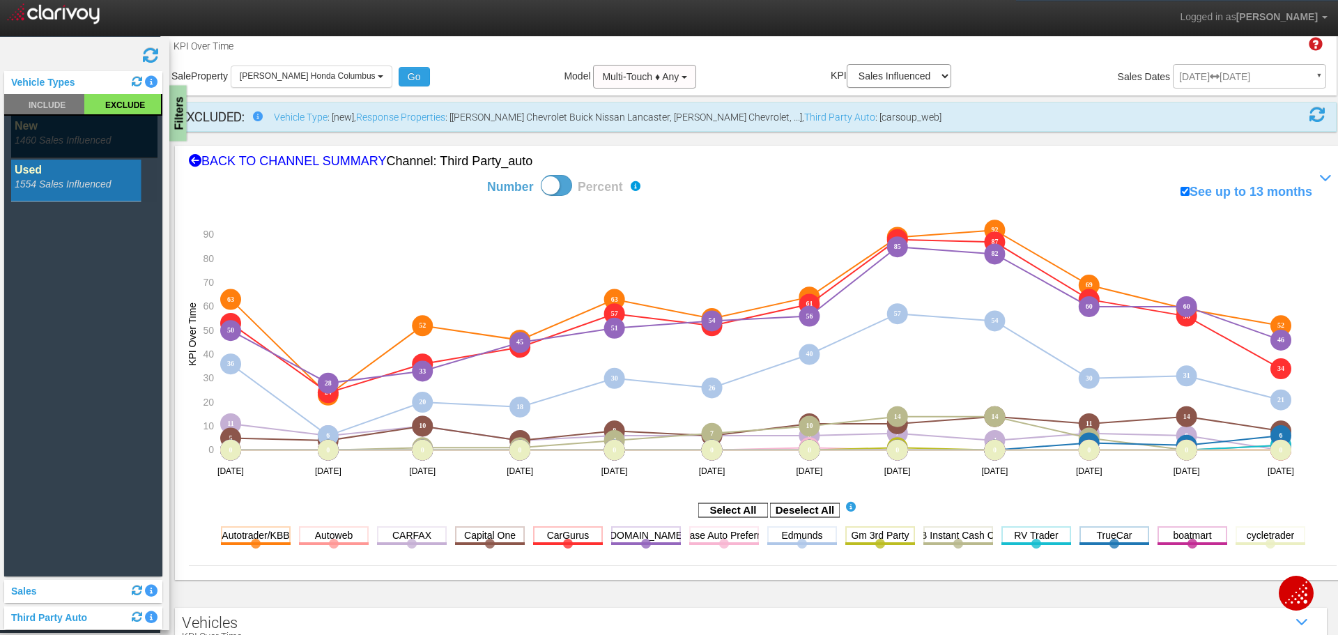
click at [180, 125] on div "Filters" at bounding box center [177, 114] width 17 height 56
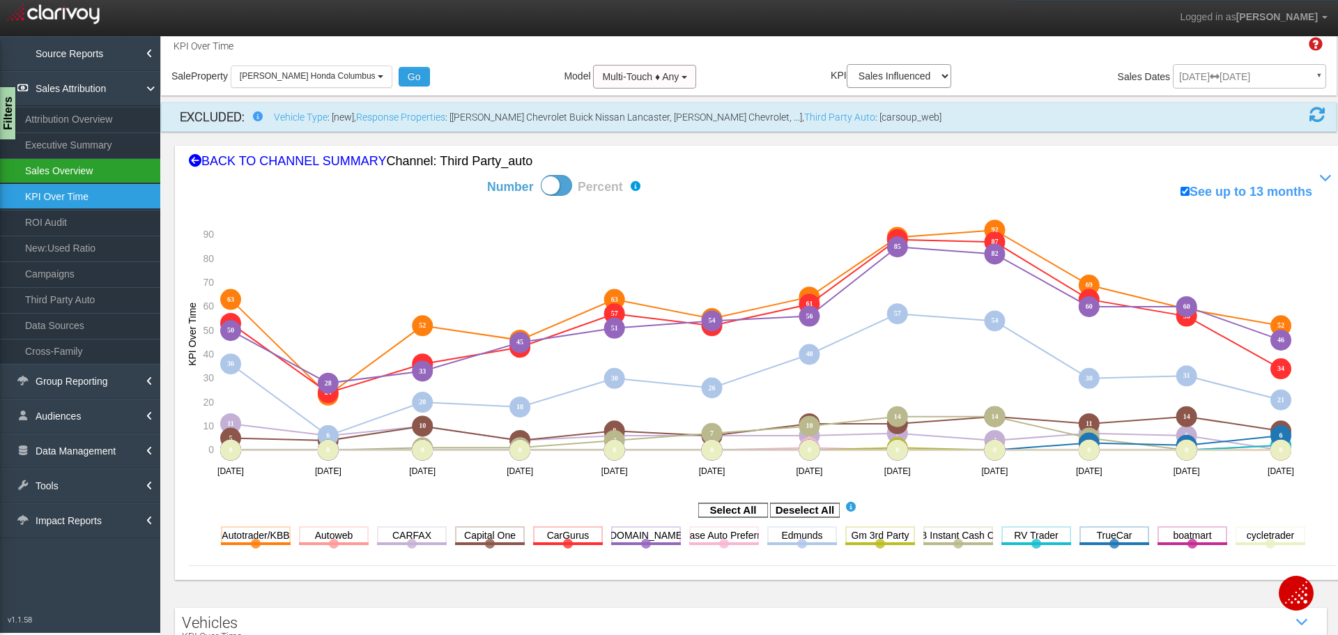
click at [69, 171] on link "Sales Overview" at bounding box center [80, 170] width 160 height 25
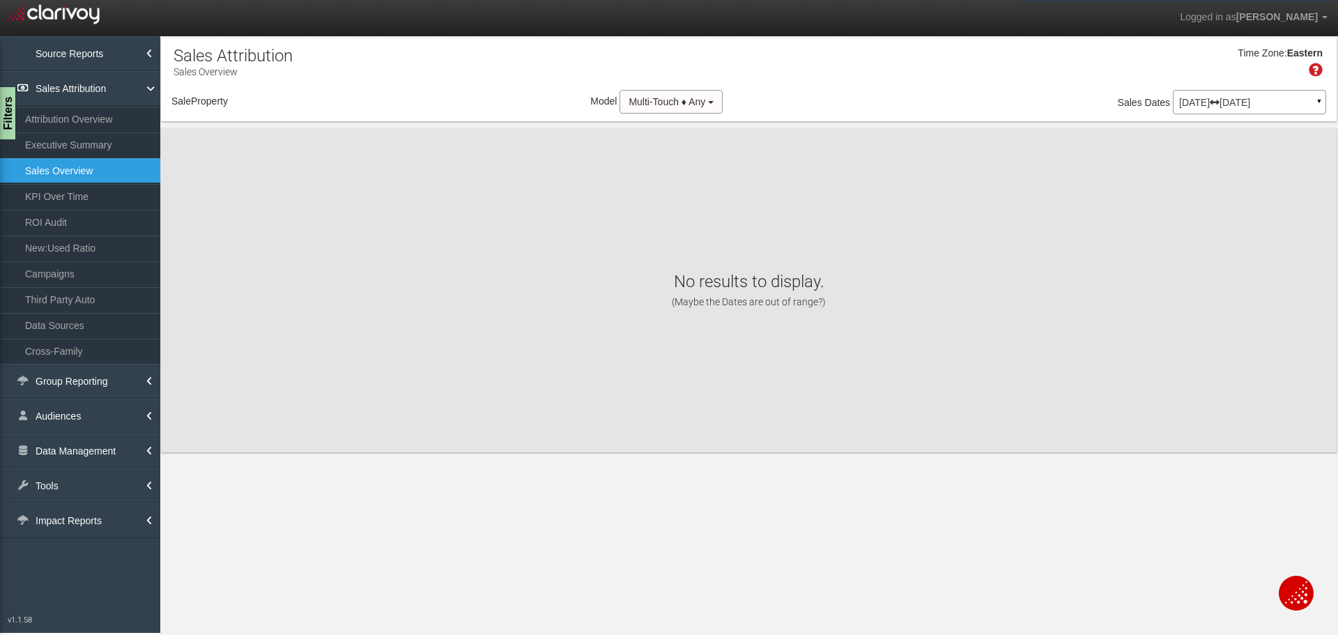
select select "object:32283"
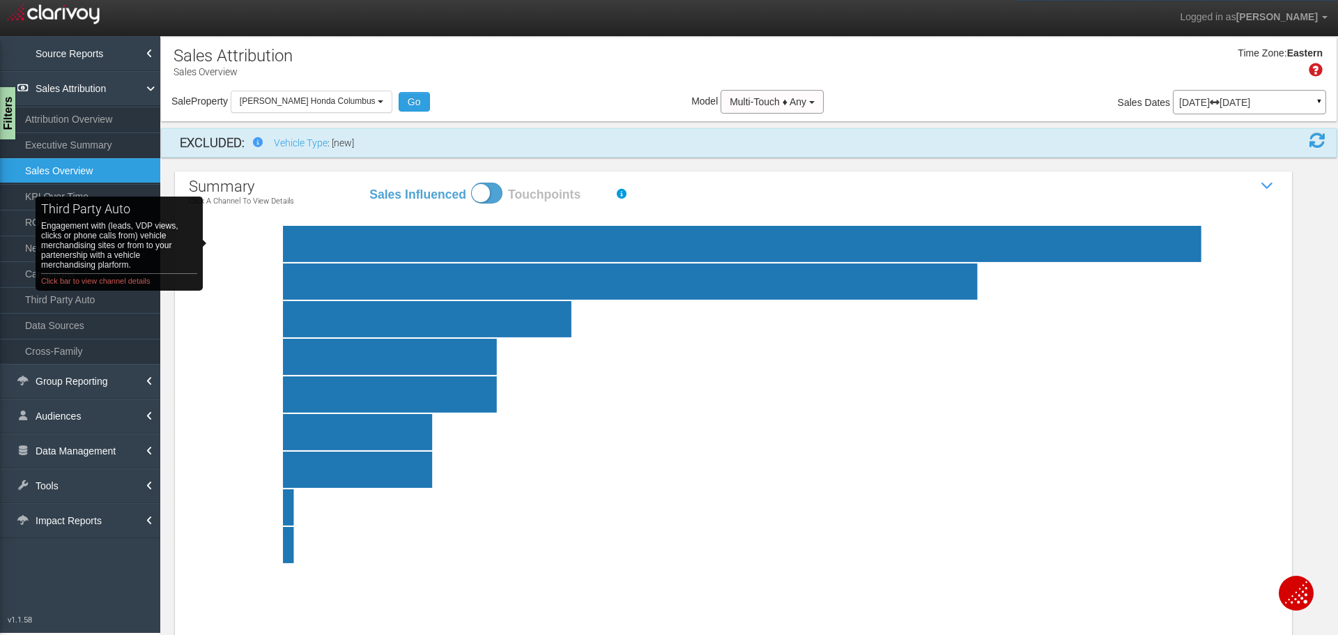
click at [234, 243] on rect "third party auto Engagement with (leads, VDP views, clicks or phone calls from)…" at bounding box center [282, 244] width 120 height 36
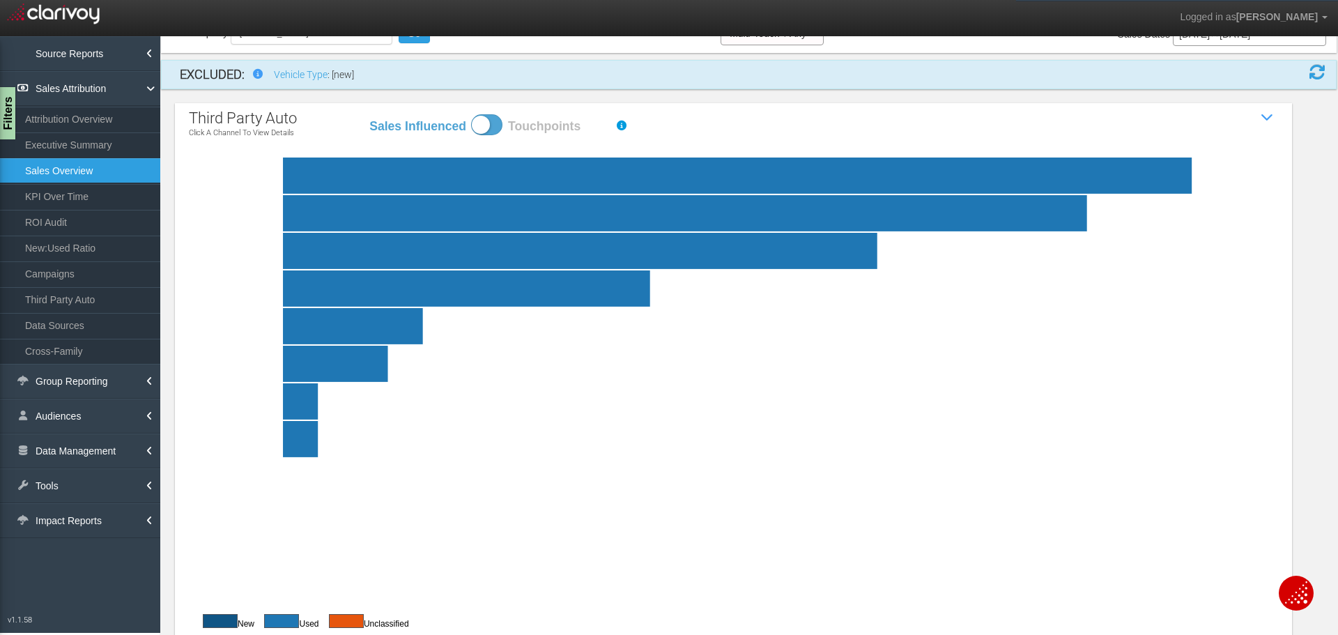
scroll to position [93, 0]
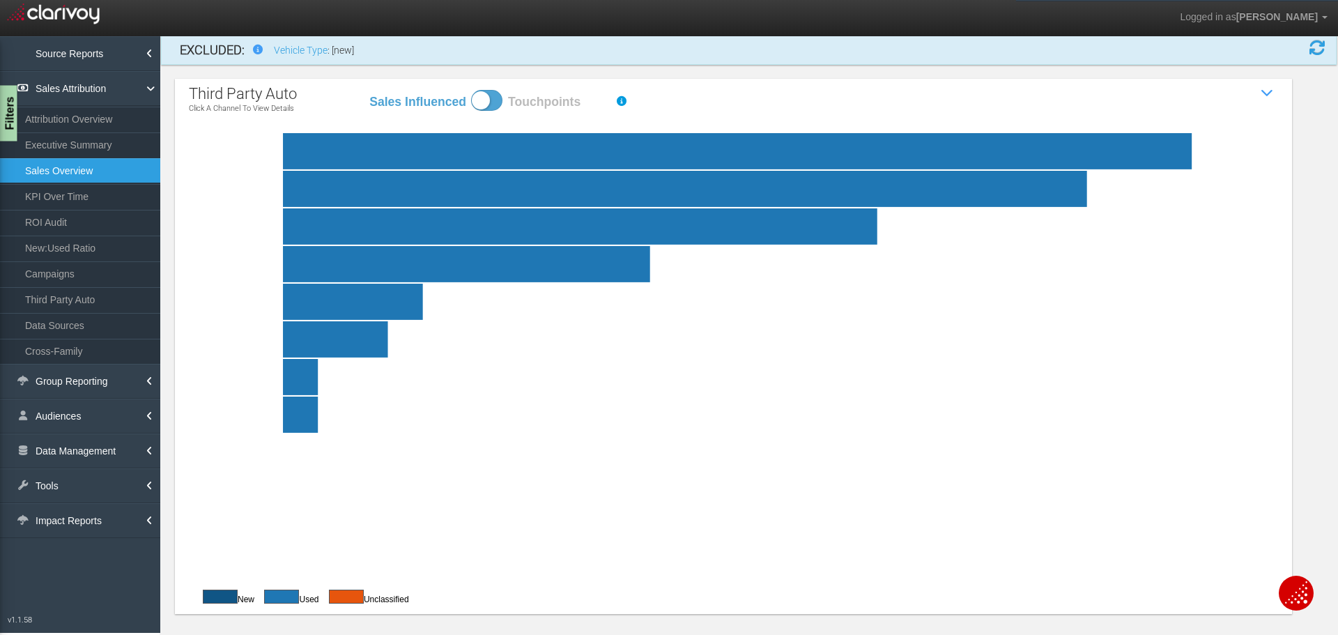
click at [5, 115] on div "Filters" at bounding box center [8, 114] width 17 height 56
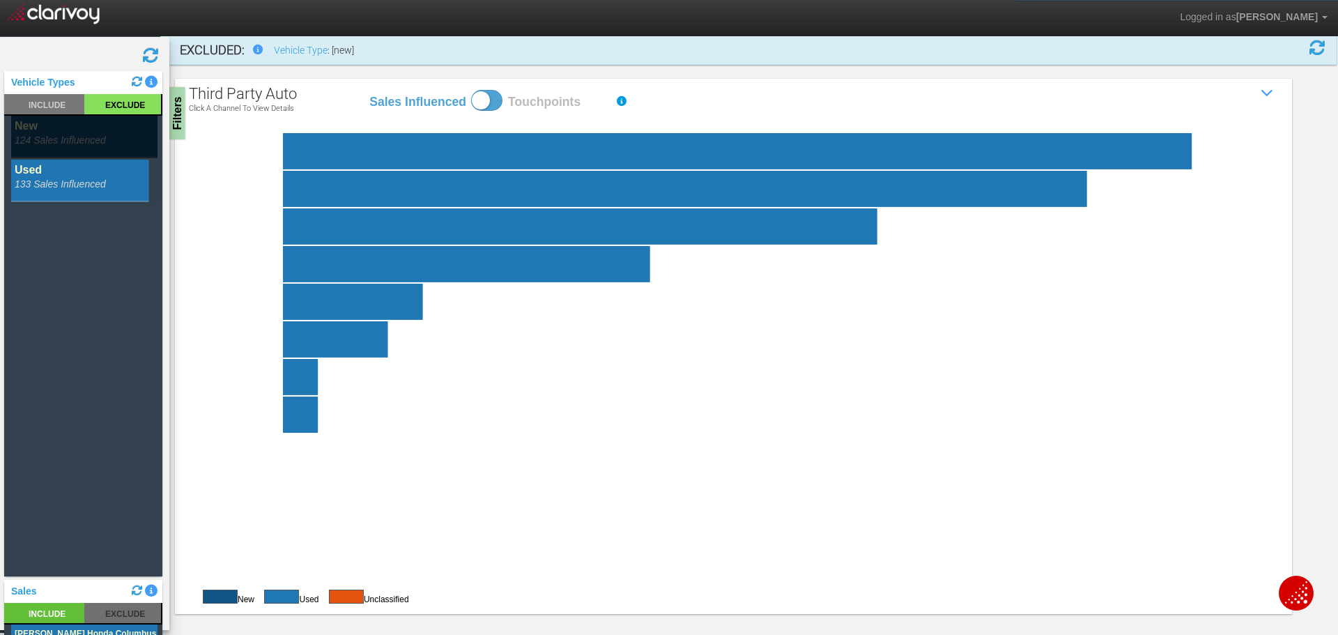
click at [57, 134] on rect at bounding box center [84, 137] width 146 height 42
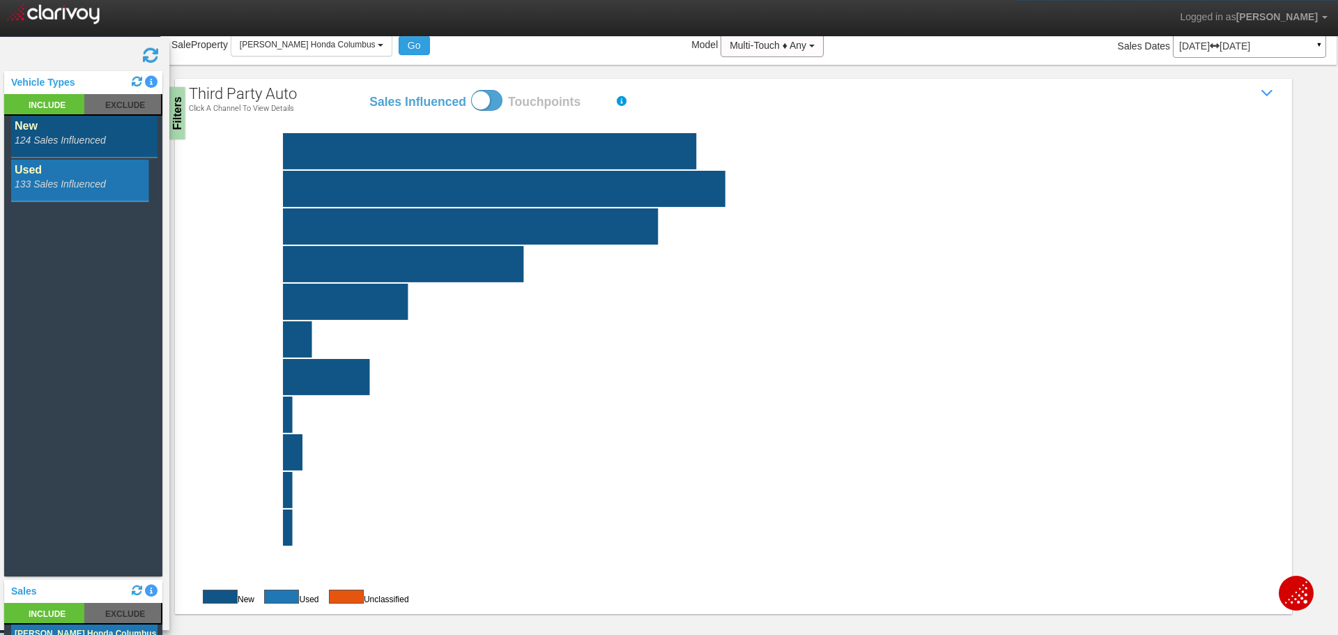
scroll to position [56, 0]
click at [178, 123] on div "Filters" at bounding box center [177, 114] width 17 height 56
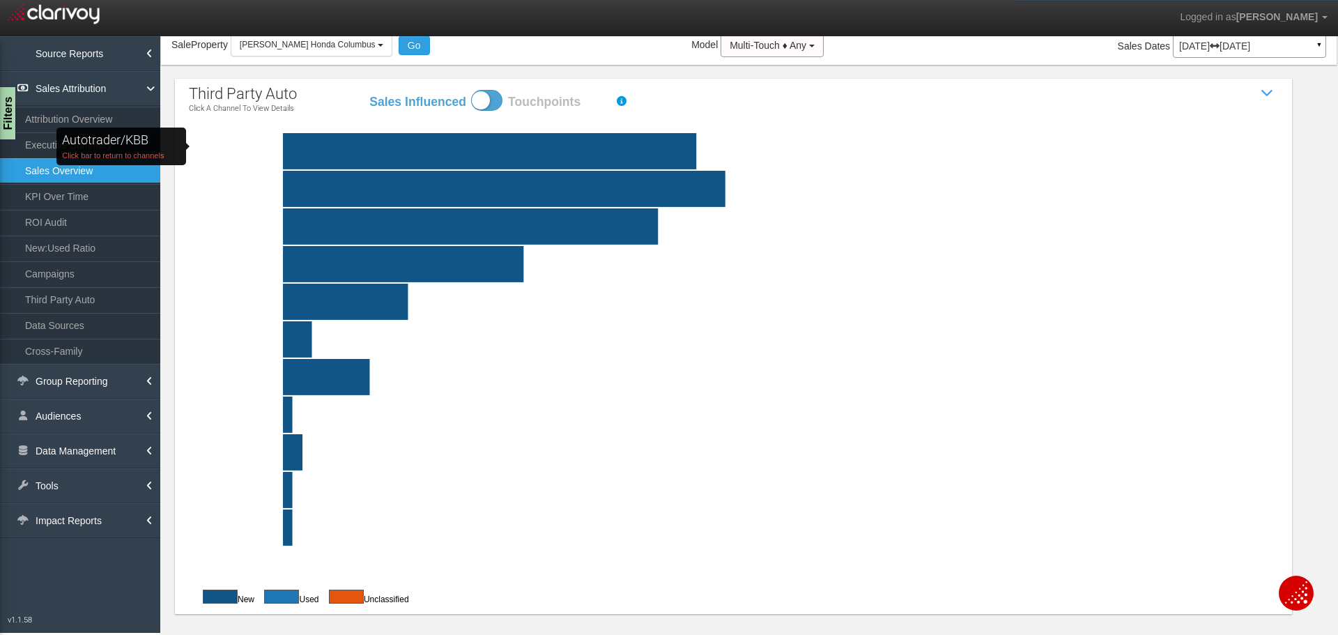
drag, startPoint x: 239, startPoint y: 146, endPoint x: 435, endPoint y: 320, distance: 261.6
click at [238, 146] on rect "Autotrader/KBB Click bar to return to channels" at bounding box center [282, 151] width 120 height 36
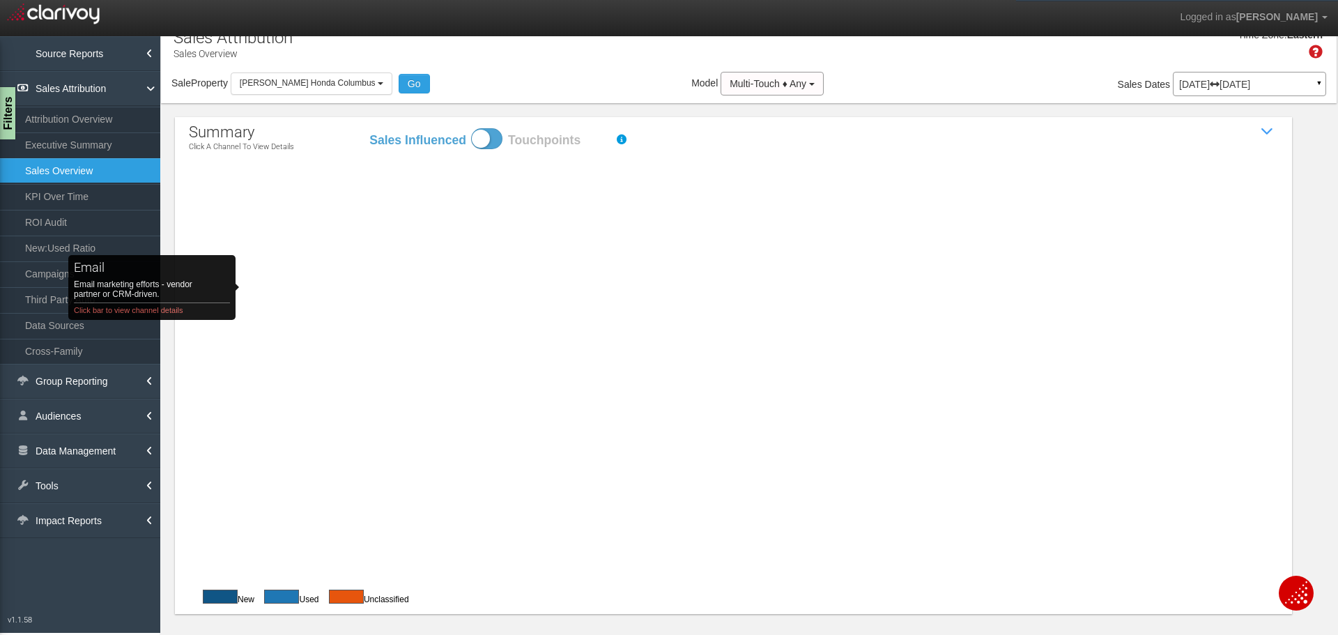
scroll to position [18, 0]
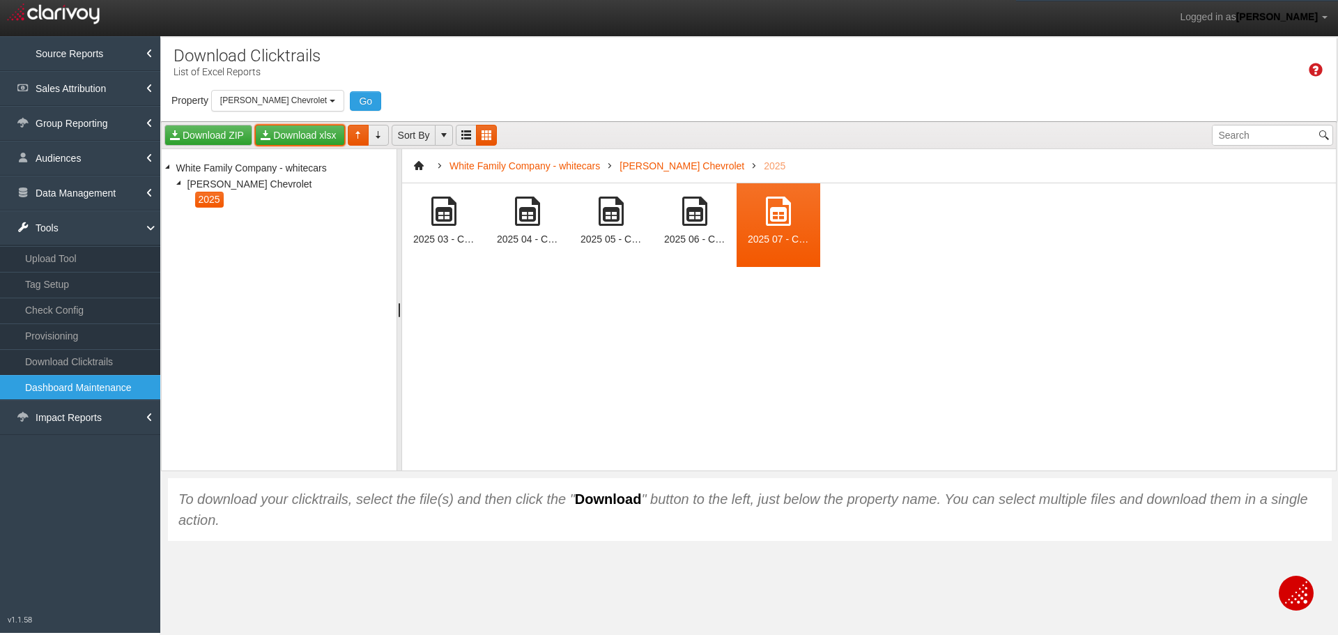
select select "object:15799"
drag, startPoint x: 312, startPoint y: 99, endPoint x: 288, endPoint y: 139, distance: 46.6
click at [313, 99] on button "[PERSON_NAME] Chevrolet" at bounding box center [277, 101] width 133 height 22
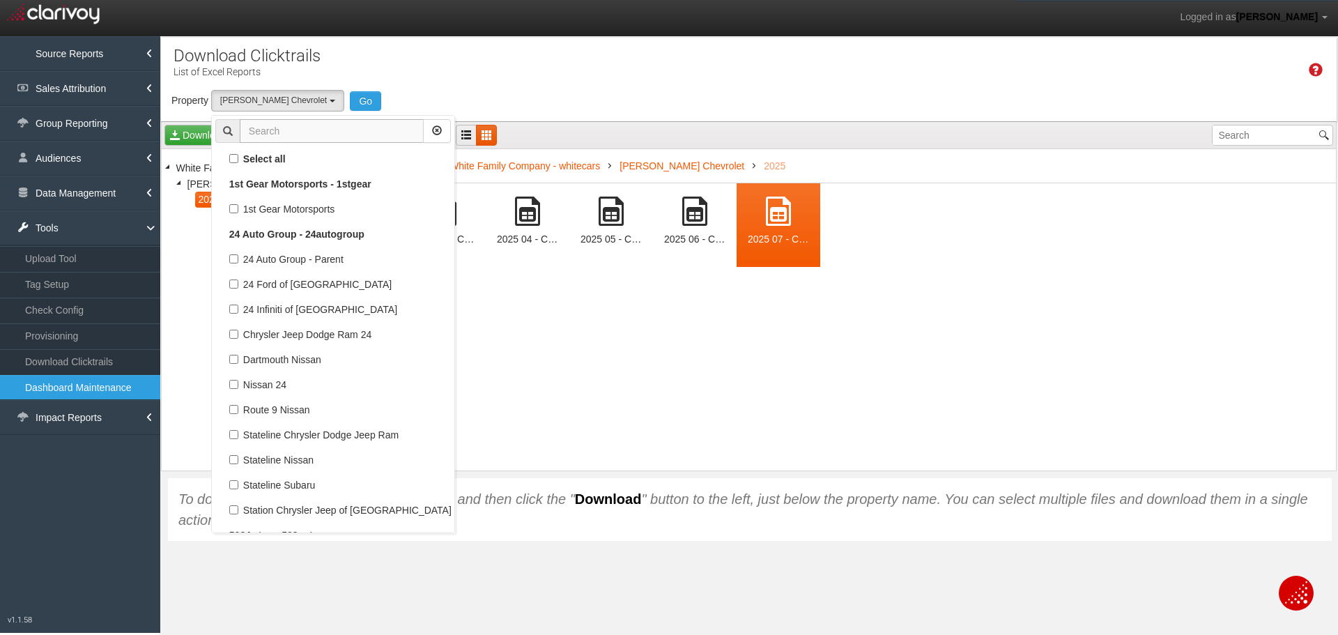
scroll to position [87100, 0]
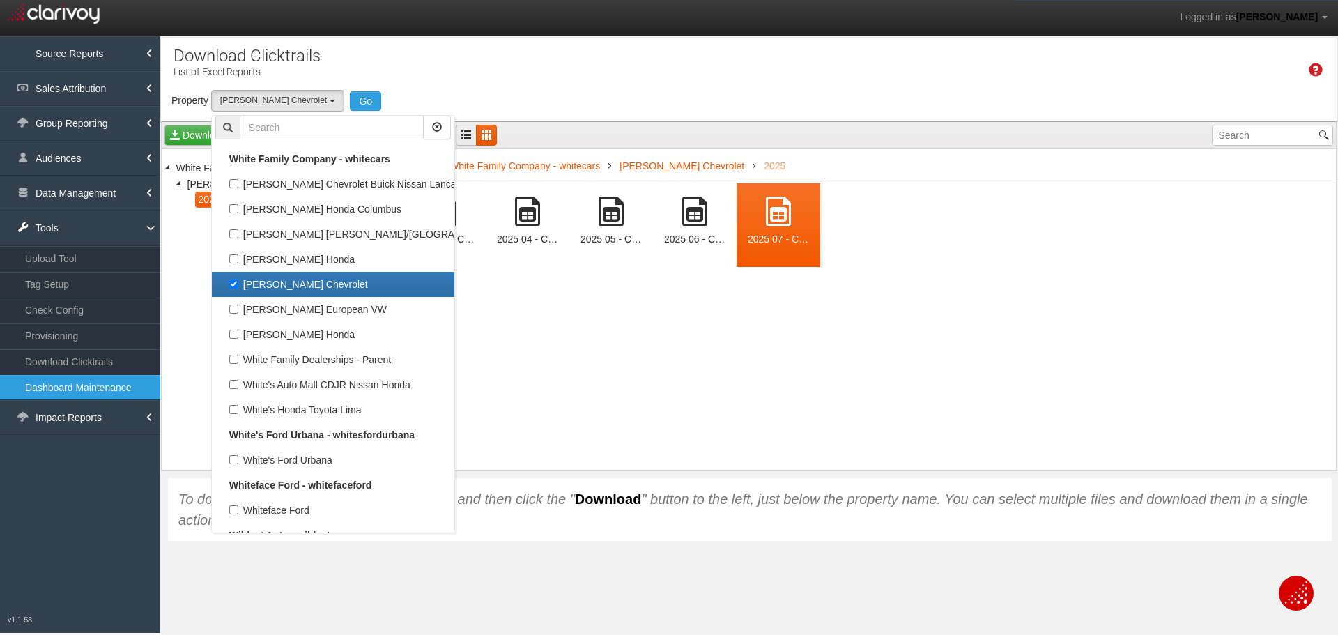
click at [230, 285] on label "[PERSON_NAME] Chevrolet" at bounding box center [332, 284] width 235 height 18
click at [230, 285] on input "[PERSON_NAME] Chevrolet" at bounding box center [233, 283] width 9 height 9
checkbox input "false"
select select
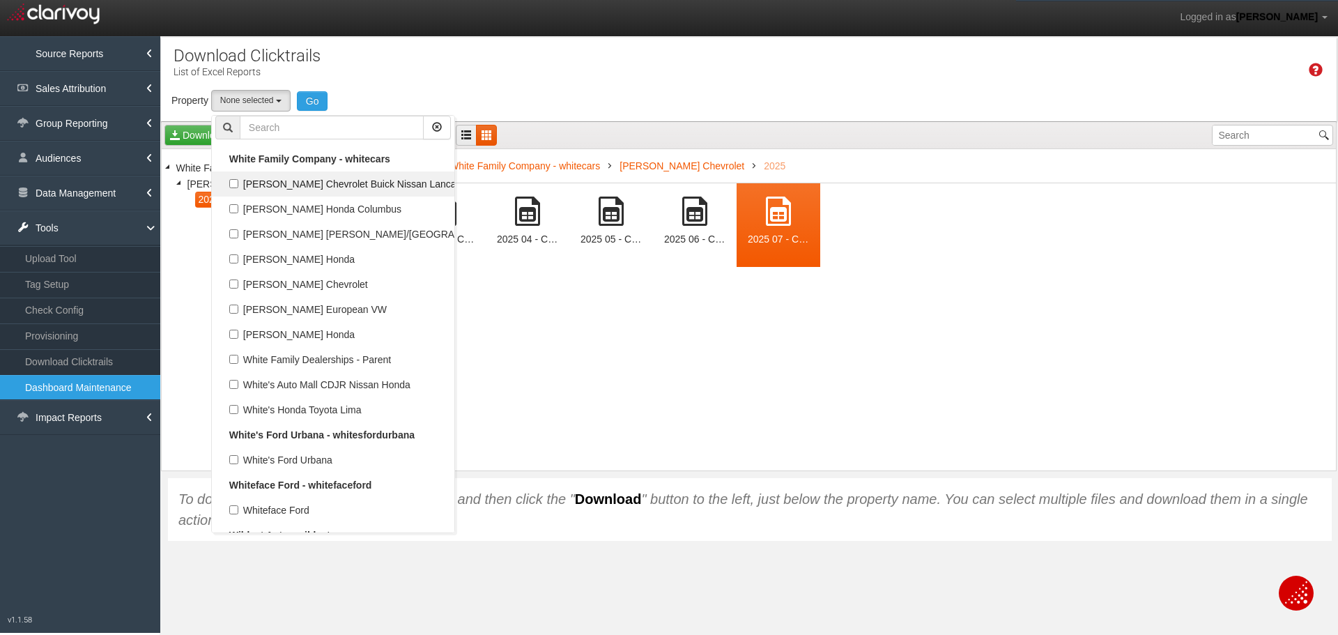
scroll to position [41742, 0]
click at [278, 207] on label "[PERSON_NAME] Honda Columbus" at bounding box center [332, 209] width 235 height 18
click at [238, 207] on input "[PERSON_NAME] Honda Columbus" at bounding box center [233, 208] width 9 height 9
checkbox input "true"
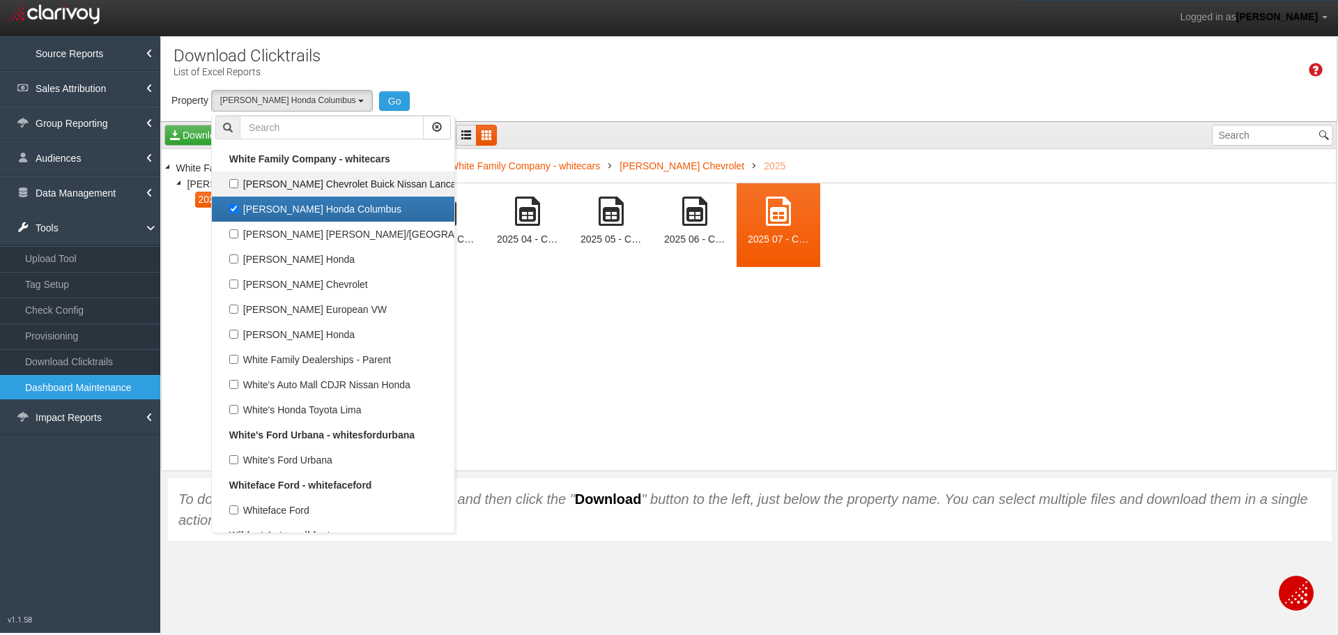
select select "object:15796"
click at [379, 101] on button "Go" at bounding box center [394, 101] width 31 height 20
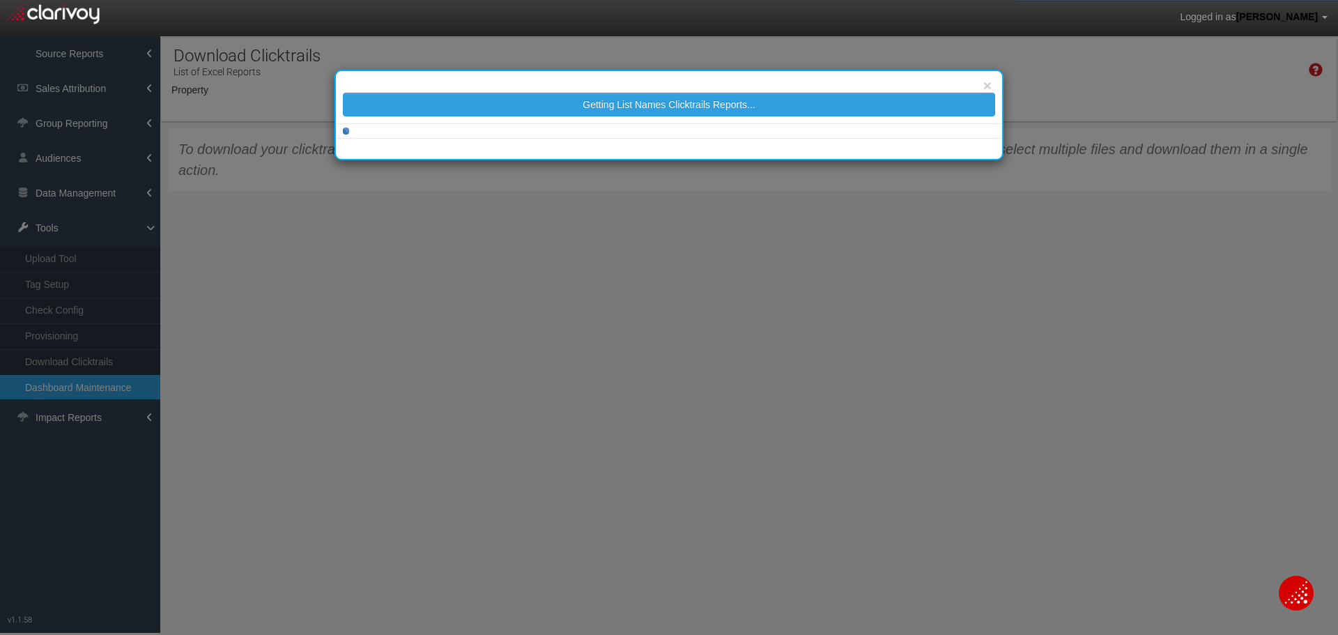
select select "object:18362"
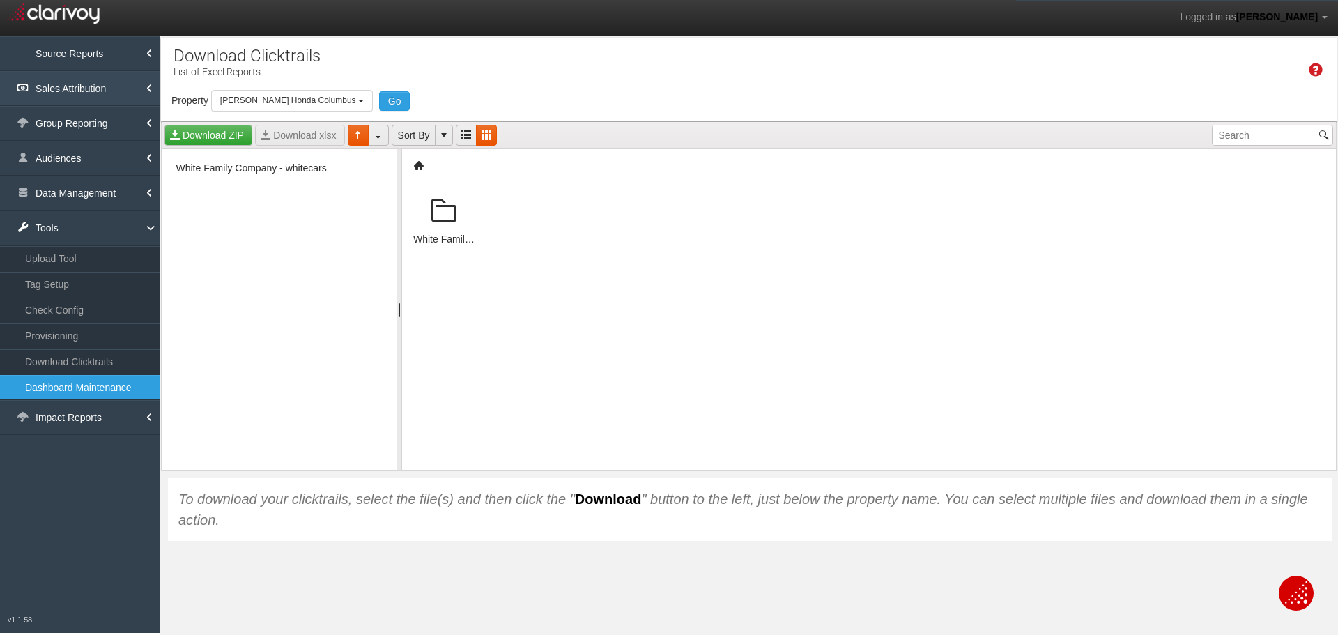
click at [61, 84] on link "Sales Attribution" at bounding box center [80, 88] width 160 height 35
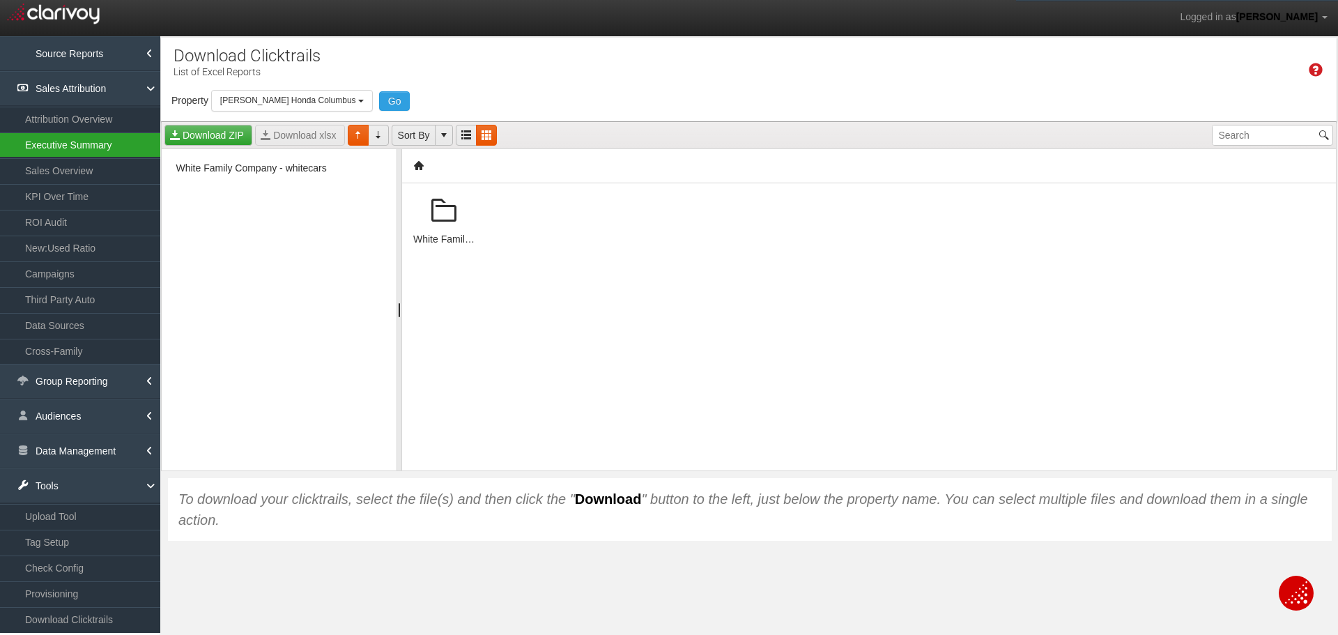
click at [57, 147] on link "Executive Summary" at bounding box center [80, 144] width 160 height 25
click at [45, 487] on link "Tools" at bounding box center [80, 485] width 160 height 35
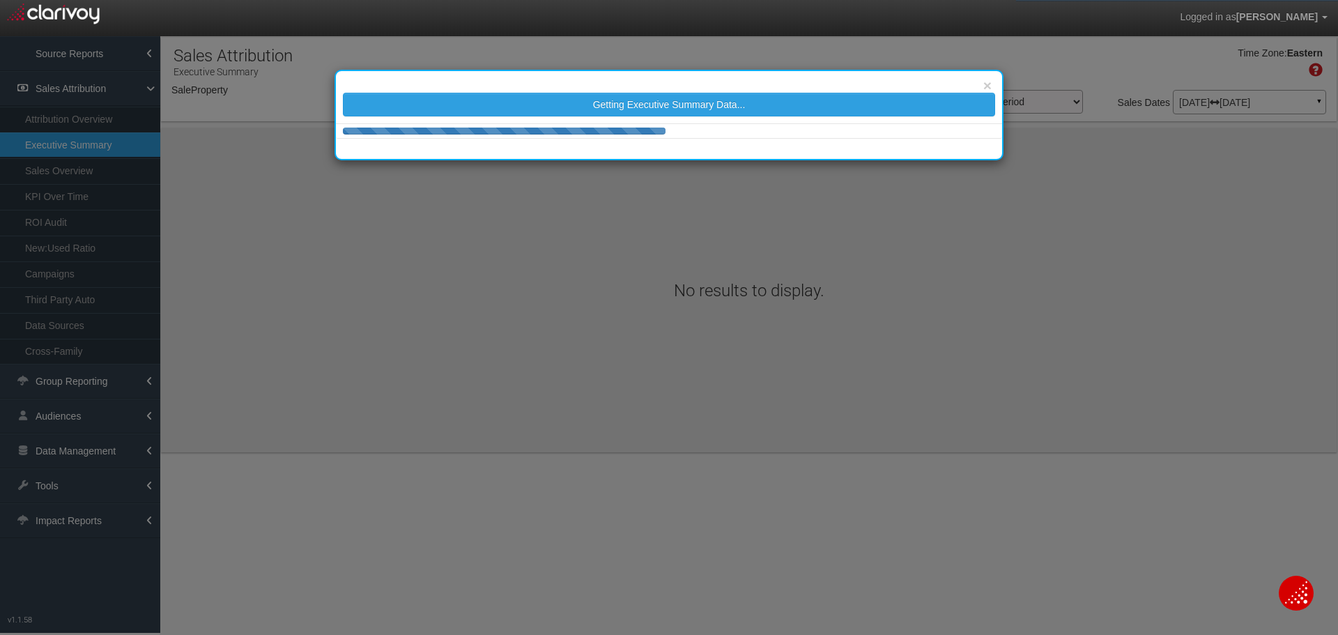
select select "object:20963"
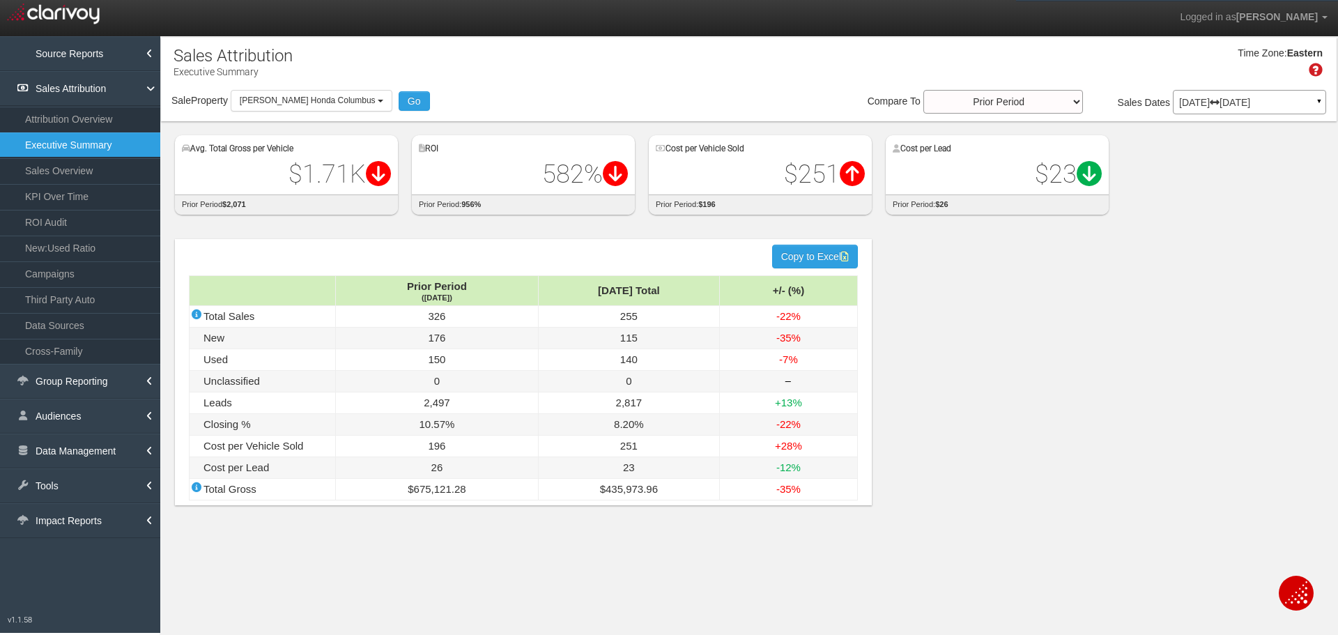
drag, startPoint x: 1250, startPoint y: 103, endPoint x: 1142, endPoint y: 193, distance: 140.5
click at [1250, 103] on p "Jun 01, 2025 Jun 30, 2025" at bounding box center [1249, 103] width 141 height 10
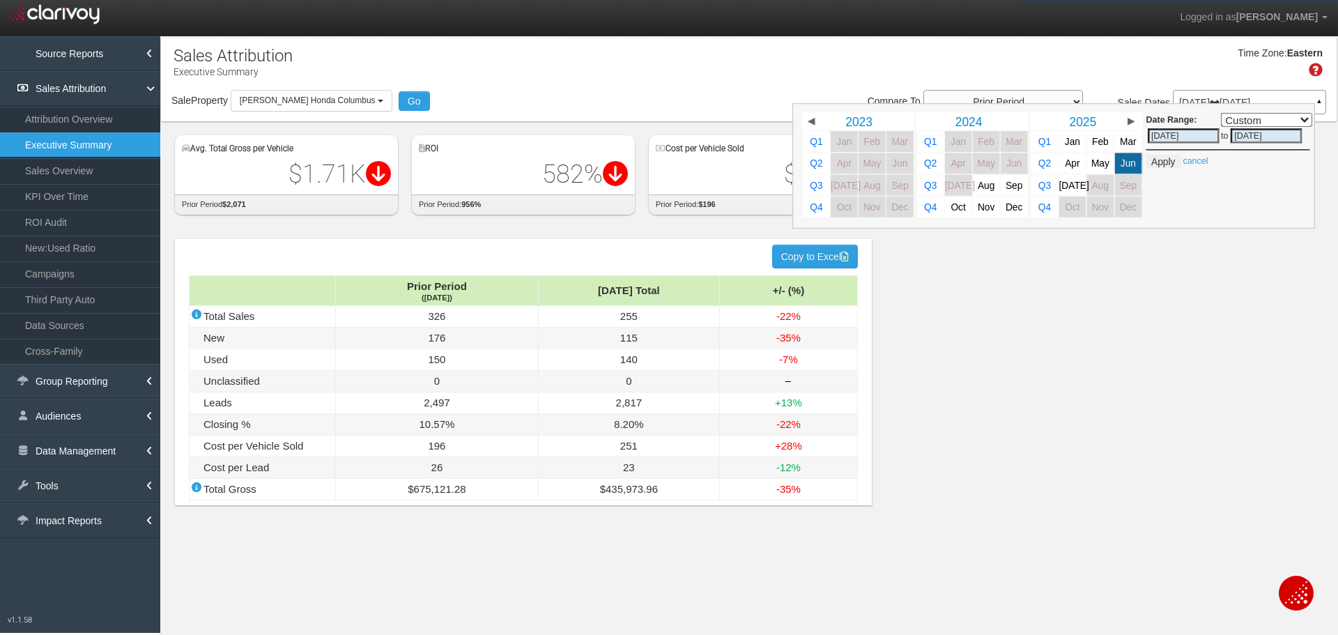
click at [1074, 187] on span "[DATE]" at bounding box center [1074, 185] width 30 height 10
select select ","
type input "[DATE]"
click at [1158, 163] on button "Apply" at bounding box center [1163, 162] width 34 height 14
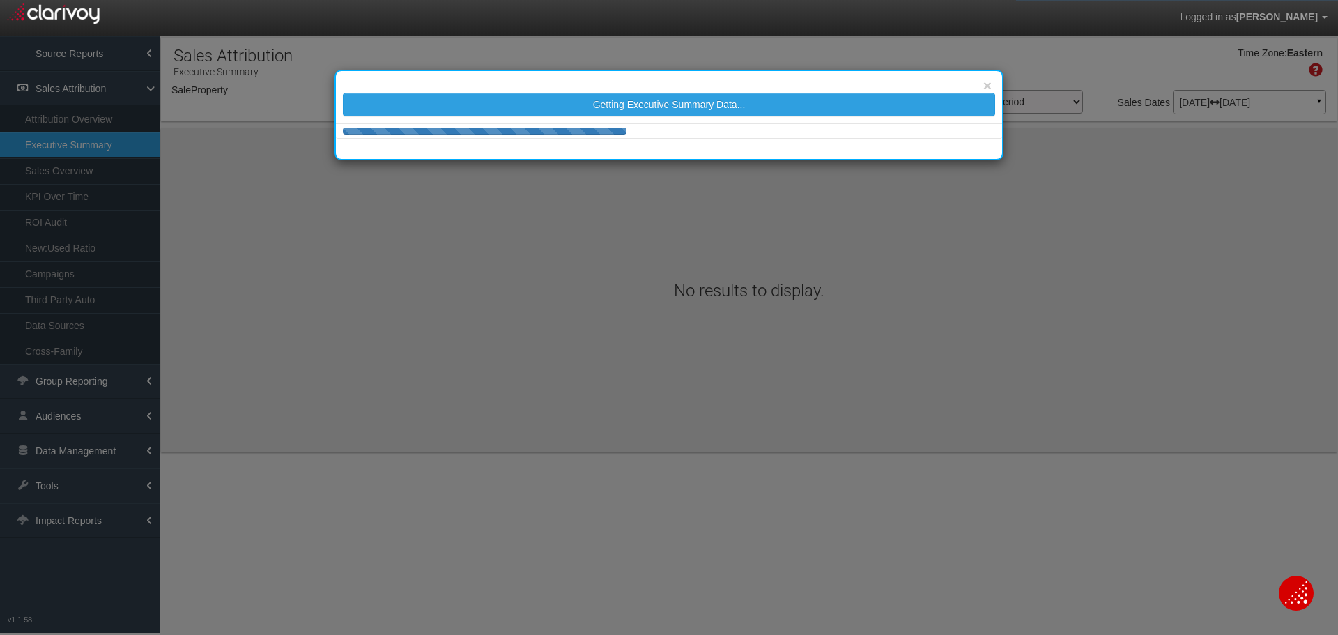
select select "object:23564"
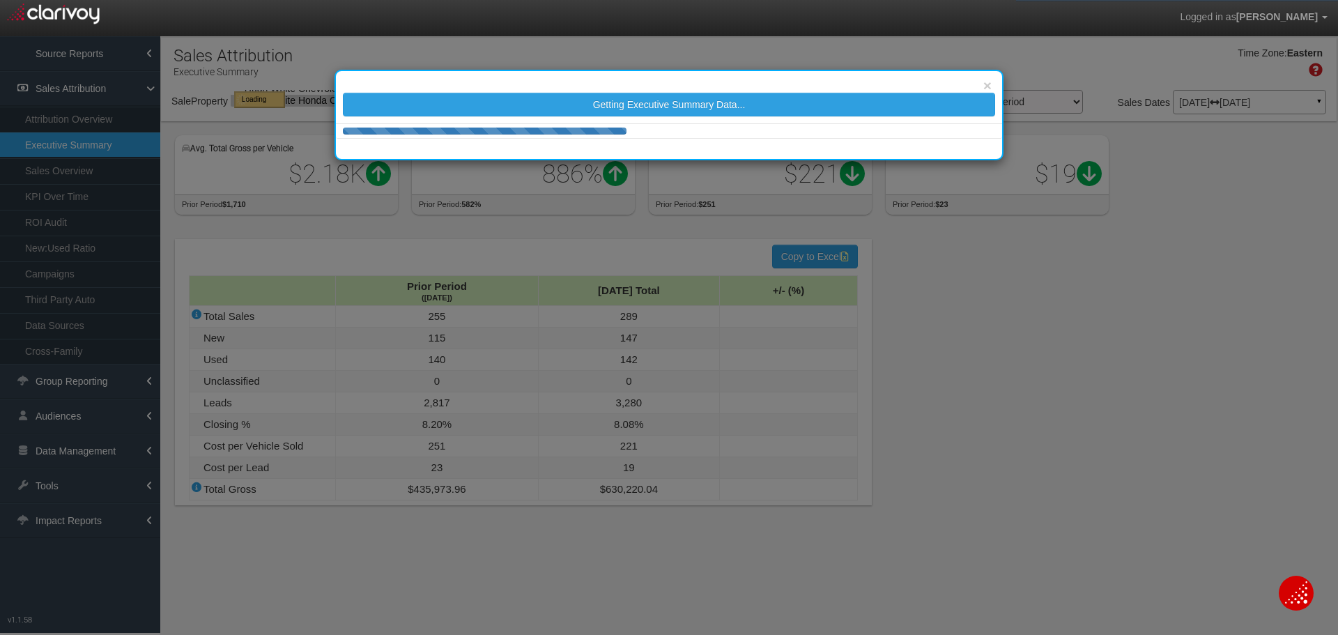
select select "object:23564"
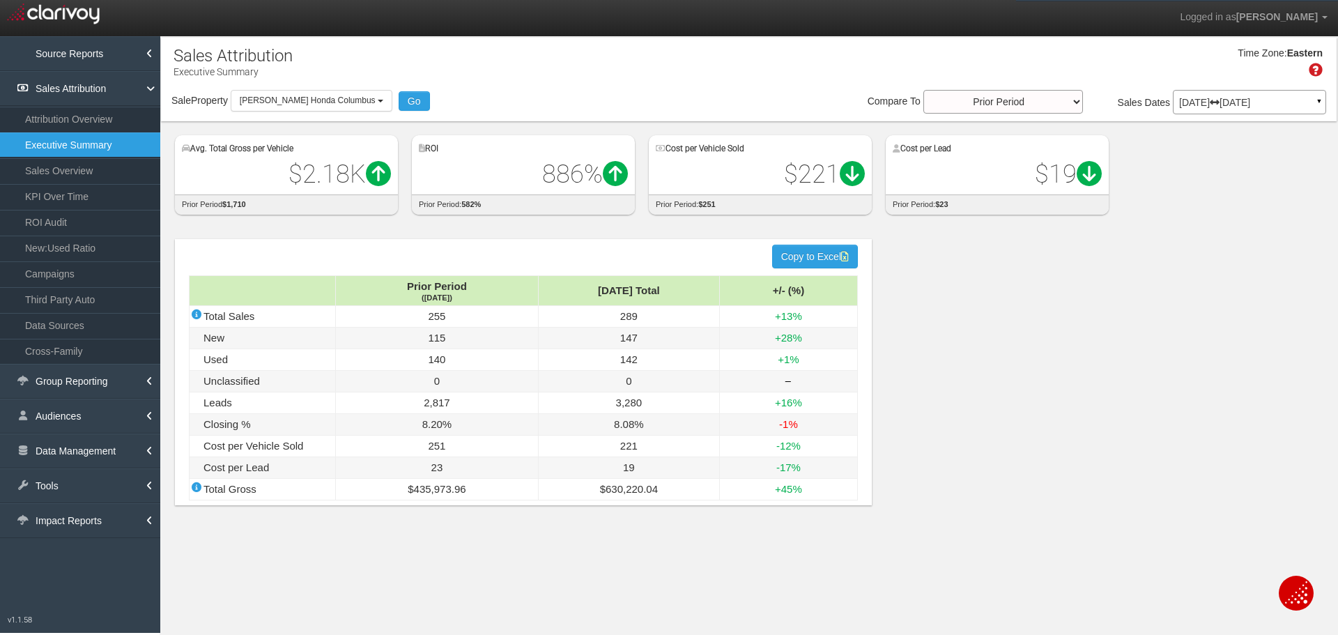
select select "object:23564"
click at [366, 108] on button "[PERSON_NAME] Honda Columbus" at bounding box center [312, 101] width 162 height 22
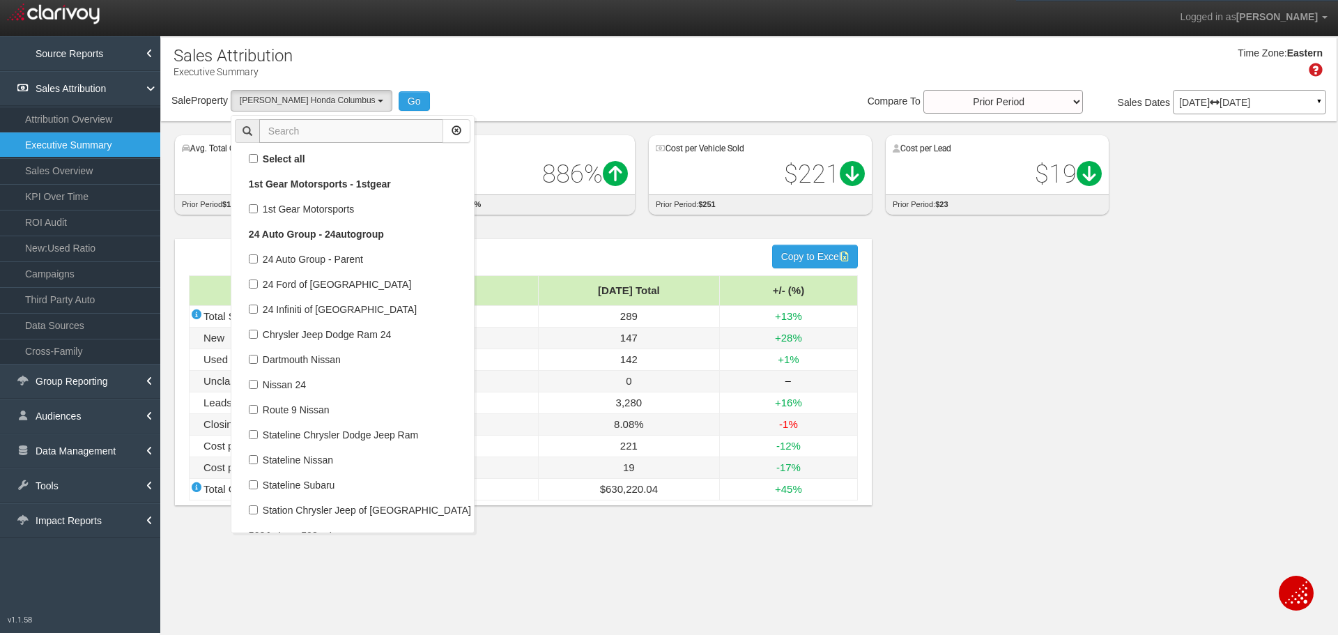
scroll to position [87100, 0]
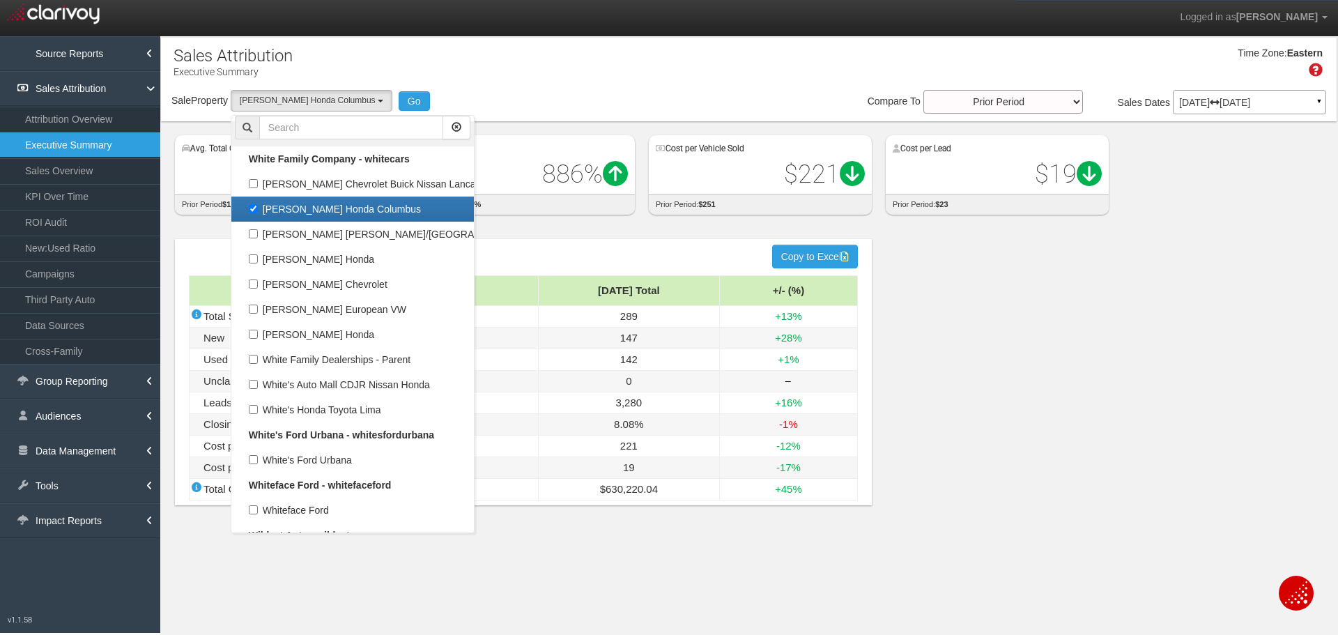
drag, startPoint x: 258, startPoint y: 209, endPoint x: 289, endPoint y: 139, distance: 76.1
click at [256, 207] on label "[PERSON_NAME] Honda Columbus" at bounding box center [352, 209] width 235 height 18
click at [256, 207] on input "[PERSON_NAME] Honda Columbus" at bounding box center [253, 208] width 9 height 9
checkbox input "false"
select select
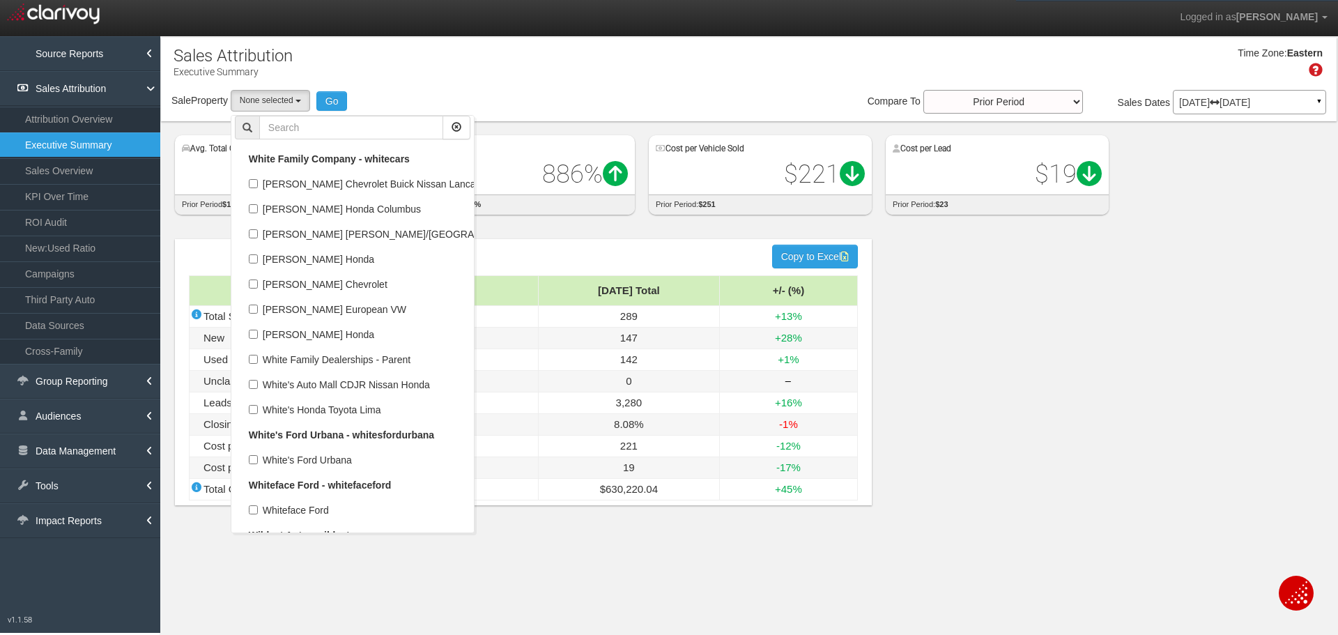
scroll to position [41707, 0]
click at [294, 130] on input "text" at bounding box center [351, 128] width 184 height 24
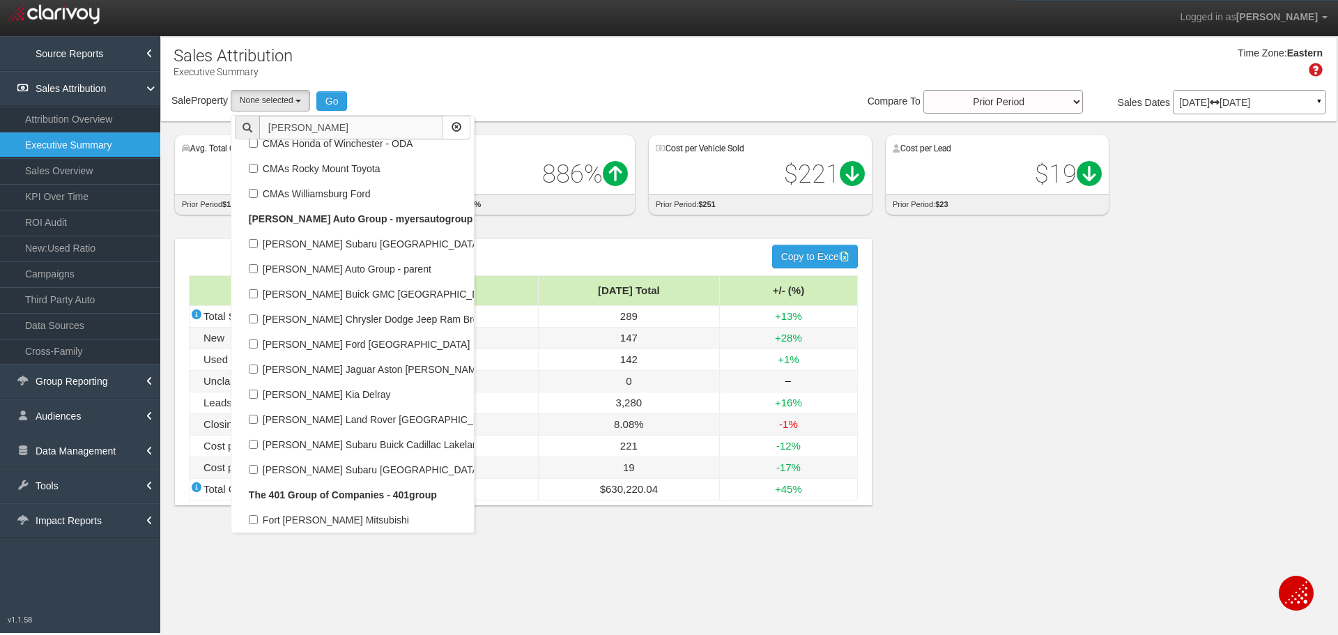
scroll to position [116, 0]
type input "myers"
click at [301, 248] on label "[PERSON_NAME] Subaru [GEOGRAPHIC_DATA]" at bounding box center [352, 244] width 235 height 18
click at [258, 248] on input "[PERSON_NAME] Subaru [GEOGRAPHIC_DATA]" at bounding box center [253, 243] width 9 height 9
checkbox input "true"
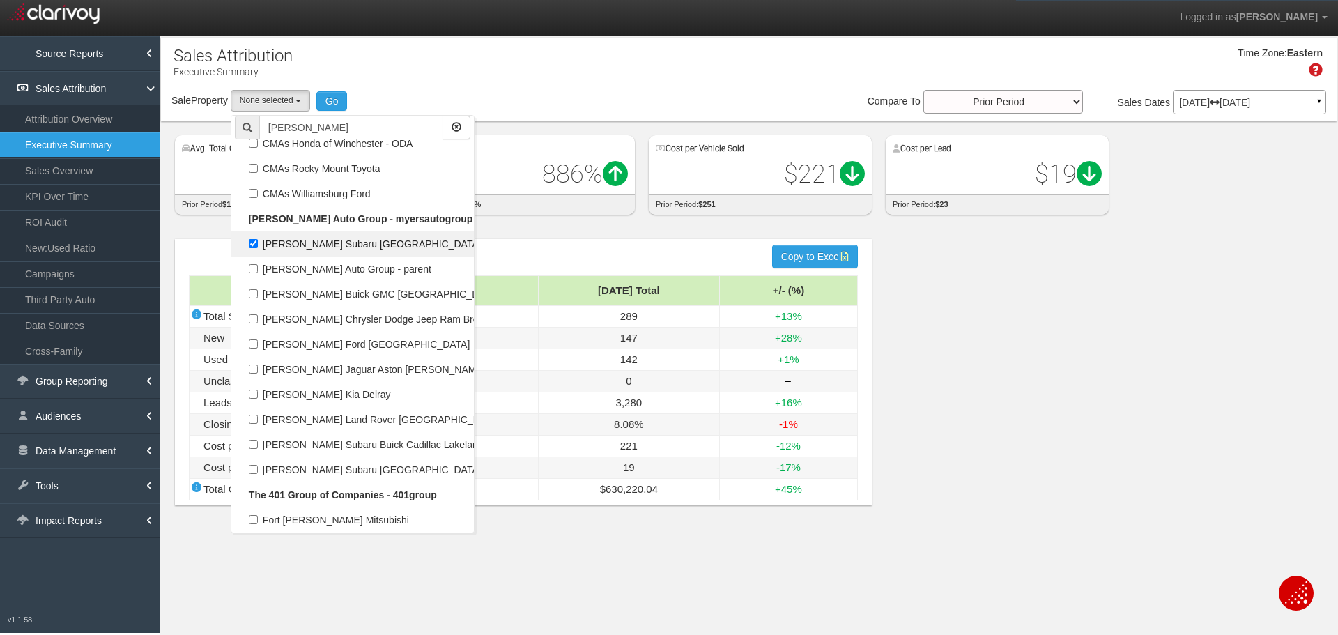
select select "object:22817"
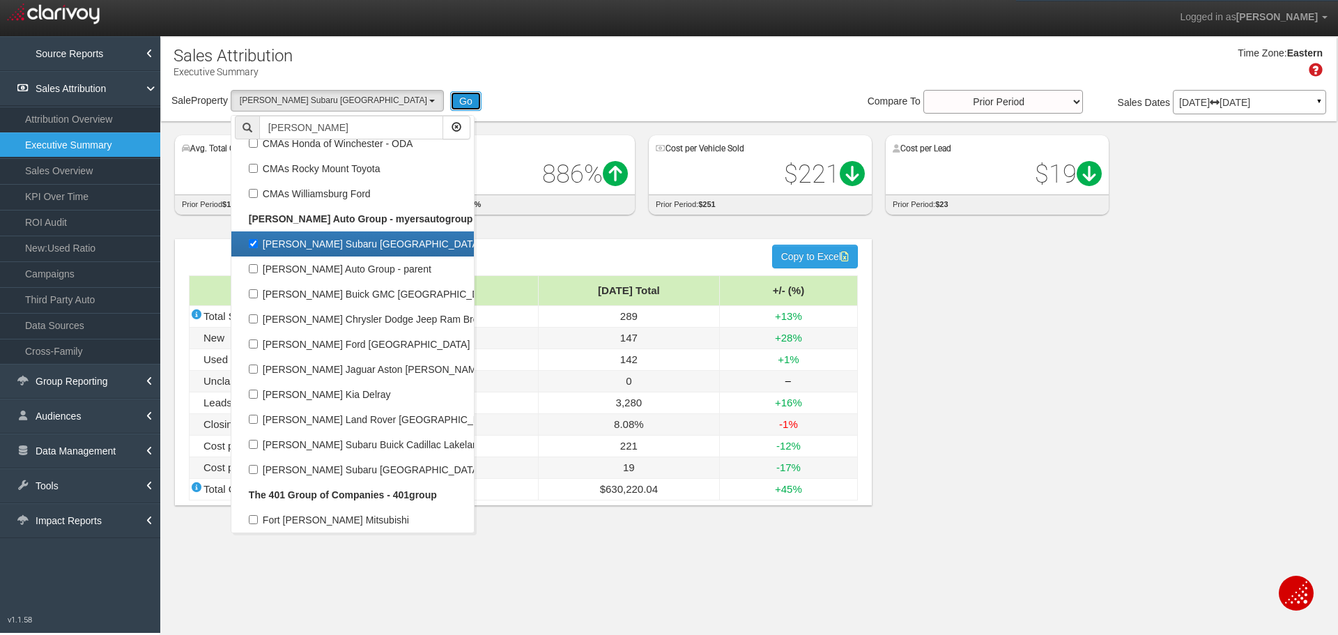
click at [450, 95] on button "Go" at bounding box center [465, 101] width 31 height 20
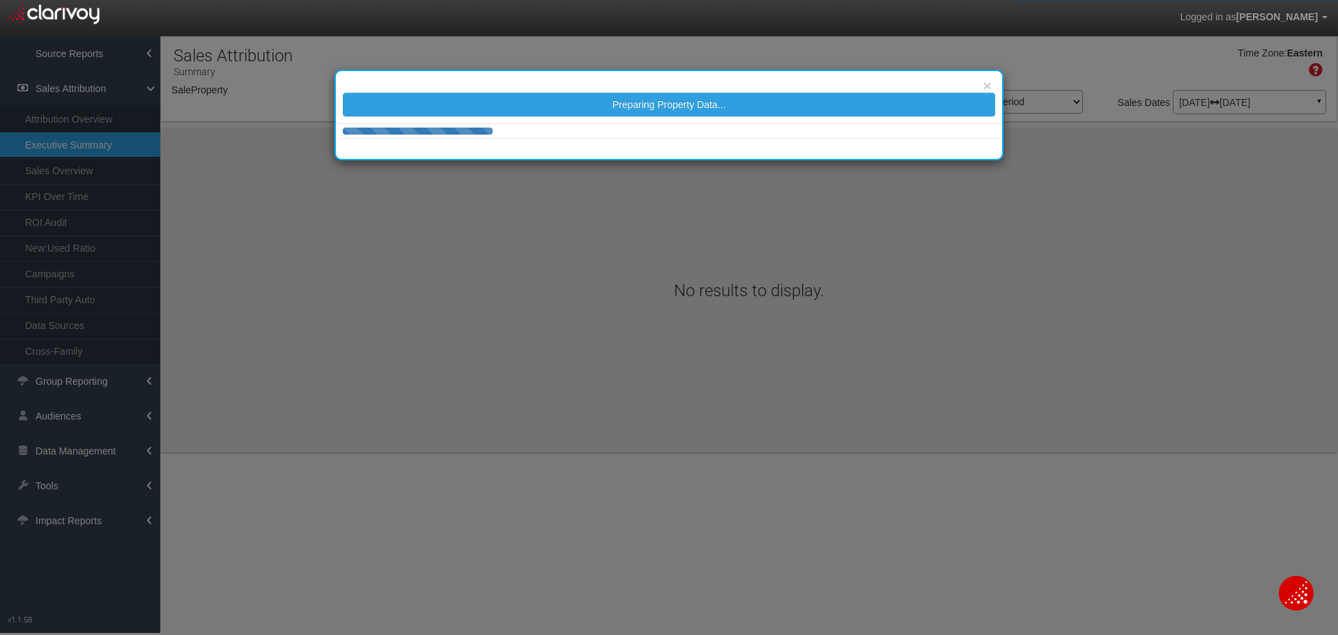
select select "object:25418"
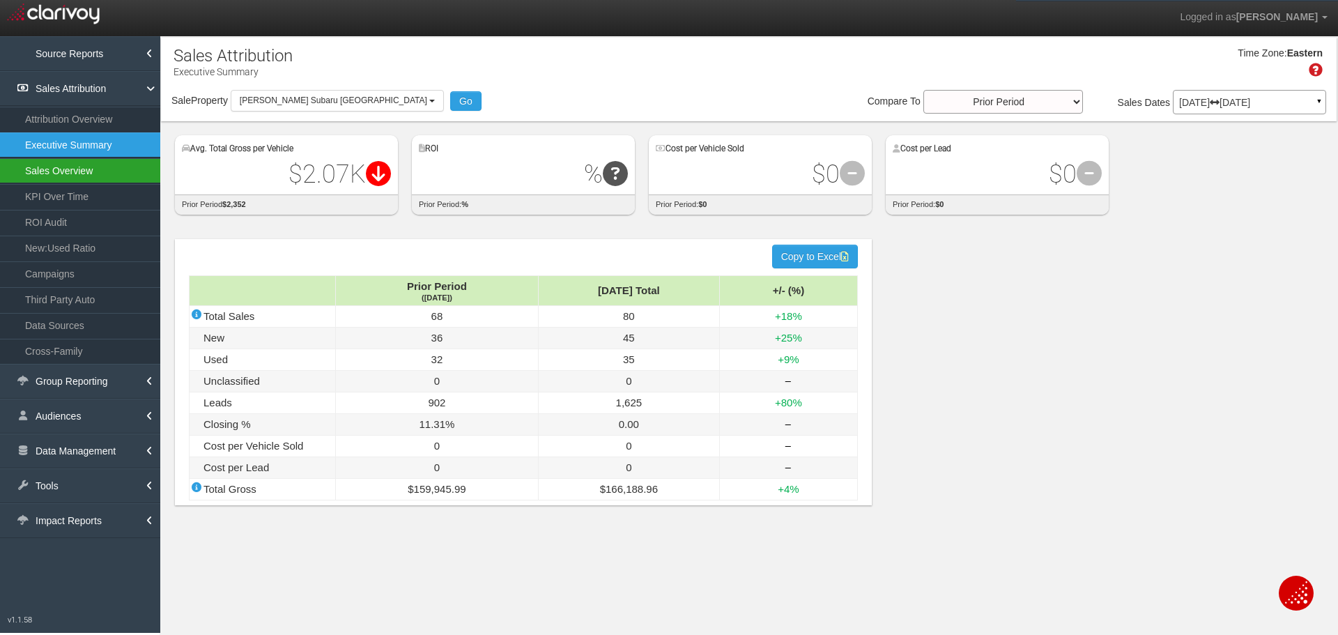
click at [79, 174] on link "Sales Overview" at bounding box center [80, 170] width 160 height 25
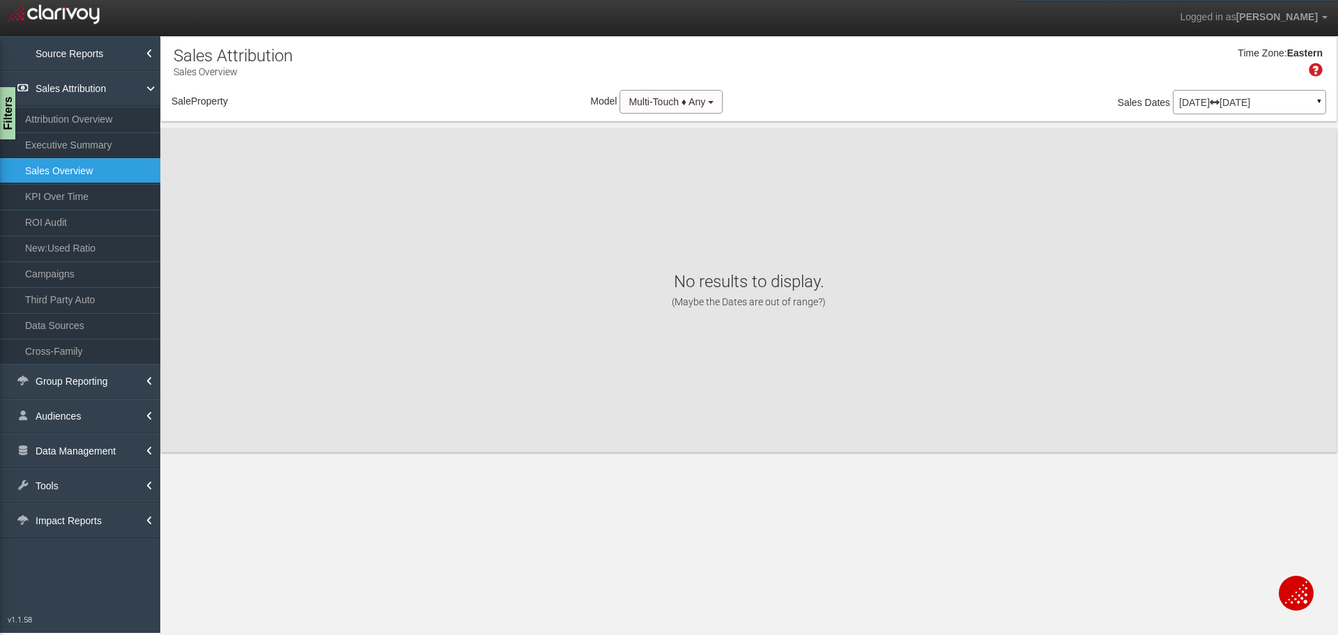
select select "object:28027"
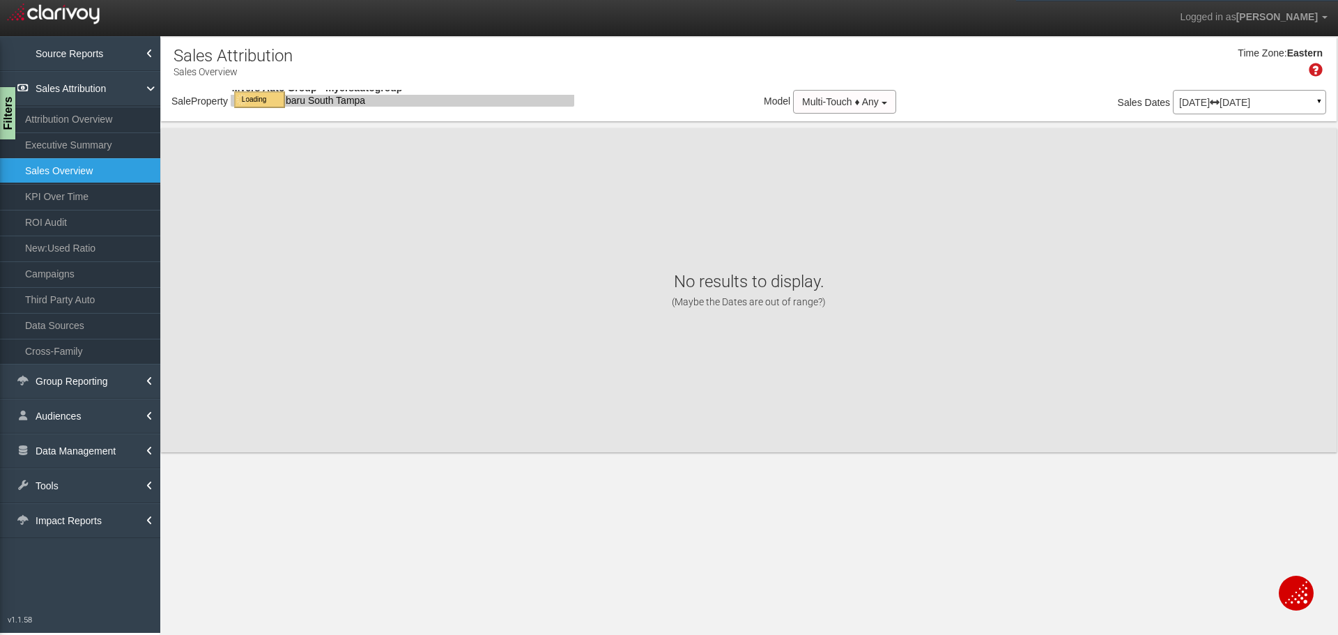
click at [1219, 106] on icon at bounding box center [1214, 103] width 10 height 10
select select "object:28027"
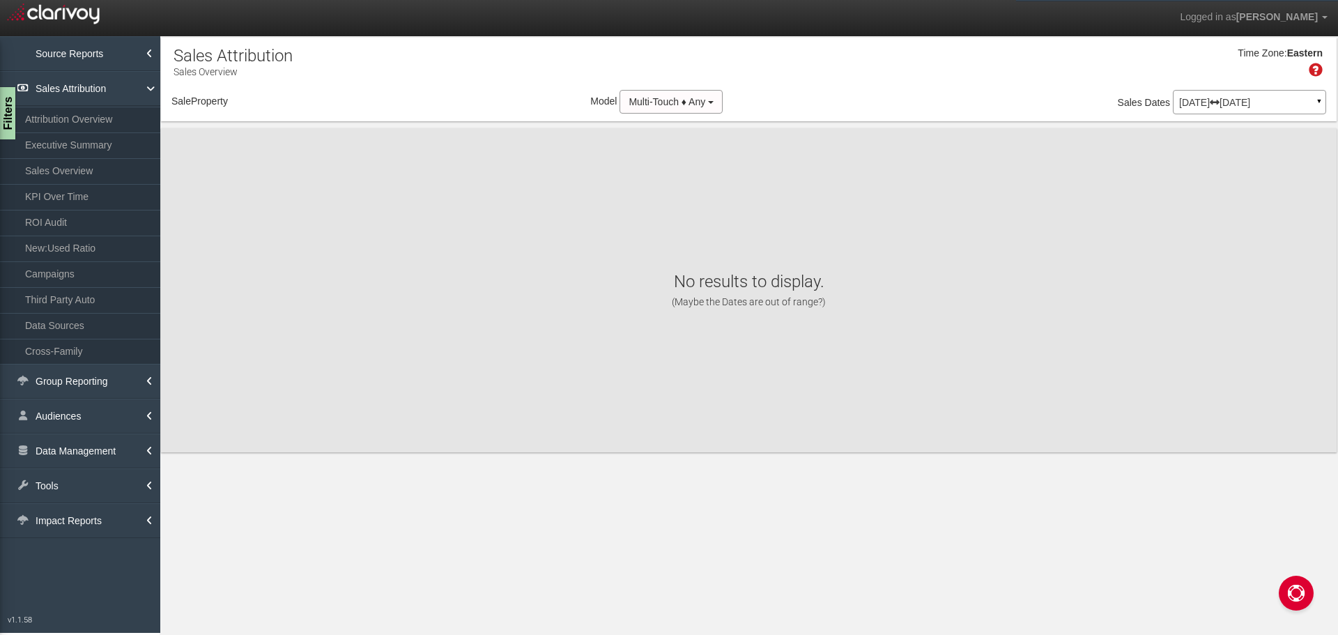
select select "object:2160"
click at [1221, 104] on p "[DATE] [DATE]" at bounding box center [1249, 103] width 141 height 10
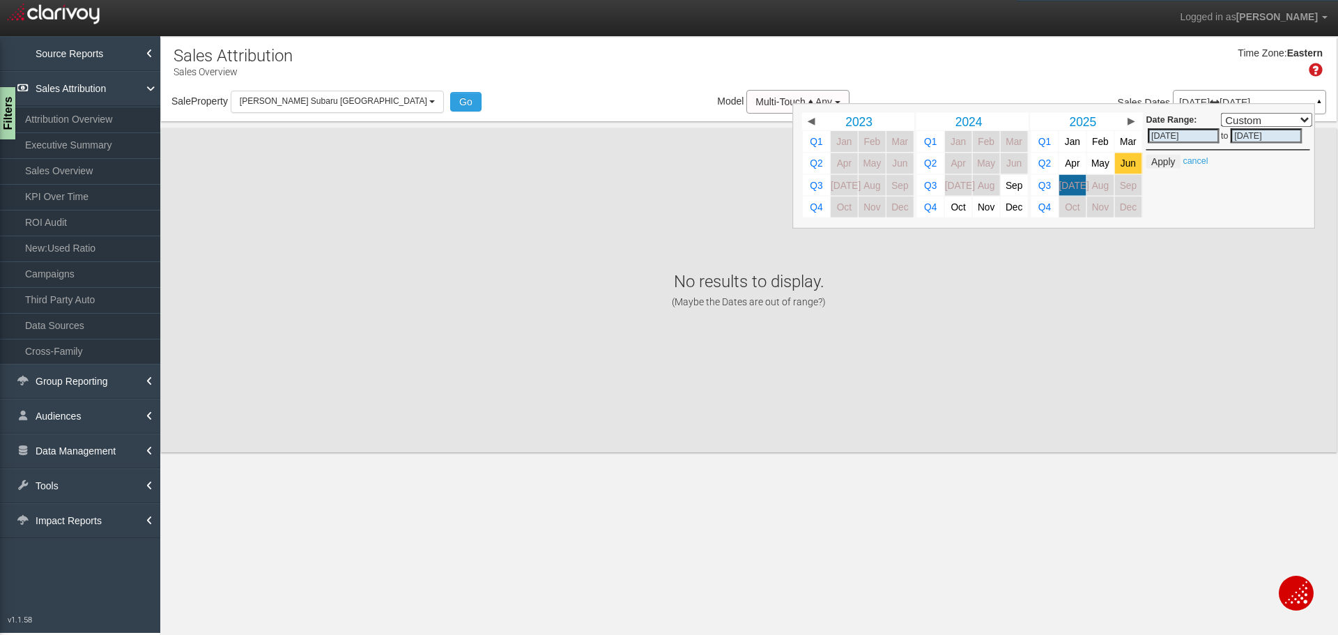
click at [1125, 164] on span "Jun" at bounding box center [1127, 163] width 15 height 10
select select ","
type input "[DATE]"
click at [1160, 162] on button "Apply" at bounding box center [1163, 162] width 34 height 14
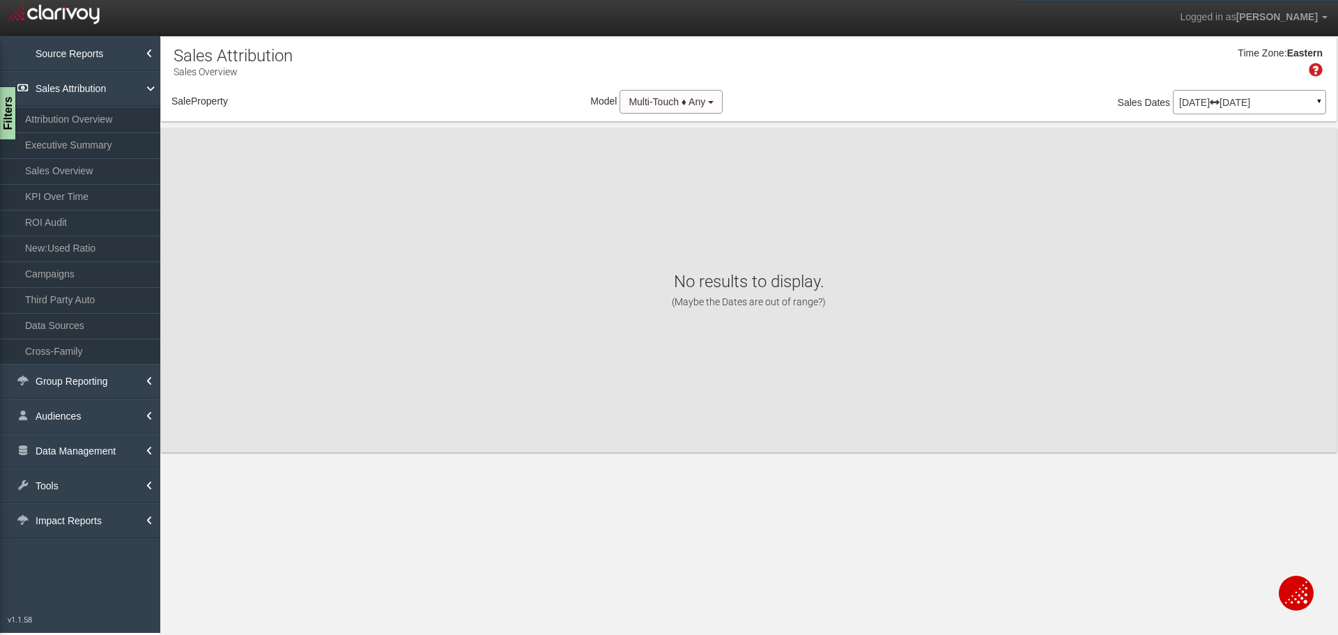
select select "object:4756"
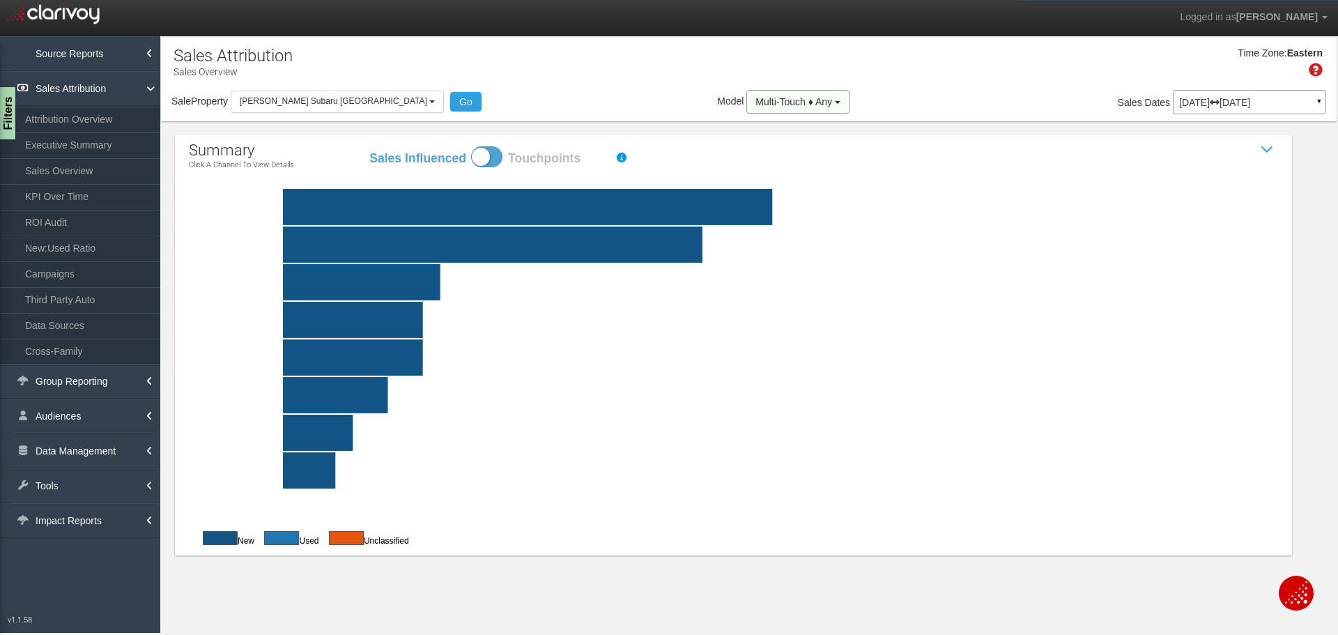
click at [835, 104] on span "button" at bounding box center [838, 102] width 6 height 3
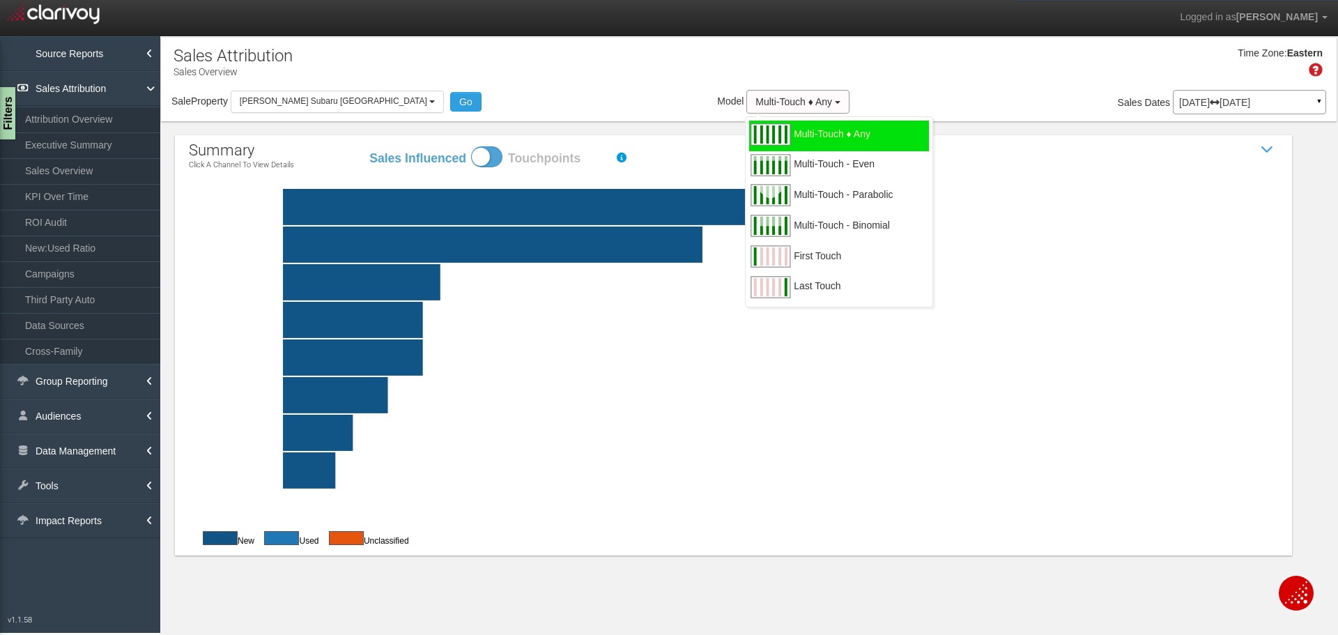
click at [542, 82] on div "Time Zone: Eastern" at bounding box center [748, 67] width 1175 height 45
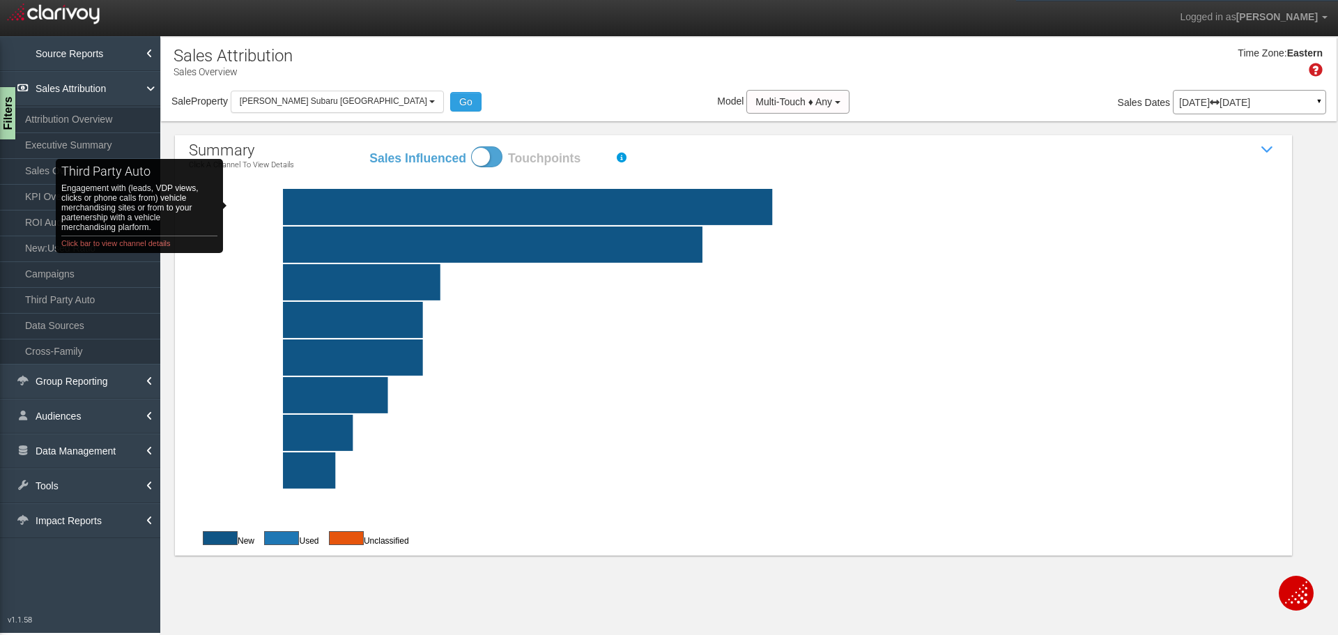
click at [254, 206] on rect "third party auto Engagement with (leads, VDP views, clicks or phone calls from)…" at bounding box center [282, 207] width 120 height 36
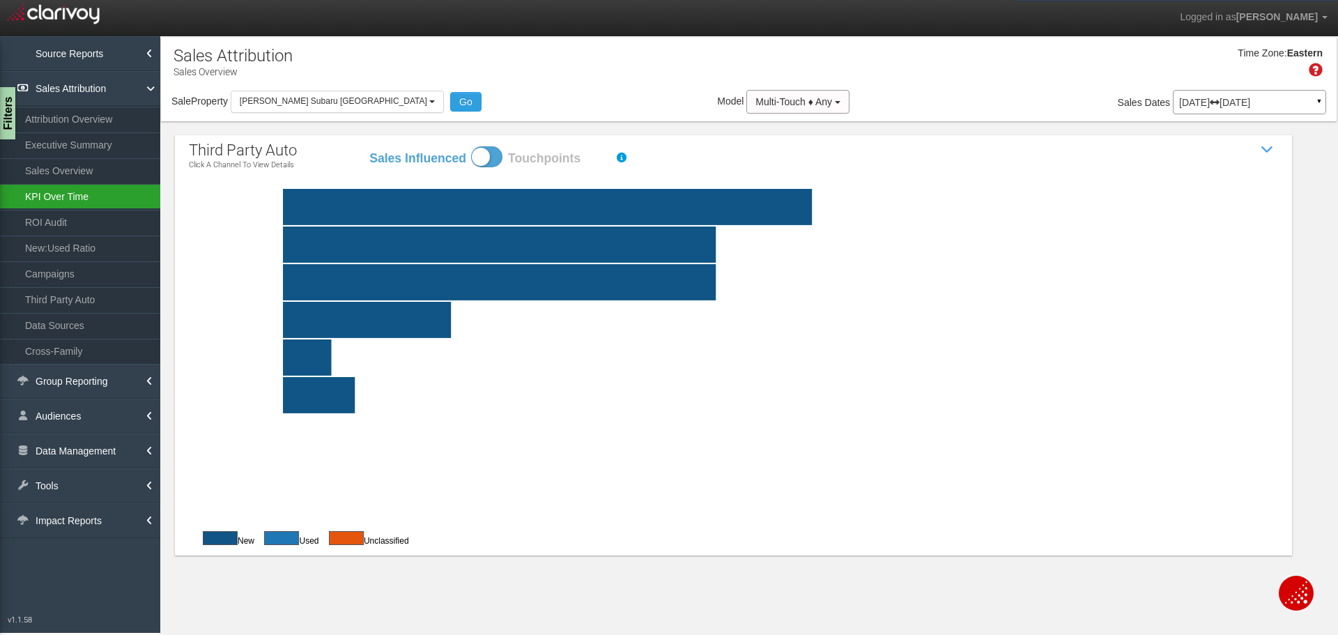
click at [57, 198] on link "KPI Over Time" at bounding box center [80, 196] width 160 height 25
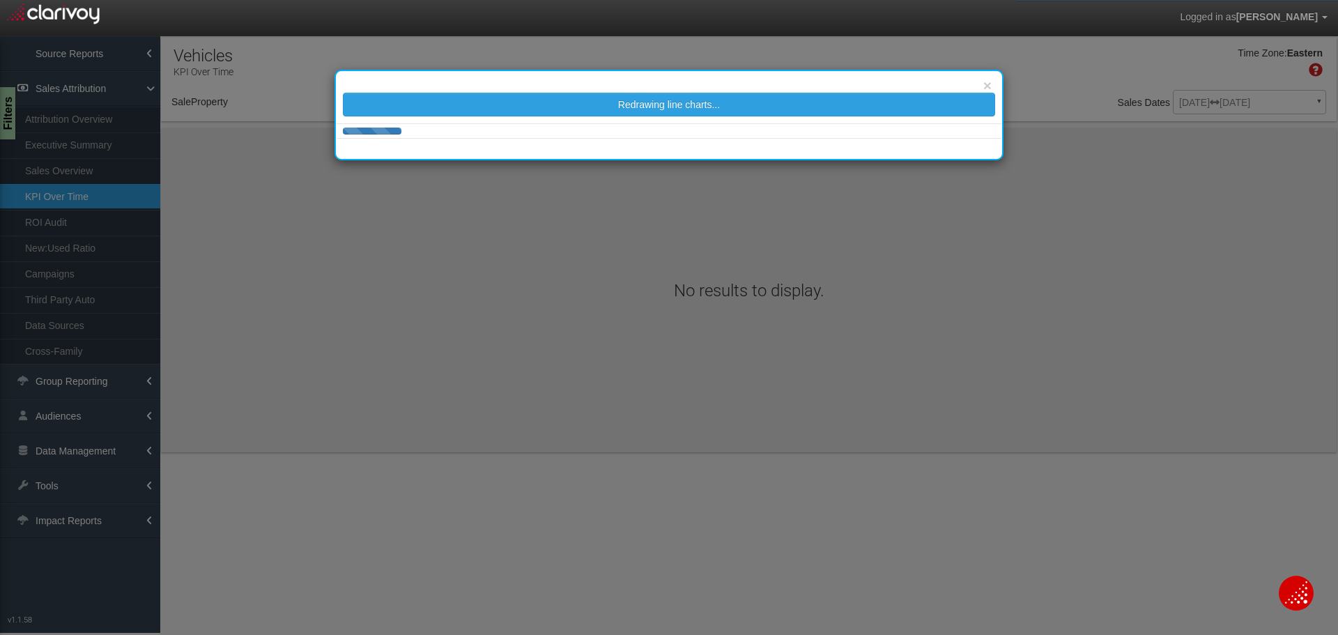
select select "object:7347"
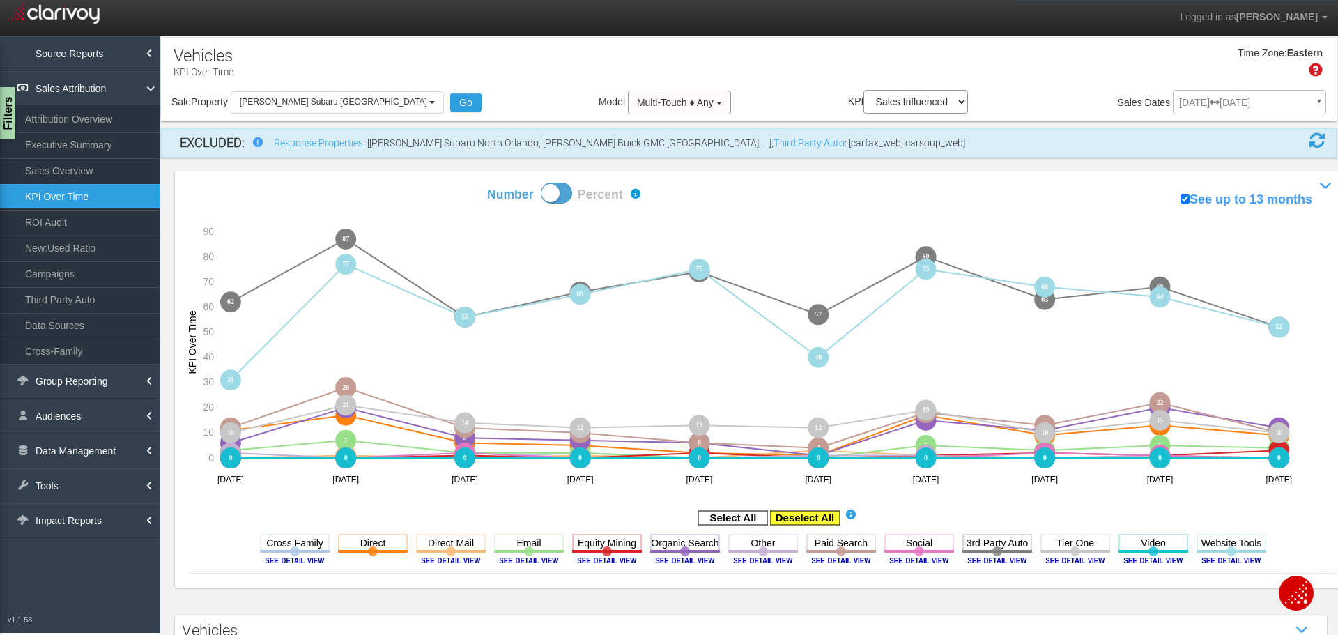
click at [787, 512] on rect at bounding box center [805, 518] width 70 height 14
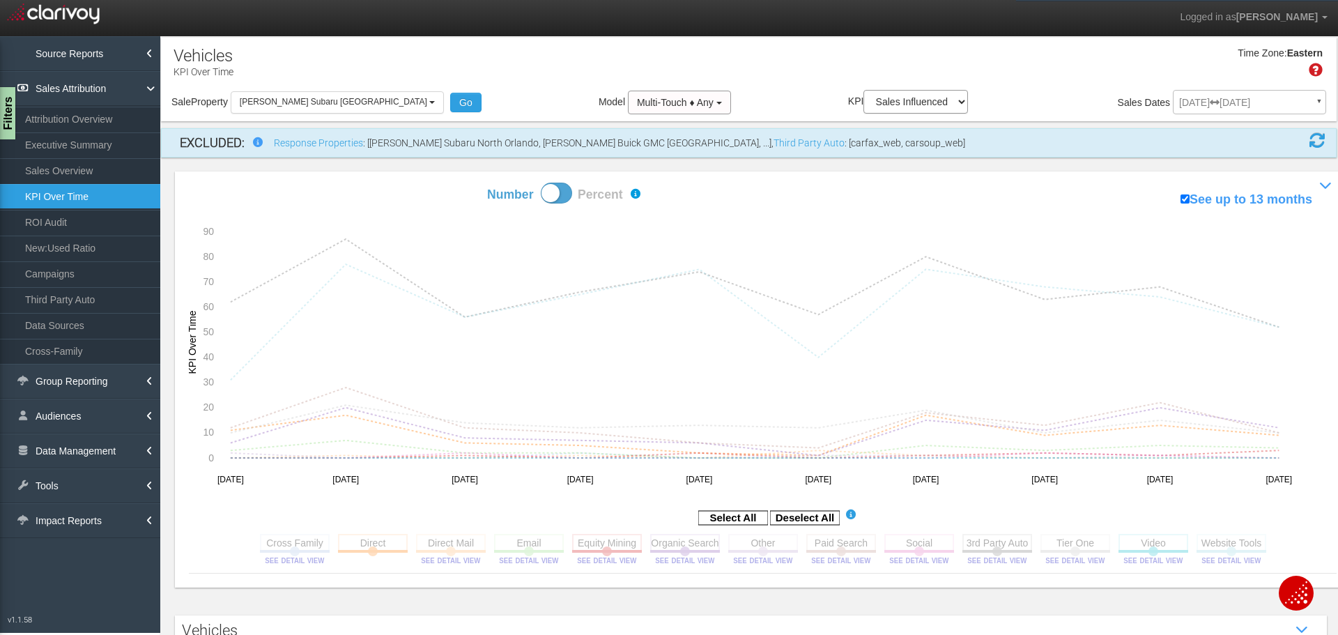
drag, startPoint x: 353, startPoint y: 551, endPoint x: 396, endPoint y: 562, distance: 44.6
click at [353, 551] on rect at bounding box center [373, 542] width 70 height 17
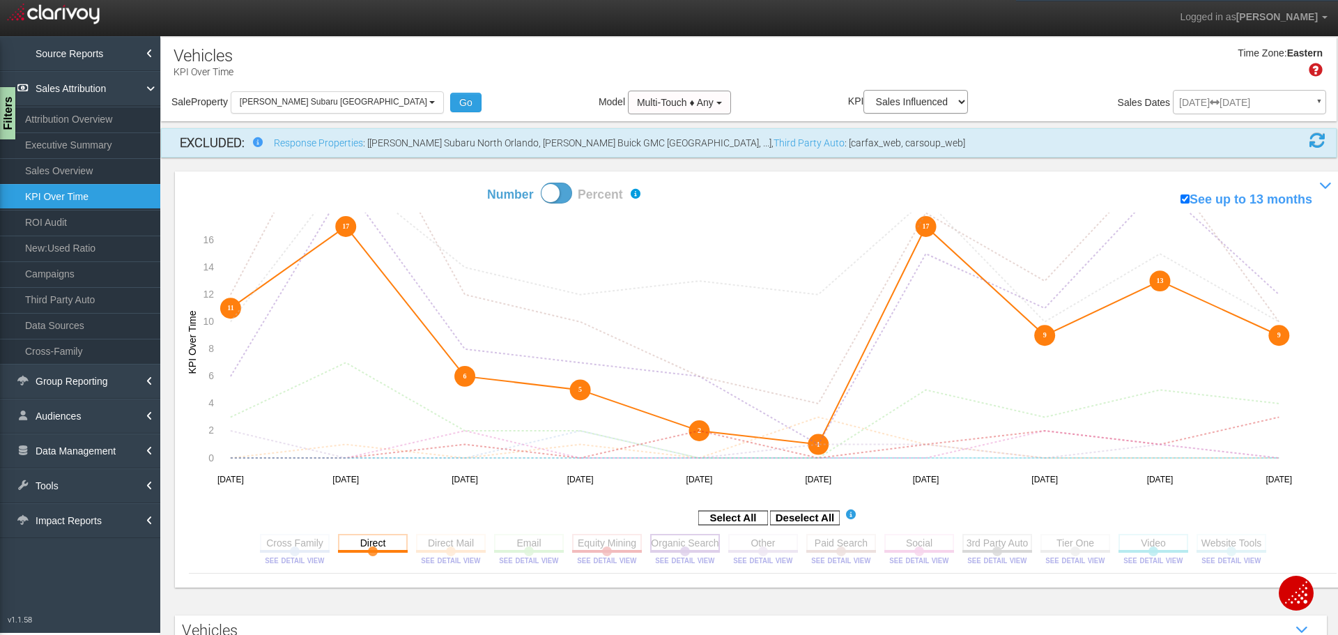
click at [656, 547] on rect at bounding box center [685, 542] width 70 height 17
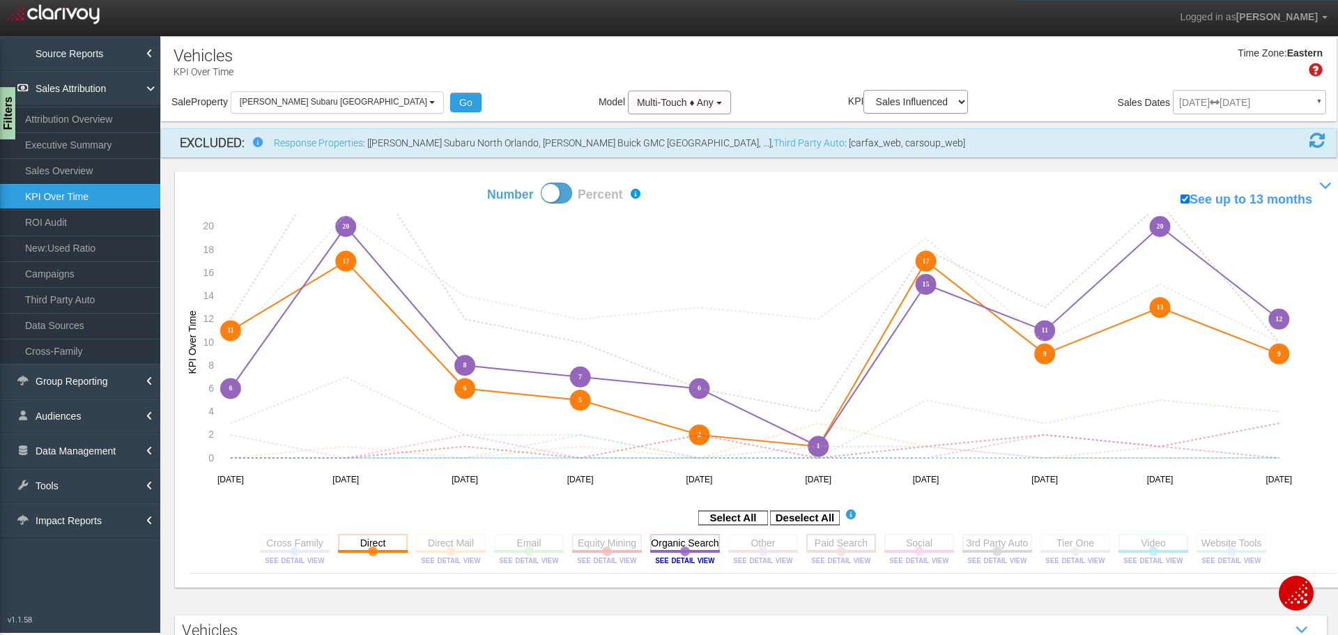
click at [857, 549] on rect at bounding box center [841, 542] width 70 height 17
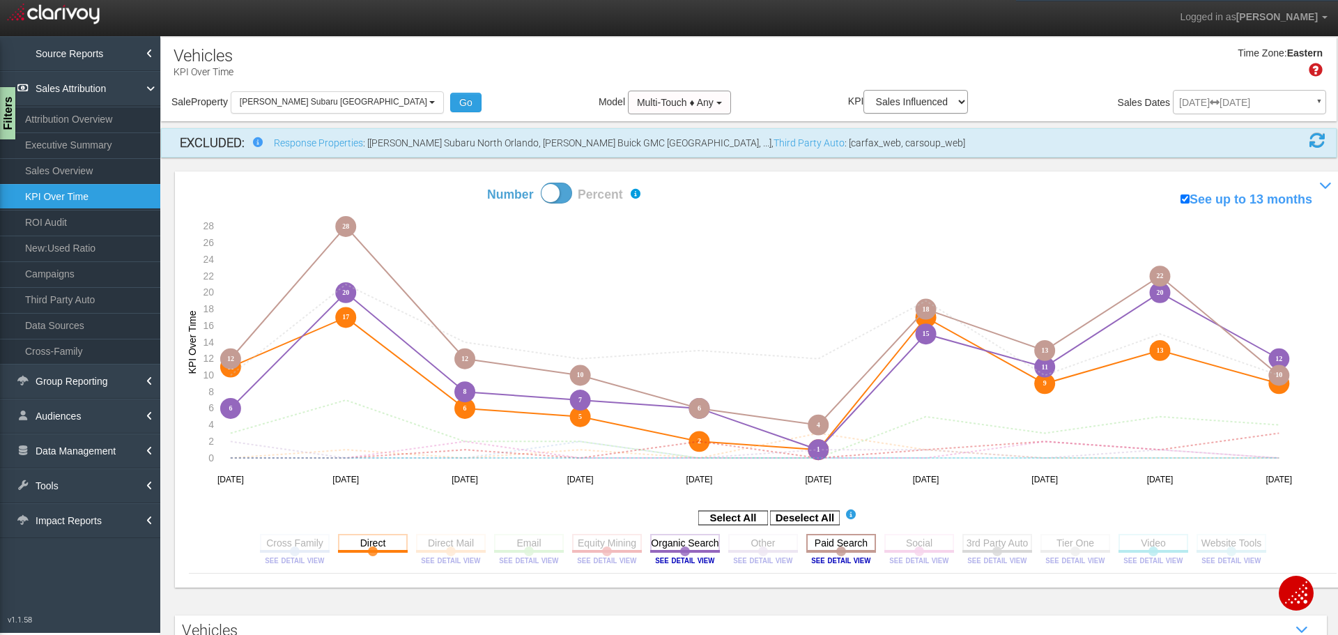
click at [820, 543] on rect at bounding box center [841, 542] width 70 height 17
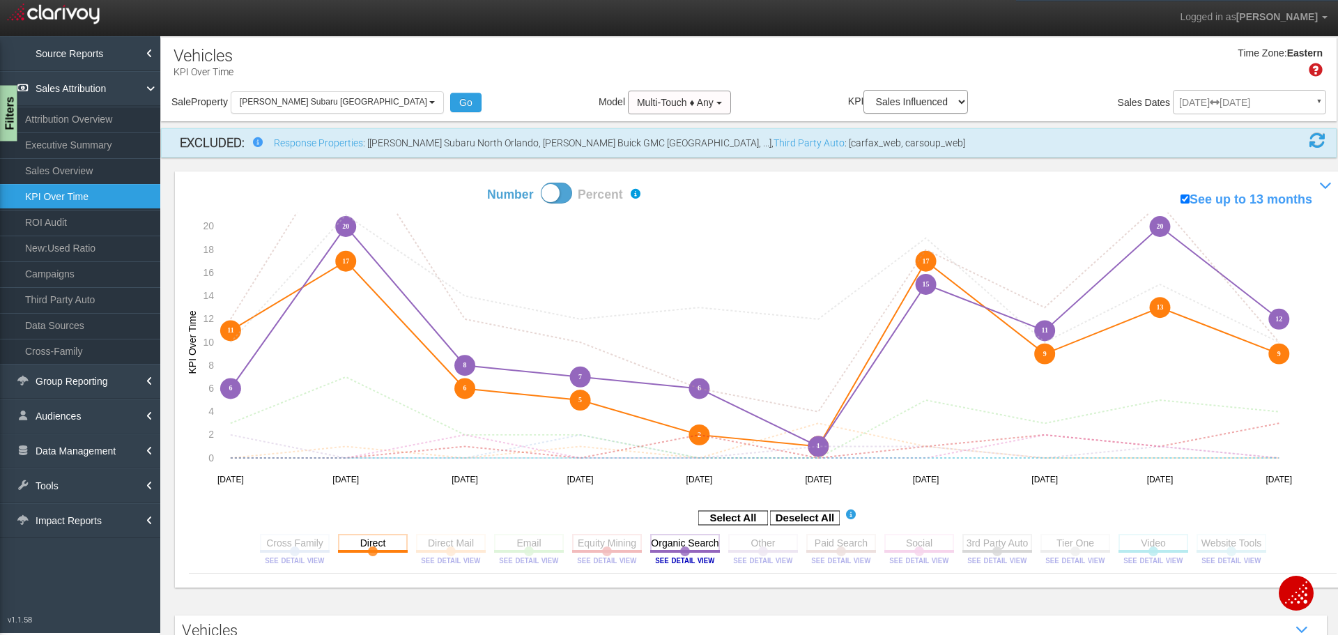
click at [11, 102] on div "Filters" at bounding box center [8, 114] width 17 height 56
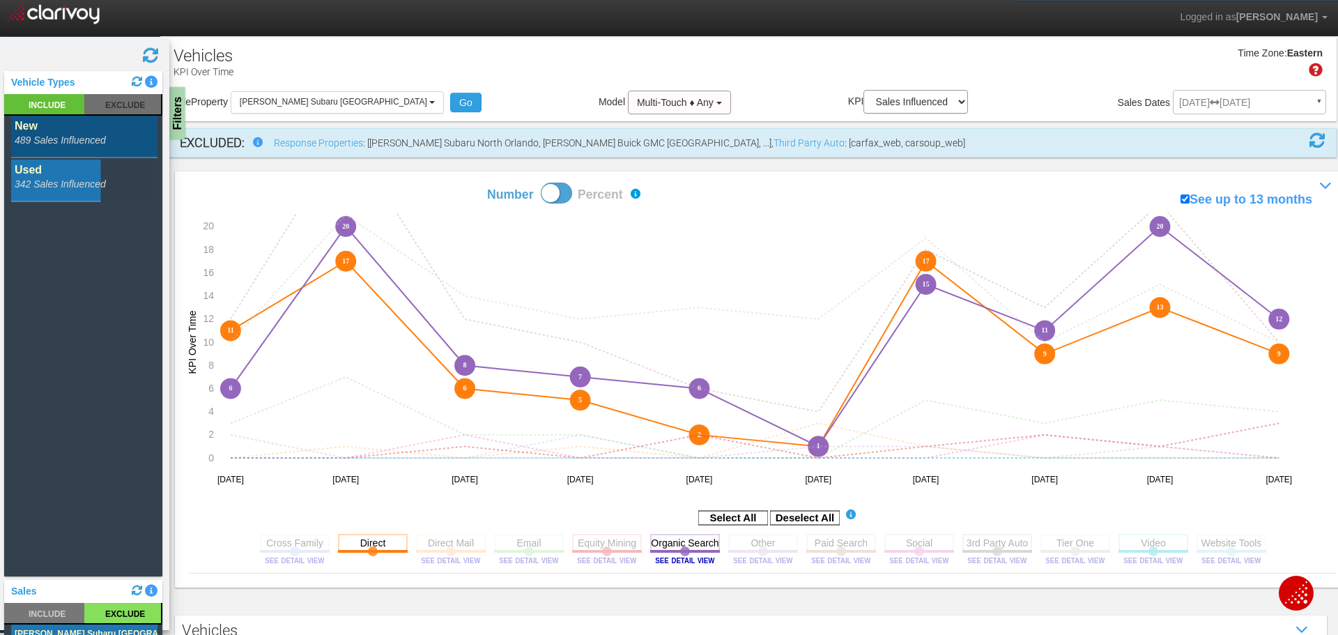
click at [35, 192] on rect at bounding box center [84, 181] width 146 height 42
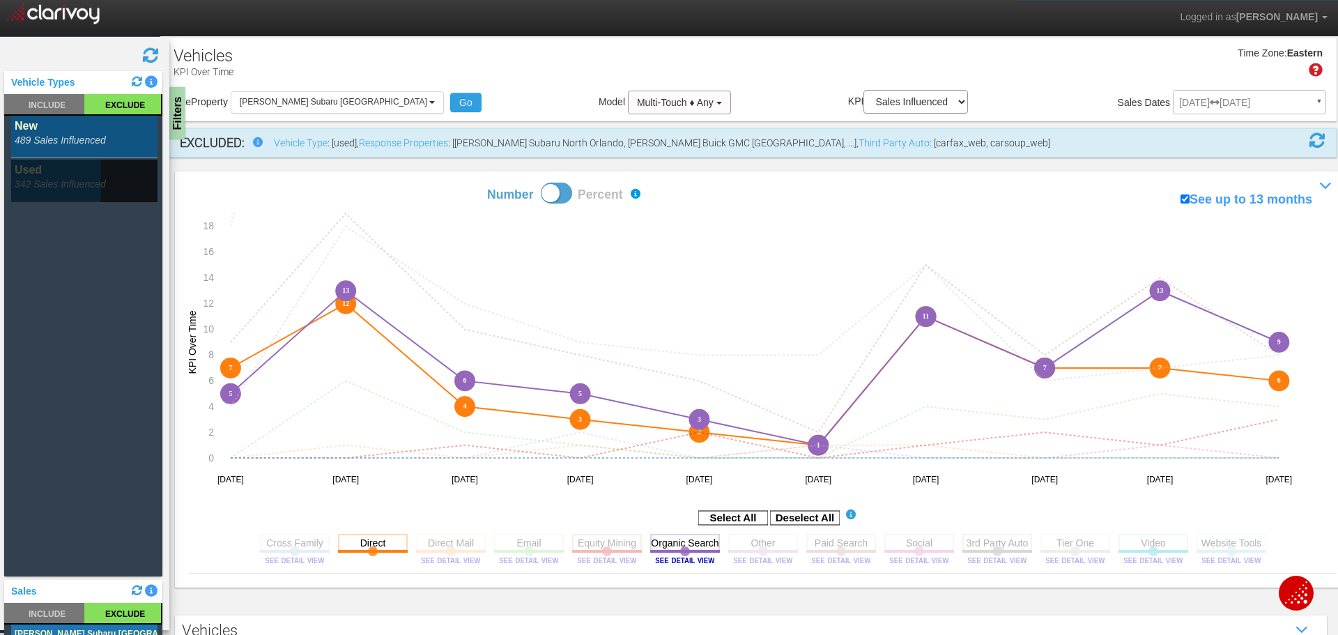
drag, startPoint x: 37, startPoint y: 181, endPoint x: 40, endPoint y: 155, distance: 26.7
click at [36, 181] on rect at bounding box center [84, 181] width 146 height 42
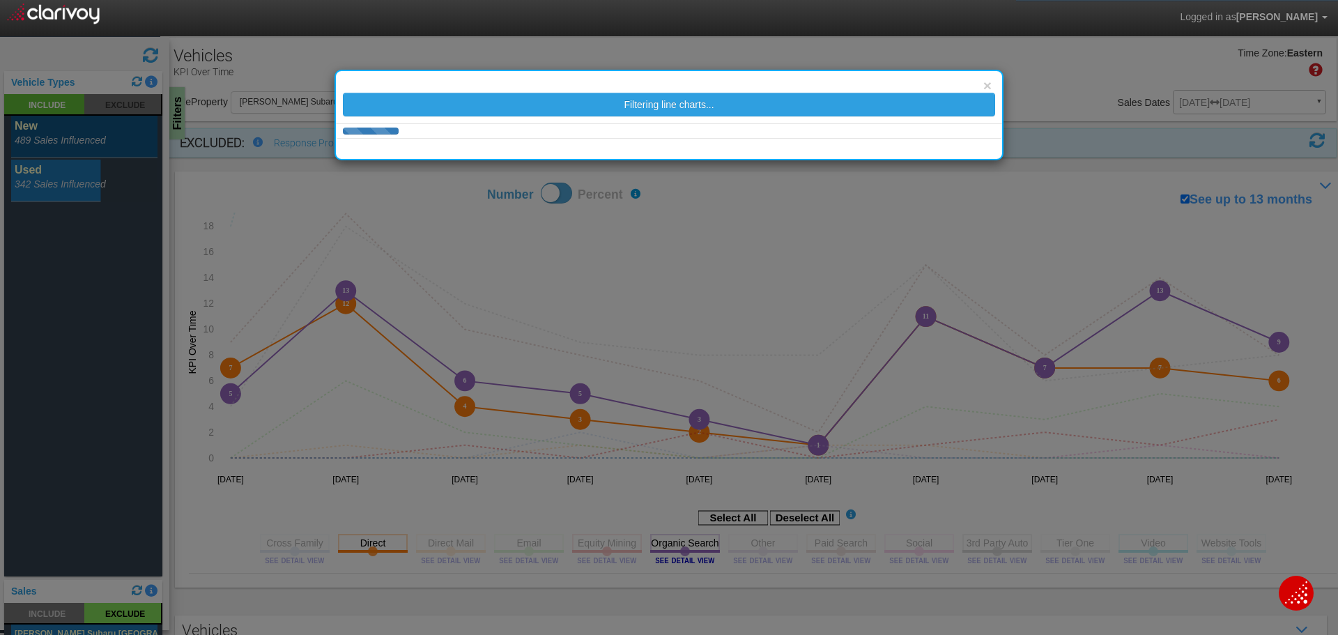
click at [44, 144] on body "Logged in as Lisa Stroud Edit Profile Change Password Signout × KPI Over Time S…" at bounding box center [669, 335] width 1338 height 671
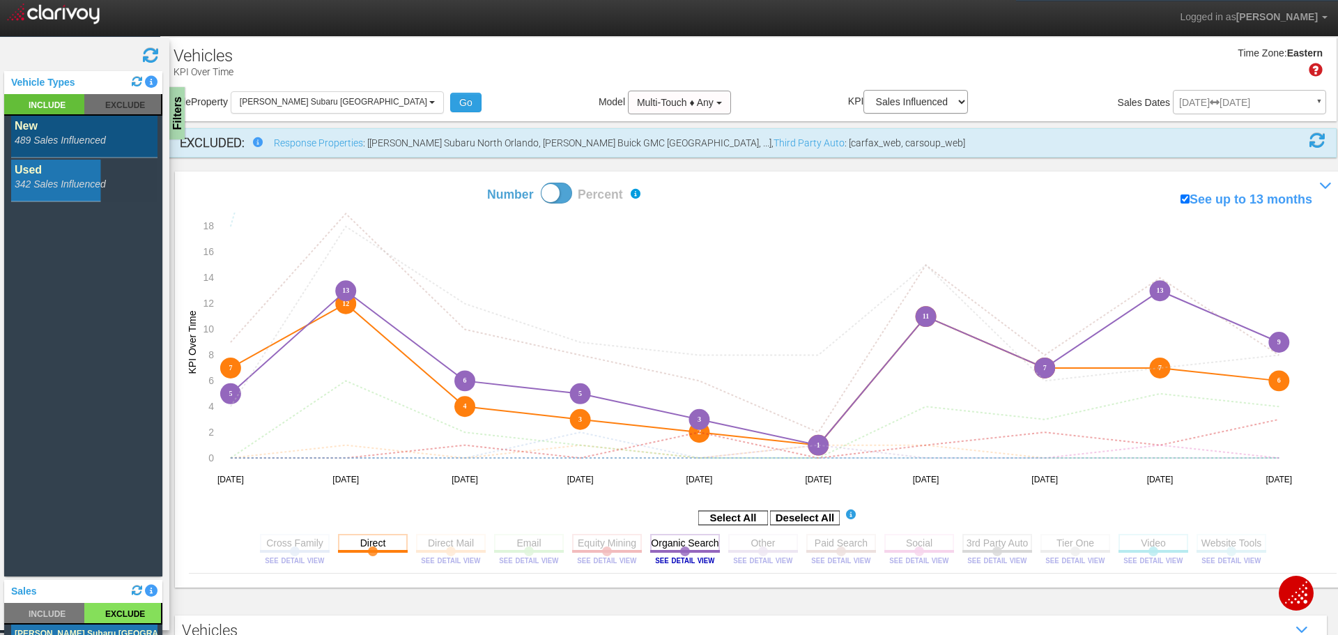
click at [47, 139] on rect at bounding box center [84, 137] width 146 height 42
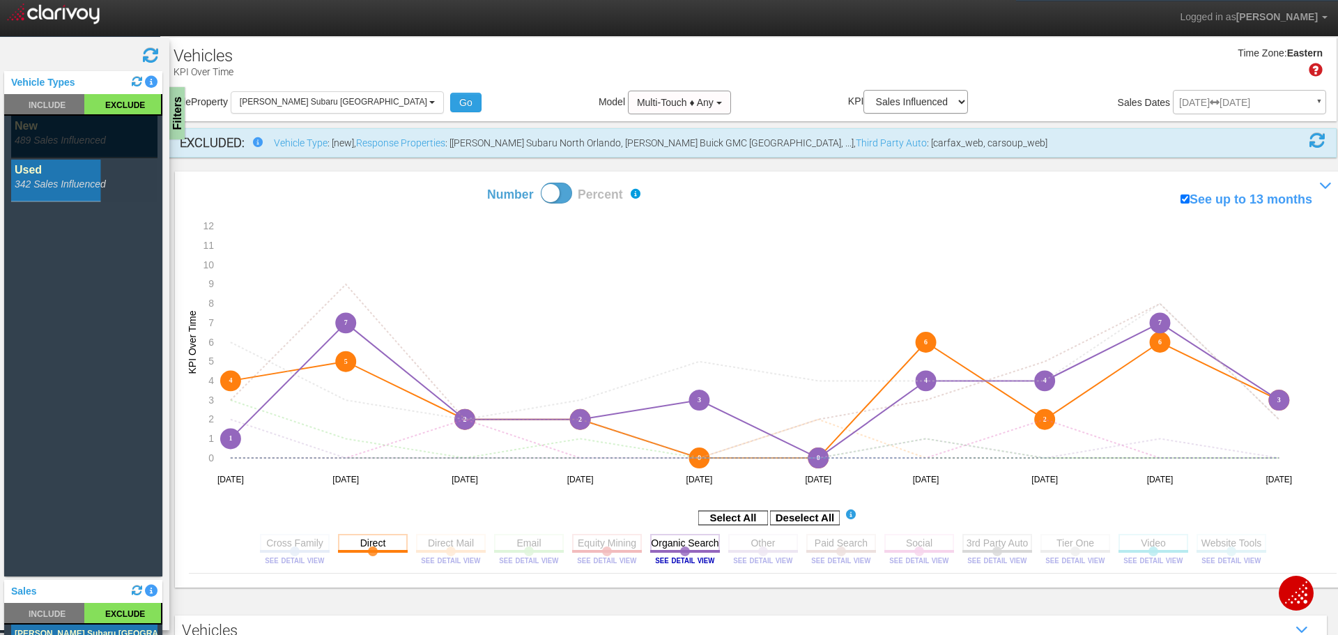
click at [86, 141] on rect at bounding box center [84, 137] width 146 height 42
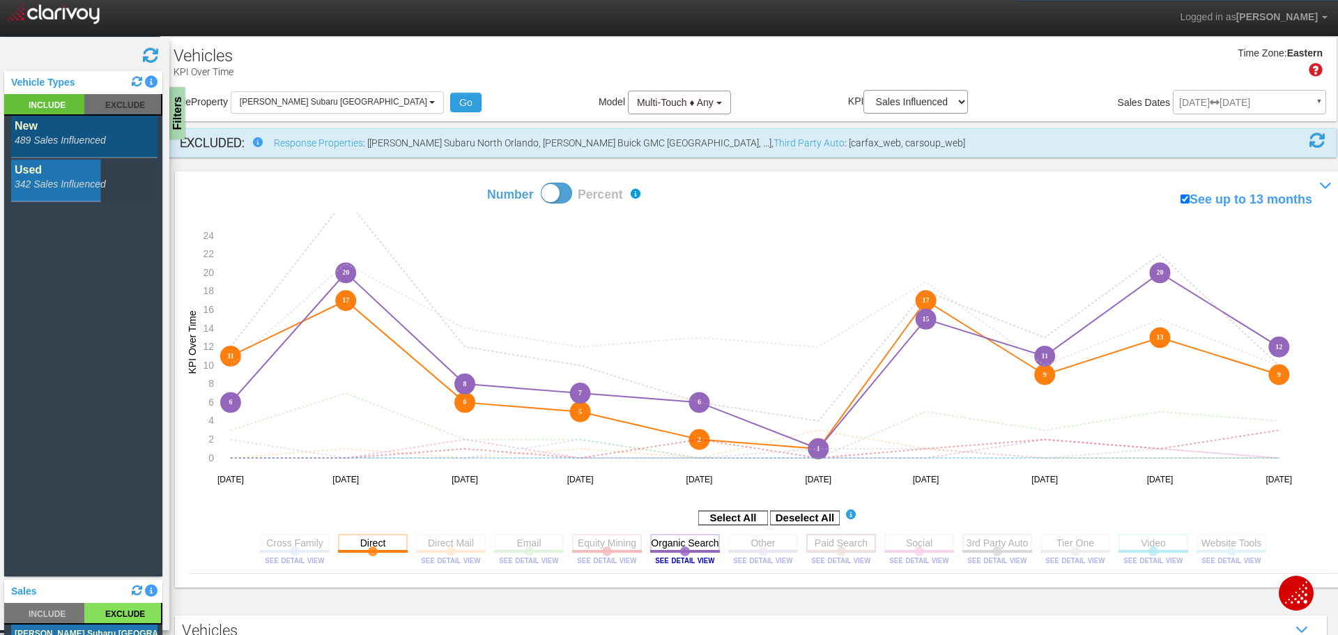
click at [836, 541] on rect at bounding box center [841, 542] width 70 height 17
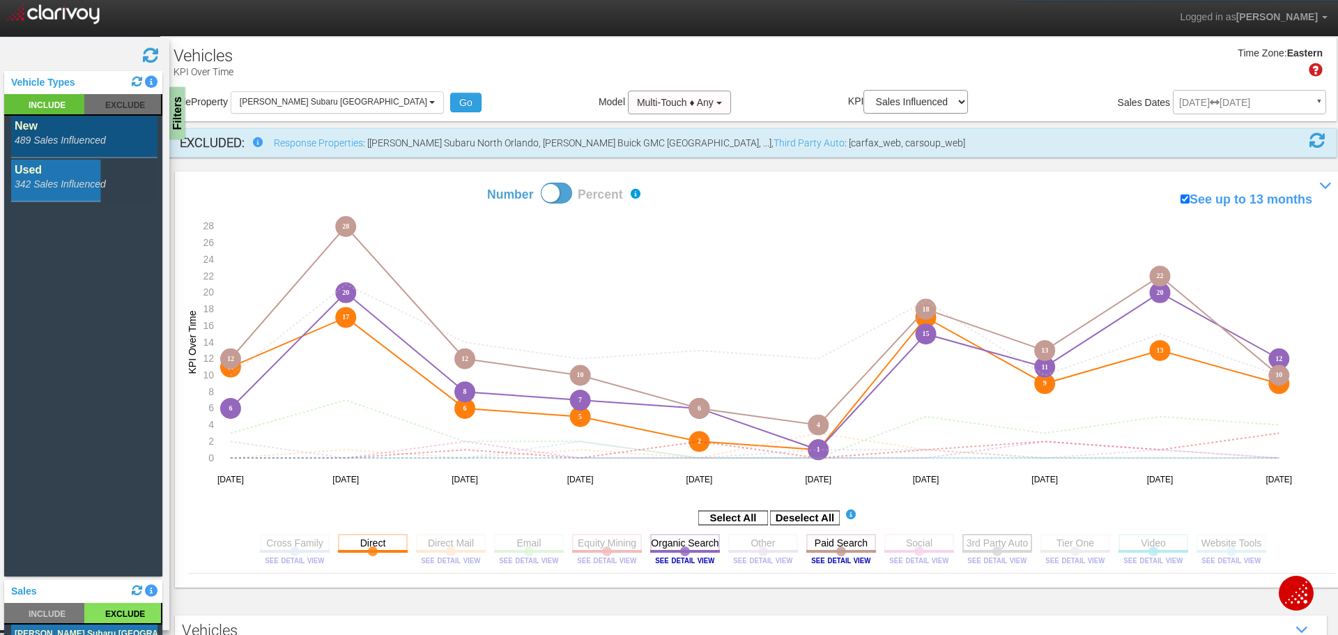
drag, startPoint x: 995, startPoint y: 547, endPoint x: 984, endPoint y: 552, distance: 12.2
click at [995, 547] on rect at bounding box center [997, 542] width 70 height 17
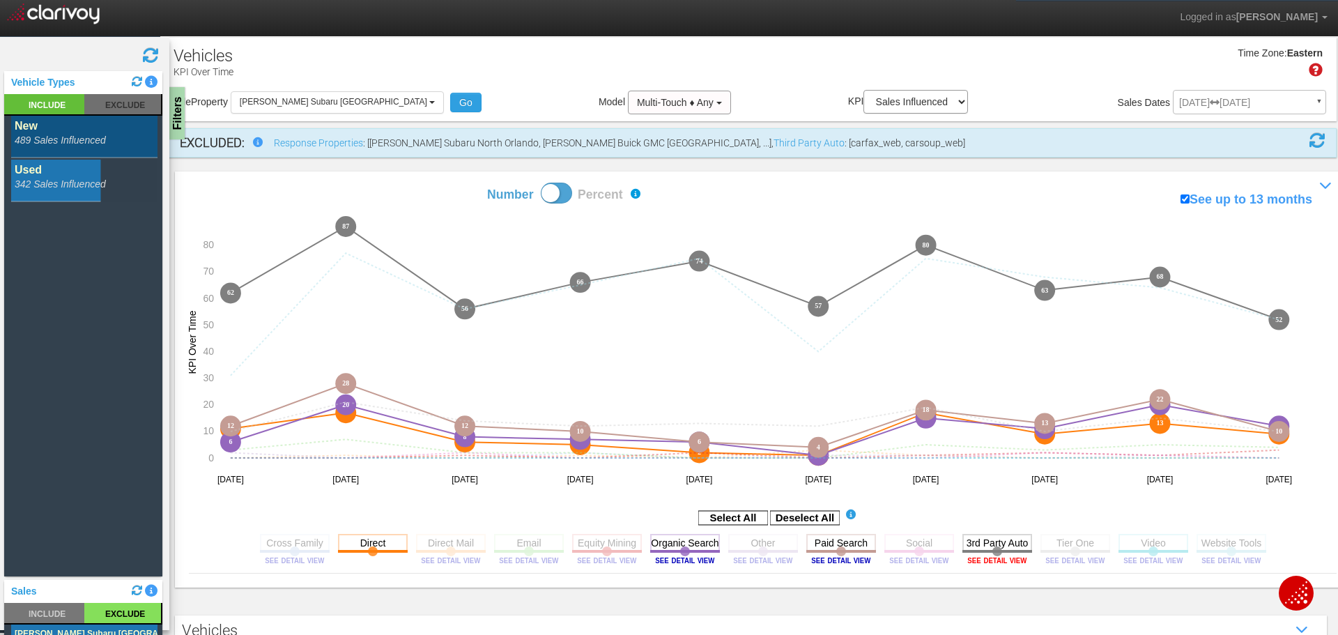
click at [987, 560] on image at bounding box center [997, 560] width 63 height 8
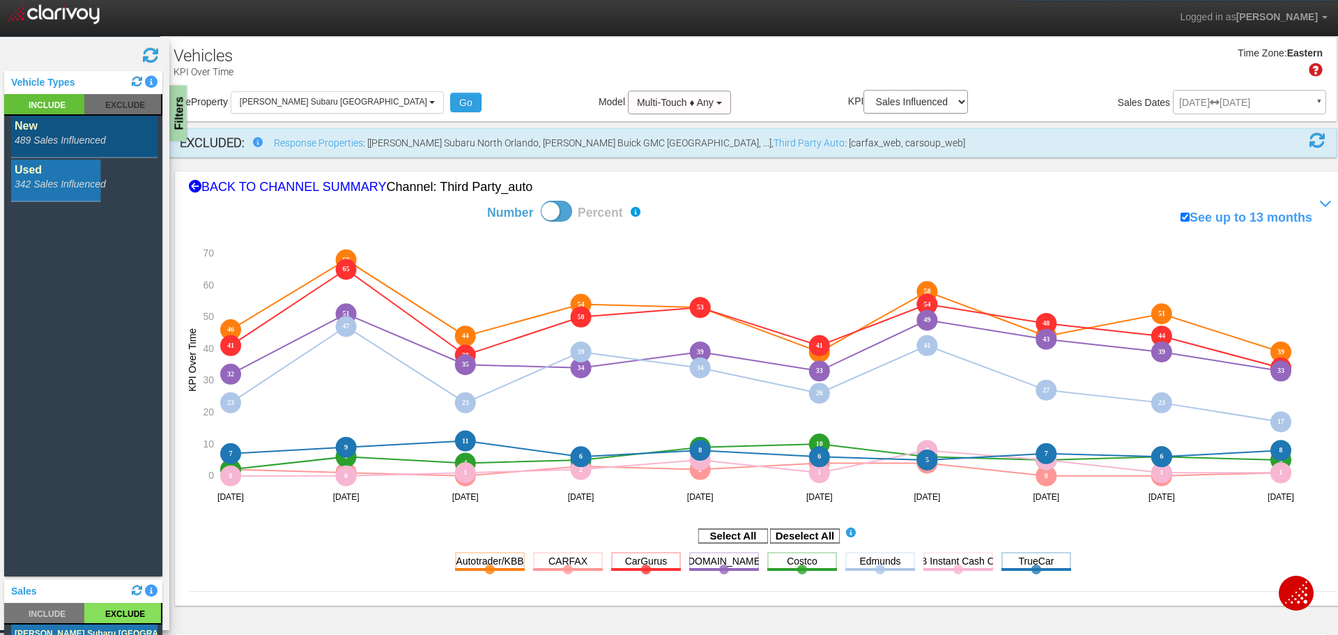
click at [173, 127] on div "Filters" at bounding box center [177, 114] width 17 height 56
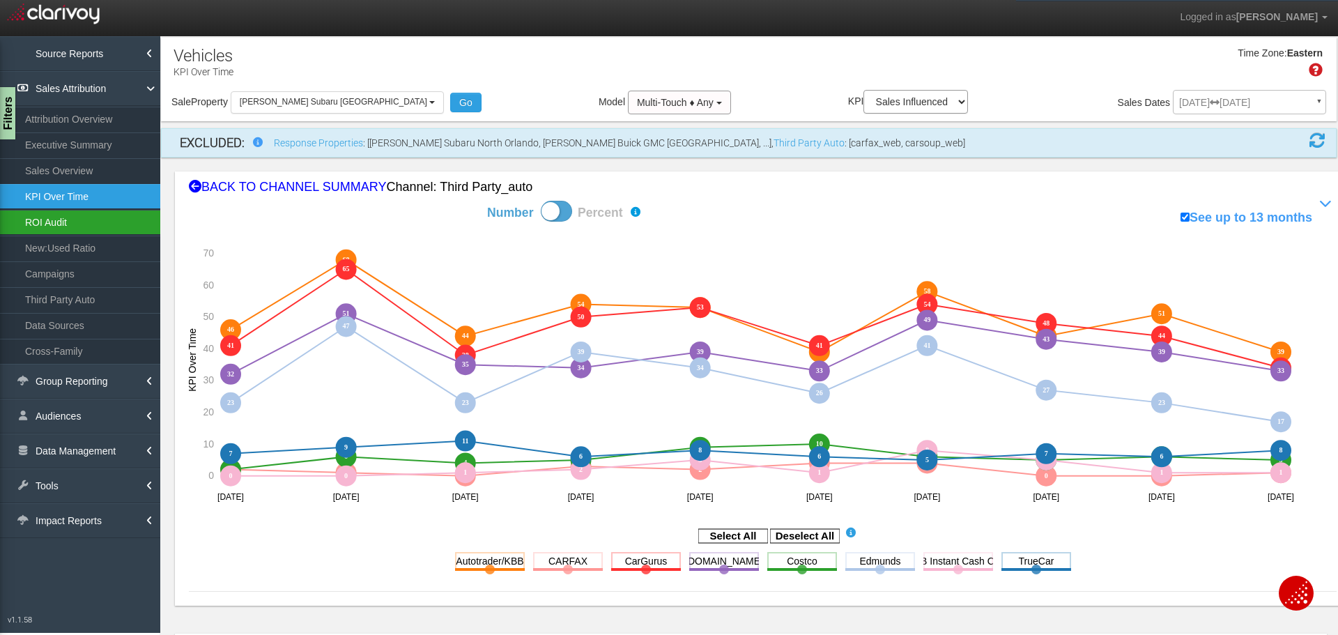
click at [54, 219] on link "ROI Audit" at bounding box center [80, 222] width 160 height 25
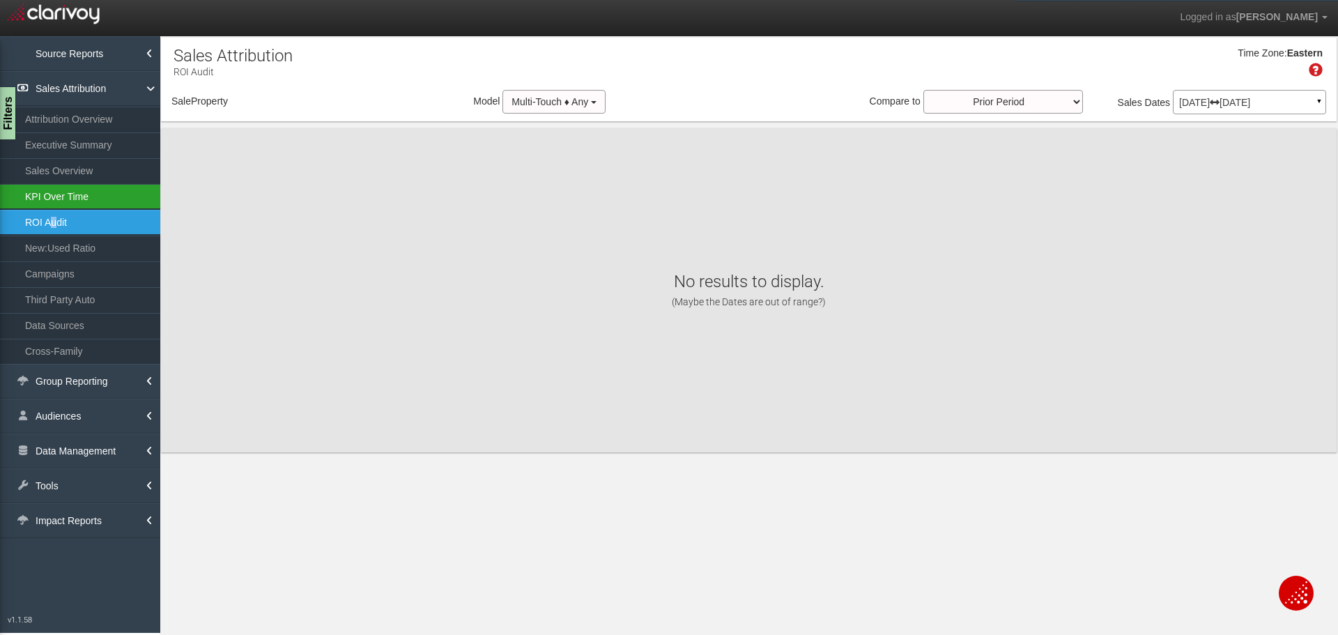
select select "object:10270"
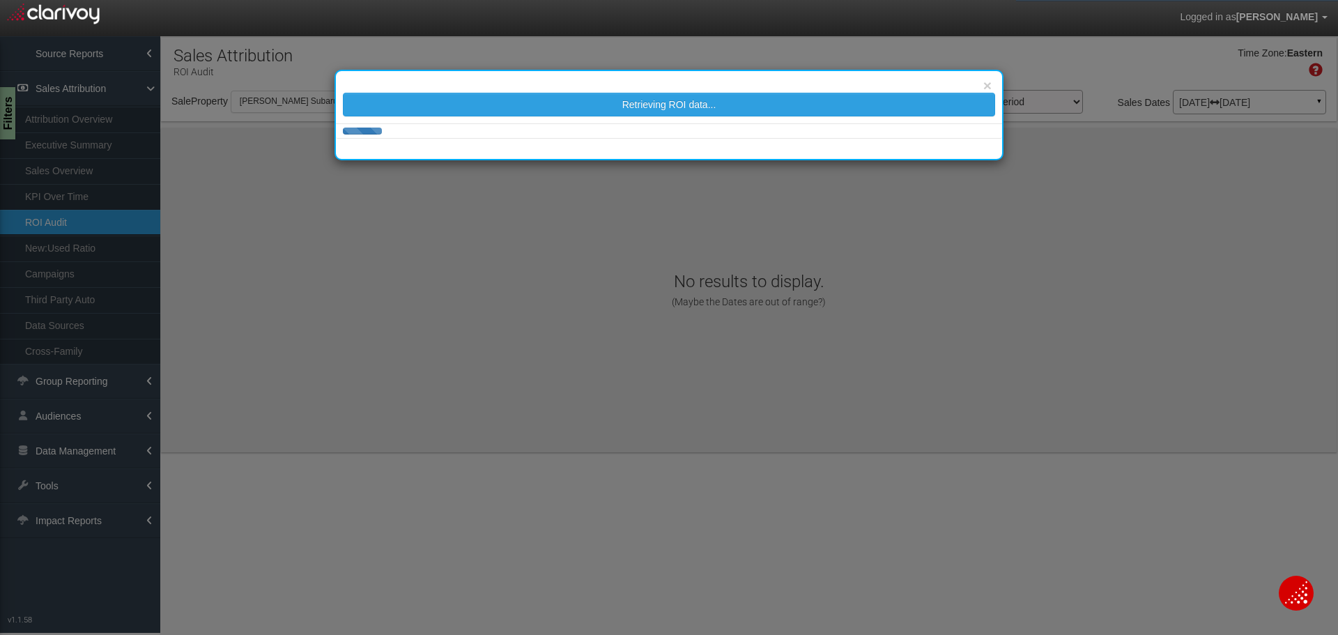
click at [56, 194] on div "× Retrieving ROI data..." at bounding box center [669, 317] width 1338 height 635
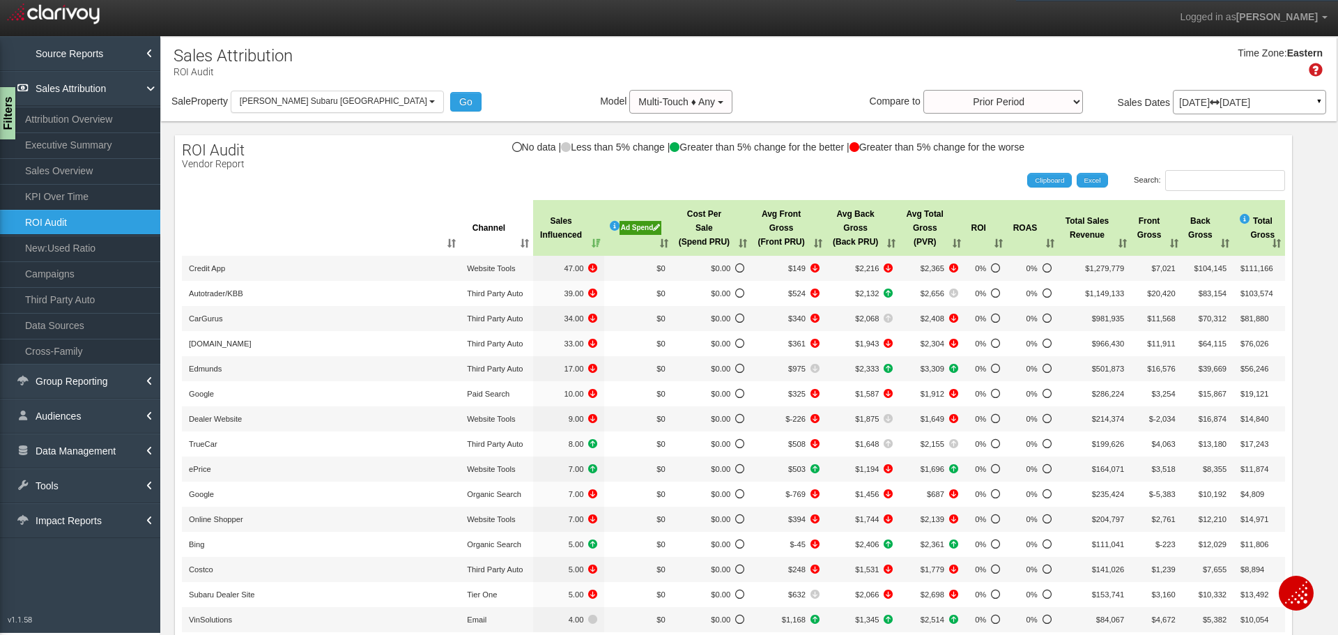
click at [56, 196] on link "KPI Over Time" at bounding box center [80, 196] width 160 height 25
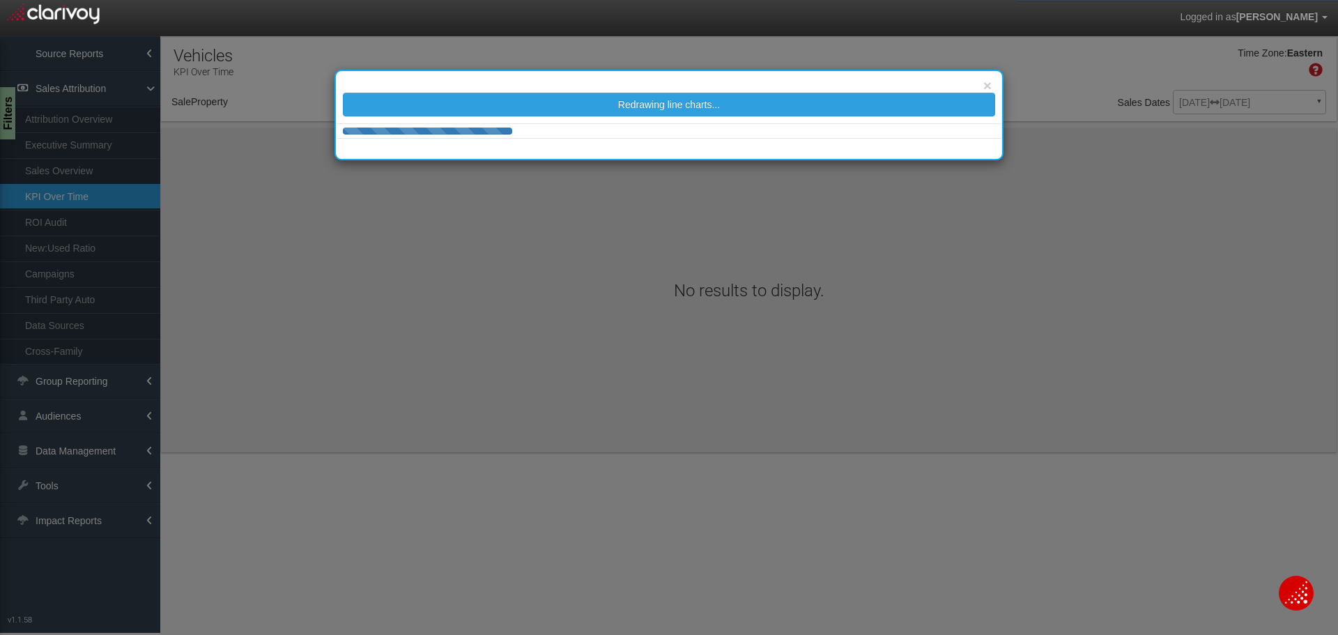
select select "object:12861"
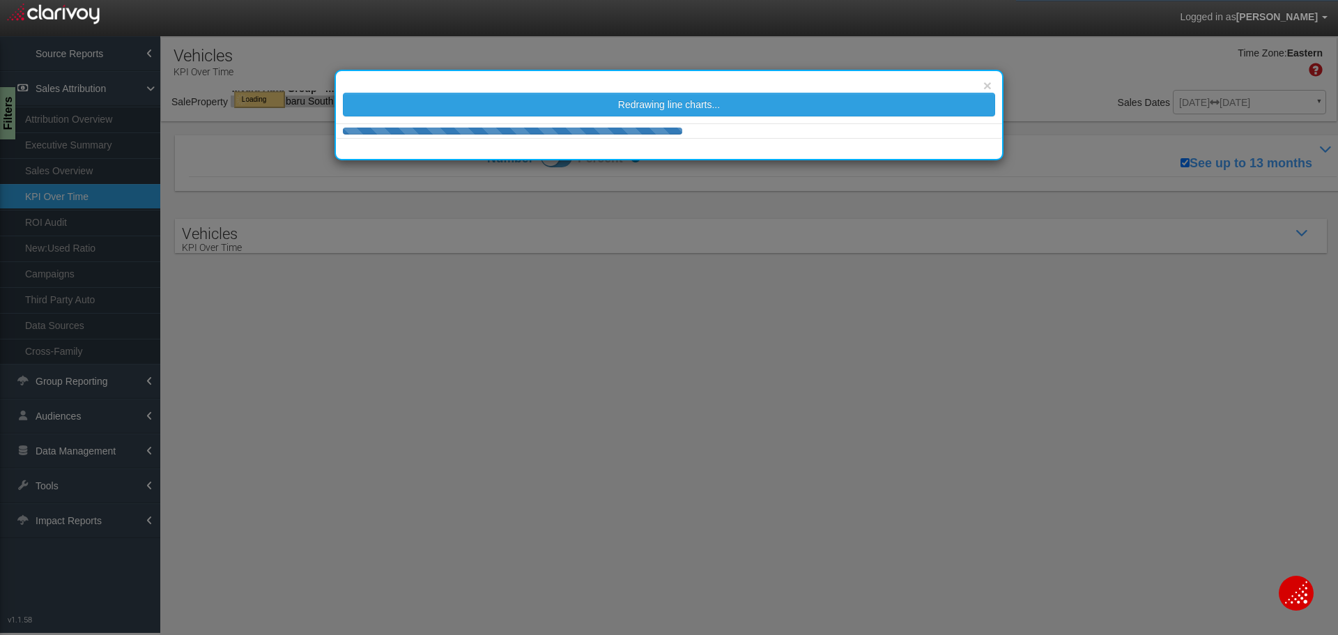
select select "object:12861"
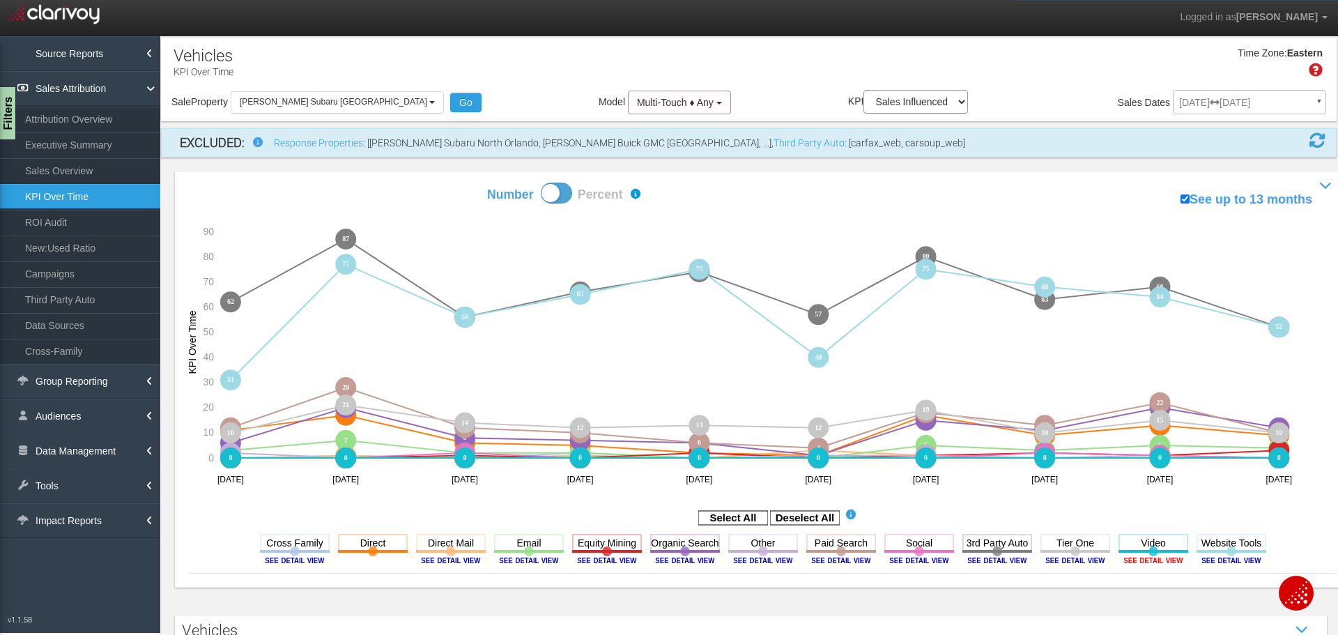
click at [1149, 559] on image at bounding box center [1153, 560] width 63 height 8
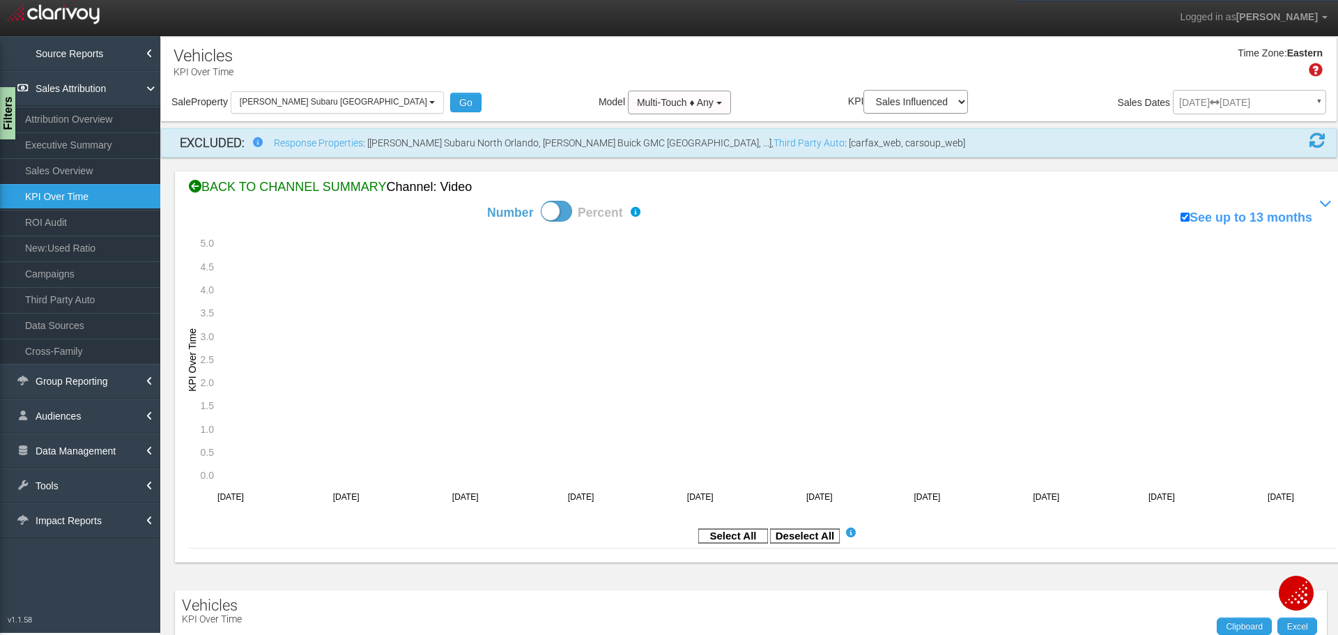
click at [302, 185] on div "BACK TO CHANNEL SUMMARY Channel: video" at bounding box center [762, 187] width 1147 height 18
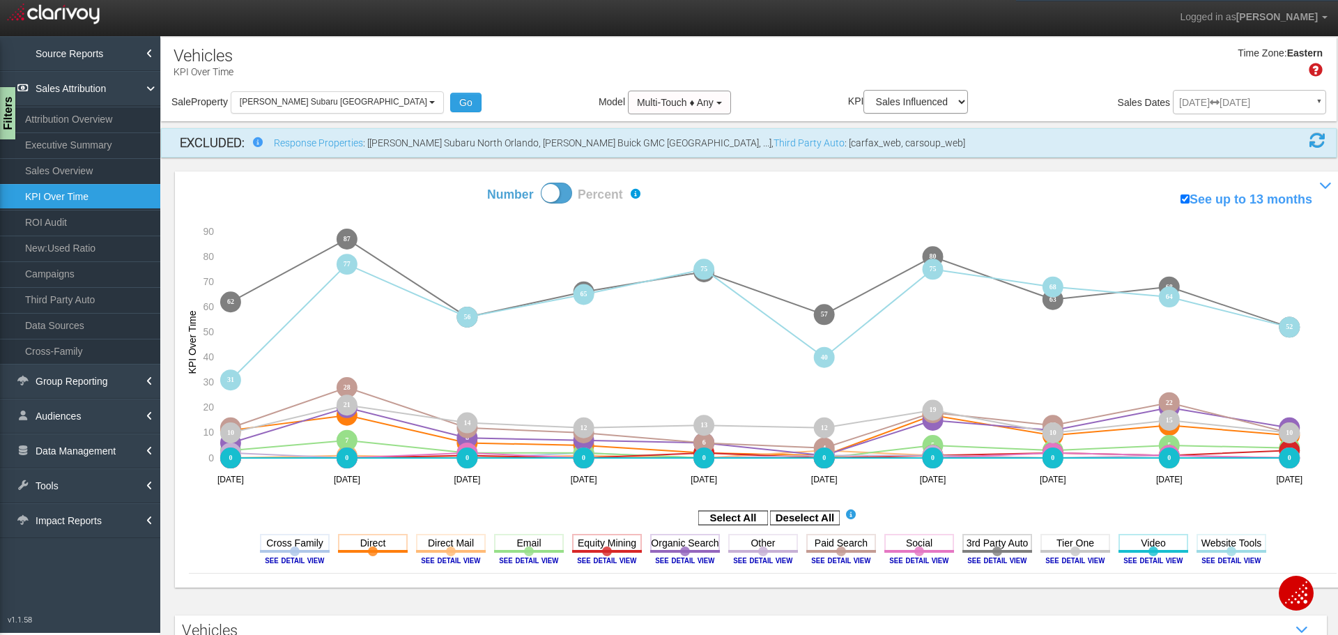
click at [808, 513] on rect at bounding box center [805, 518] width 70 height 14
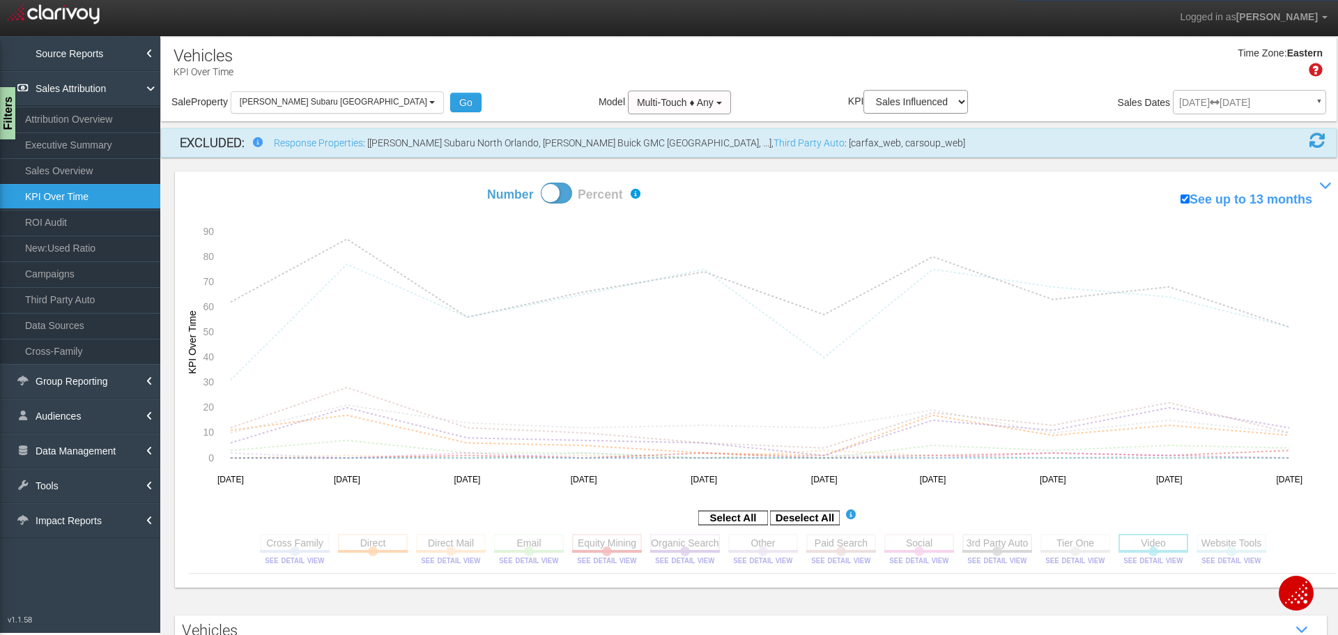
click at [1130, 545] on rect at bounding box center [1153, 542] width 70 height 17
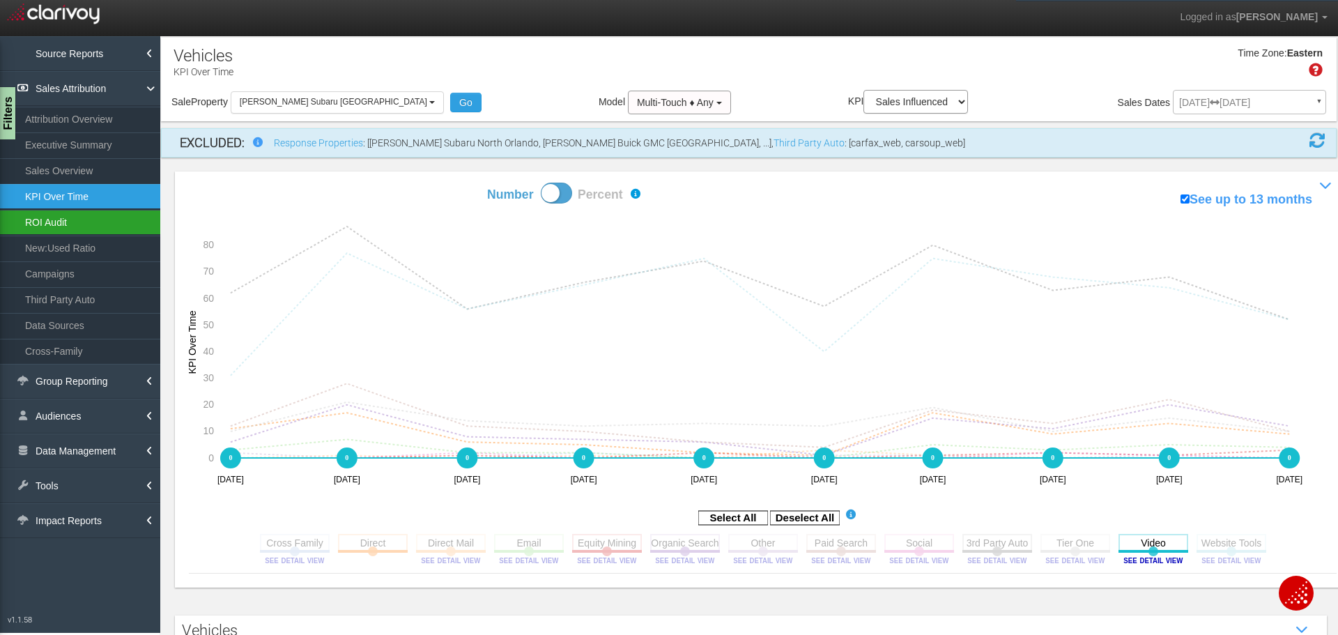
click at [61, 224] on link "ROI Audit" at bounding box center [80, 222] width 160 height 25
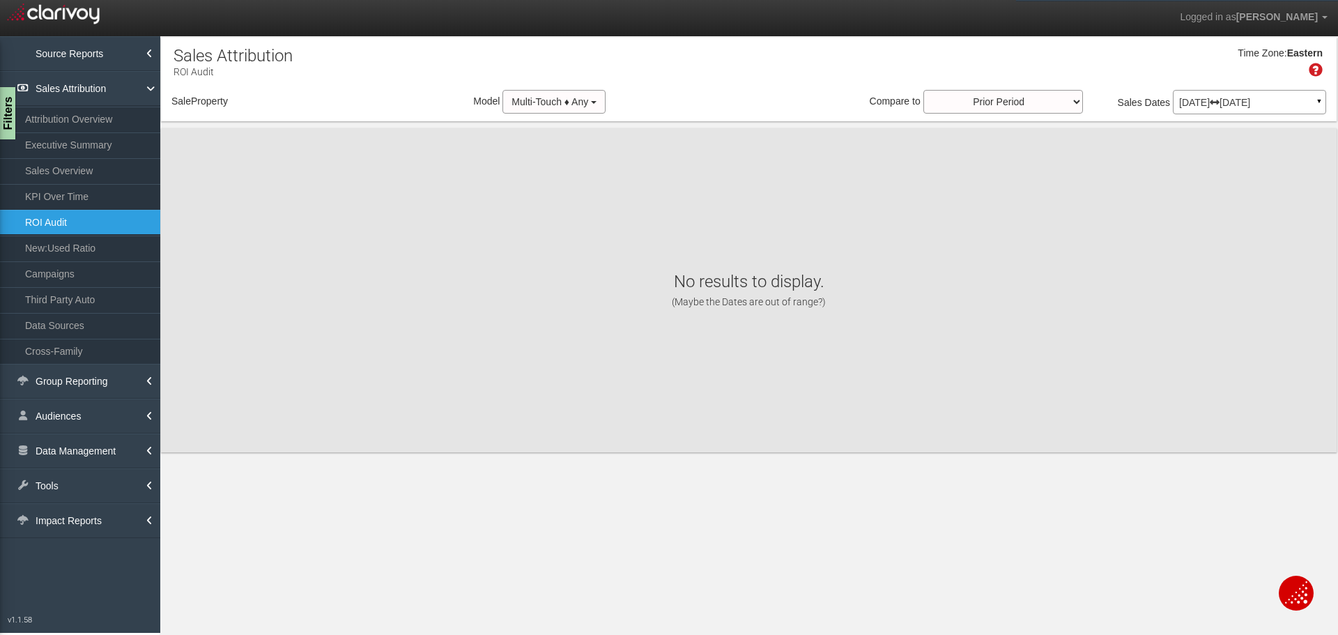
select select "object:15607"
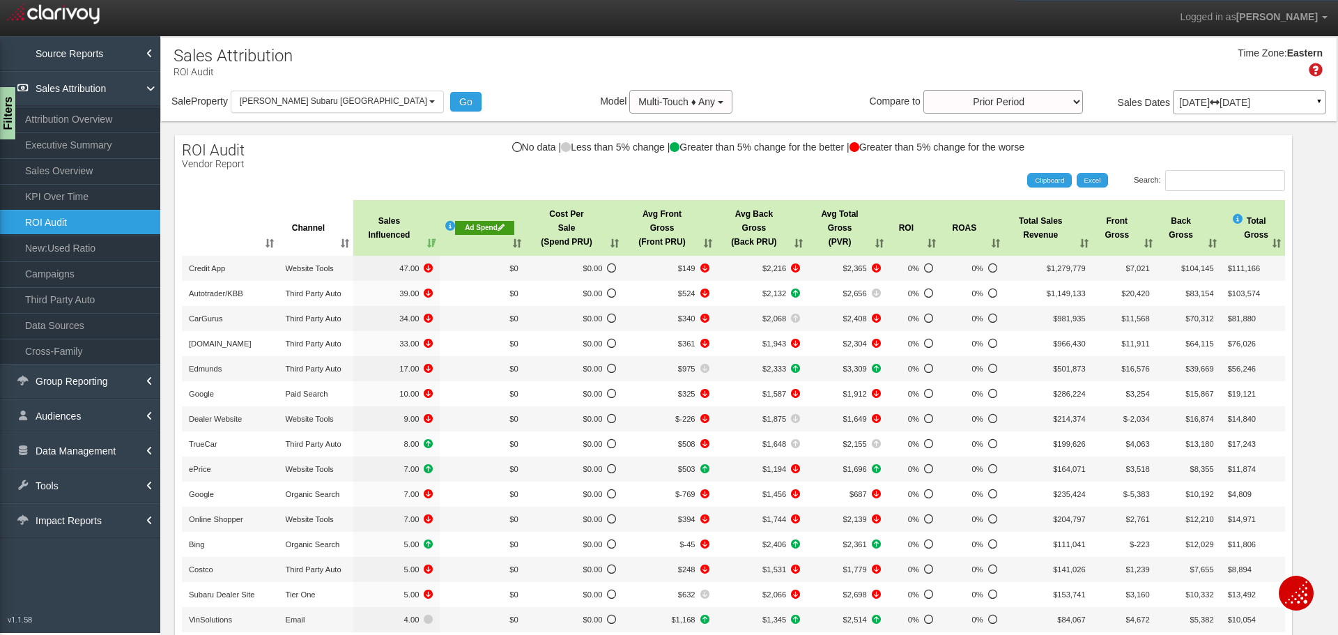
click at [493, 221] on div "Ad Spend" at bounding box center [484, 228] width 59 height 14
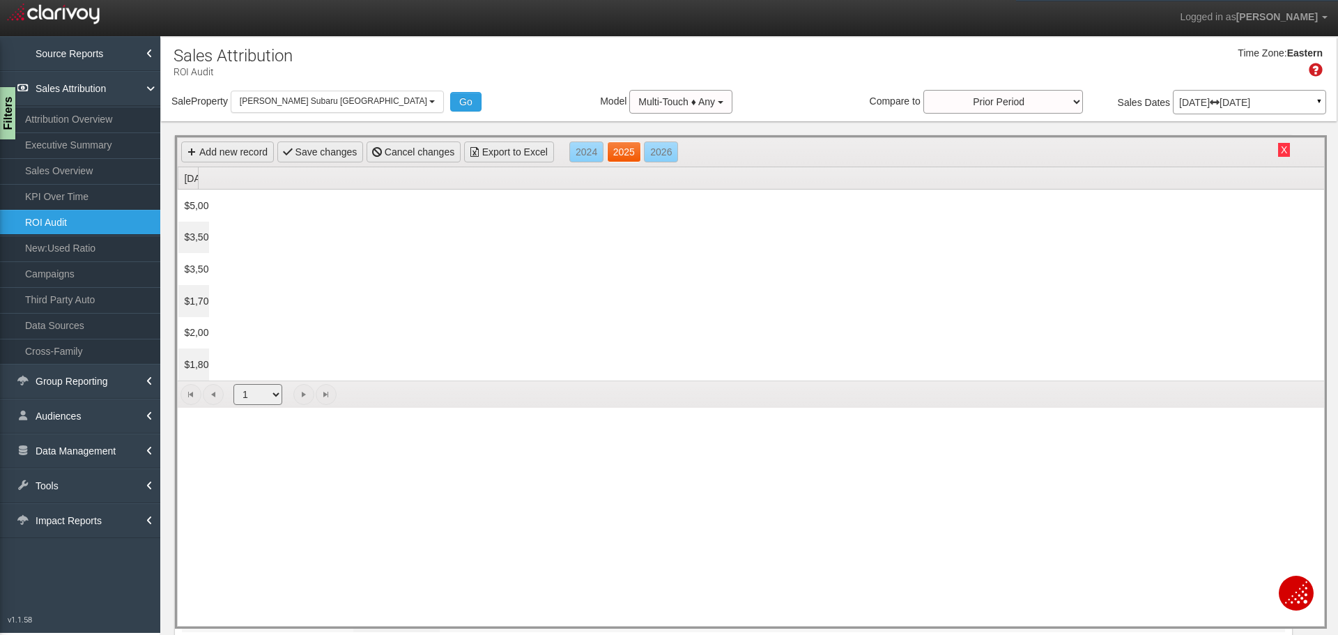
click at [636, 157] on link "2025" at bounding box center [624, 151] width 34 height 21
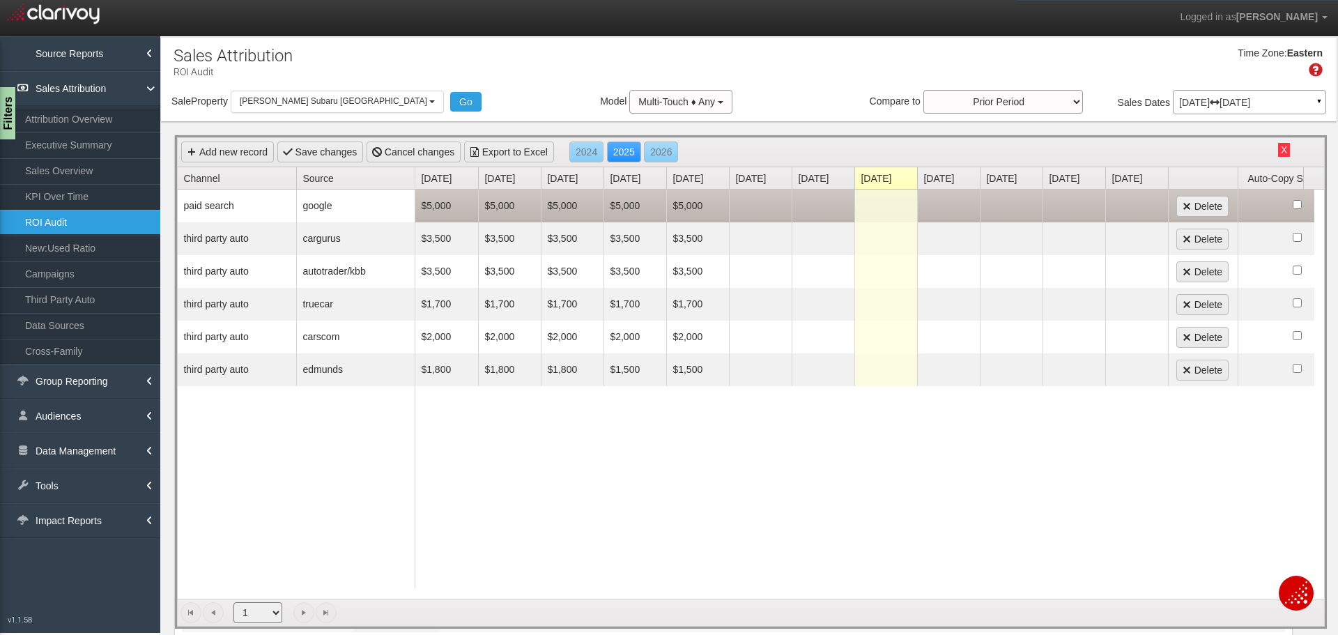
click at [754, 208] on td at bounding box center [760, 205] width 63 height 33
type input "5000"
type input "3500"
type input "7"
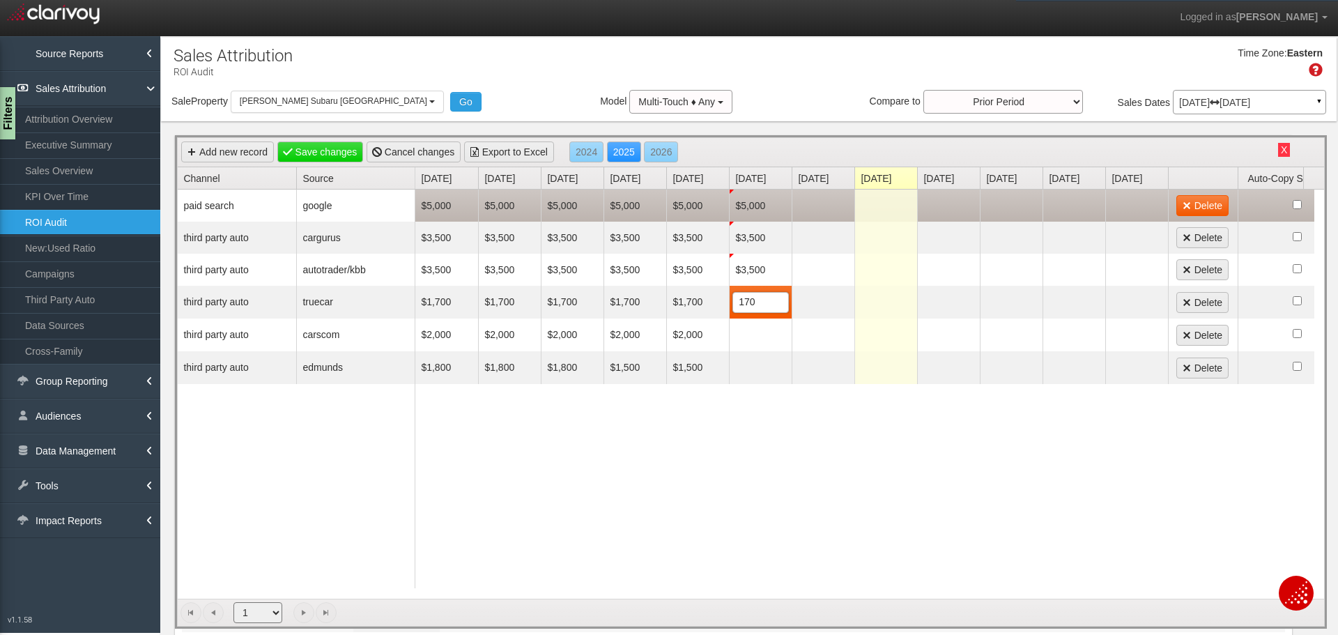
type input "1700"
type input "2000"
type input "1500"
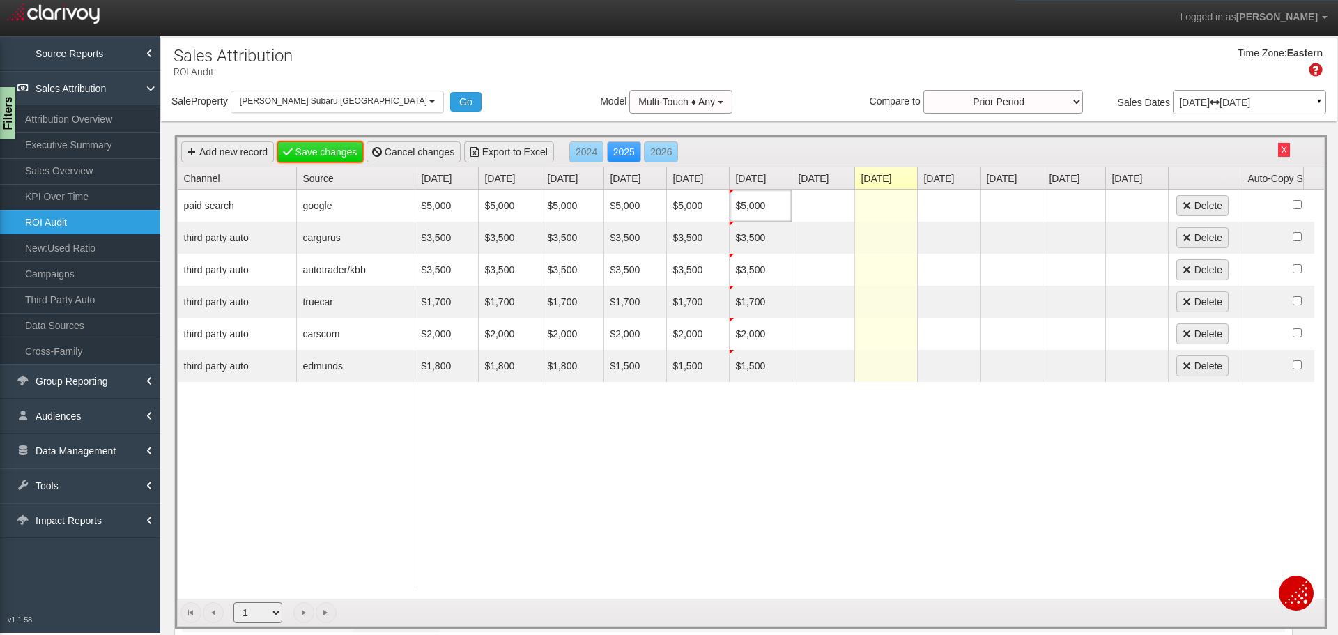
click at [323, 151] on link "Save changes" at bounding box center [320, 151] width 86 height 21
click at [1278, 152] on button "X" at bounding box center [1284, 150] width 12 height 14
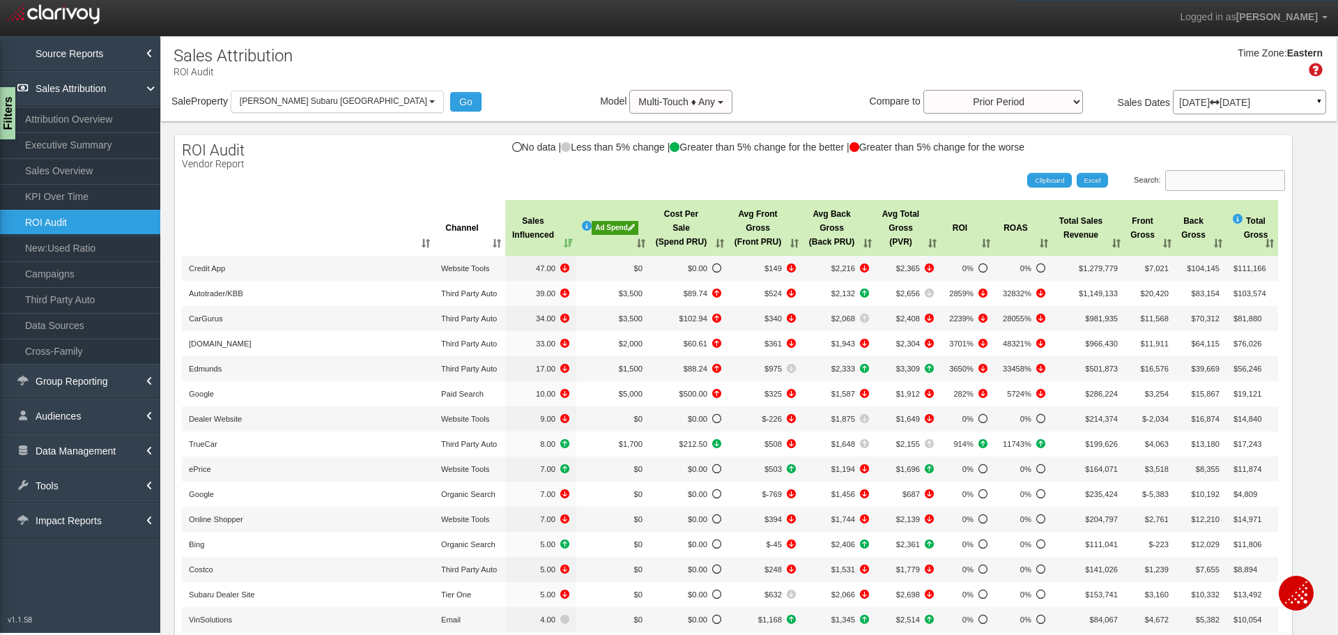
click at [1195, 184] on input "Search:" at bounding box center [1225, 180] width 120 height 21
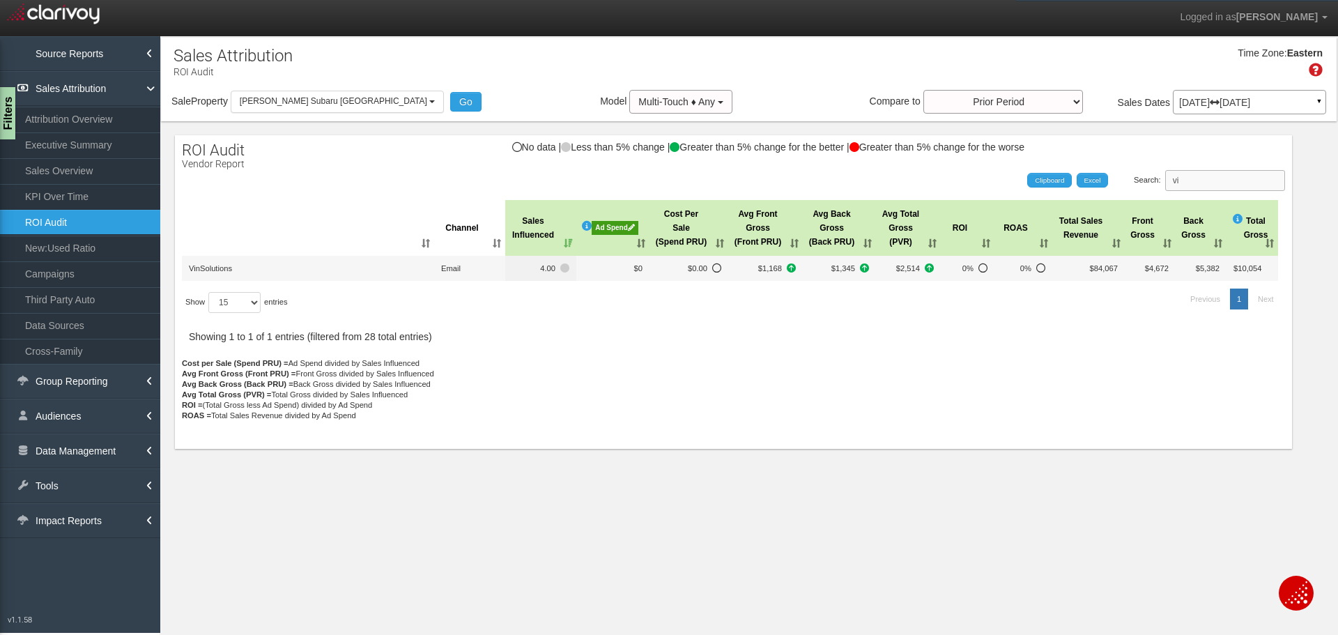
type input "v"
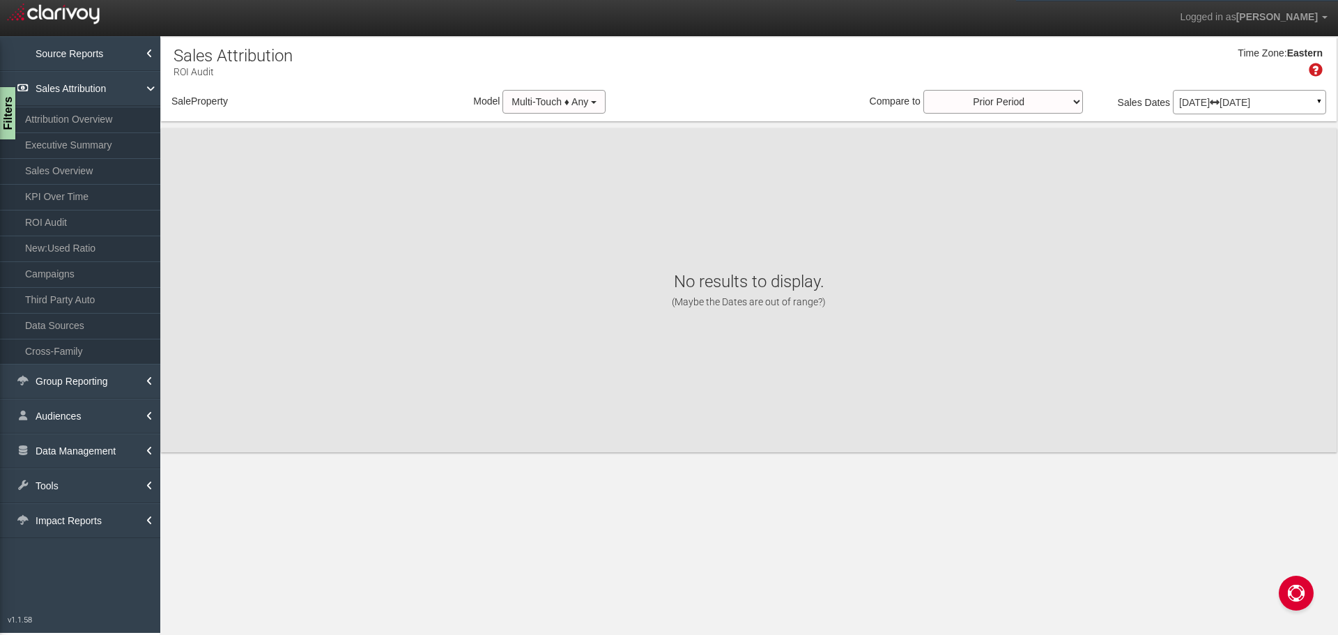
select select "object:2155"
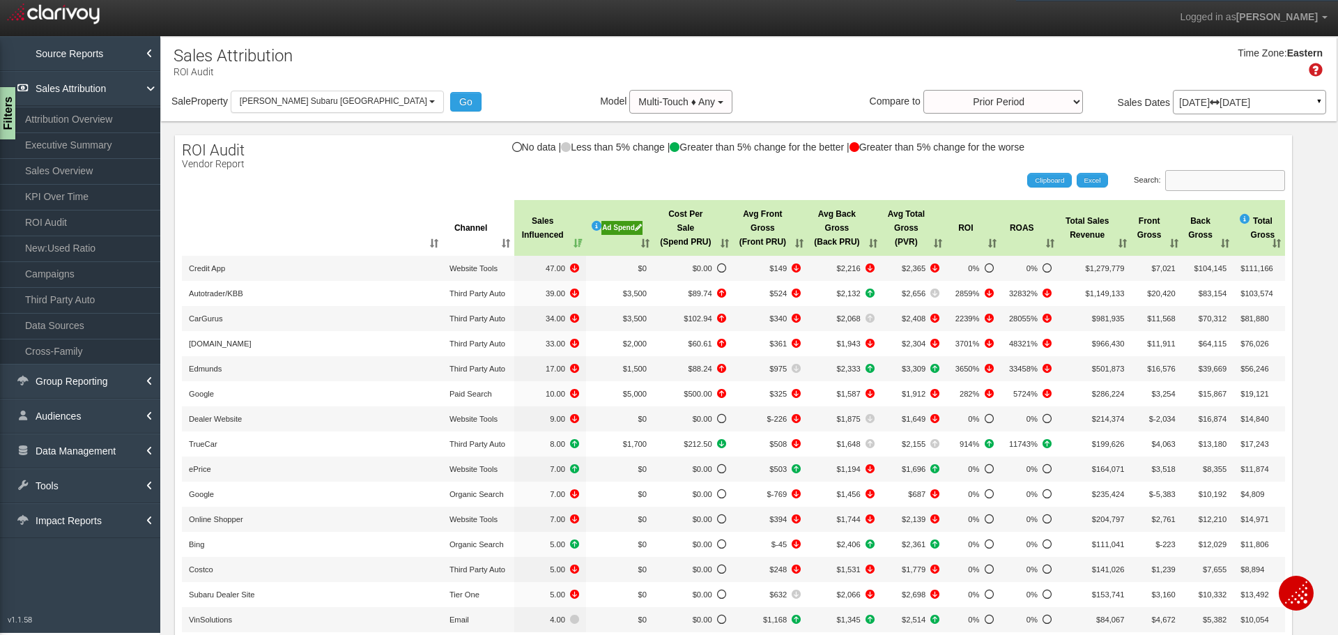
click at [1207, 181] on input "Search:" at bounding box center [1225, 180] width 120 height 21
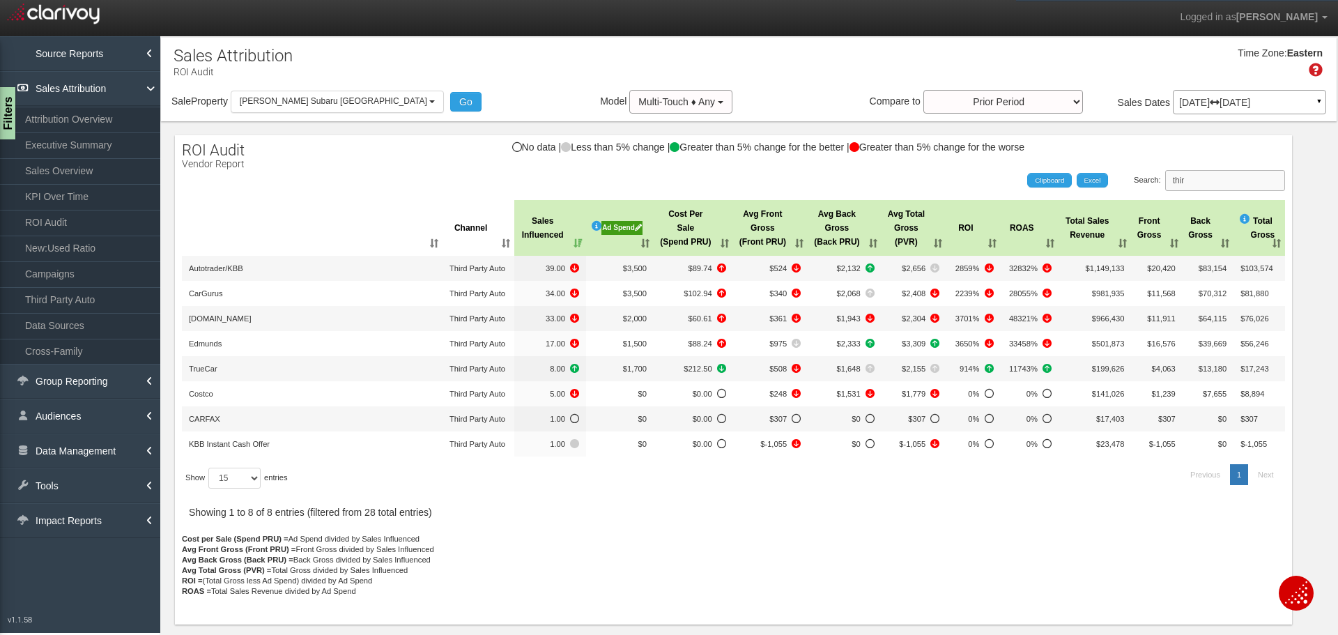
drag, startPoint x: 1223, startPoint y: 183, endPoint x: 1119, endPoint y: 160, distance: 106.3
click at [1117, 165] on div "ROI Audit Vendor Report No data | Less than 5% change | Greater than 5% change …" at bounding box center [733, 379] width 1117 height 489
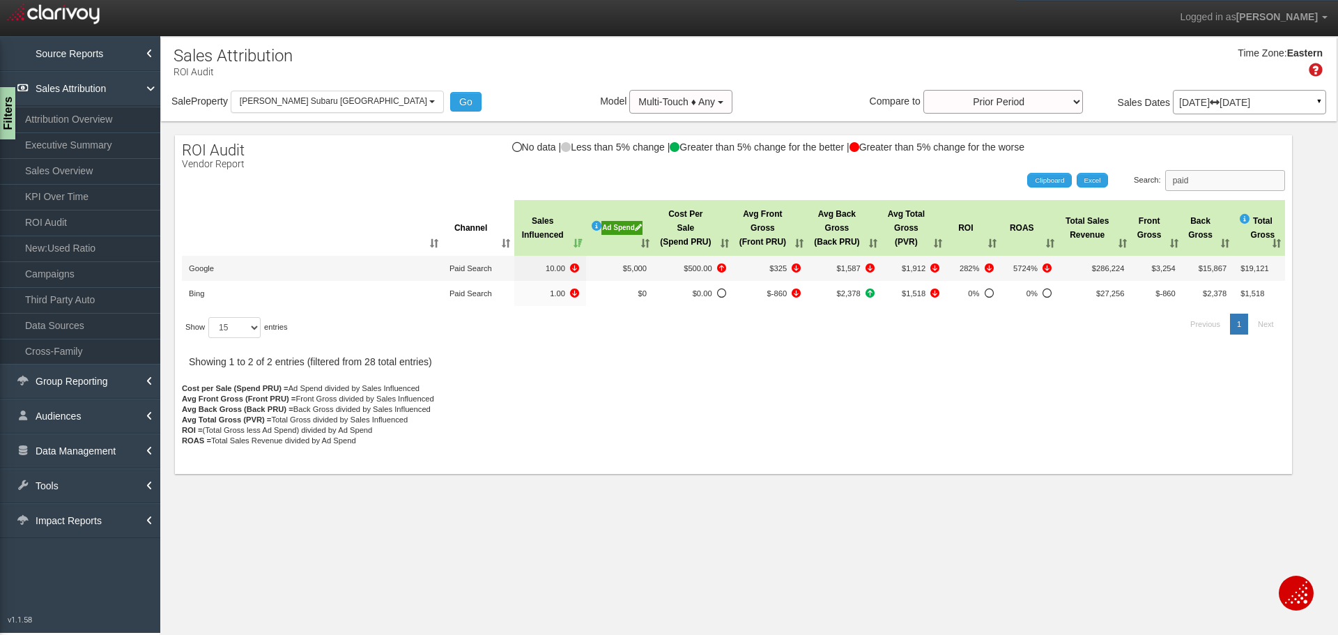
type input "paid"
drag, startPoint x: 93, startPoint y: 276, endPoint x: 107, endPoint y: 276, distance: 14.6
click at [92, 276] on link "Campaigns" at bounding box center [80, 273] width 160 height 25
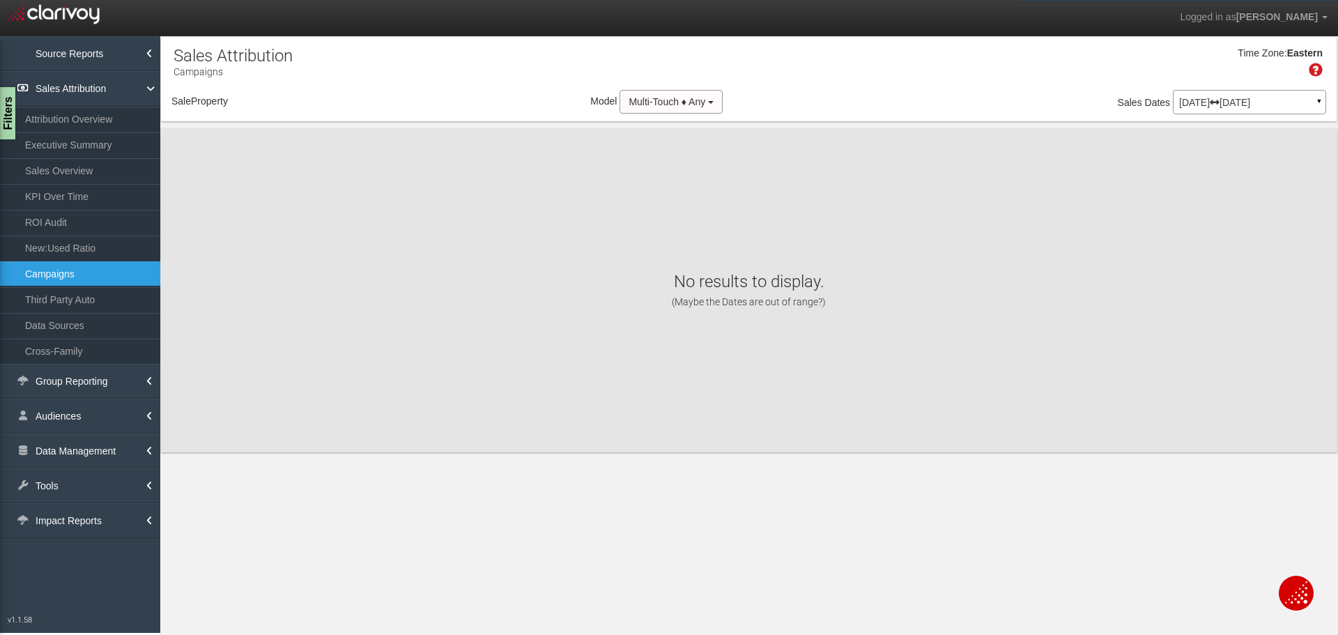
select select "object:4750"
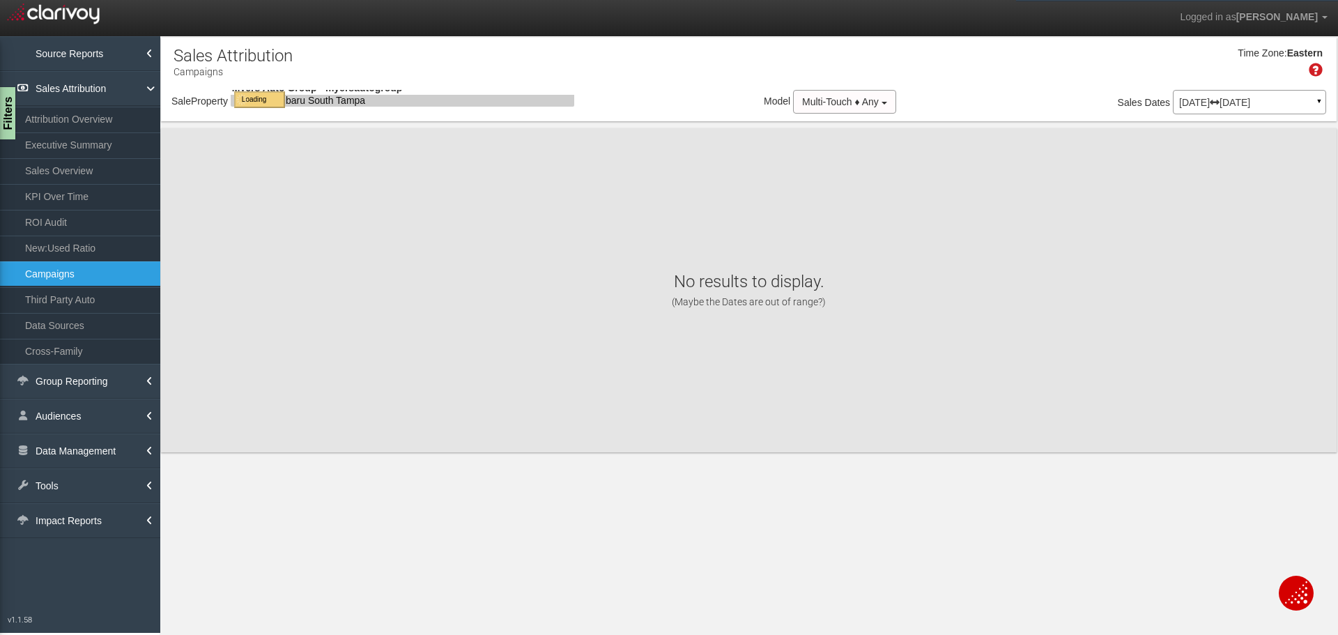
select select "object:4750"
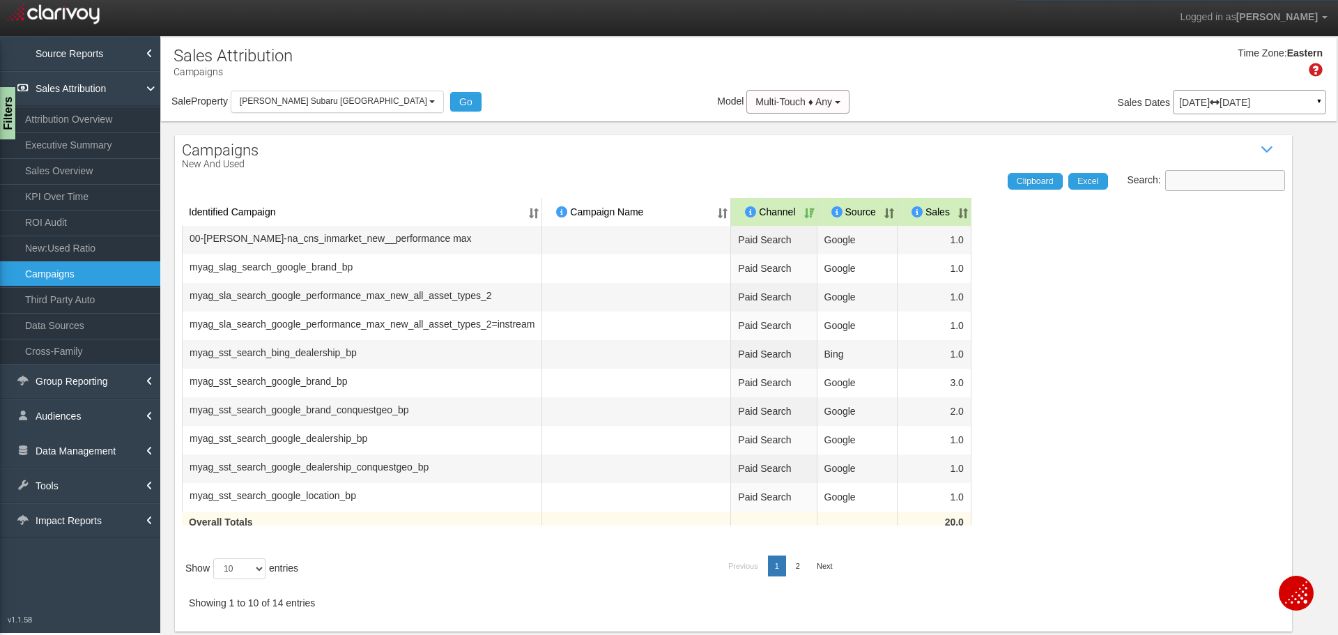
click at [1193, 184] on input "Search:" at bounding box center [1225, 180] width 120 height 21
type input "paid"
click at [806, 104] on button "Multi-Touch ♦ Any" at bounding box center [797, 102] width 103 height 24
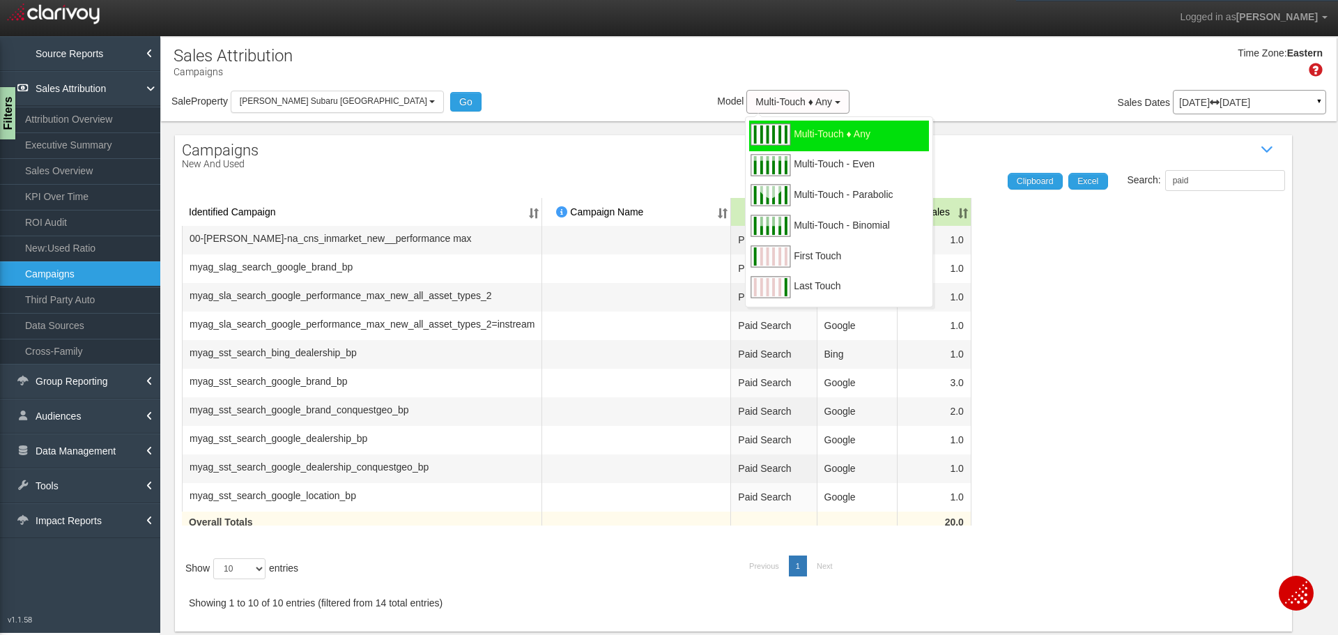
click at [586, 144] on div "Campaigns New and Used Show / Hide Data Table Search: paid Clipboard Excel Iden…" at bounding box center [733, 383] width 1117 height 496
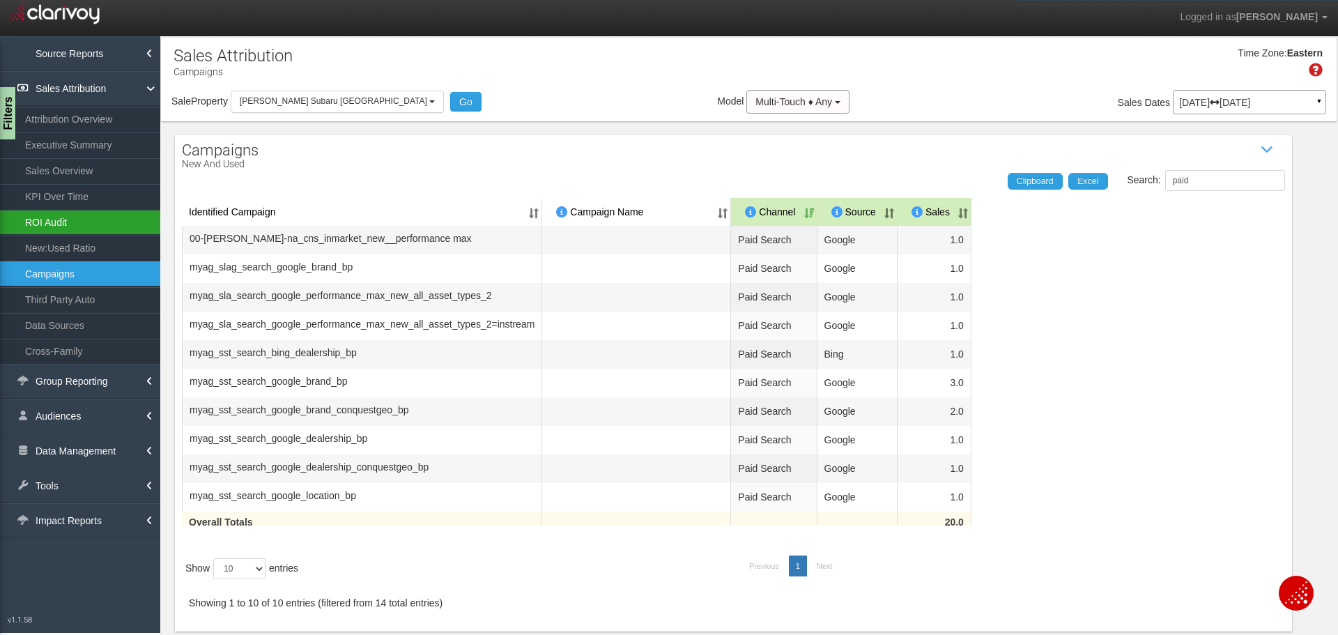
click at [61, 220] on link "ROI Audit" at bounding box center [80, 222] width 160 height 25
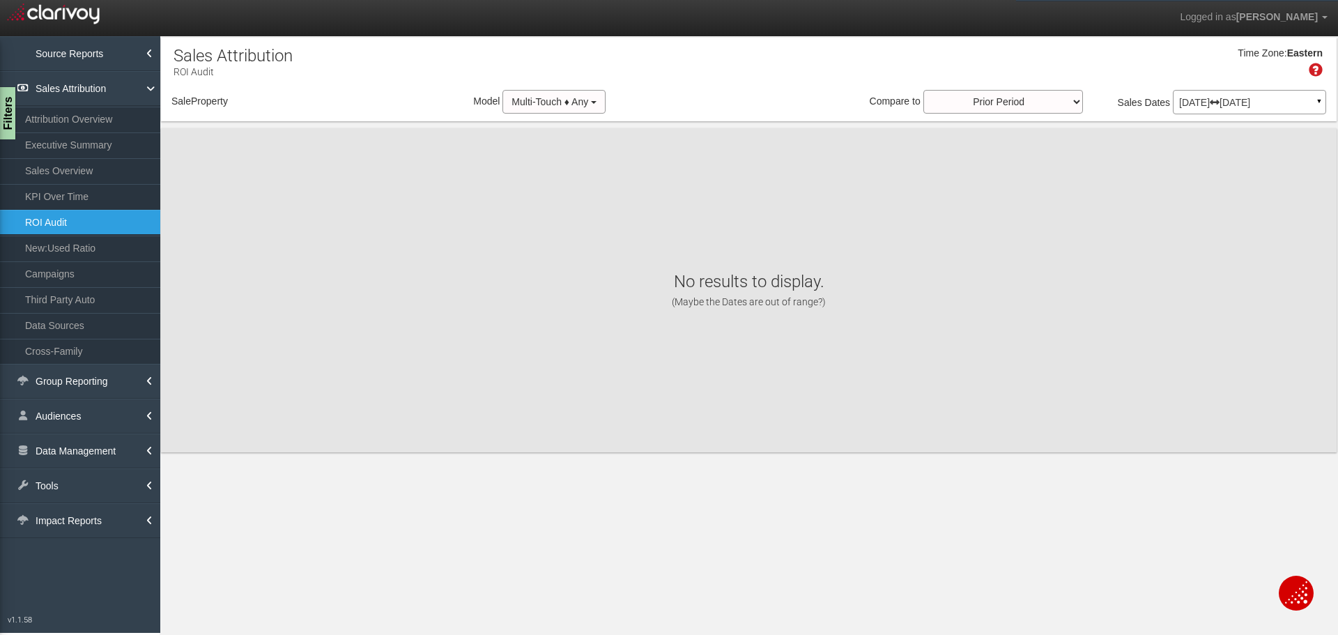
select select "object:7342"
